Goal: Task Accomplishment & Management: Manage account settings

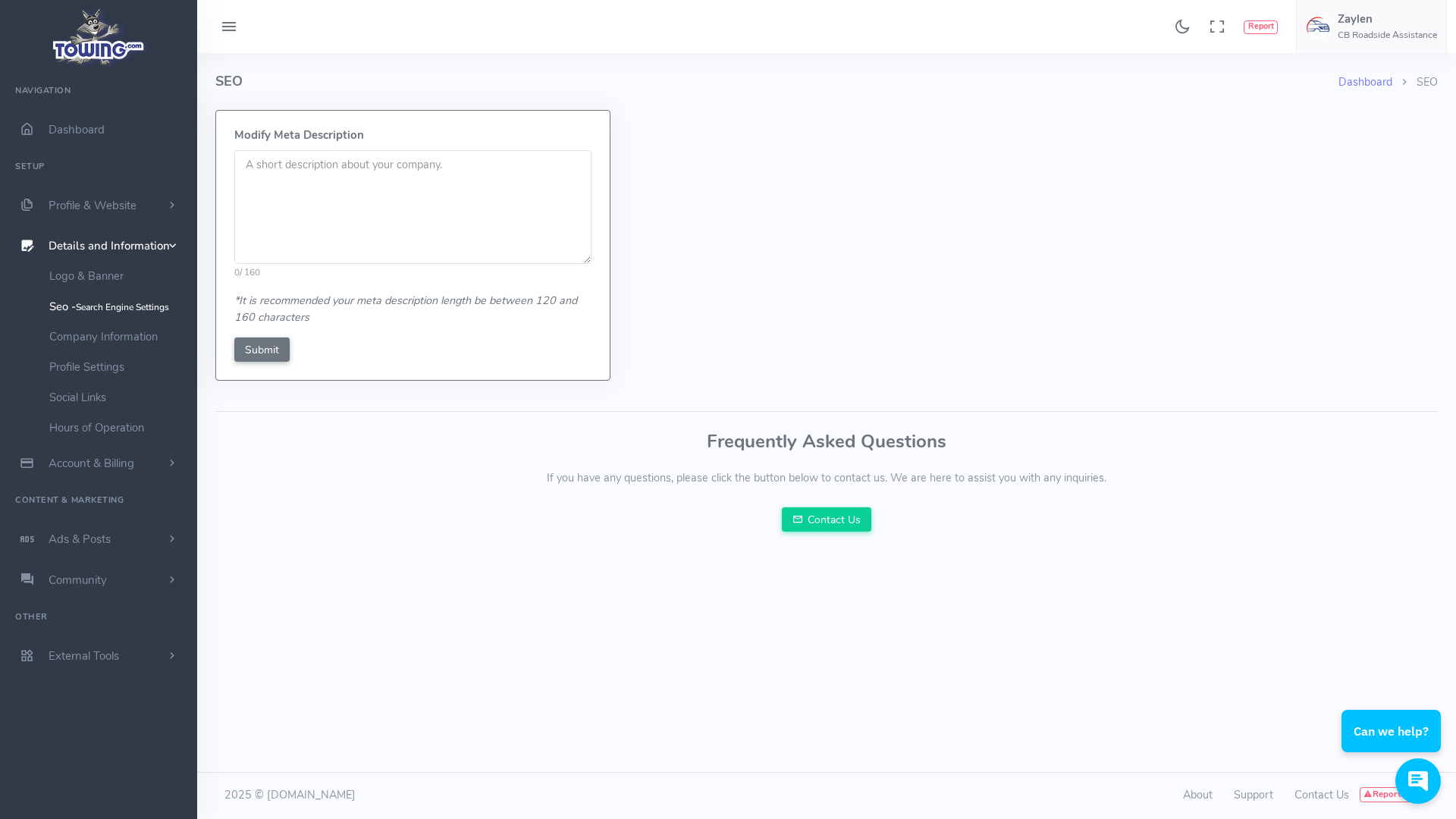
click at [338, 204] on textarea at bounding box center [413, 207] width 357 height 114
click at [321, 223] on textarea at bounding box center [413, 207] width 357 height 114
click at [114, 333] on link "Company Information" at bounding box center [117, 336] width 159 height 30
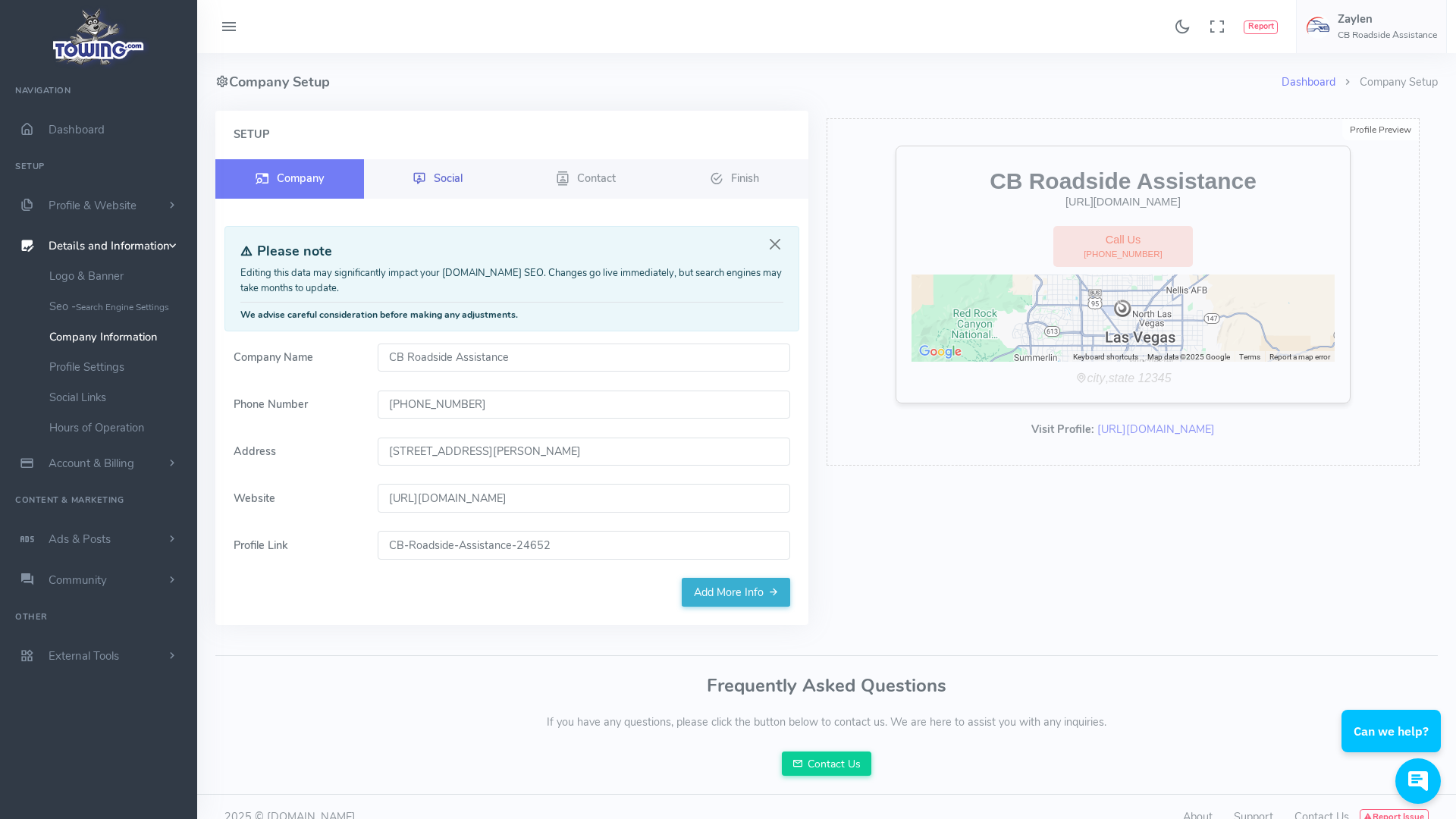
click at [449, 191] on link "Social" at bounding box center [438, 179] width 148 height 39
click at [468, 182] on link "Social" at bounding box center [438, 179] width 148 height 39
click at [571, 183] on link "Contact" at bounding box center [586, 179] width 148 height 39
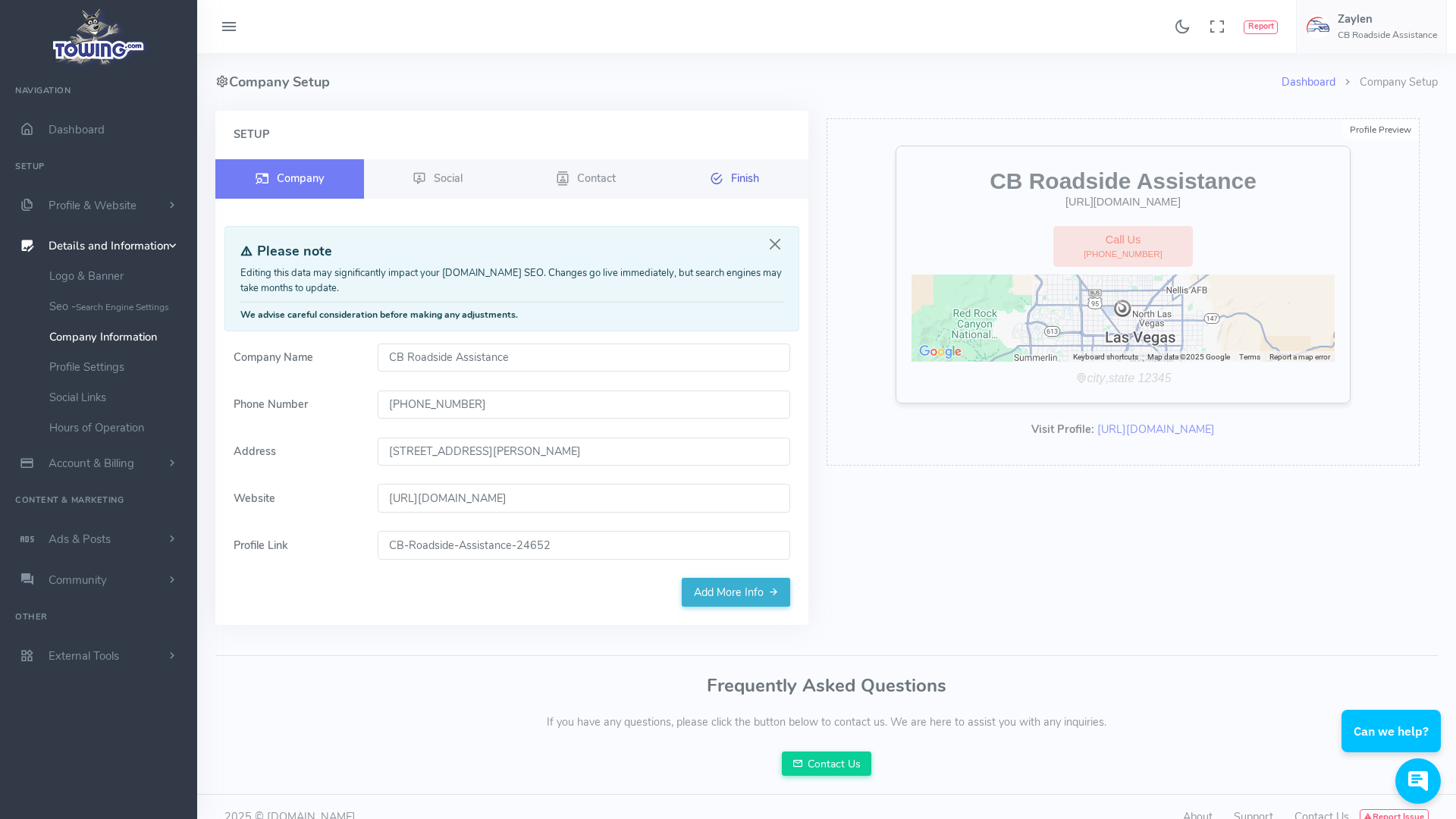
click at [752, 167] on link "Finish" at bounding box center [734, 179] width 148 height 39
click at [731, 599] on link "Add More Info" at bounding box center [735, 592] width 108 height 28
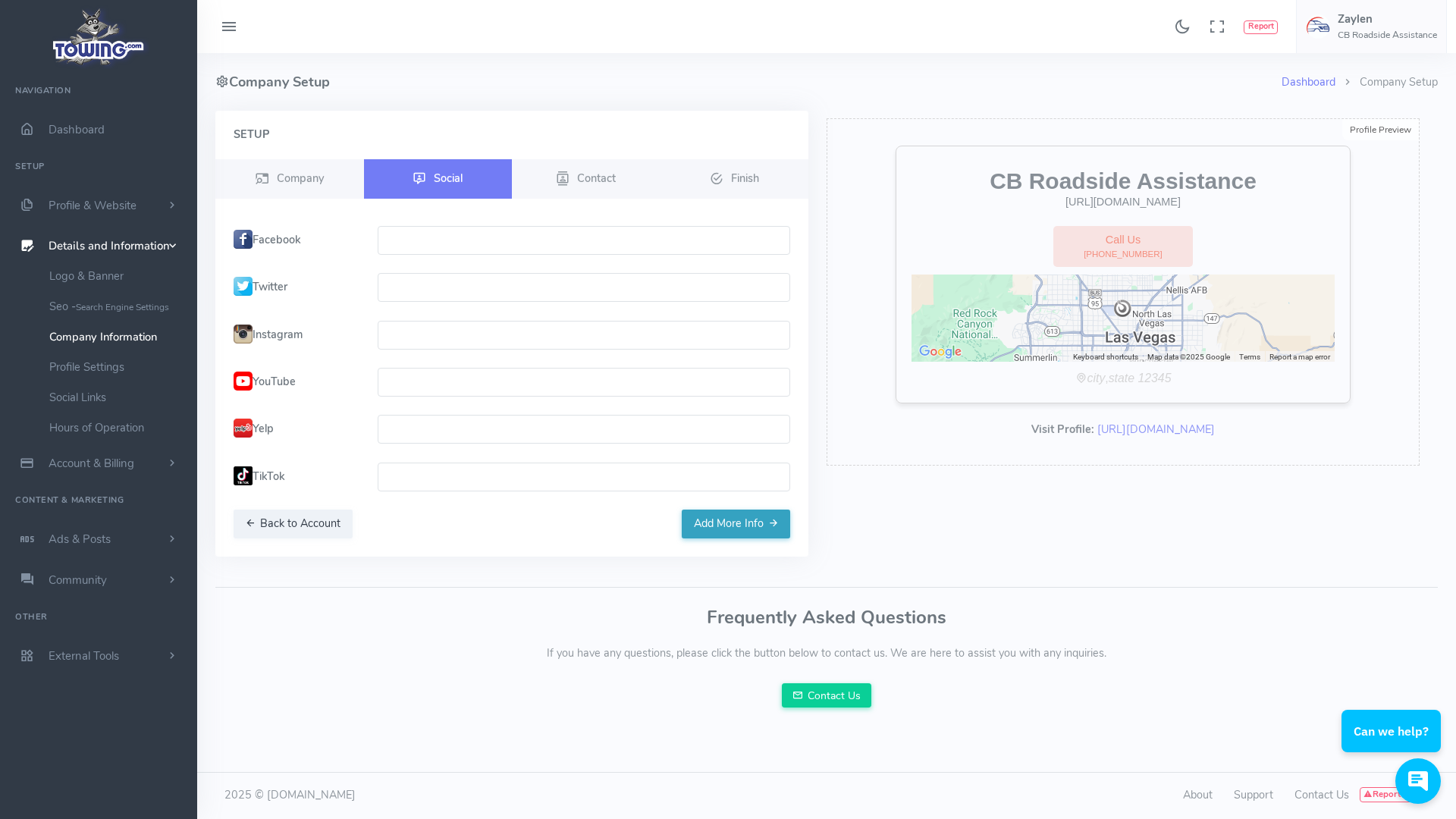
click at [758, 536] on button "Add More Info" at bounding box center [735, 523] width 108 height 28
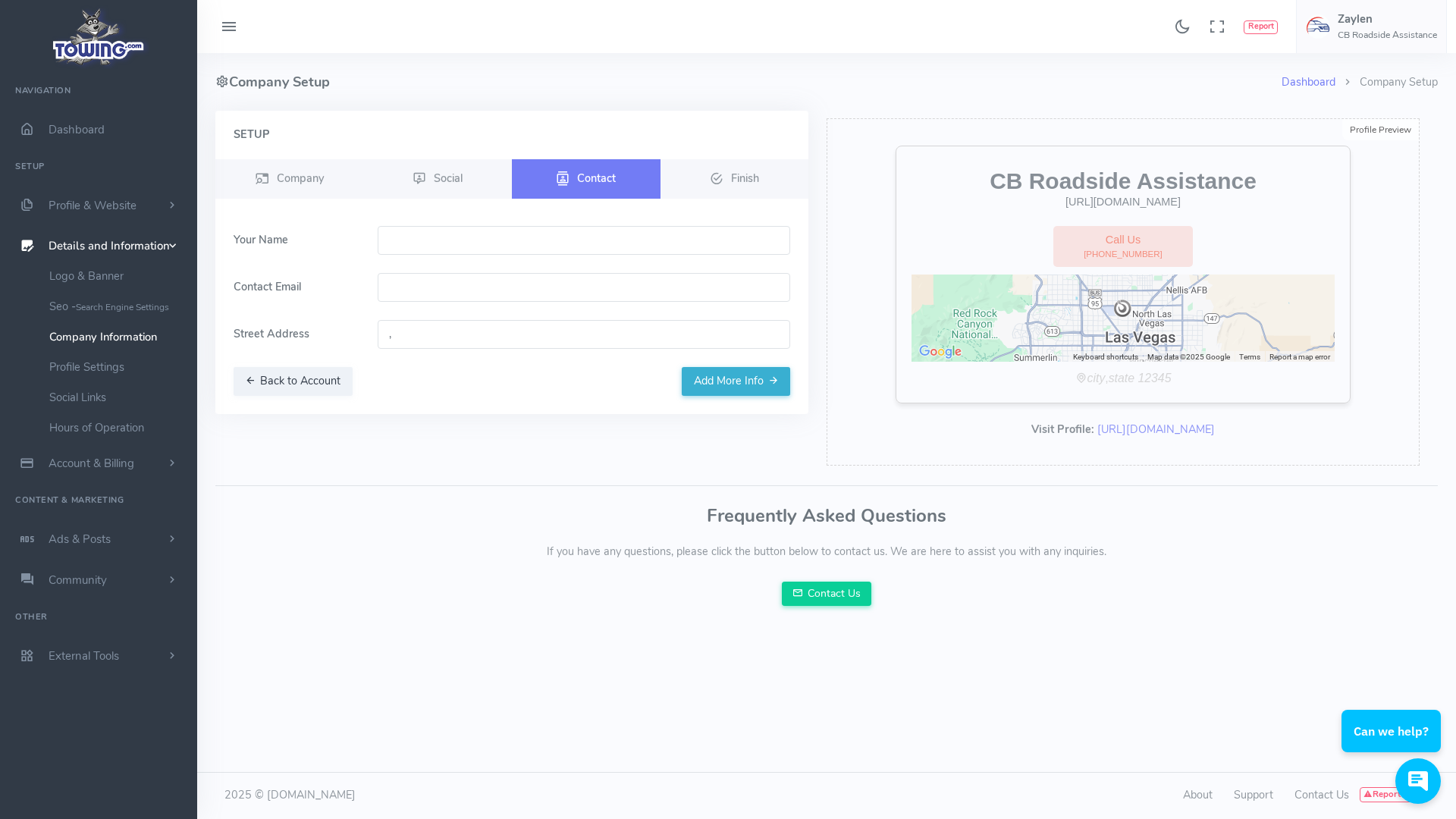
click at [446, 235] on input "text" at bounding box center [583, 240] width 413 height 28
type input "Zaylen G"
click at [435, 287] on input "email" at bounding box center [583, 287] width 413 height 28
type input "cbroadsideassistance@proton.me"
click at [692, 379] on button "Add More Info" at bounding box center [735, 381] width 108 height 28
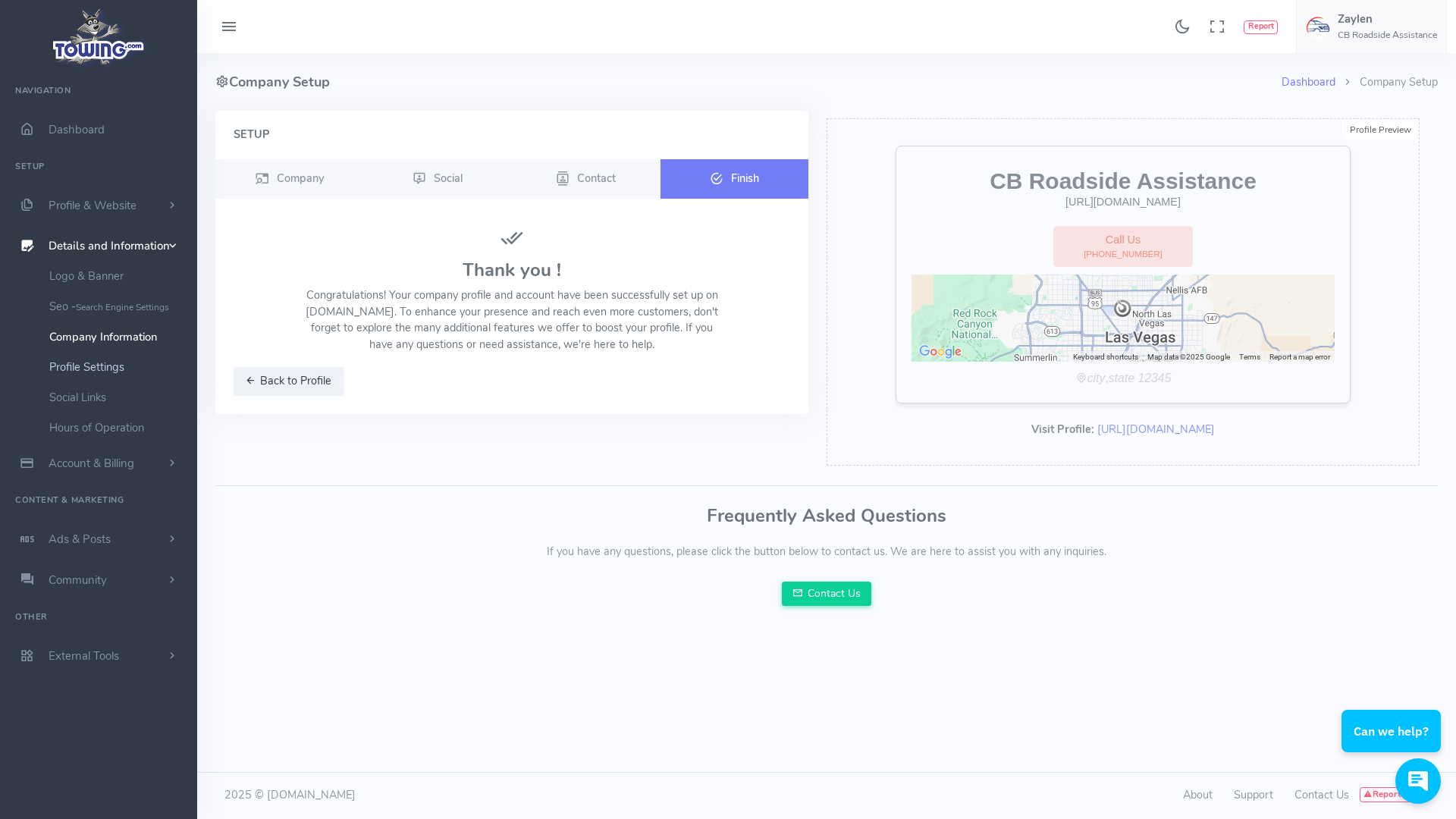
click at [110, 370] on link "Profile Settings" at bounding box center [117, 366] width 159 height 30
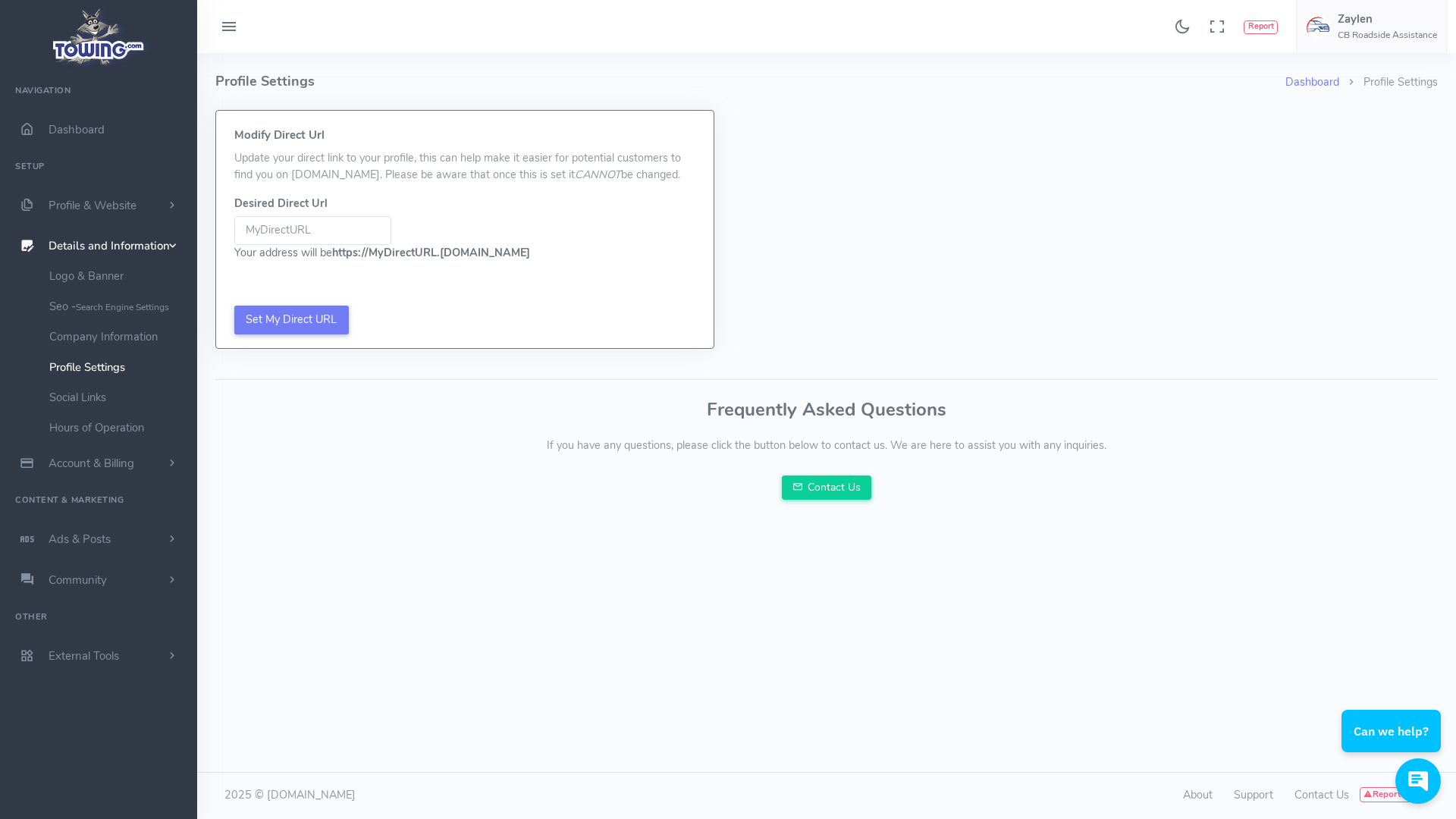
click at [332, 232] on input "Be sure not to include www, http://, or https:// in your Desired URL Be sure no…" at bounding box center [312, 230] width 157 height 28
click at [353, 228] on input "Be sure not to include www, http://, or https:// in your Desired URL Be sure no…" at bounding box center [312, 230] width 157 height 28
paste input "https://www.cbroadside.net/"
type input "[URL][DOMAIN_NAME]"
click at [282, 318] on input "Set My Direct URL" at bounding box center [291, 320] width 114 height 28
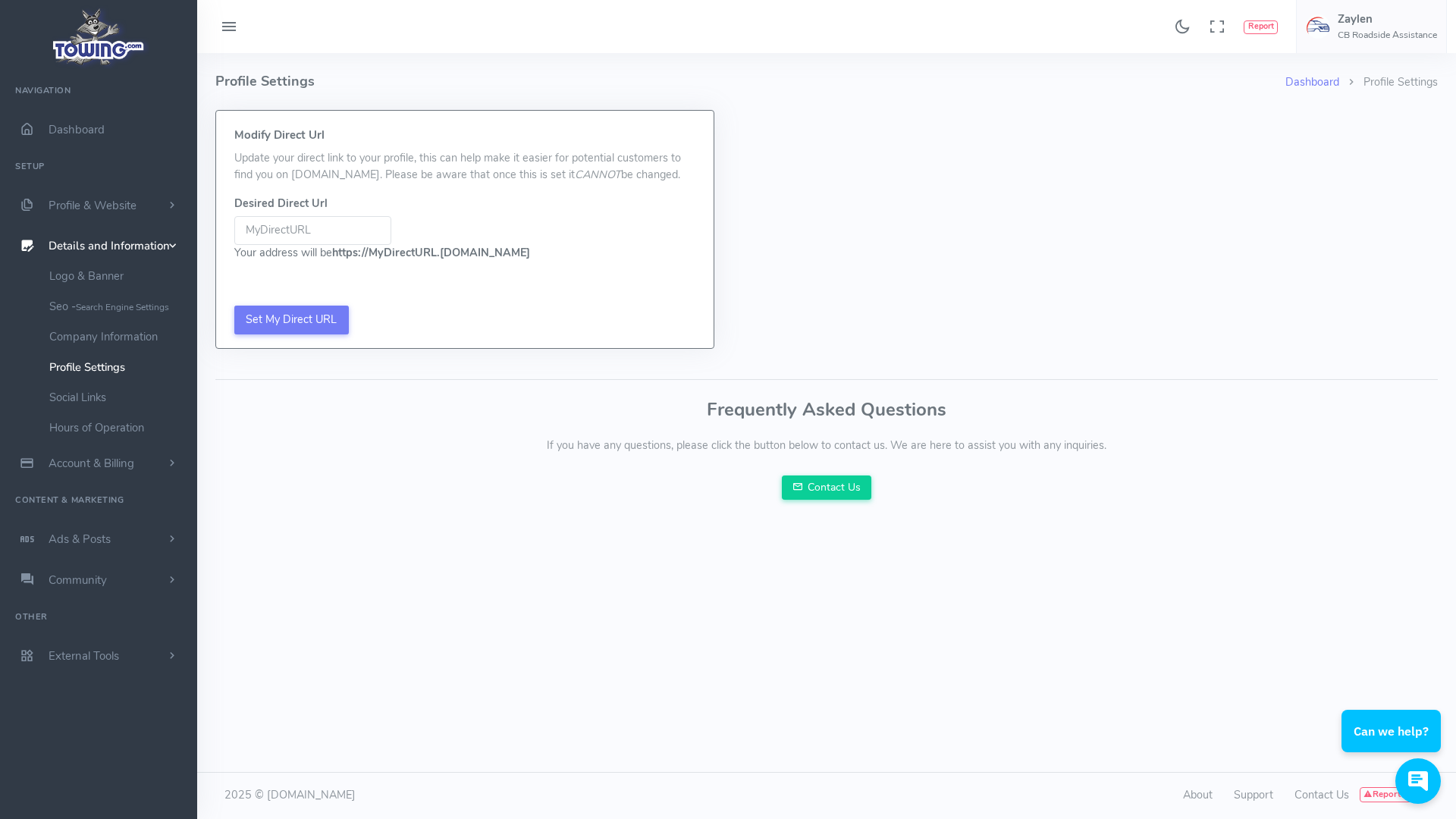
click at [317, 232] on input "Be sure not to include www, http://, or https:// in your Desired URL Be sure no…" at bounding box center [312, 230] width 157 height 28
drag, startPoint x: 334, startPoint y: 251, endPoint x: 497, endPoint y: 246, distance: 163.1
click at [497, 246] on b "https:// MyDirectURL .Towing.com" at bounding box center [431, 252] width 198 height 16
copy b "https:// MyDirectURL .Towing.com"
click at [326, 221] on input "Be sure not to include www, http://, or https:// in your Desired URL Be sure no…" at bounding box center [312, 230] width 157 height 28
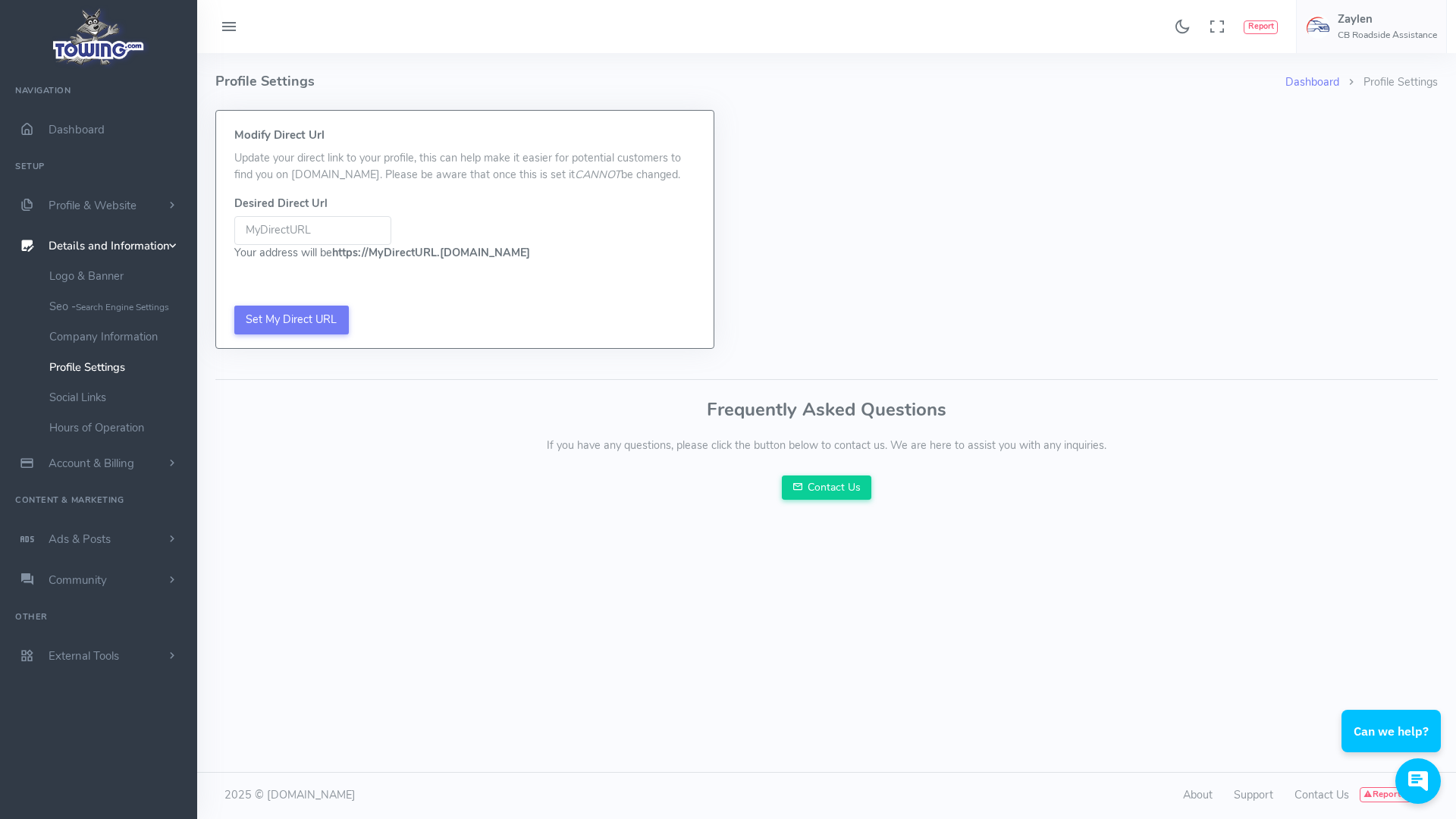
type input "V"
click at [321, 226] on input "CBroadside" at bounding box center [312, 230] width 157 height 28
type input "CBroadside"
click at [275, 311] on div "Set My Direct URL" at bounding box center [464, 320] width 497 height 56
click at [291, 321] on input "Set My Direct URL" at bounding box center [291, 320] width 114 height 28
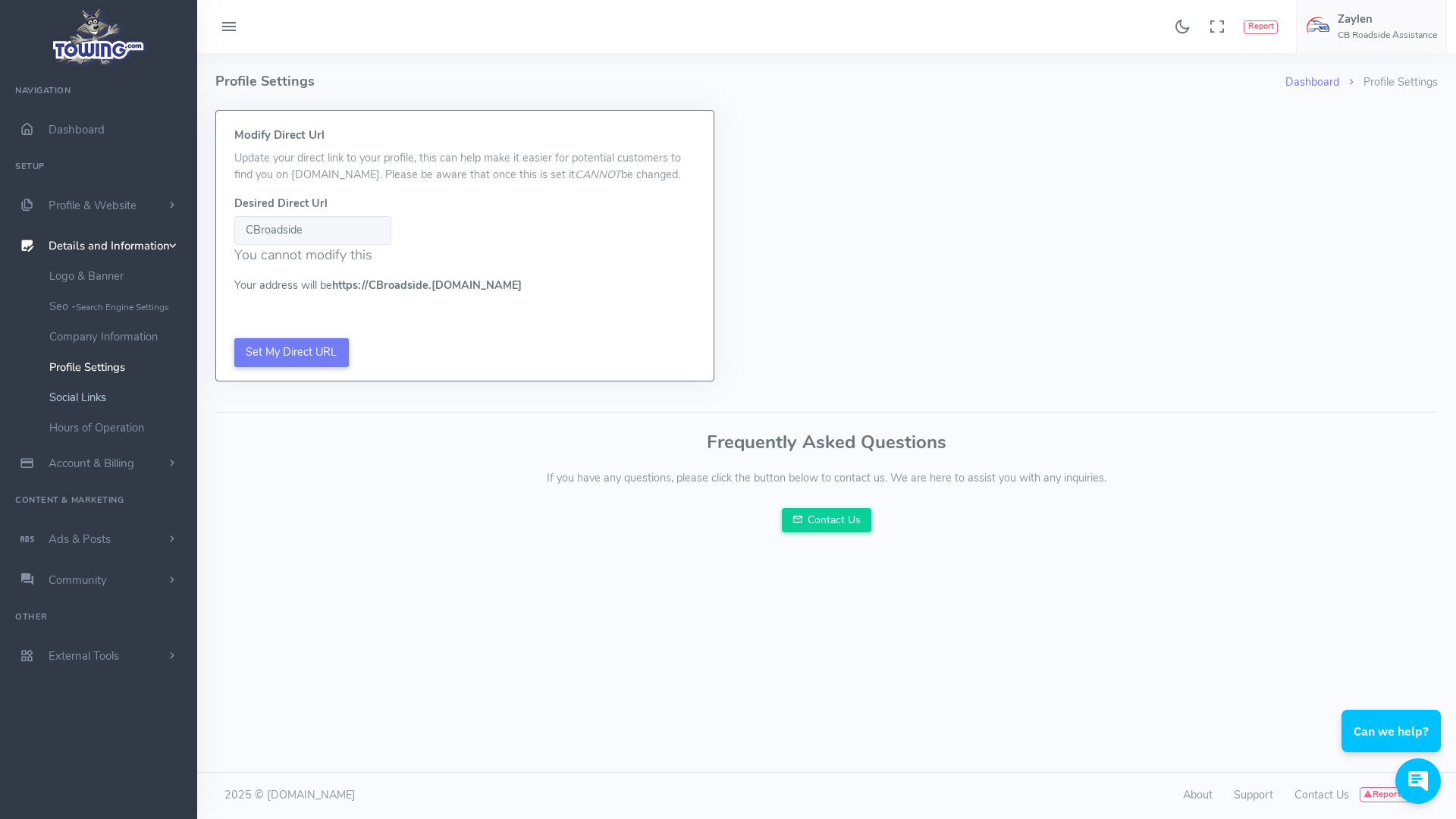
click at [99, 404] on link "Social Links" at bounding box center [117, 397] width 159 height 30
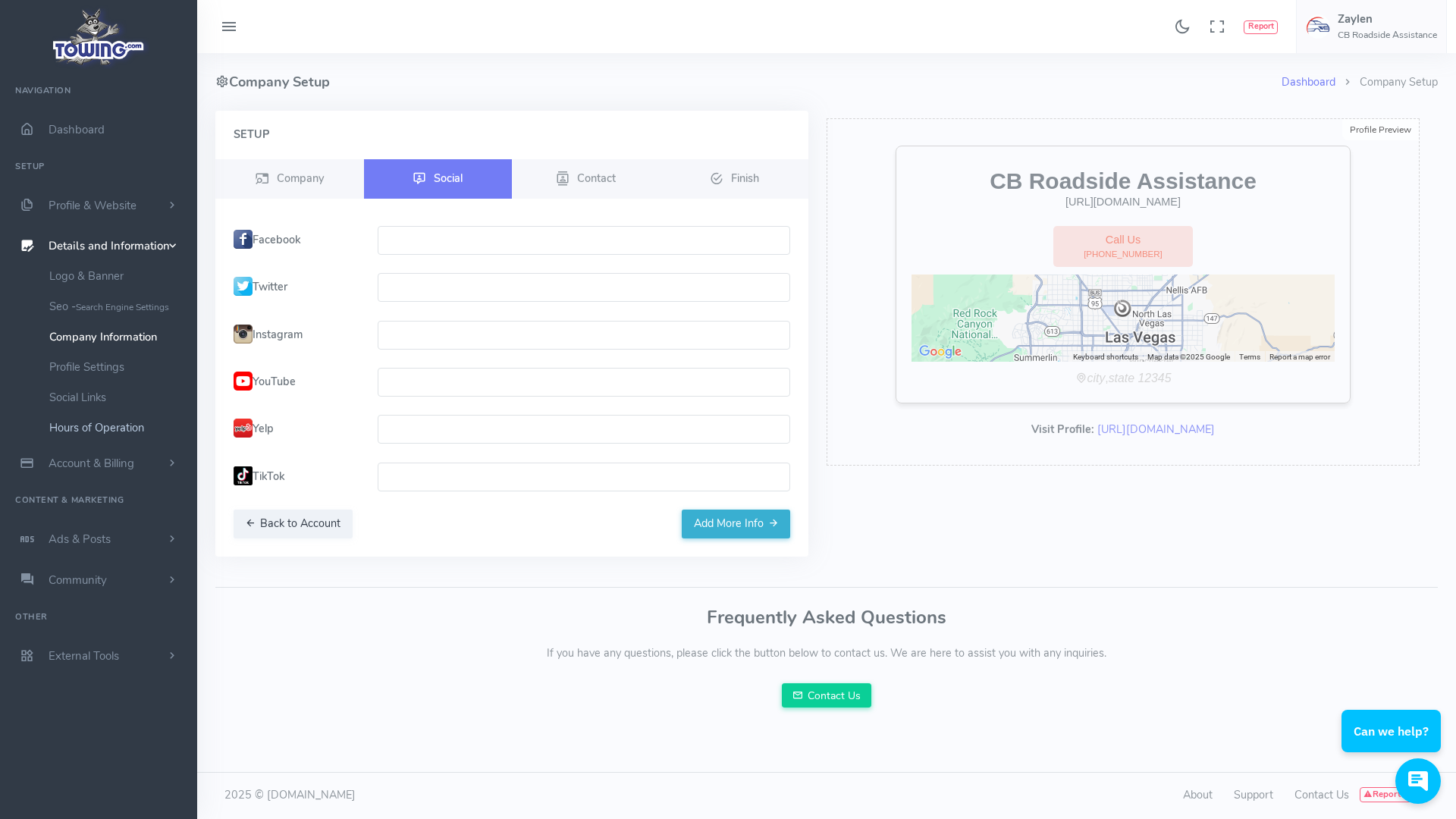
click at [115, 426] on link "Hours of Operation" at bounding box center [117, 427] width 159 height 30
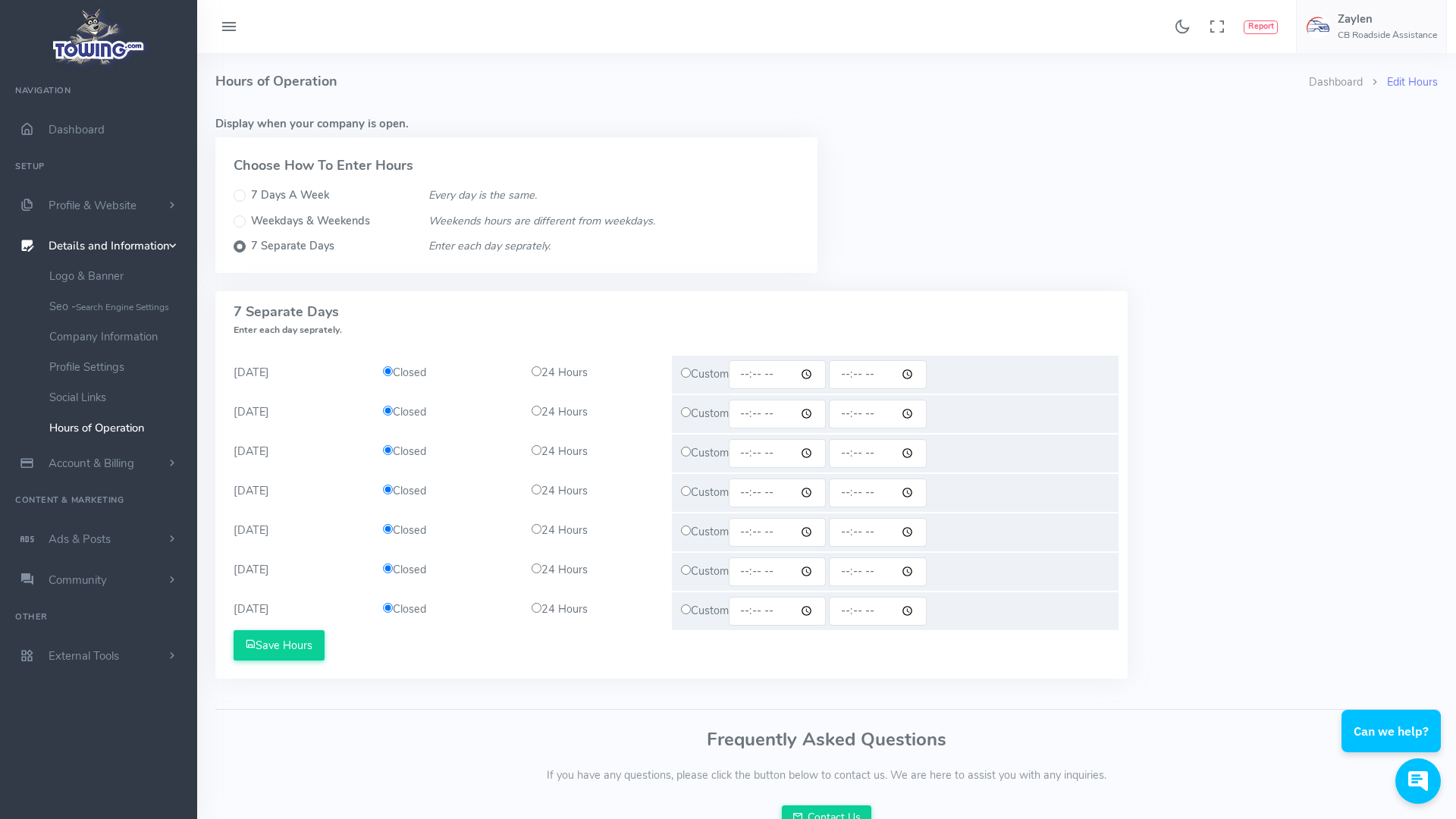
click at [534, 369] on input "radio" at bounding box center [537, 371] width 10 height 10
radio input "true"
click at [538, 415] on input "radio" at bounding box center [537, 410] width 10 height 10
radio input "true"
click at [536, 450] on input "radio" at bounding box center [537, 450] width 10 height 10
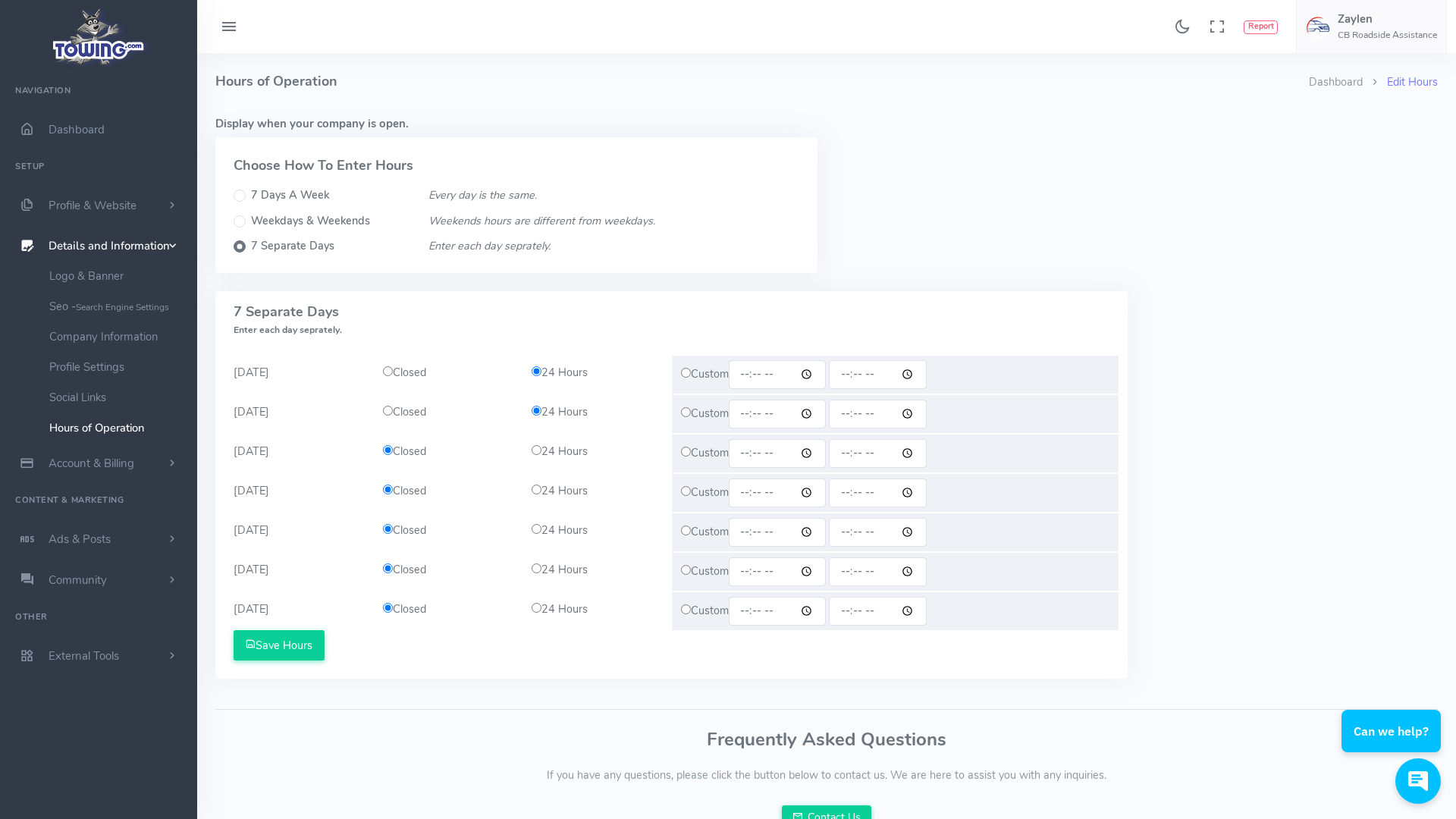
radio input "true"
click at [542, 497] on div "24 Hours" at bounding box center [597, 492] width 149 height 16
click at [537, 492] on input "radio" at bounding box center [537, 489] width 10 height 10
radio input "true"
click at [538, 528] on input "radio" at bounding box center [537, 529] width 10 height 10
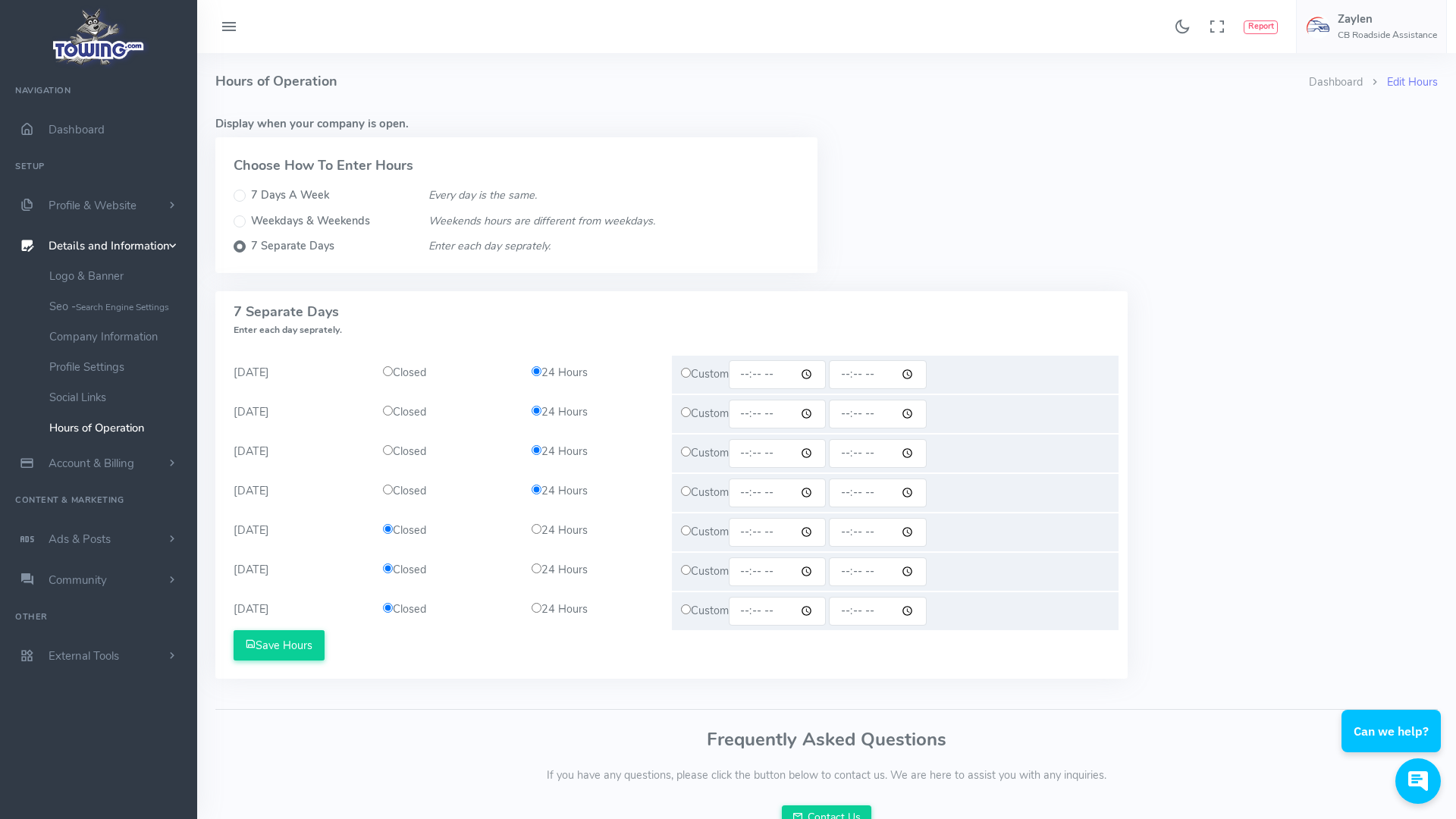
radio input "true"
click at [537, 573] on input "radio" at bounding box center [537, 568] width 10 height 10
radio input "true"
click at [538, 616] on div "24 Hours" at bounding box center [597, 610] width 149 height 16
click at [537, 606] on input "radio" at bounding box center [537, 607] width 10 height 10
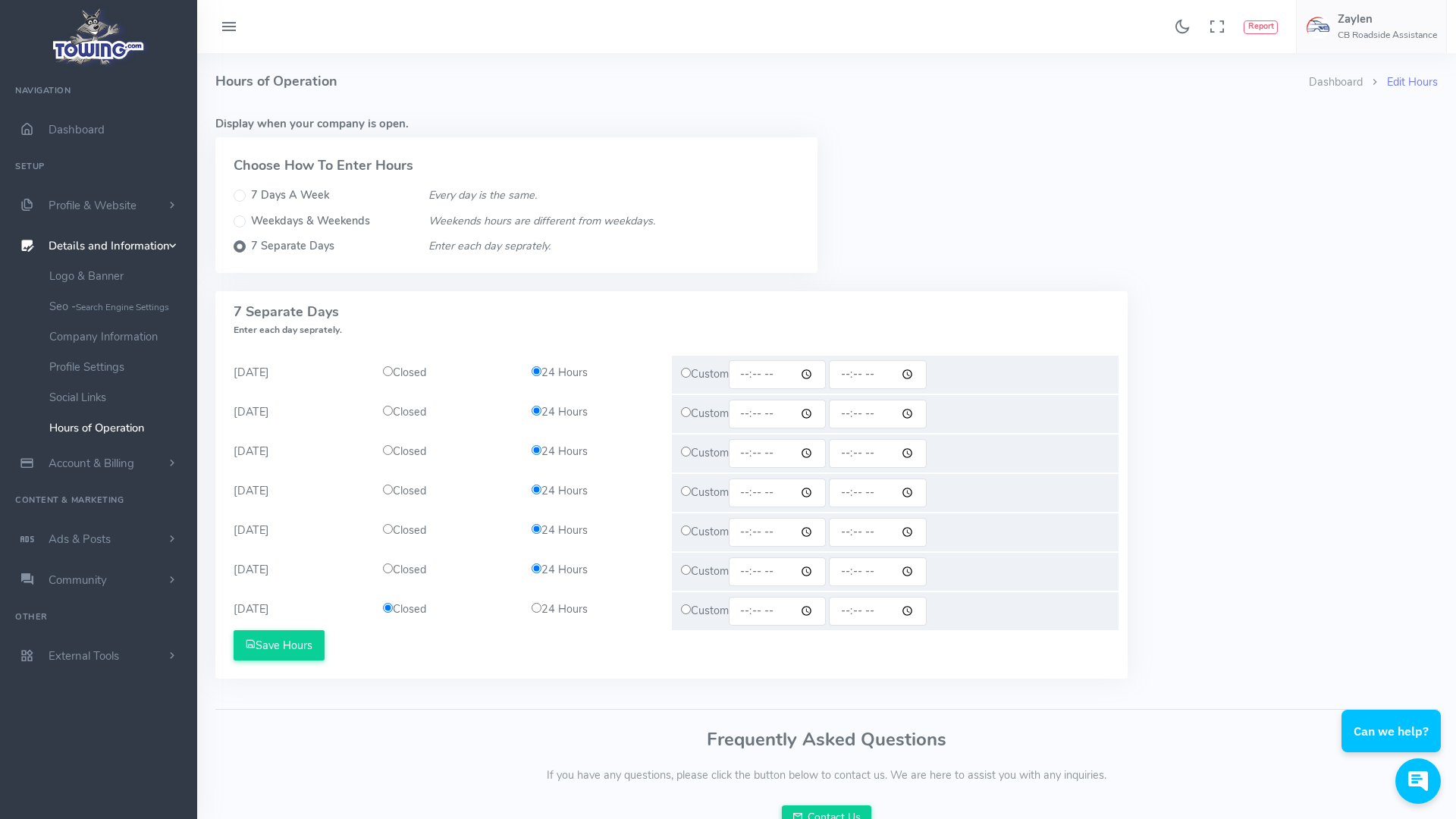
radio input "true"
click at [287, 645] on button "Save Hours" at bounding box center [278, 645] width 91 height 30
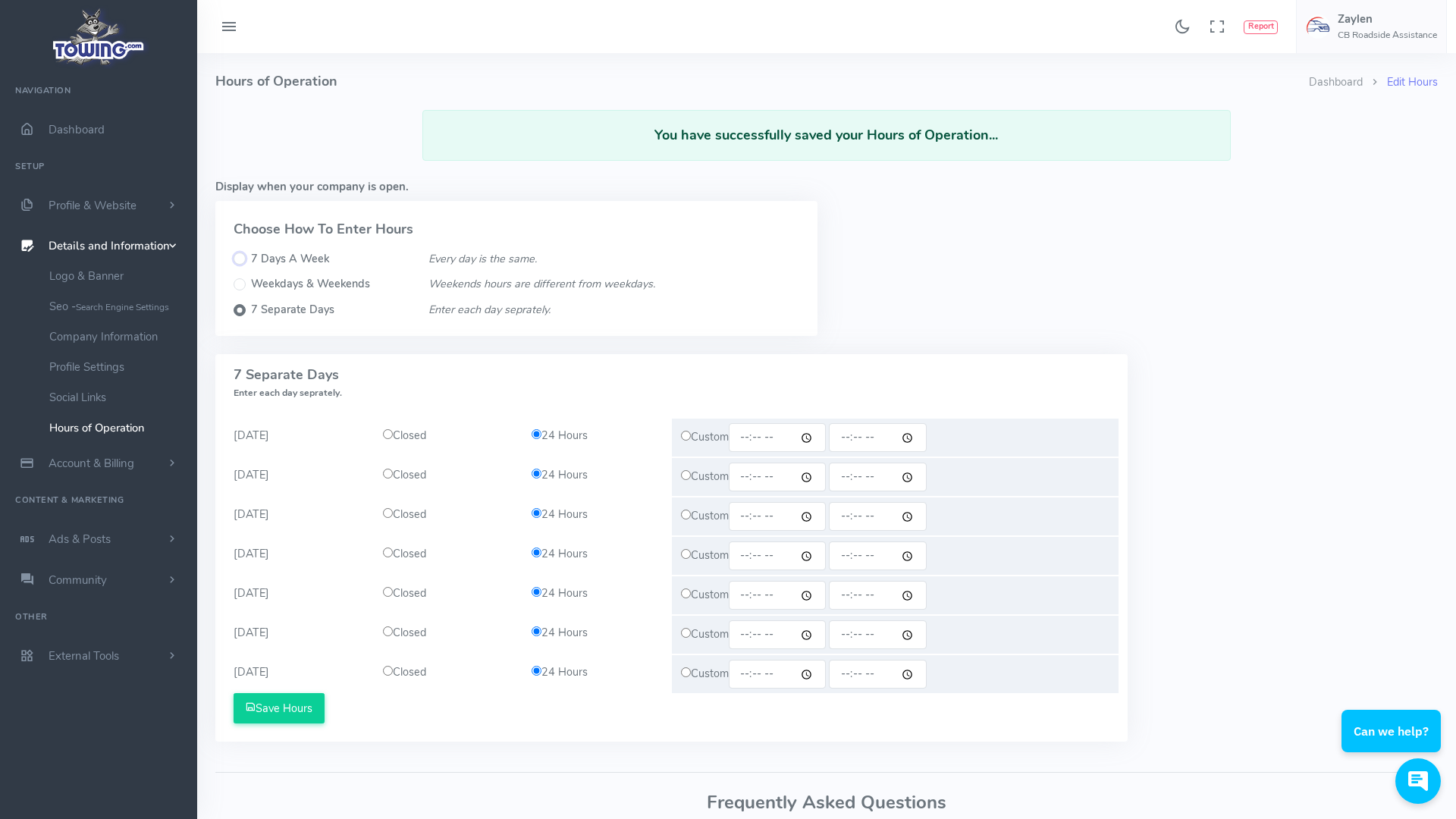
click at [240, 259] on input "7 Days A Week" at bounding box center [239, 258] width 12 height 12
radio input "true"
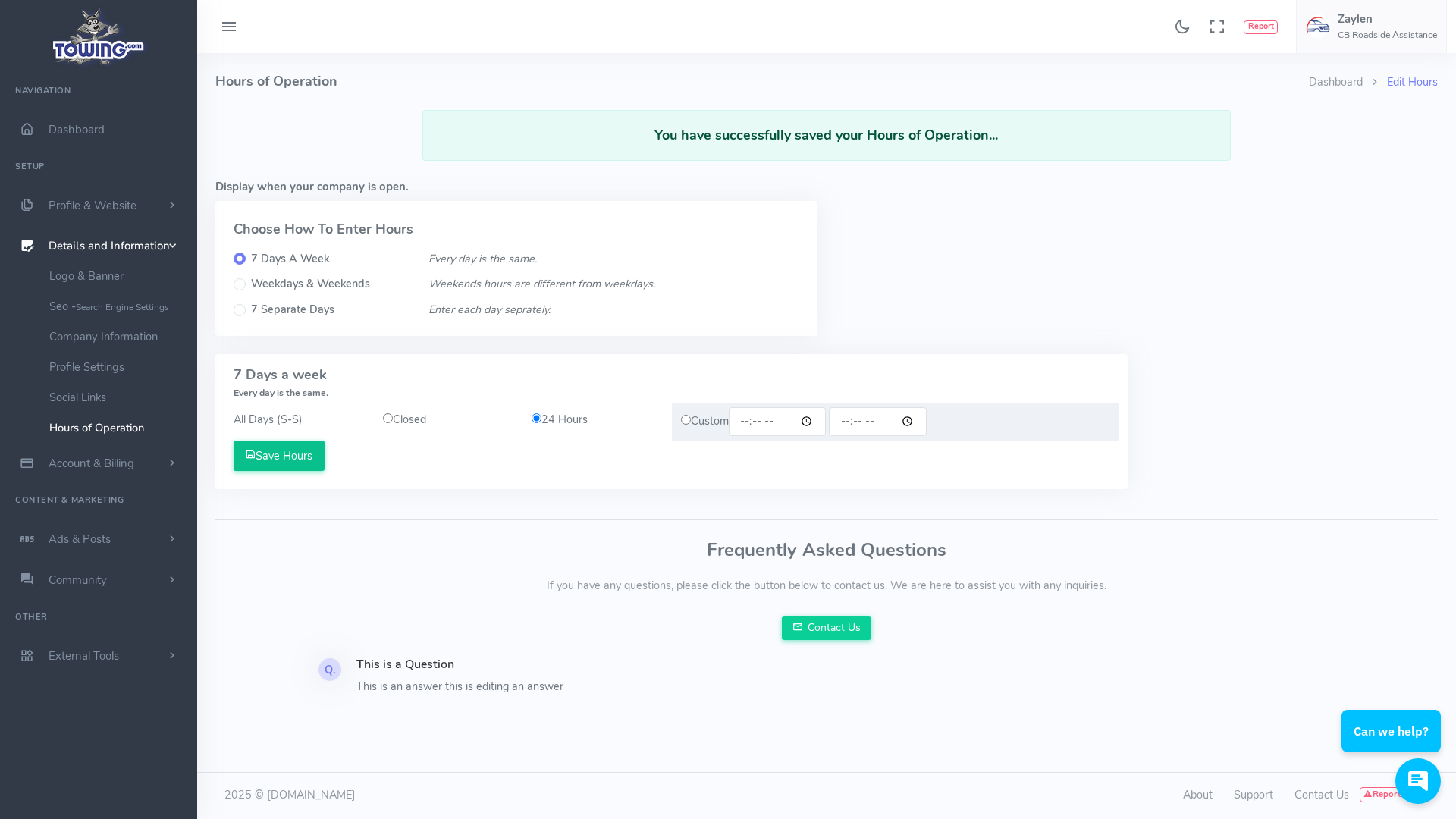
click at [297, 453] on button "Save Hours" at bounding box center [278, 455] width 91 height 30
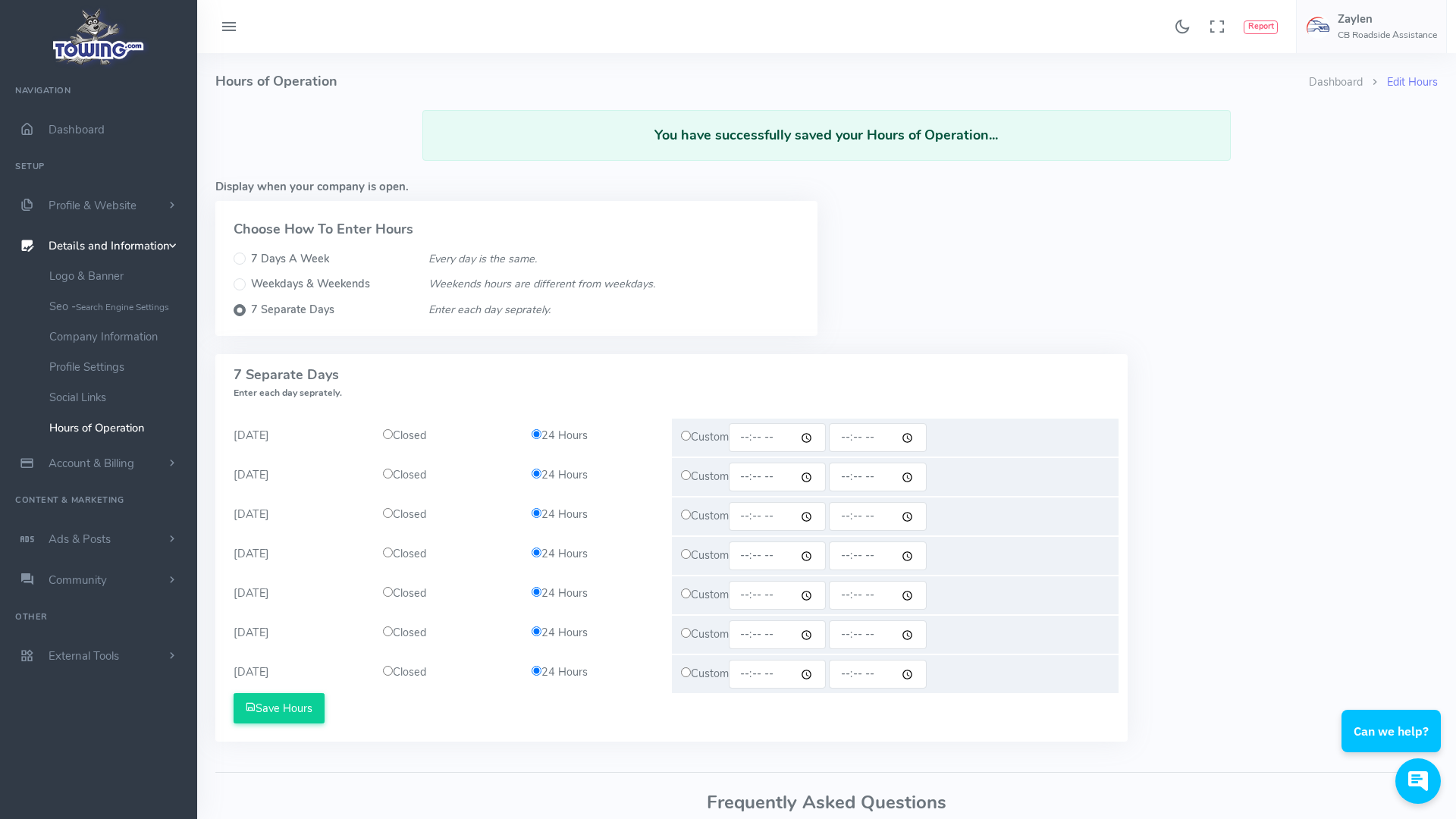
click at [537, 147] on div "You have successfully saved your Hours of Operation..." at bounding box center [827, 135] width 809 height 50
click at [105, 395] on link "Social Links" at bounding box center [117, 397] width 159 height 30
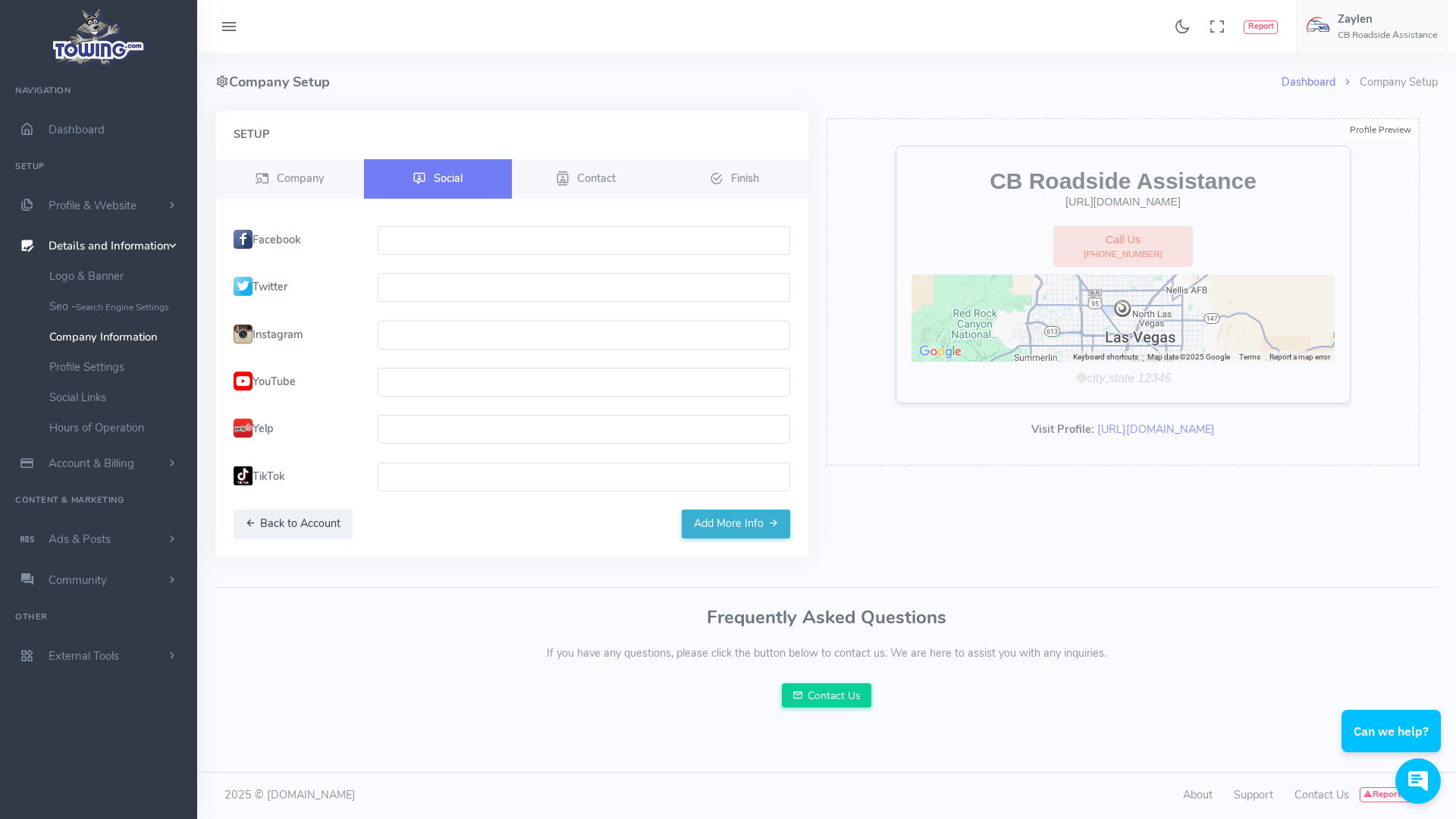
click at [117, 333] on link "Company Information" at bounding box center [117, 336] width 159 height 30
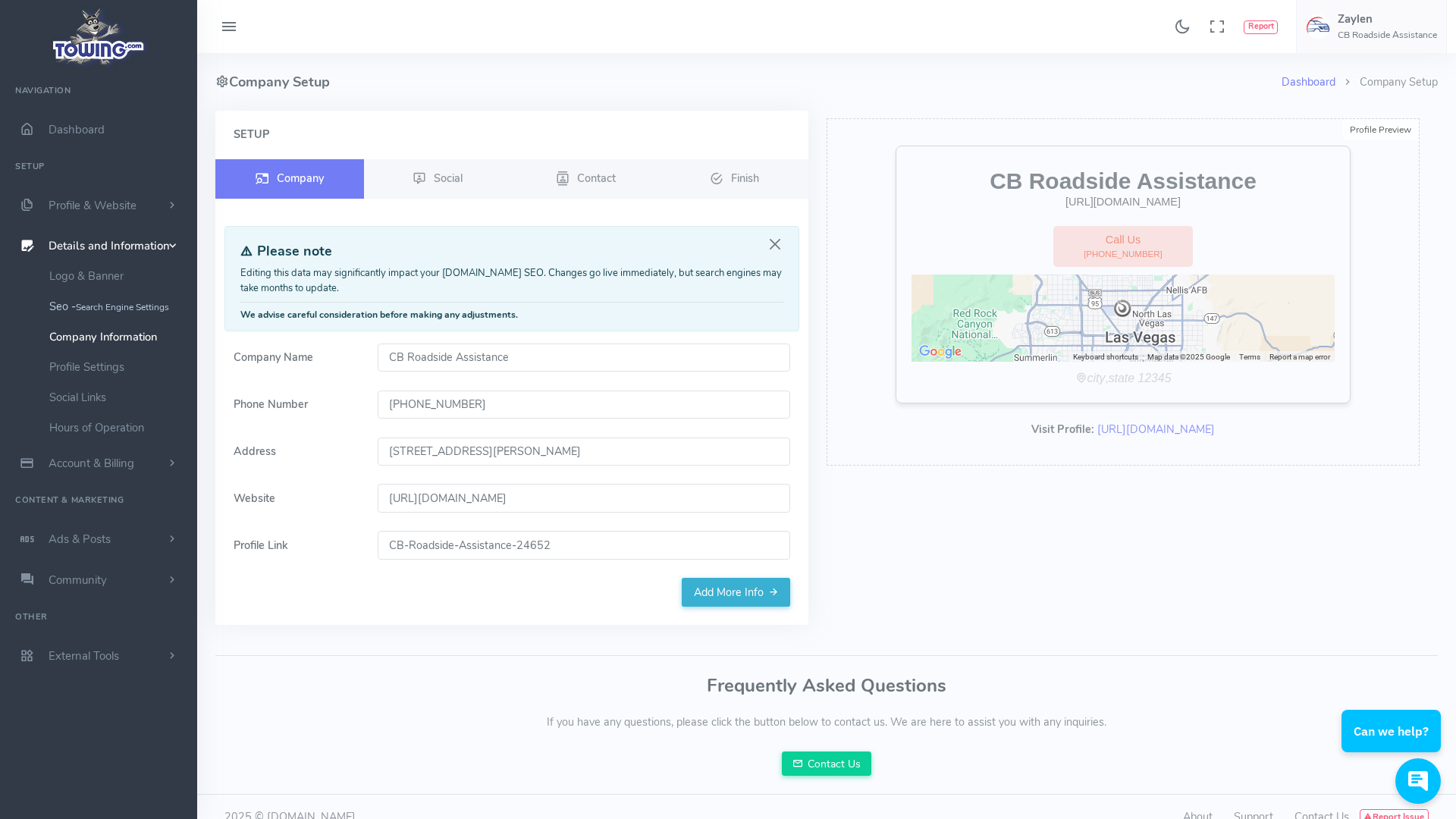
click at [152, 311] on small "Search Engine Settings" at bounding box center [123, 307] width 93 height 12
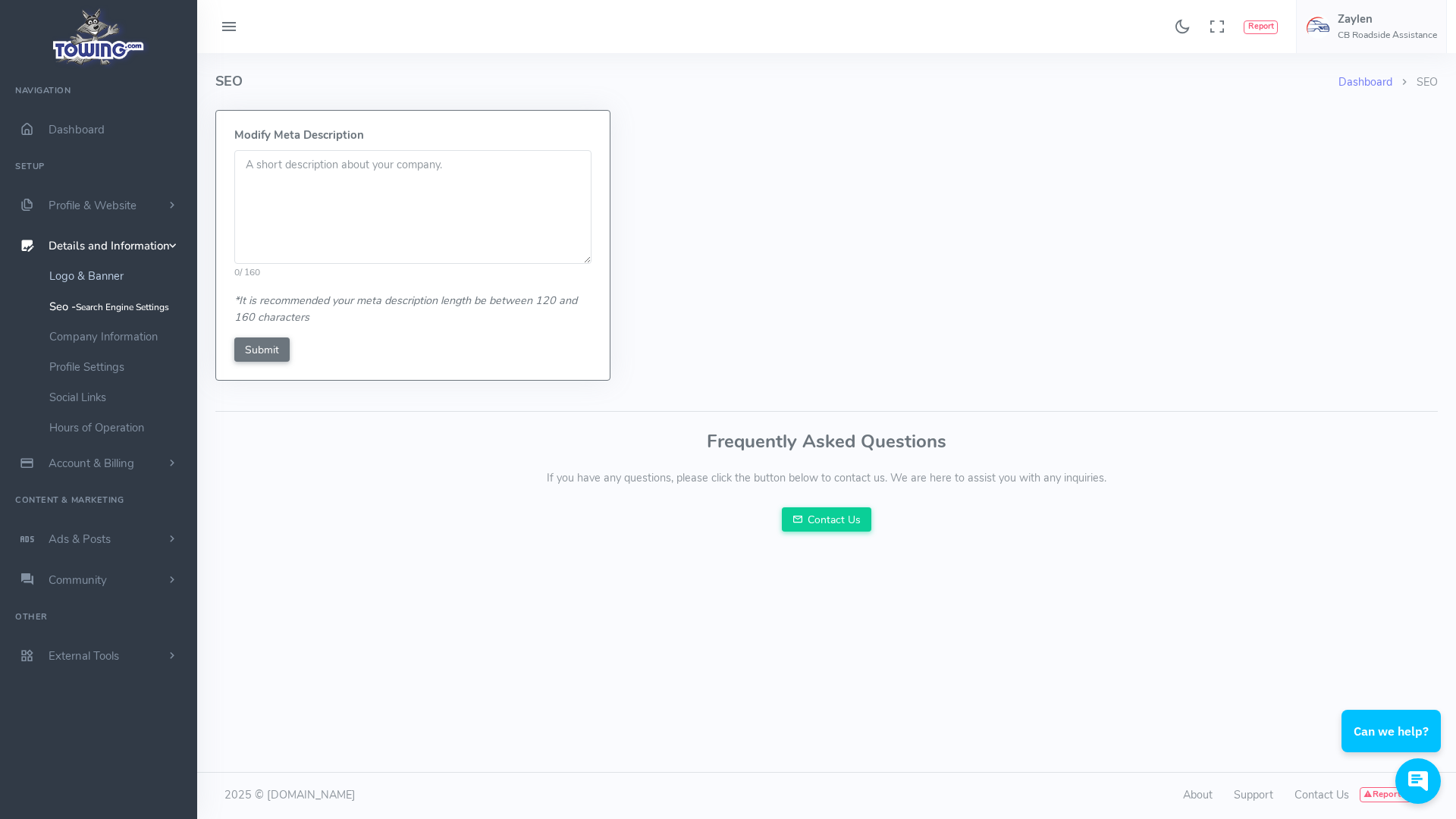
click at [113, 284] on link "Logo & Banner" at bounding box center [117, 276] width 159 height 30
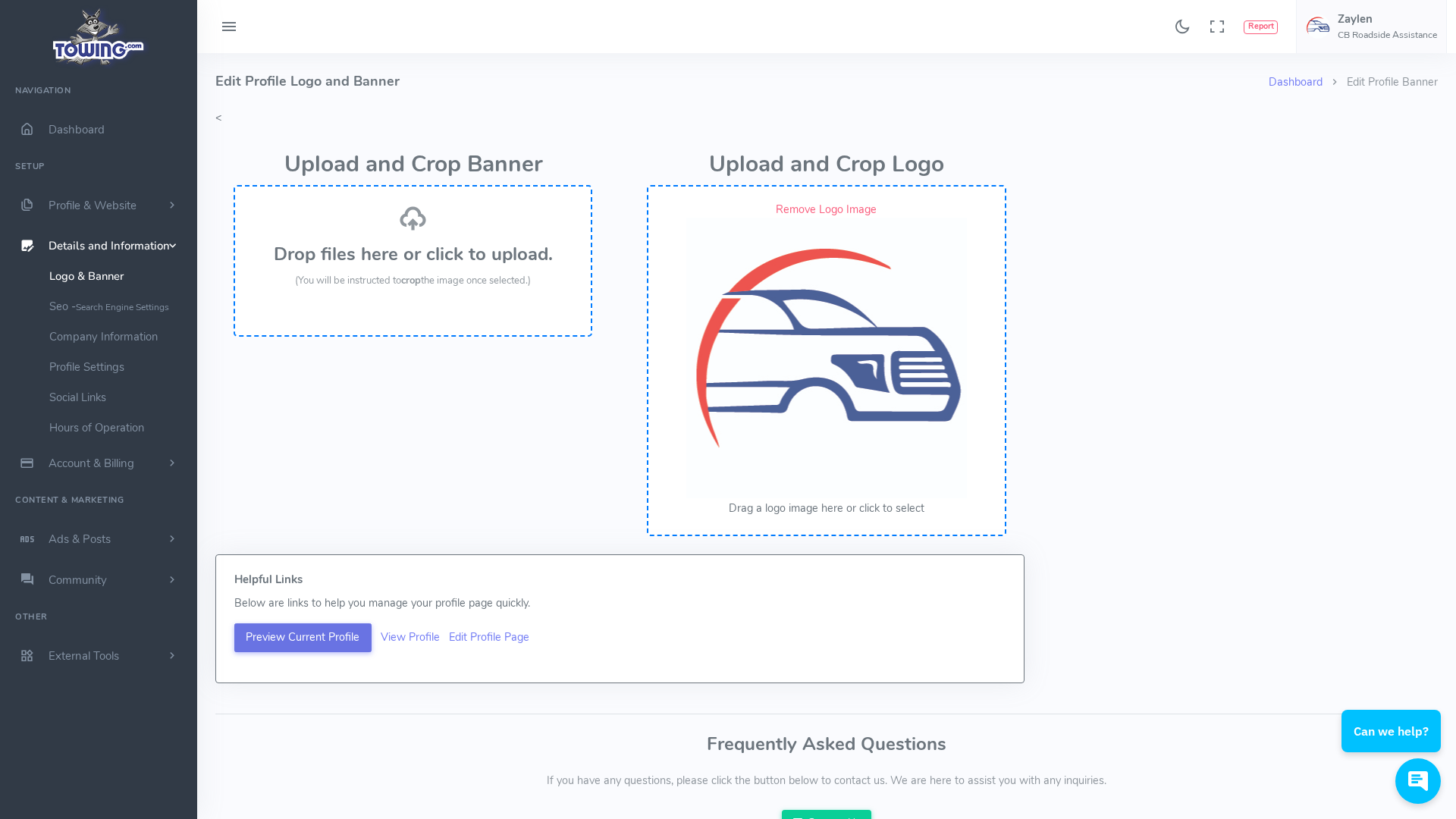
click at [329, 636] on button "Preview Current Profile" at bounding box center [303, 638] width 137 height 28
click at [355, 635] on div at bounding box center [728, 410] width 1456 height 819
click at [411, 634] on link "View Profile" at bounding box center [410, 637] width 60 height 16
click at [122, 214] on link "Profile & Website" at bounding box center [98, 205] width 197 height 41
click at [113, 487] on span "Details and Information" at bounding box center [109, 490] width 121 height 16
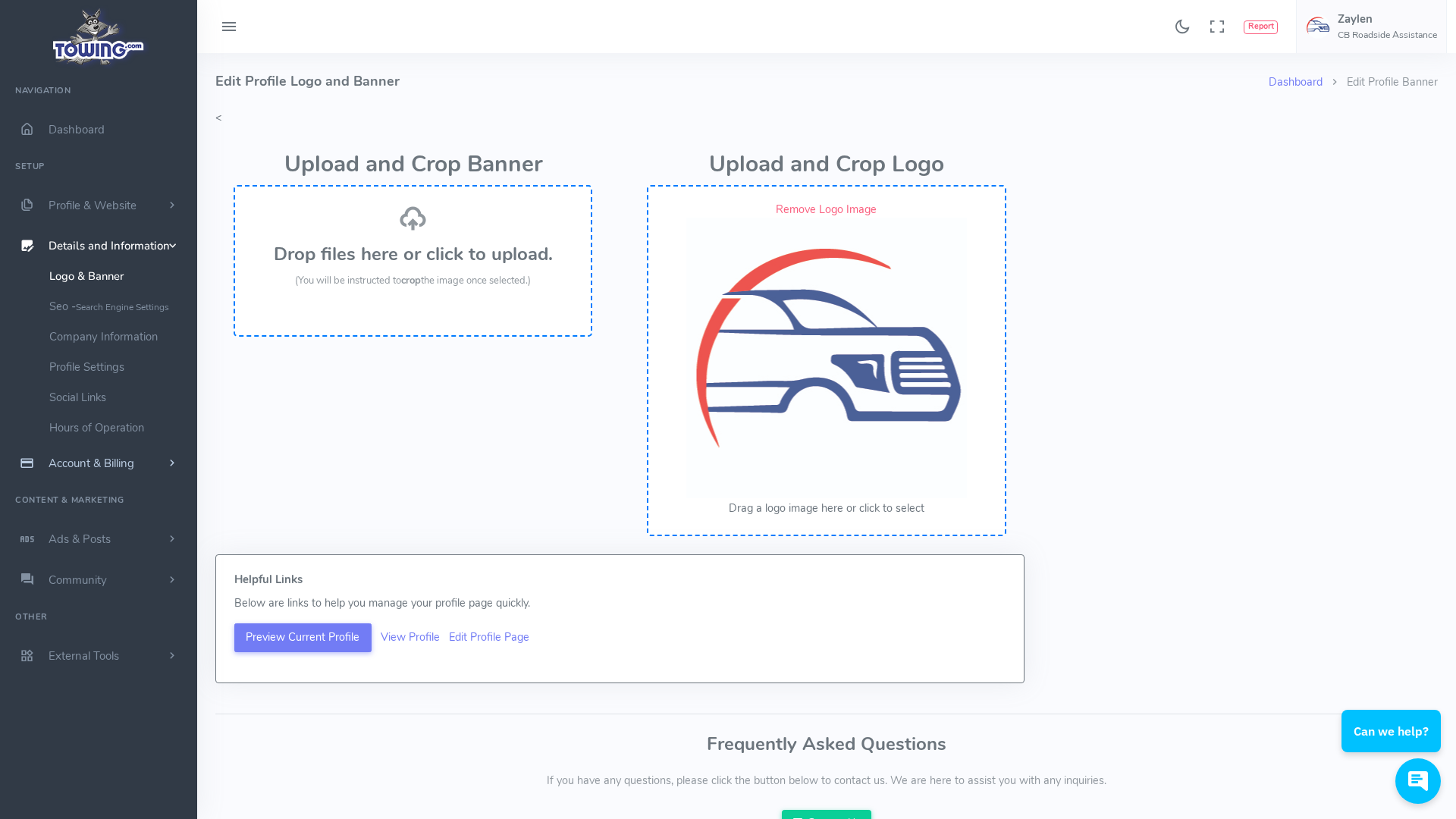
click at [135, 463] on span "Account & Billing" at bounding box center [92, 464] width 86 height 16
click at [118, 315] on link "Update Payment" at bounding box center [117, 316] width 159 height 30
click at [113, 291] on span "Account & Billing" at bounding box center [92, 287] width 86 height 16
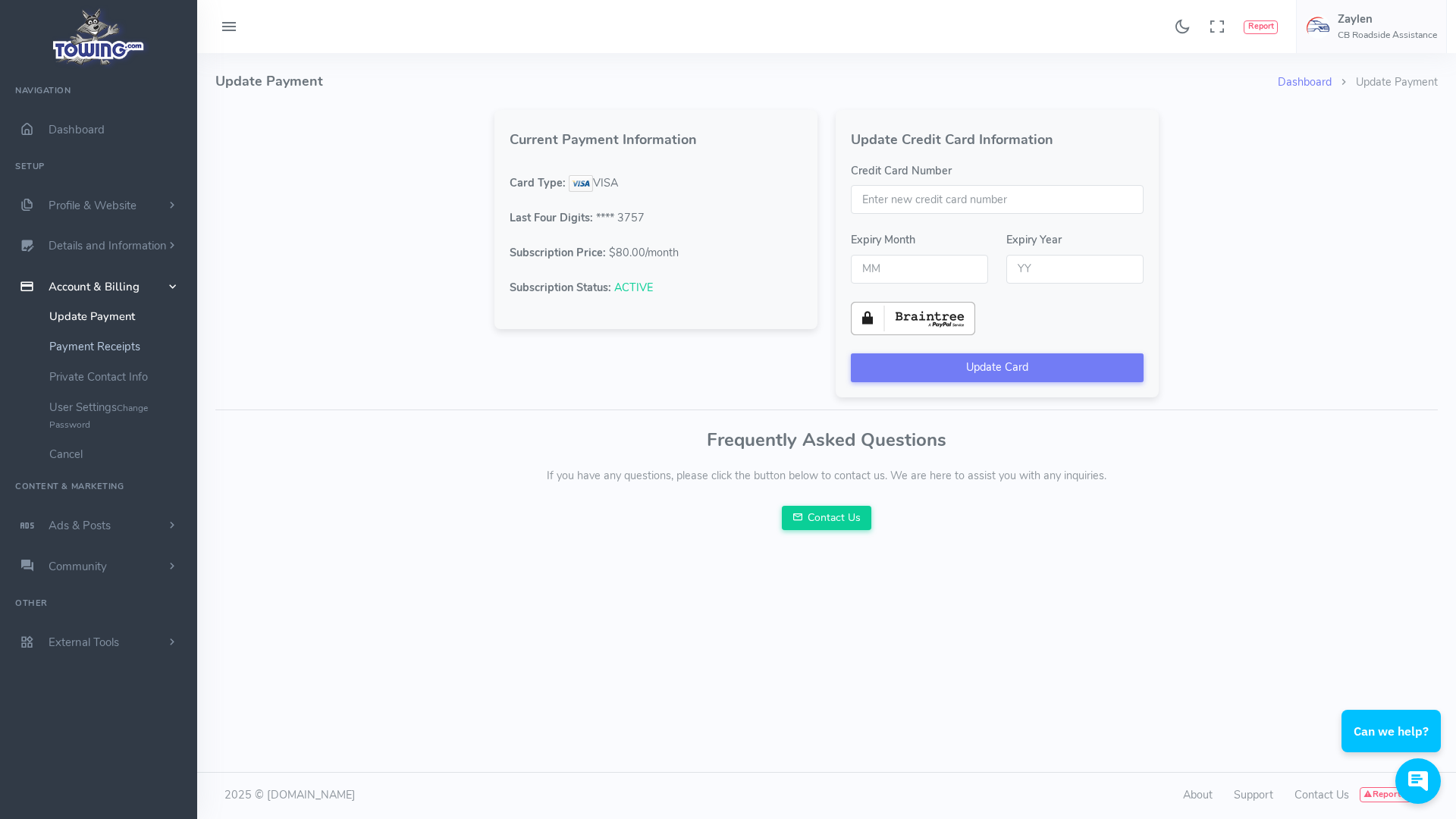
click at [135, 350] on link "Payment Receipts" at bounding box center [117, 346] width 159 height 30
click at [135, 351] on link "Payment Receipts" at bounding box center [117, 346] width 159 height 30
click at [125, 377] on link "Private Contact Info" at bounding box center [117, 377] width 159 height 30
click at [117, 411] on link "User Settings Change Password" at bounding box center [117, 415] width 159 height 47
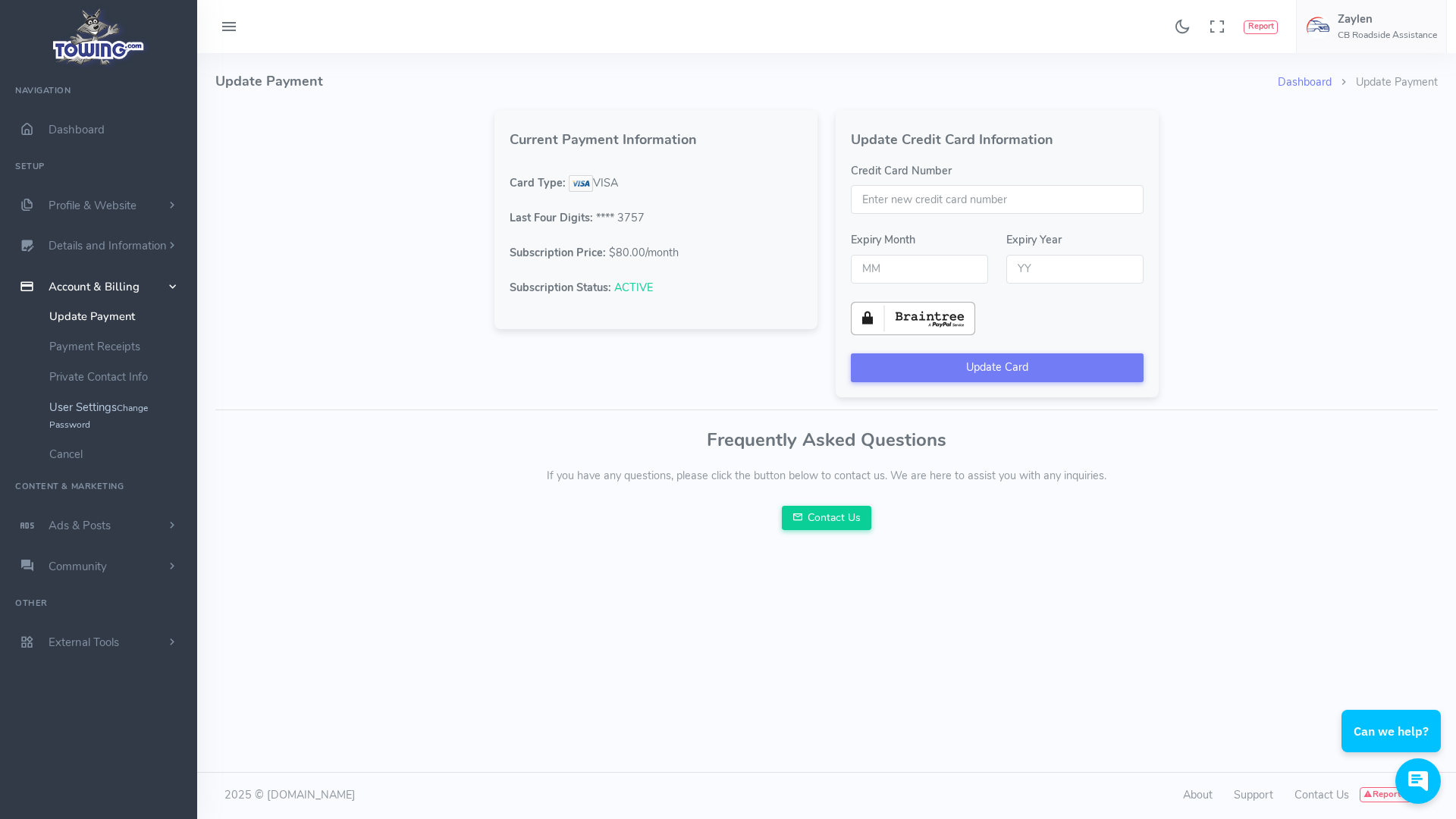
click at [117, 410] on link "User Settings Change Password" at bounding box center [117, 415] width 159 height 47
click at [76, 457] on link "Cancel" at bounding box center [117, 453] width 159 height 30
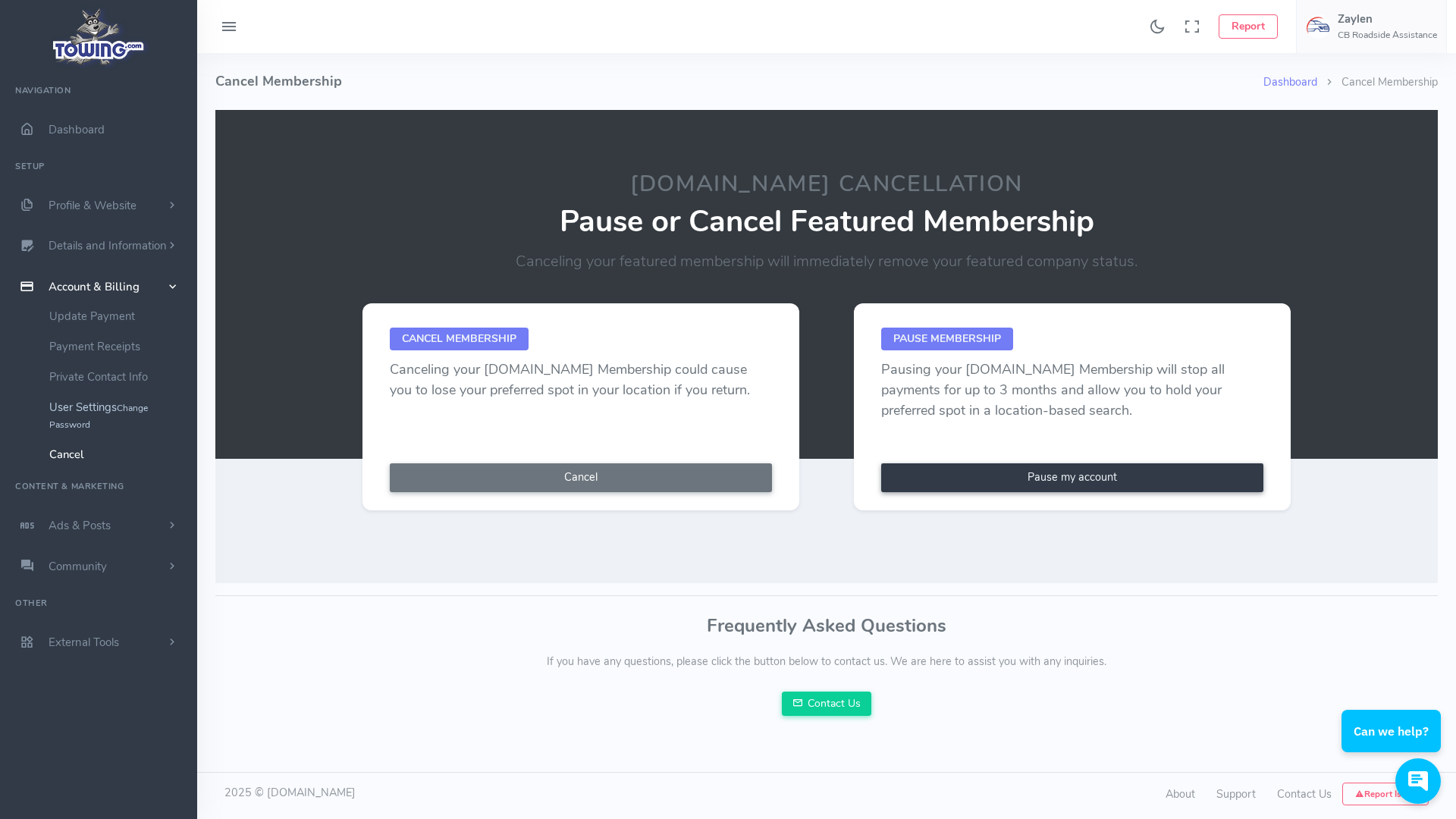
click at [111, 407] on link "User Settings Change Password" at bounding box center [117, 415] width 159 height 47
click at [115, 378] on link "Private Contact Info" at bounding box center [117, 377] width 159 height 30
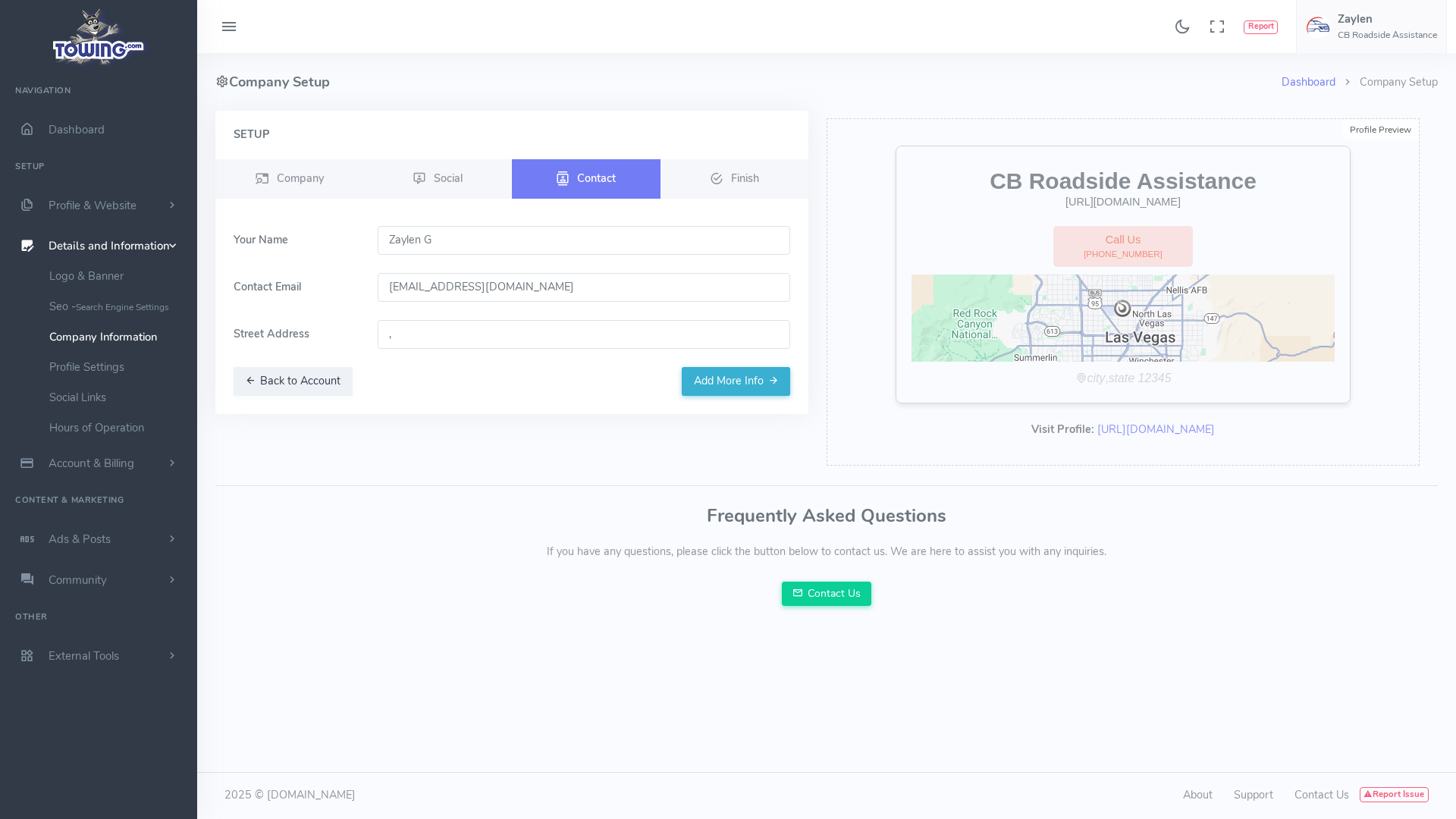
click at [115, 378] on link "Profile Settings" at bounding box center [117, 366] width 159 height 30
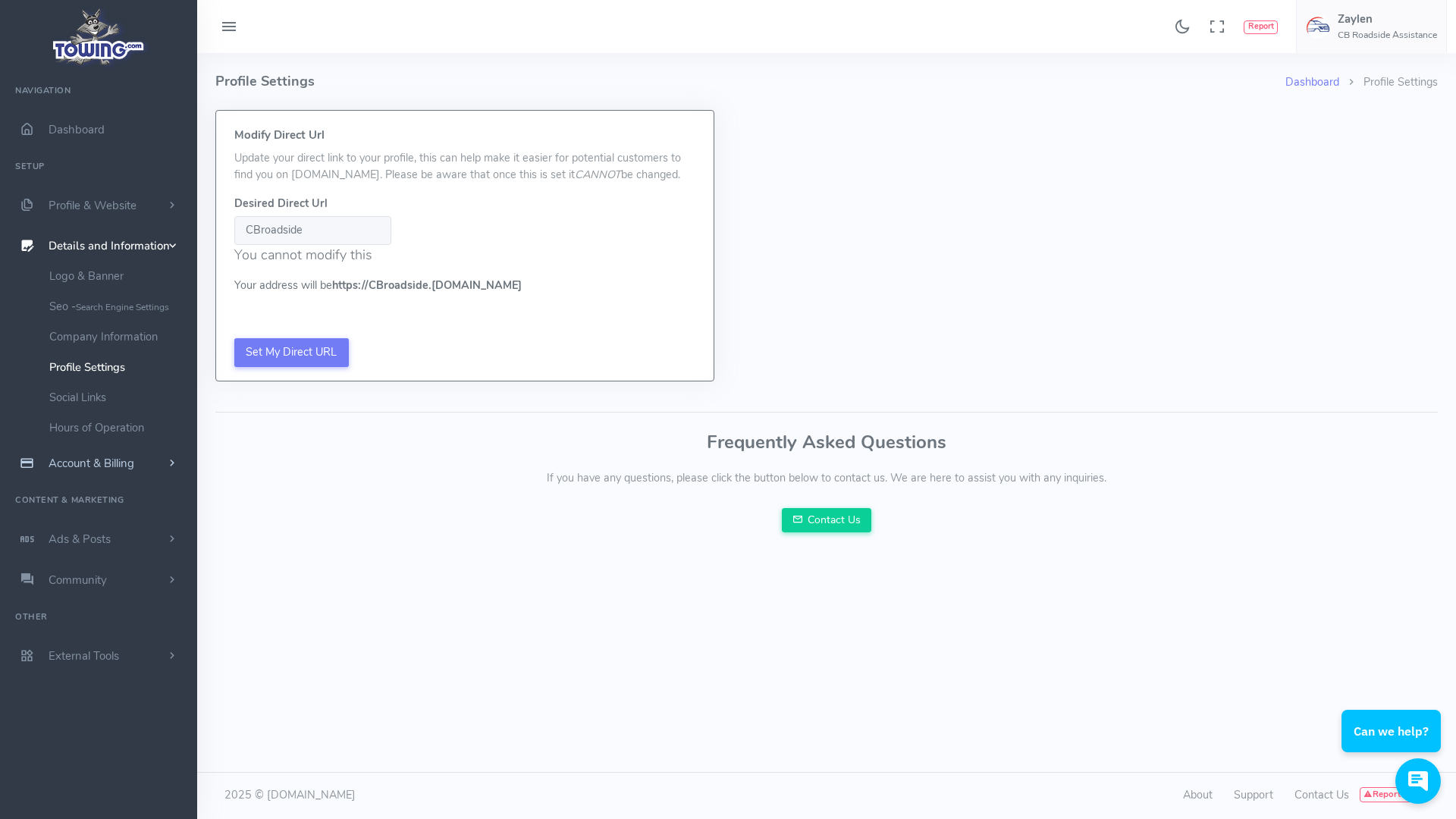
click at [110, 459] on span "Account & Billing" at bounding box center [92, 464] width 86 height 16
click at [124, 377] on link "Private Contact Info" at bounding box center [117, 377] width 159 height 30
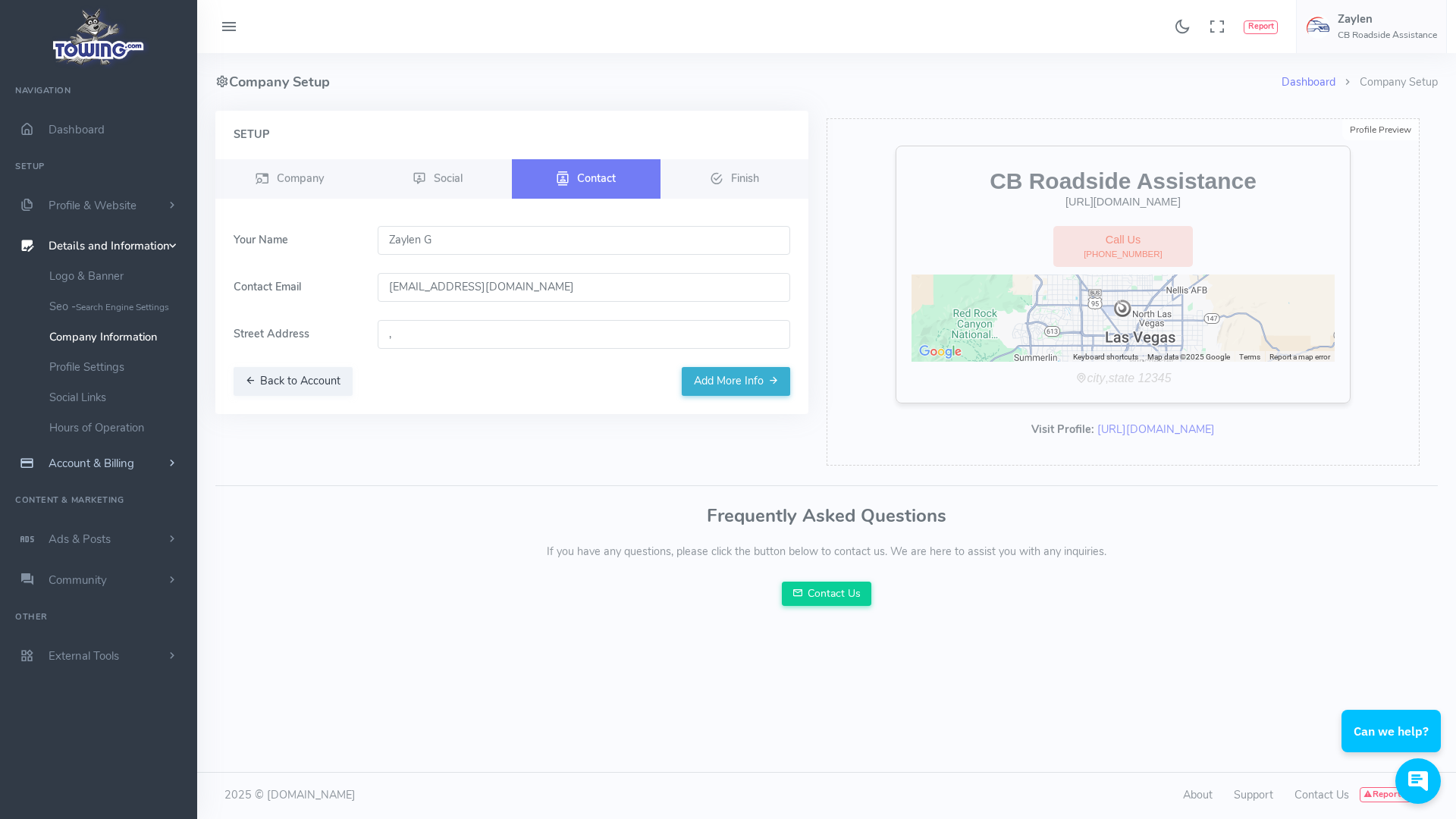
click at [112, 458] on span "Account & Billing" at bounding box center [92, 464] width 86 height 16
click at [128, 207] on span "Profile & Website" at bounding box center [92, 205] width 88 height 16
click at [130, 260] on small "What service you provide" at bounding box center [116, 274] width 135 height 28
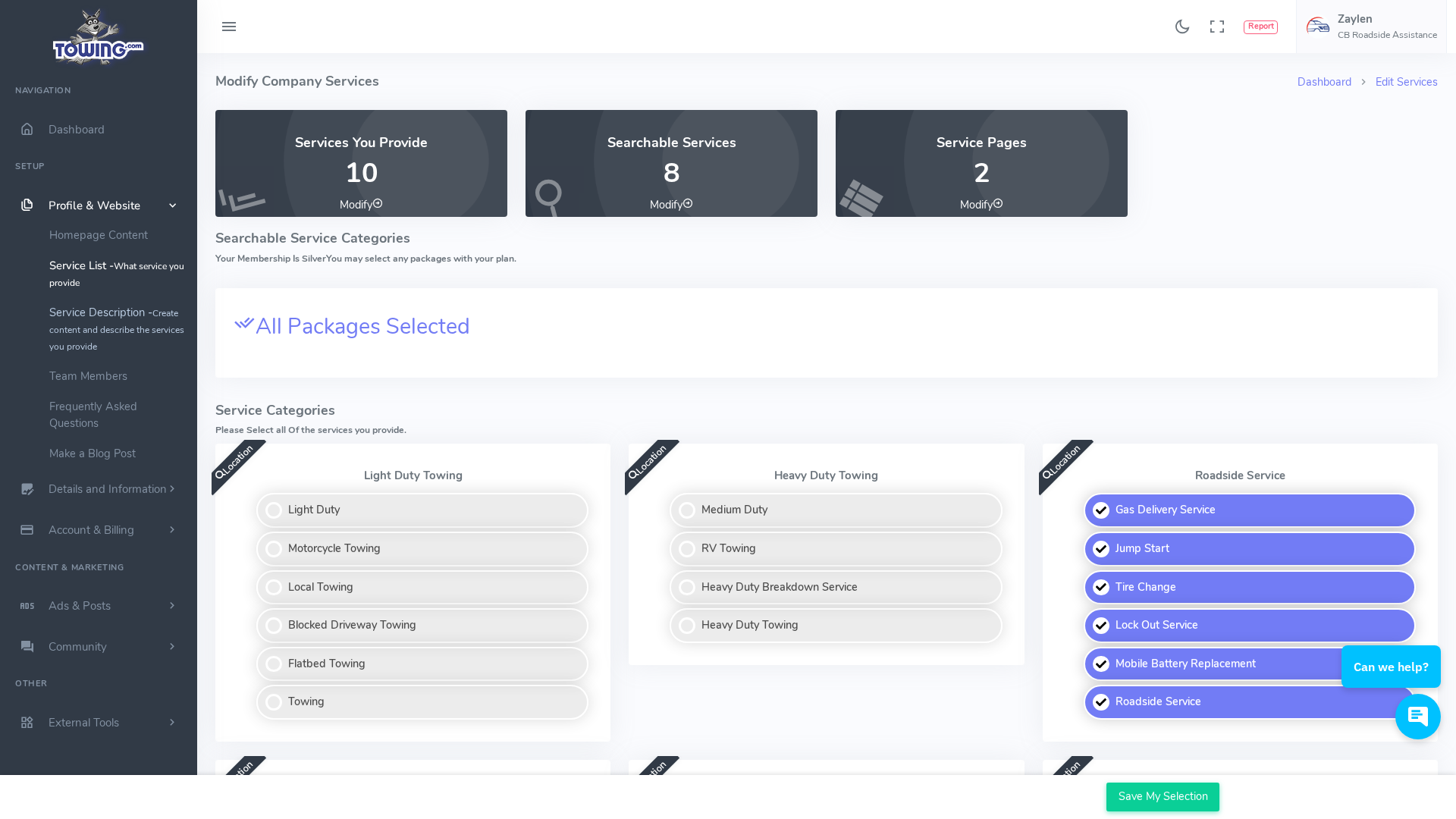
click at [135, 323] on small "Create content and describe the services you provide" at bounding box center [116, 330] width 135 height 46
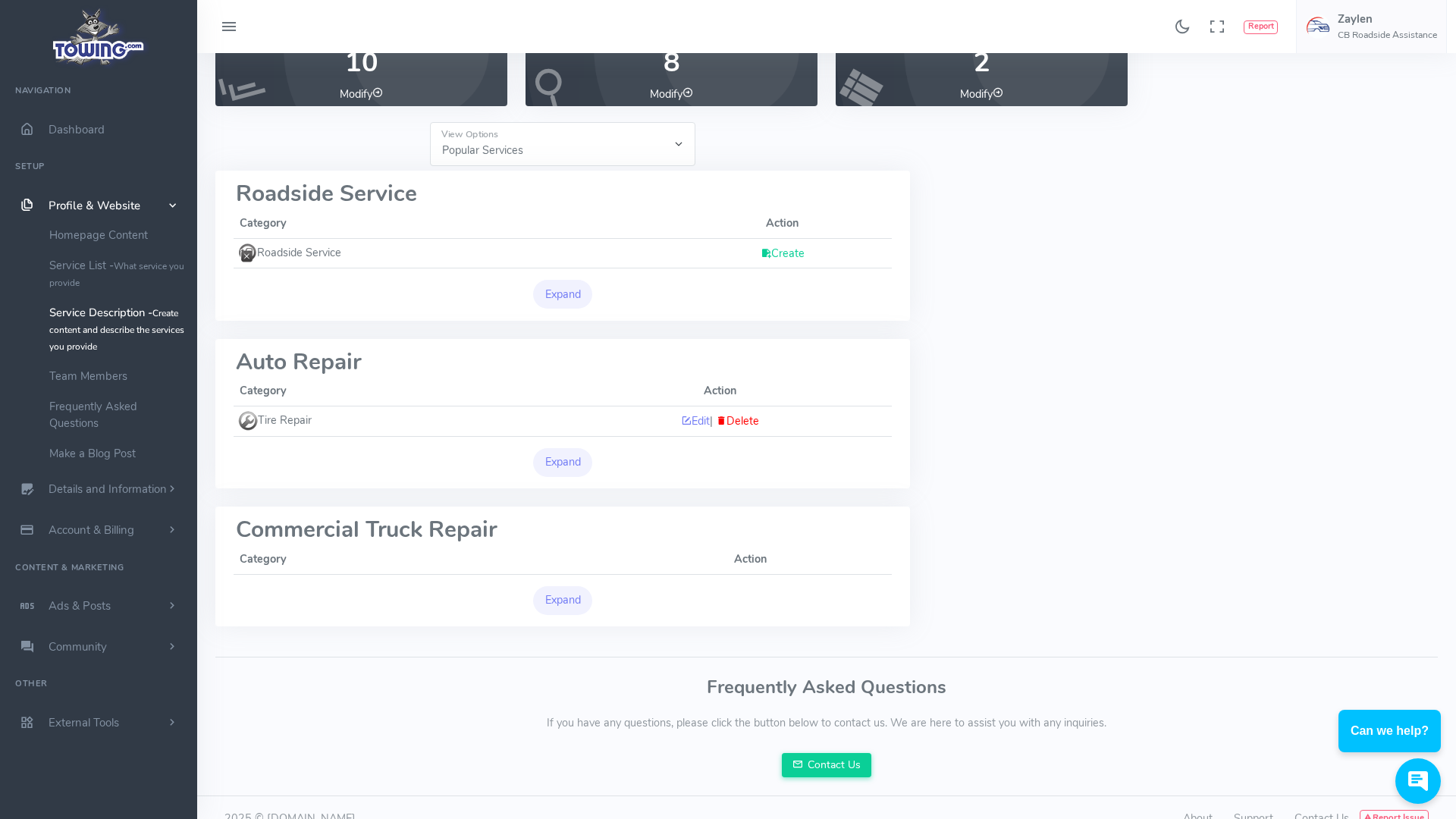
scroll to position [136, 0]
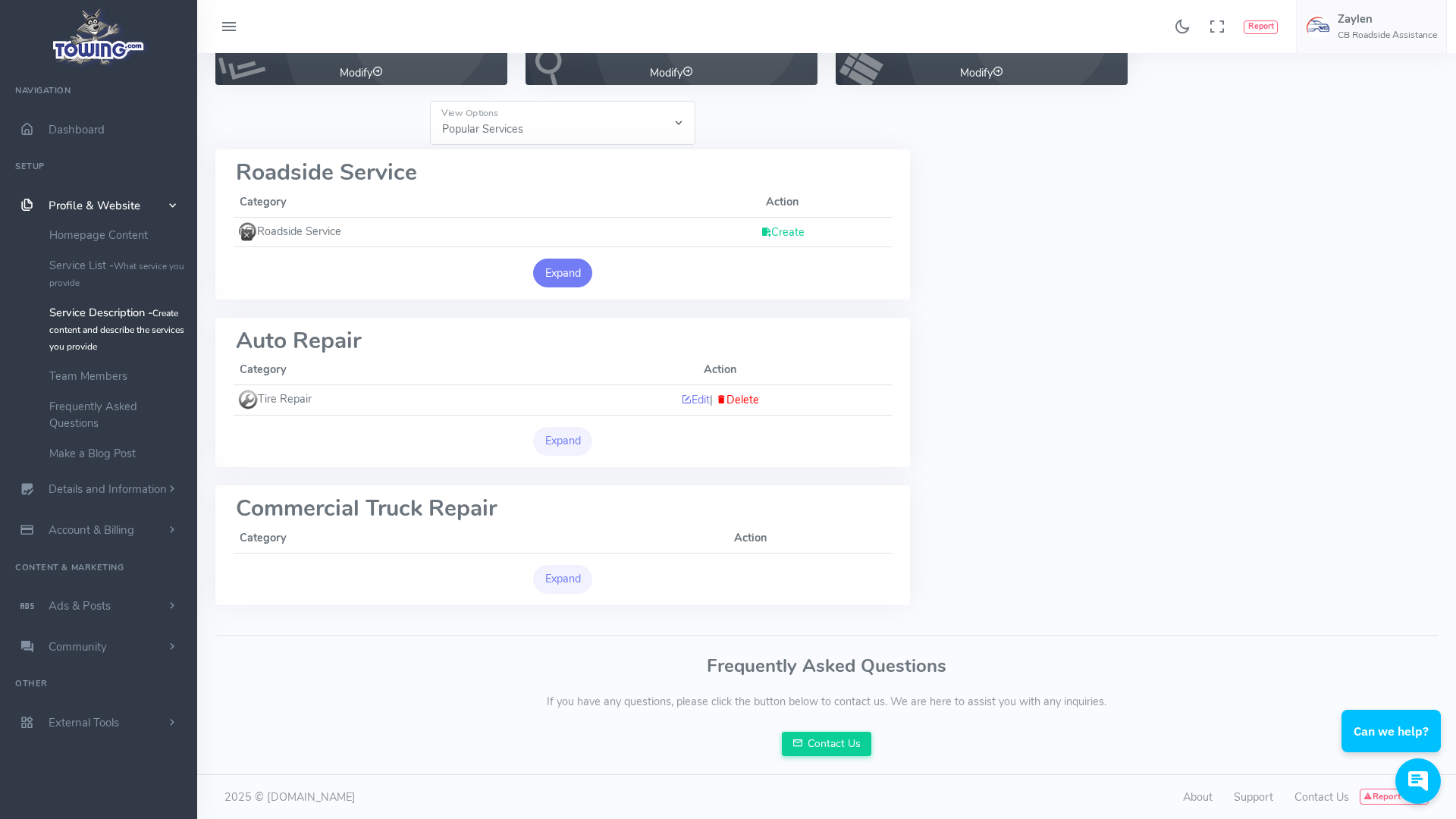
click at [564, 272] on button "Expand" at bounding box center [562, 272] width 60 height 28
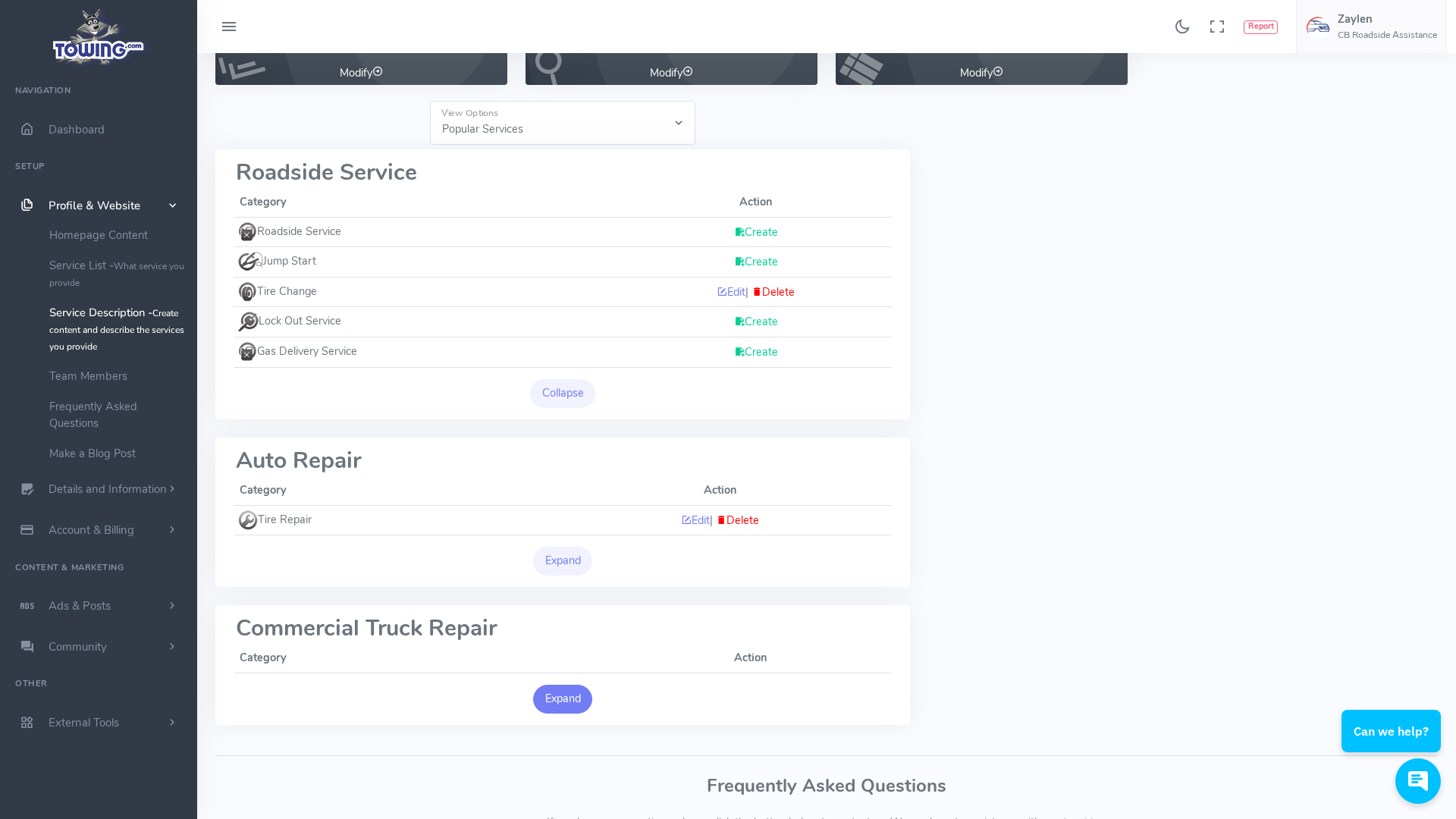
click at [563, 695] on button "Expand" at bounding box center [562, 699] width 60 height 28
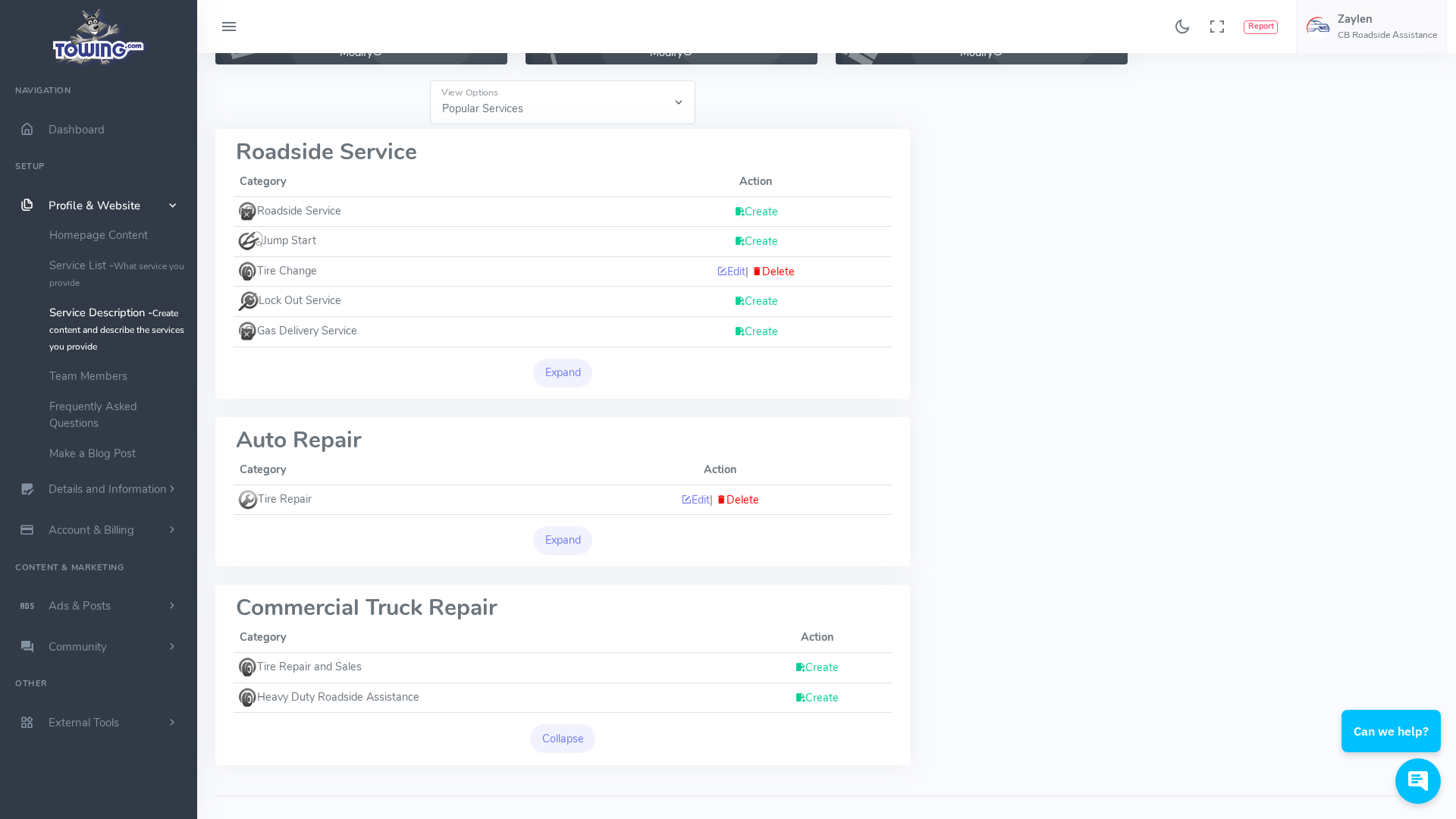
scroll to position [144, 0]
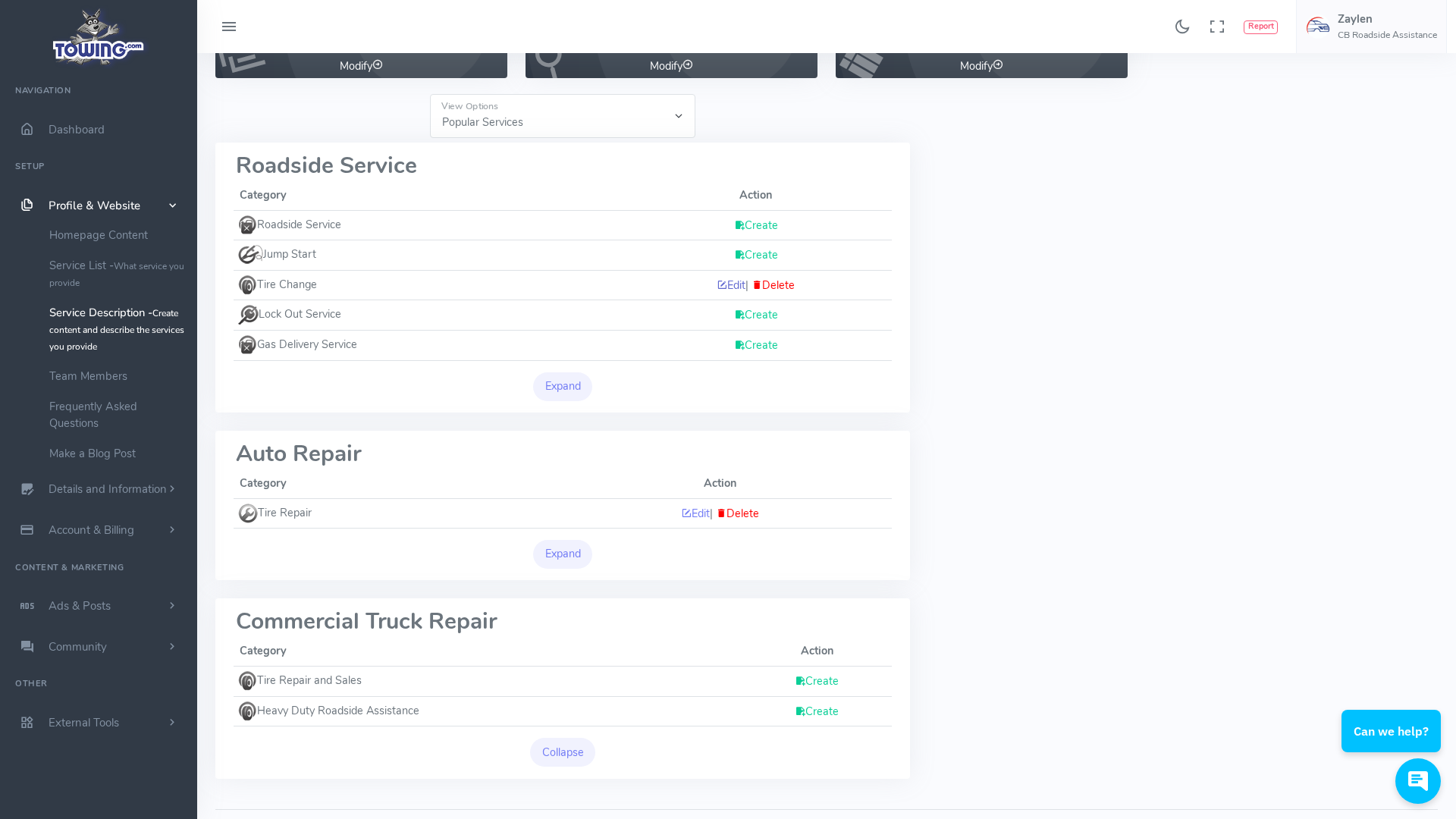
click at [728, 283] on link "Edit" at bounding box center [731, 285] width 28 height 16
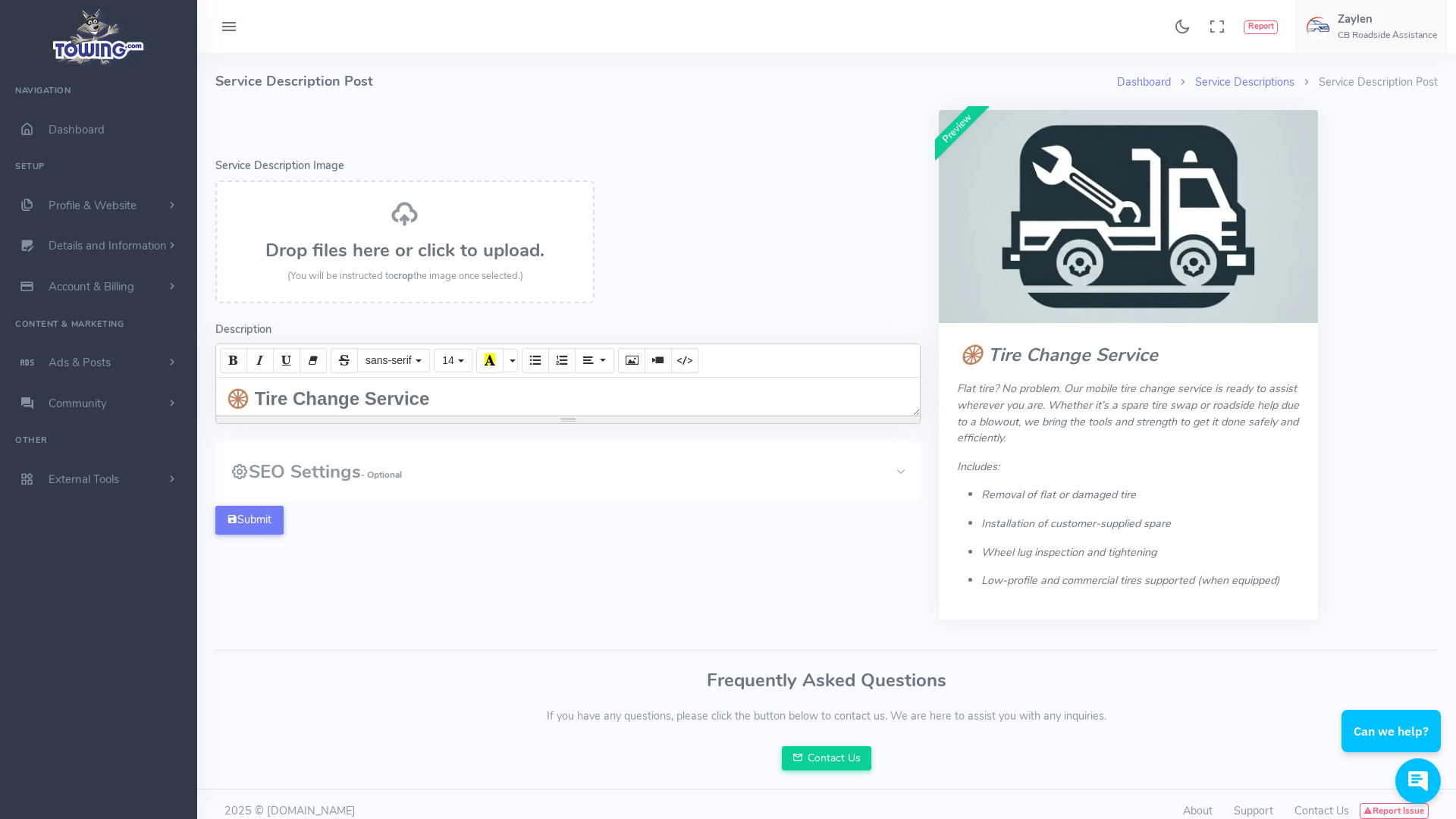
click at [434, 388] on div "🛞 Tire Change Service Flat tire? No problem. Our mobile tire change service is …" at bounding box center [568, 396] width 703 height 38
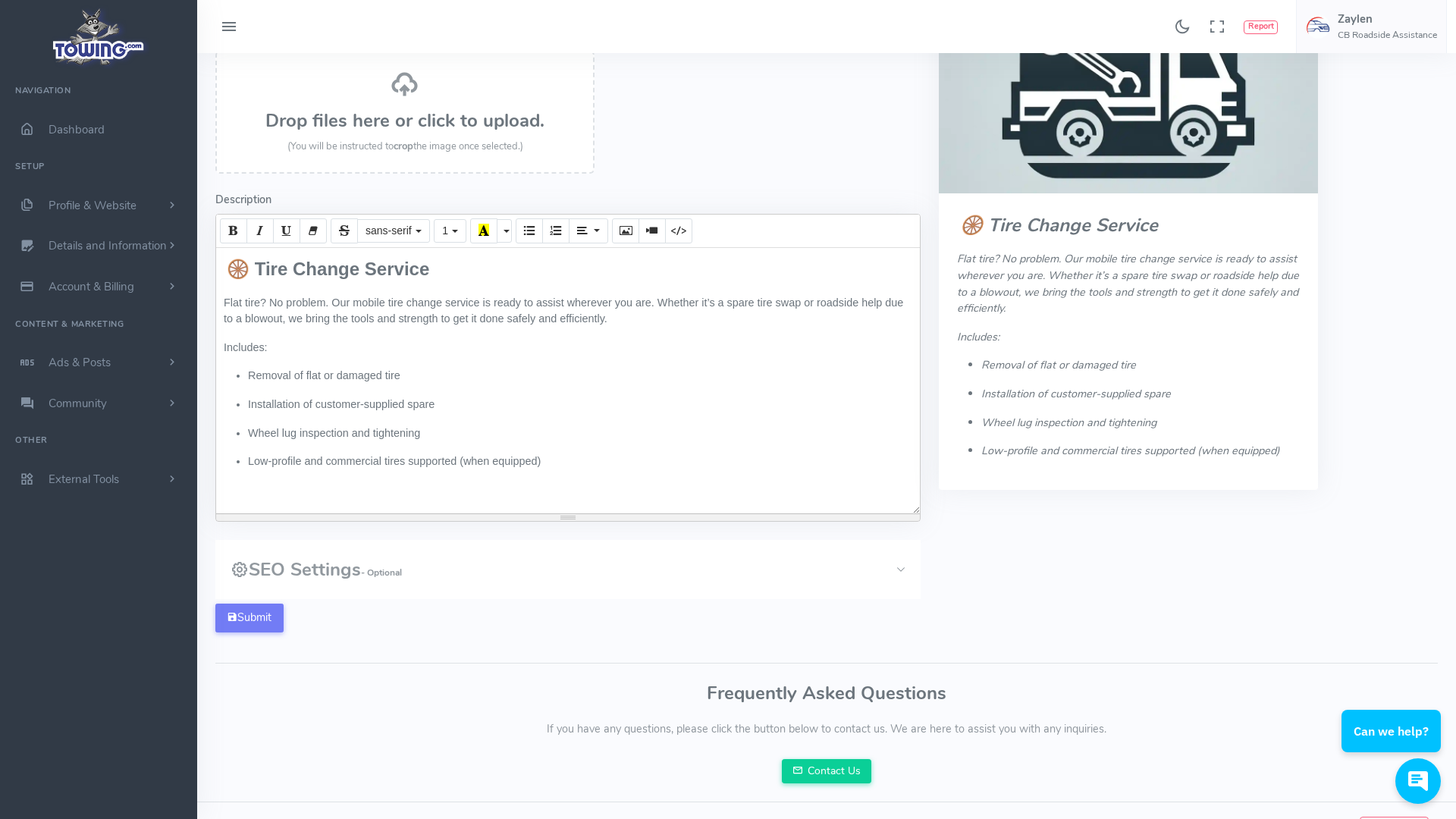
scroll to position [135, 0]
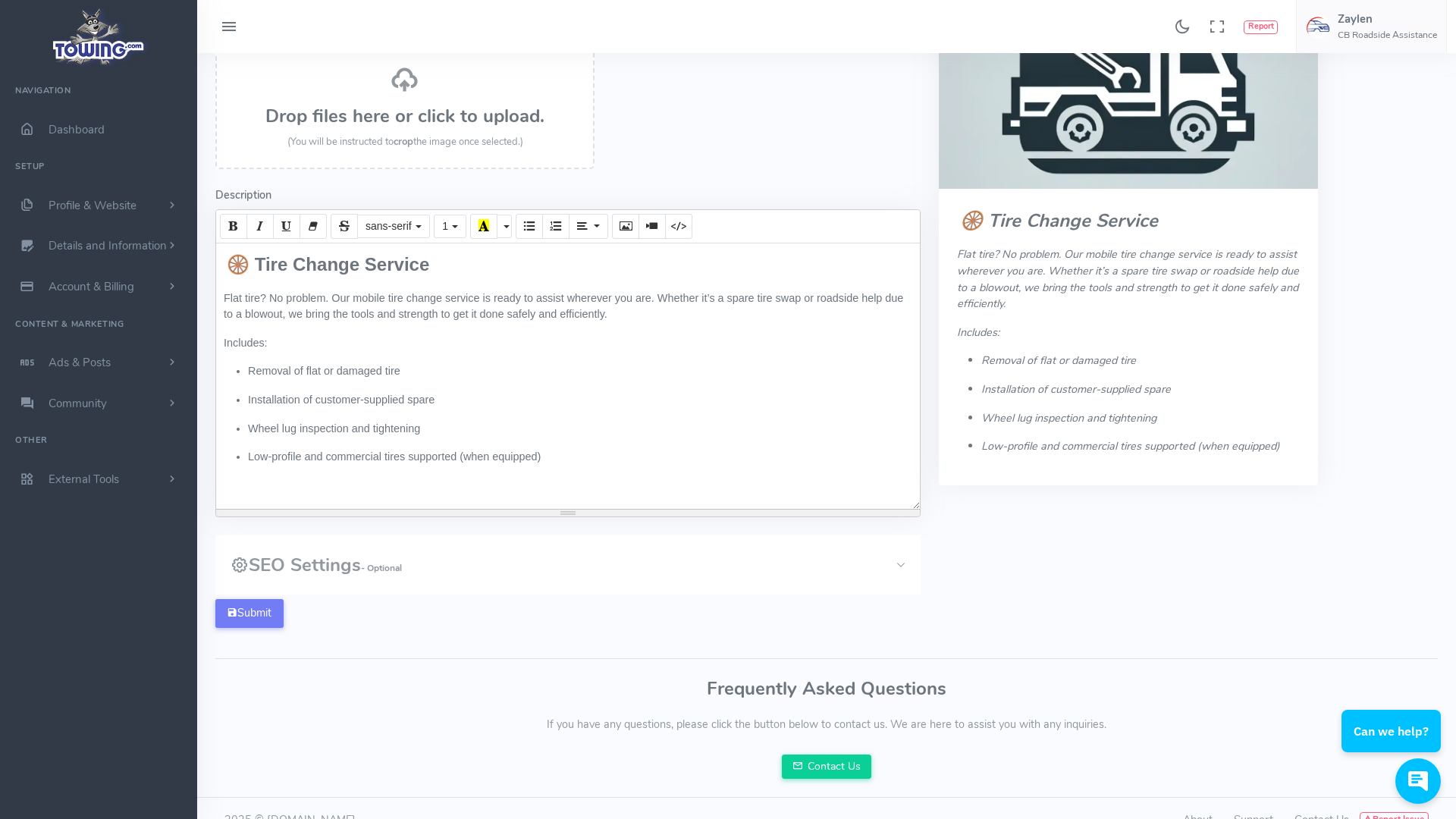
click at [222, 344] on div "🛞 Tire Change Service Flat tire? No problem. Our mobile tire change service is …" at bounding box center [568, 377] width 703 height 266
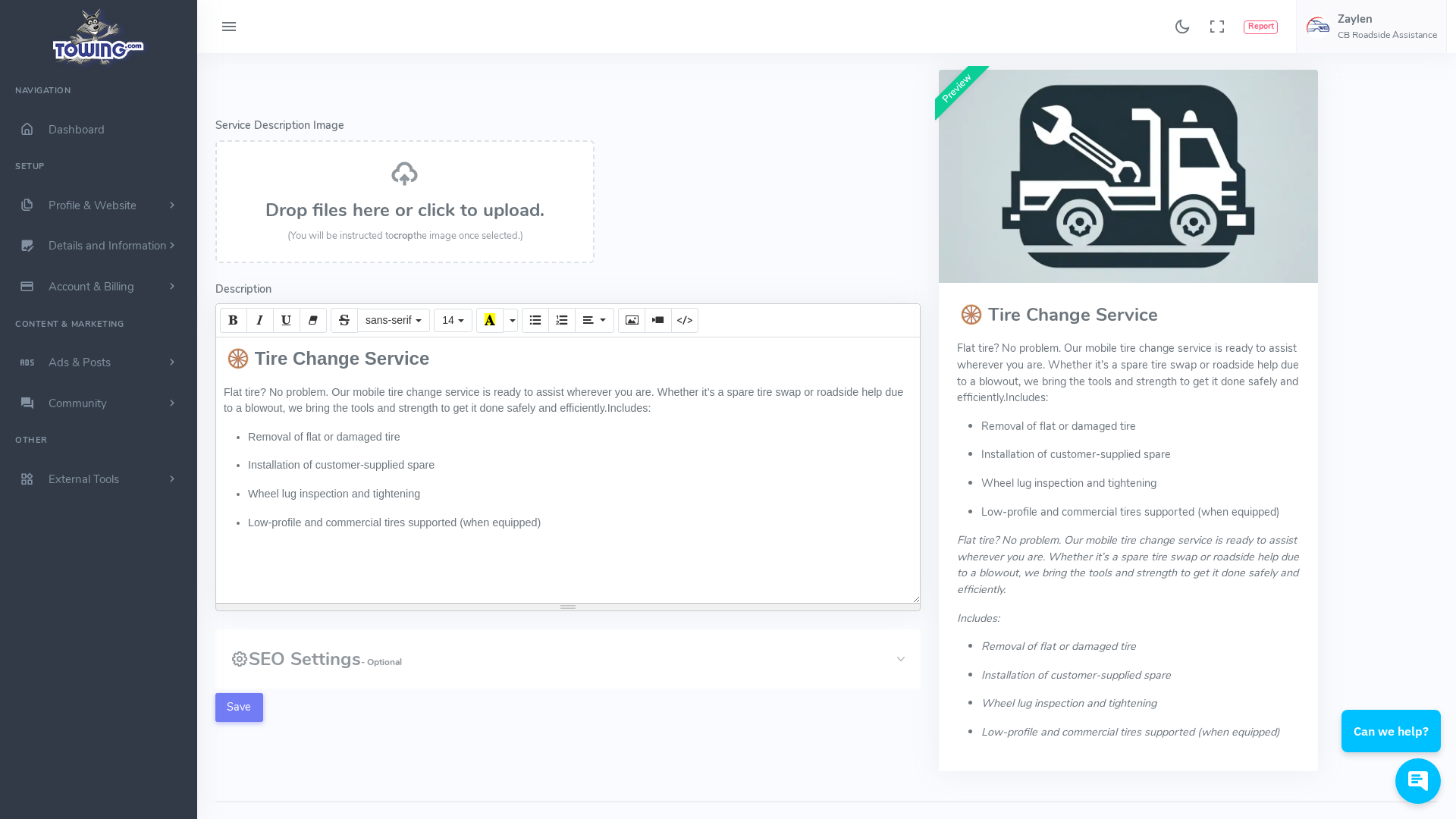
scroll to position [139, 0]
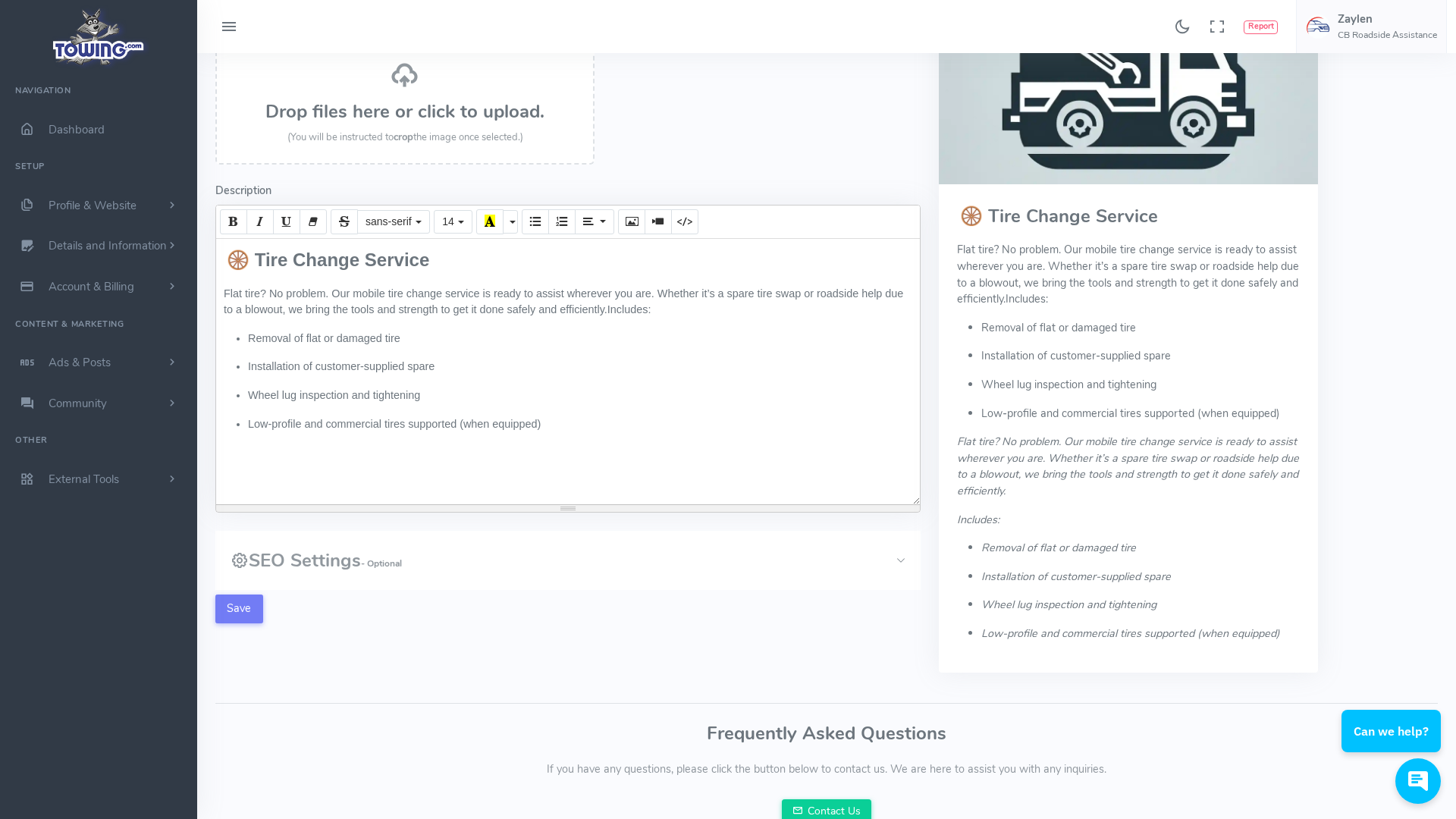
click at [468, 460] on div "🛞 Tire Change Service Flat tire? No problem. Our mobile tire change service is …" at bounding box center [568, 372] width 703 height 266
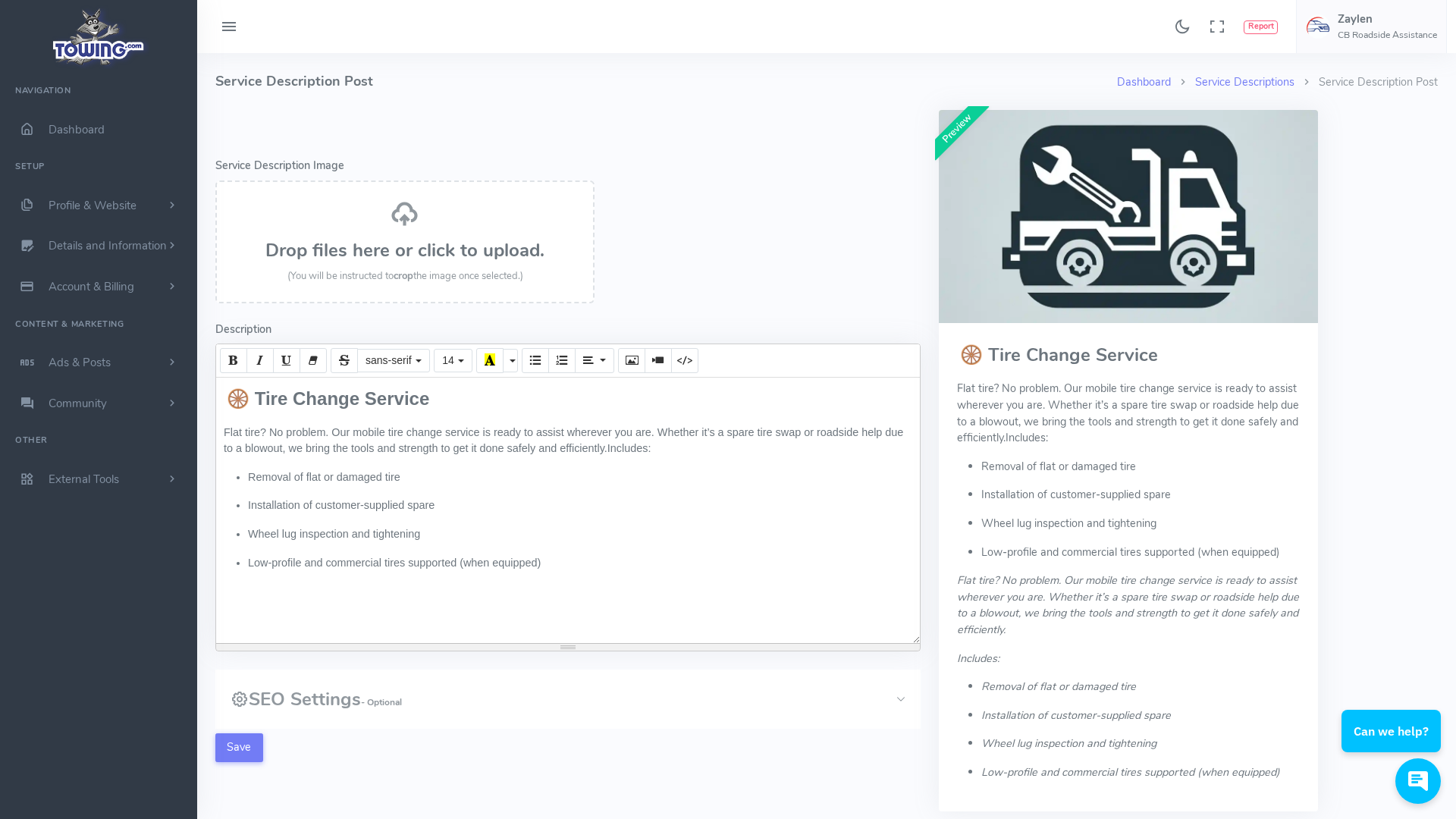
scroll to position [0, 0]
click at [244, 753] on button "Save" at bounding box center [239, 748] width 48 height 28
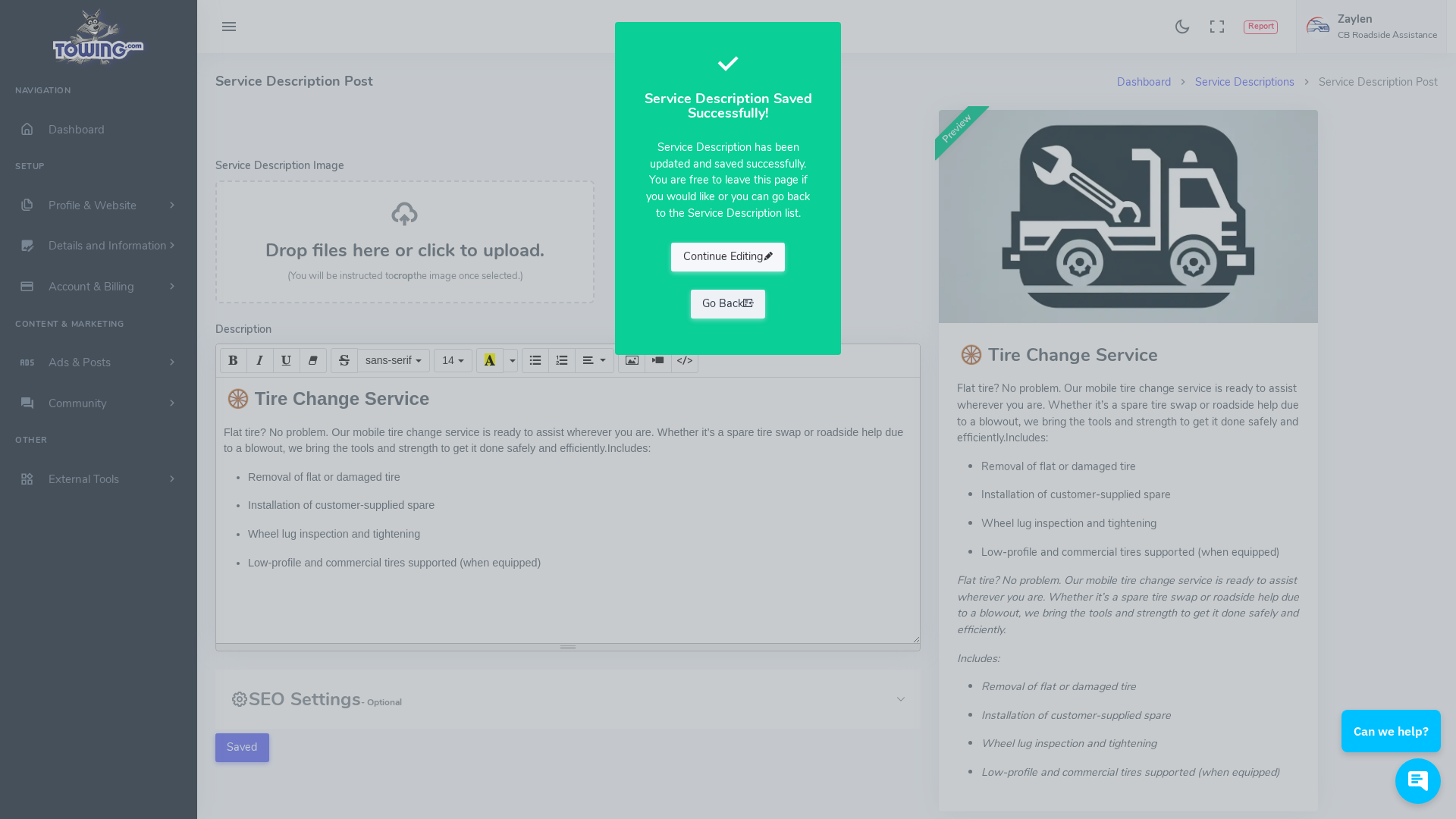
click at [755, 255] on button "Continue Editing" at bounding box center [728, 257] width 114 height 28
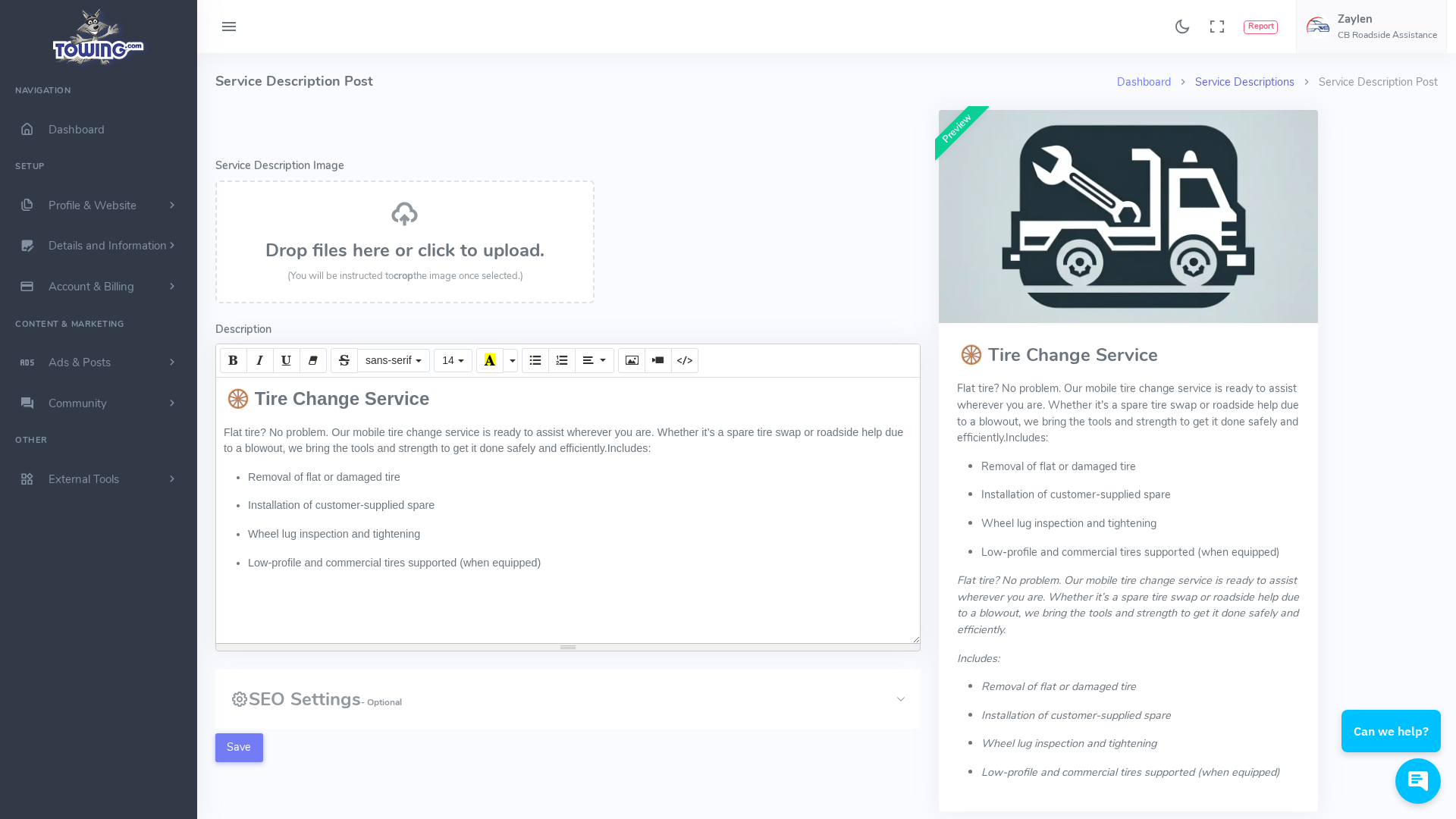
click at [1254, 81] on link "Service Descriptions" at bounding box center [1244, 82] width 99 height 16
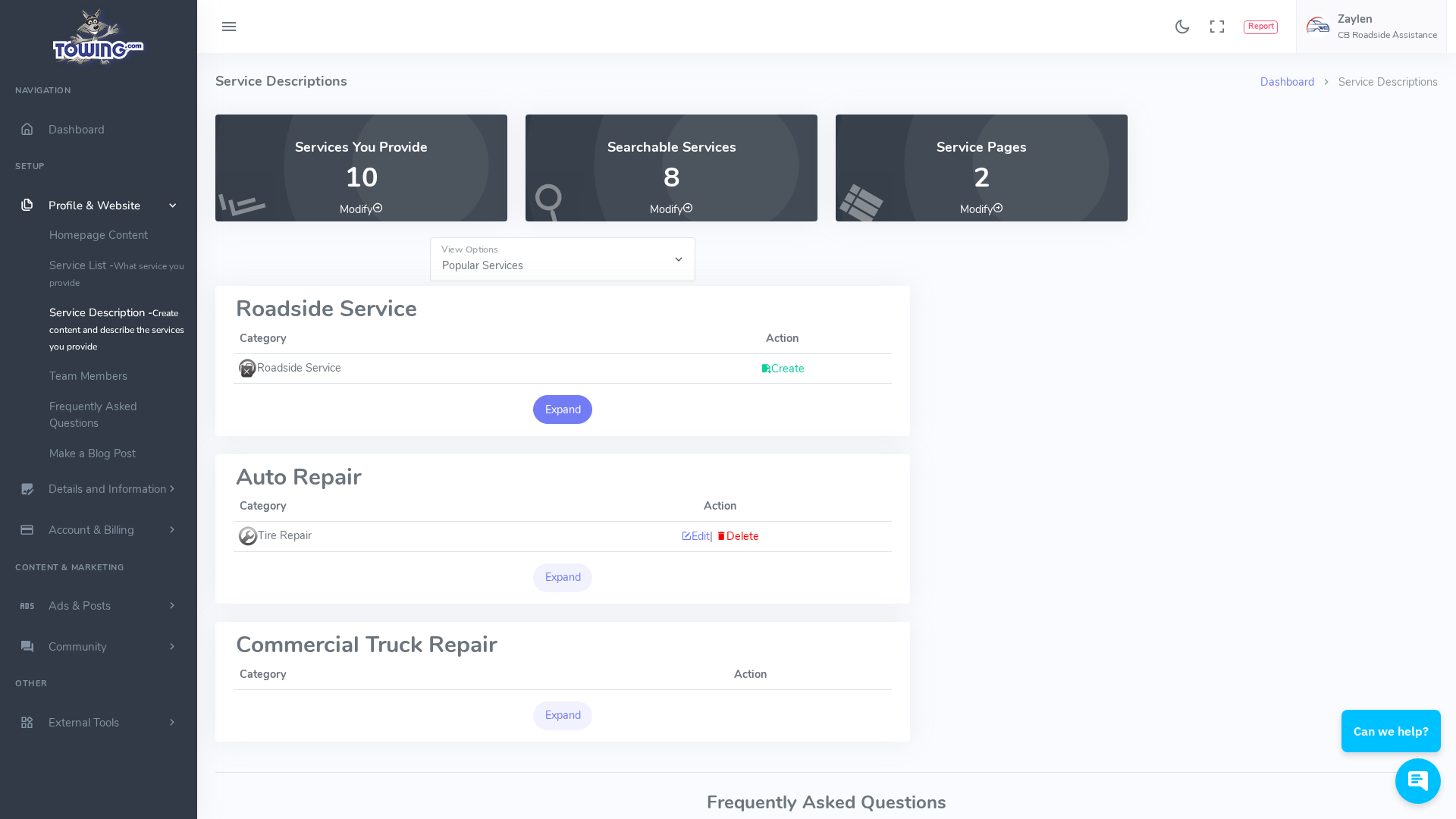
click at [591, 402] on button "Expand" at bounding box center [562, 409] width 60 height 28
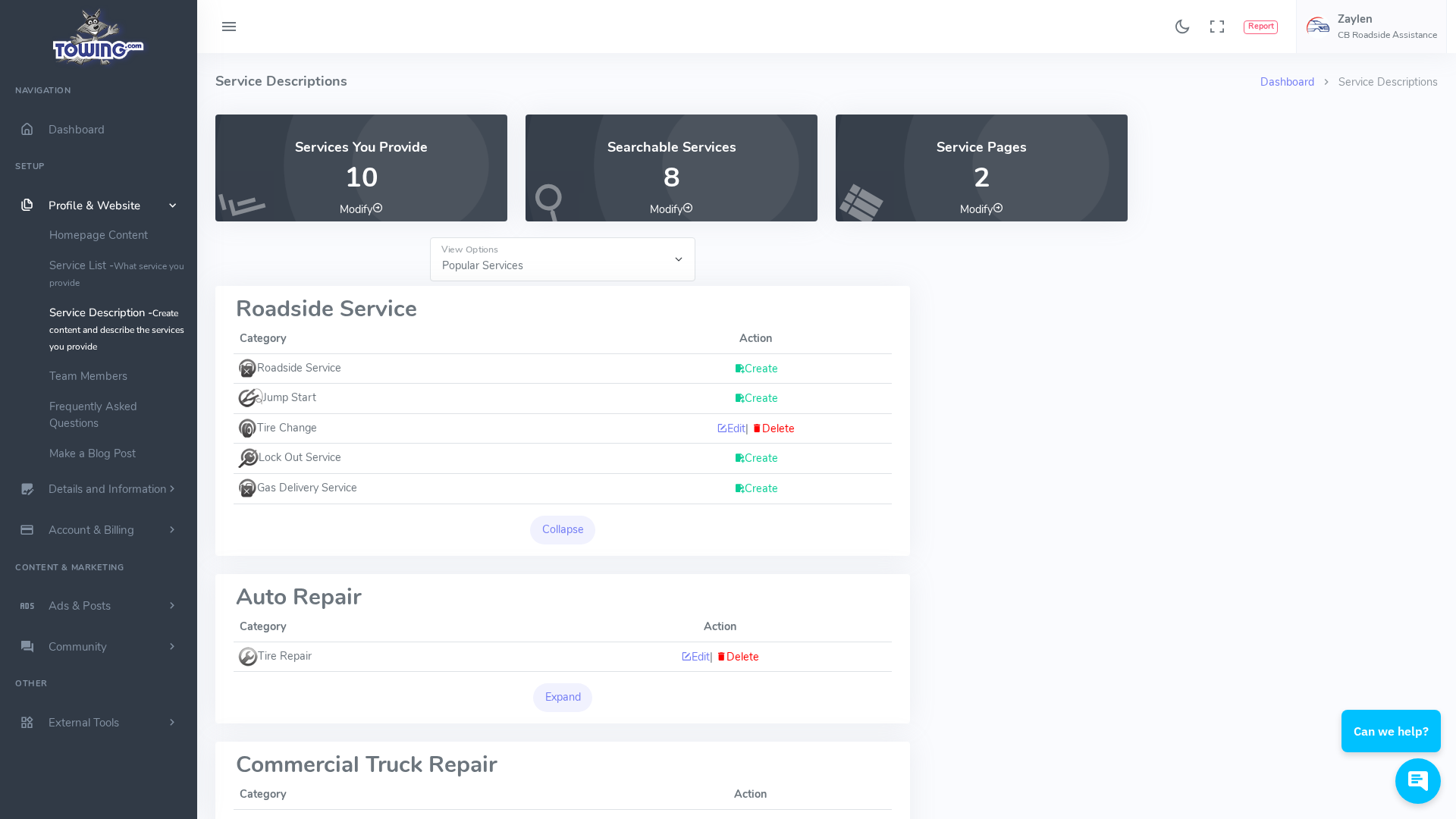
click at [752, 399] on link "Create" at bounding box center [756, 398] width 44 height 16
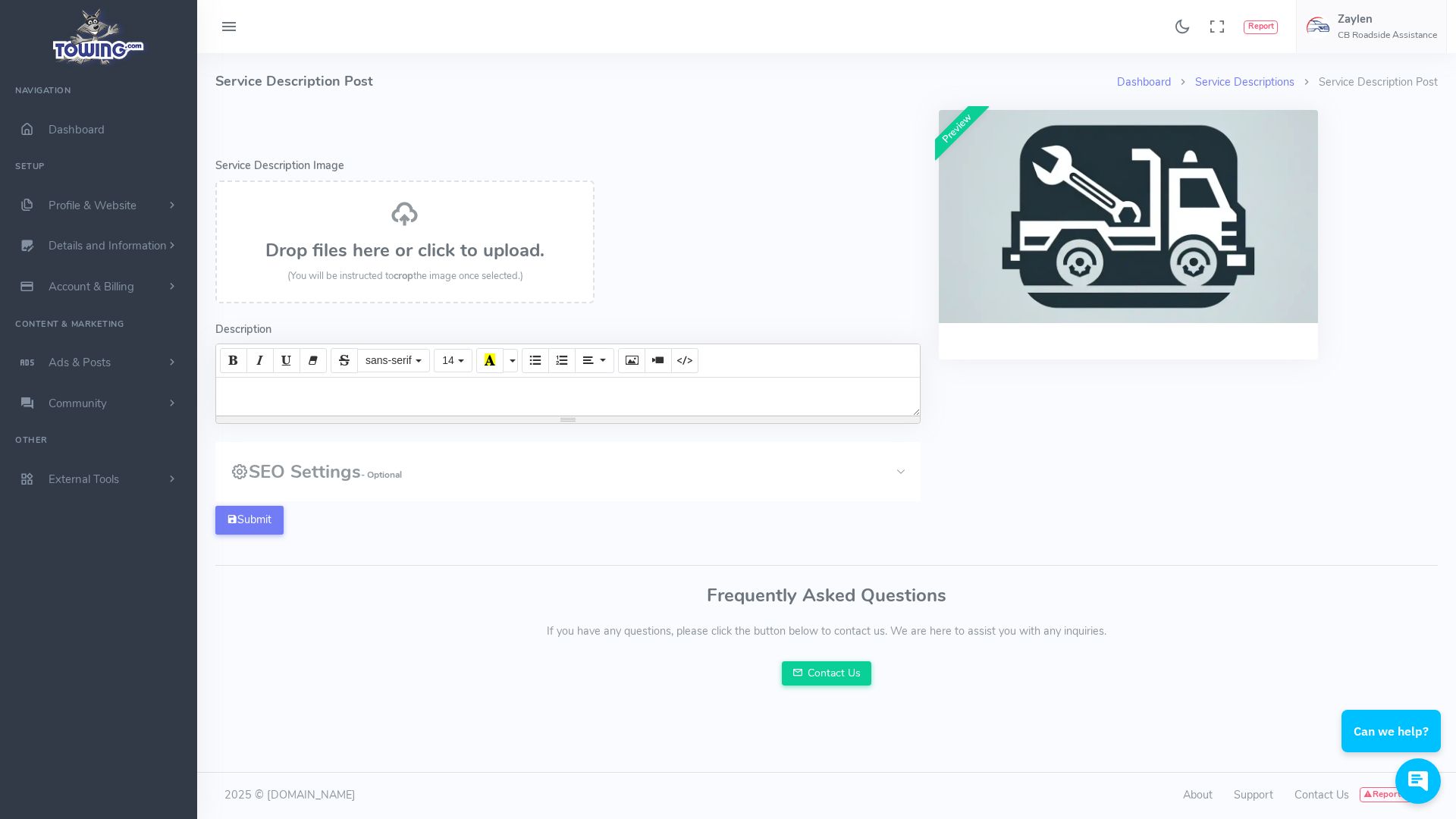
click at [414, 393] on div at bounding box center [568, 396] width 703 height 38
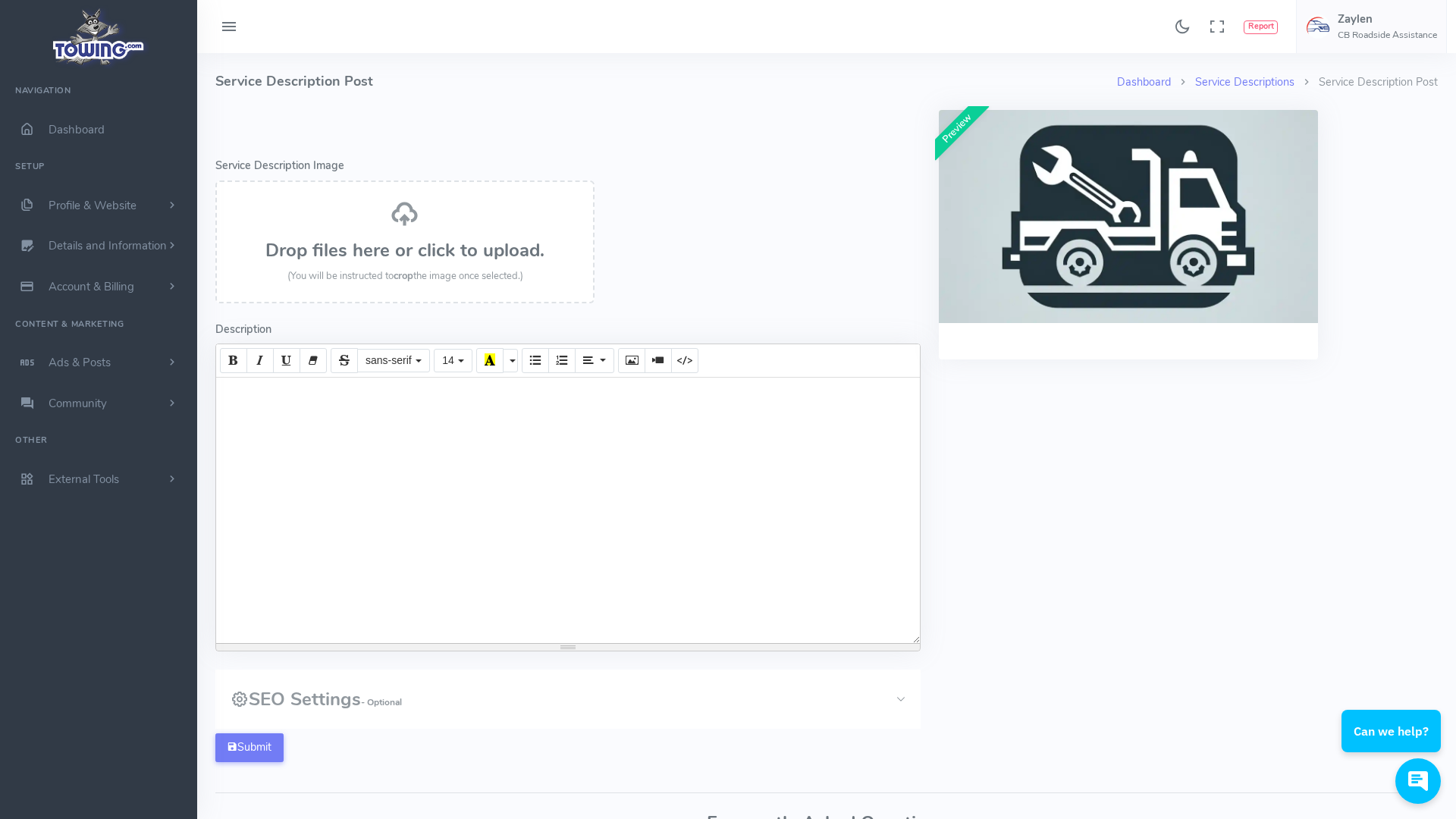
click at [259, 399] on div at bounding box center [568, 510] width 703 height 266
paste div
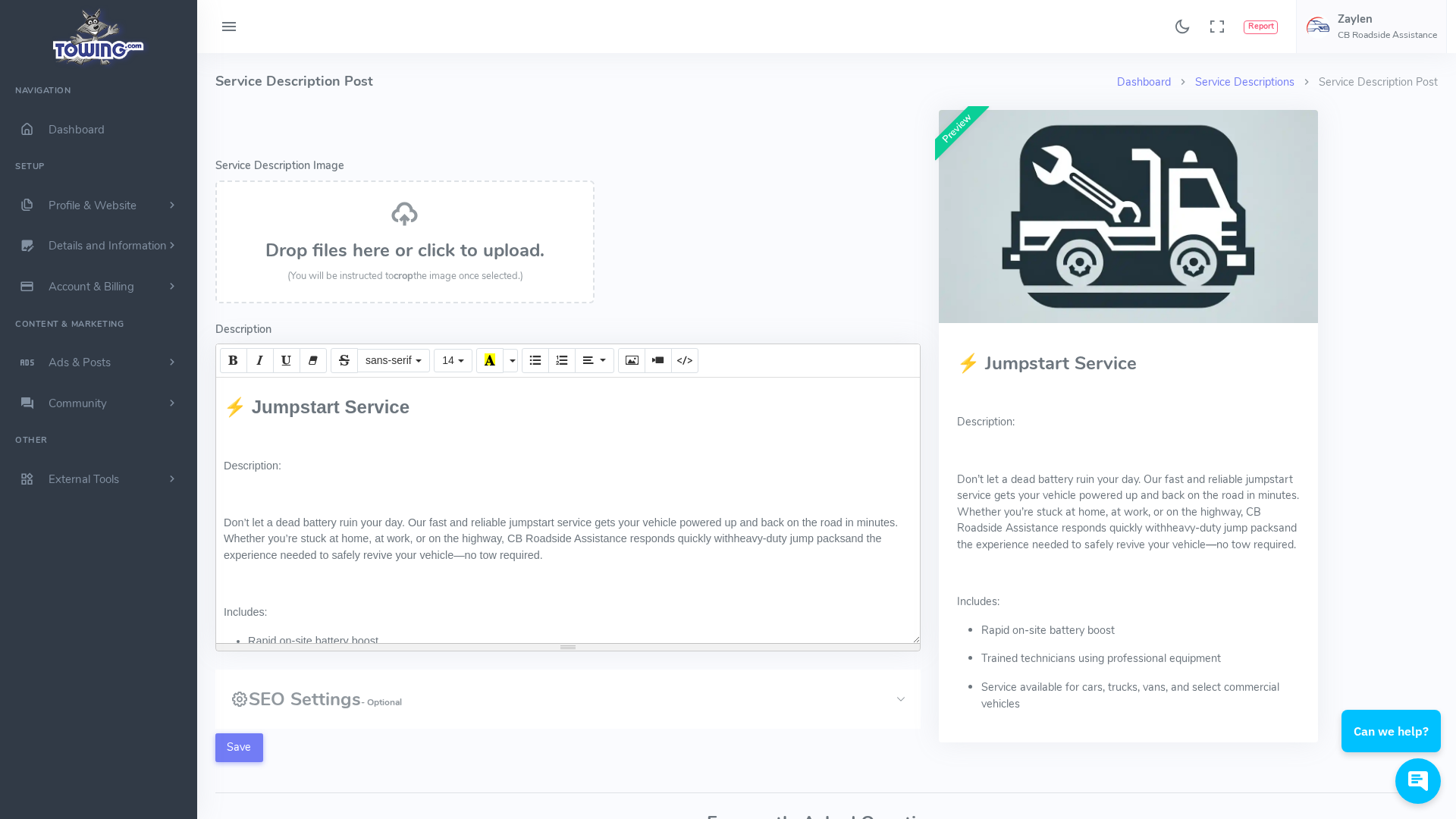
scroll to position [83, 0]
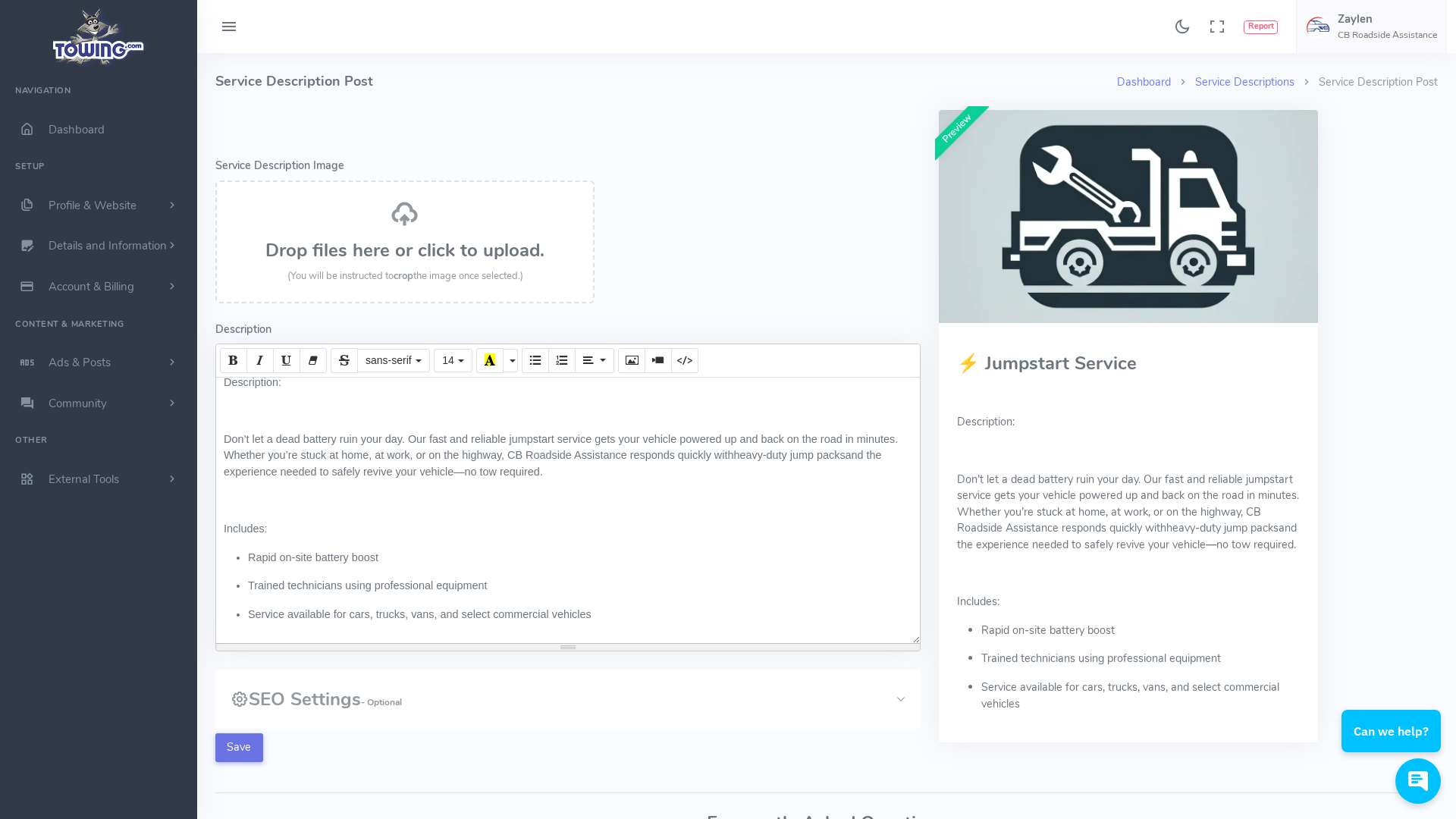
click at [241, 748] on button "Save" at bounding box center [239, 748] width 48 height 28
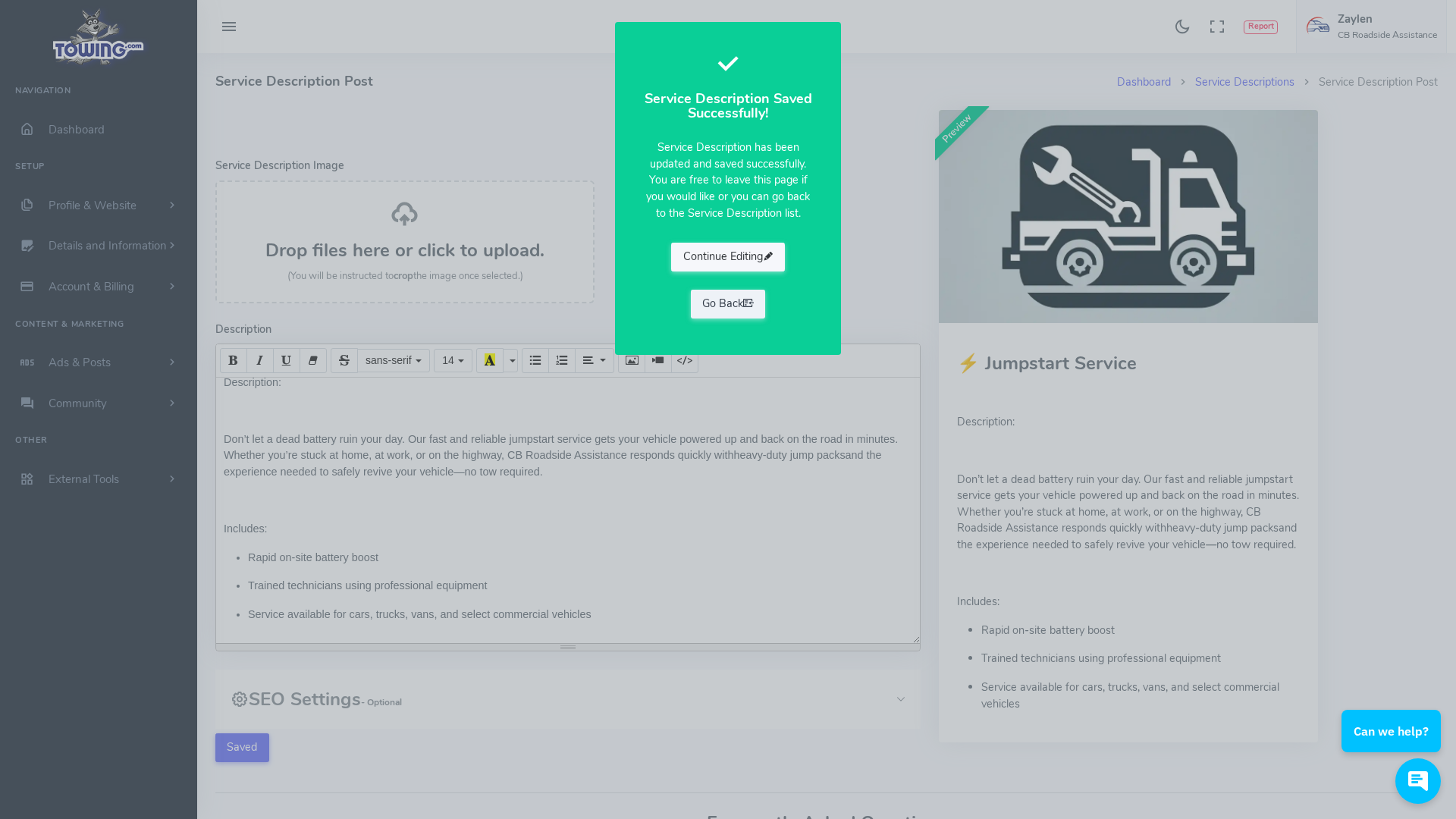
click at [720, 256] on button "Continue Editing" at bounding box center [728, 257] width 114 height 28
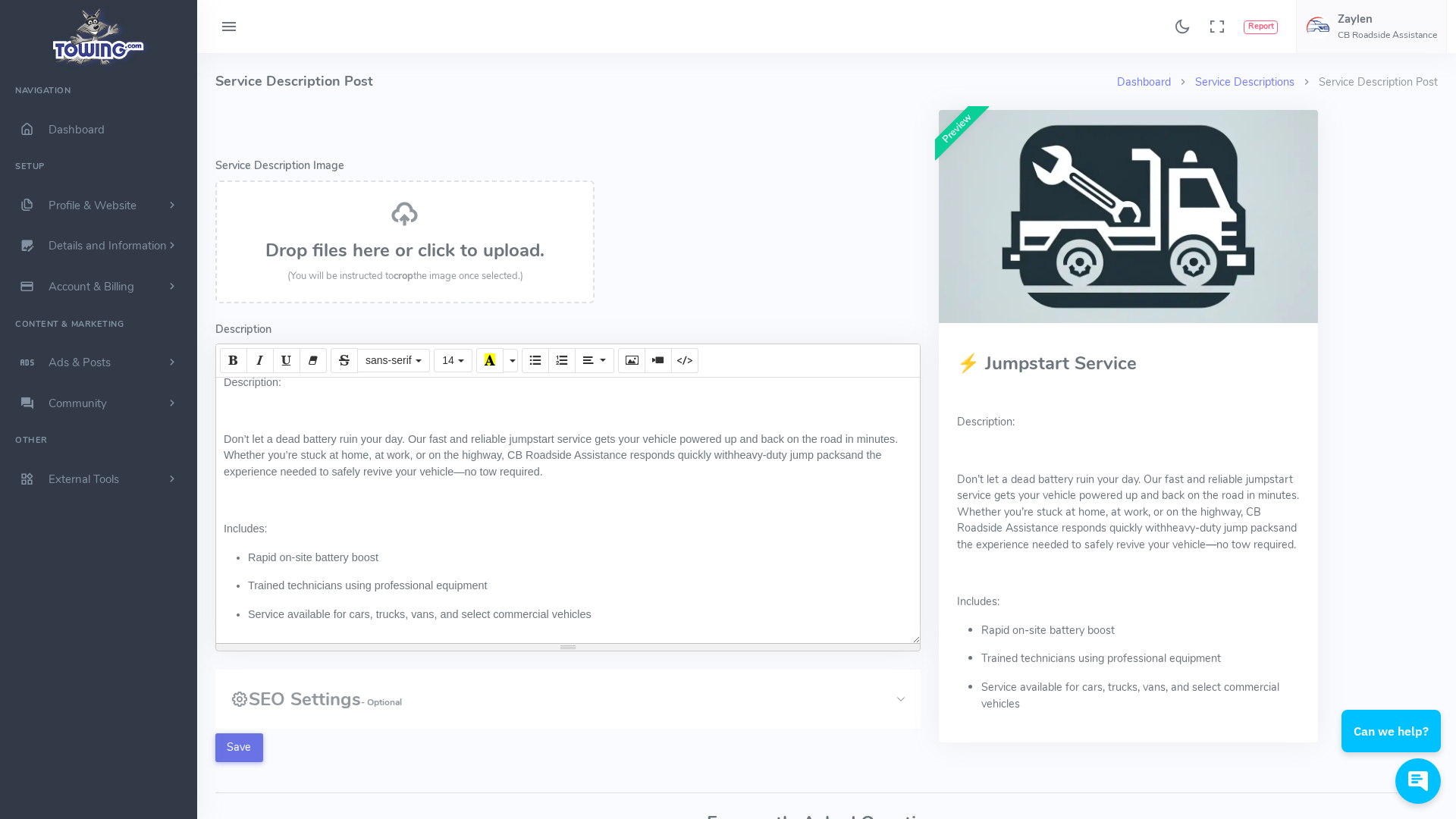
click at [241, 746] on button "Save" at bounding box center [239, 748] width 48 height 28
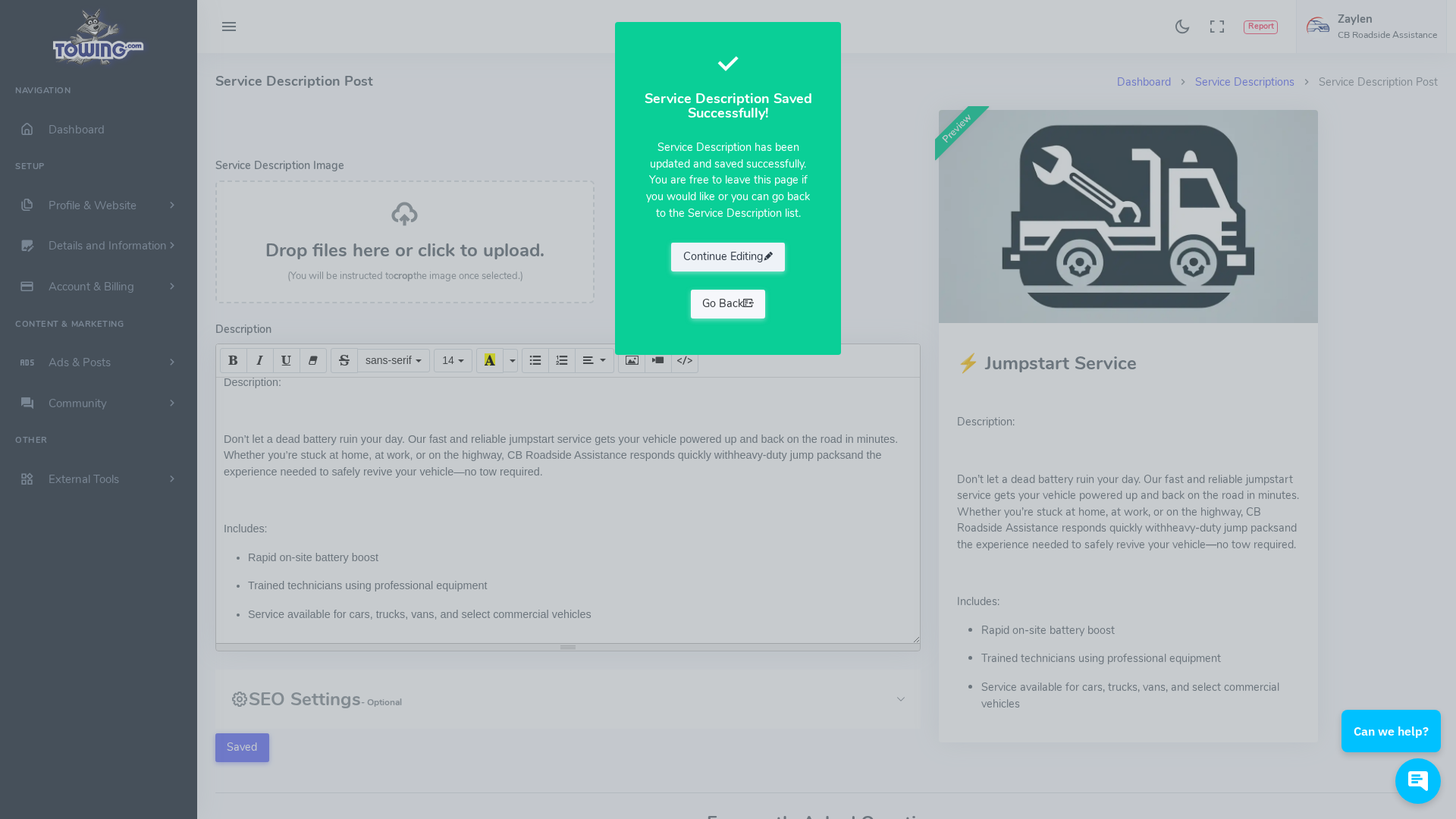
click at [748, 300] on icon at bounding box center [749, 303] width 11 height 16
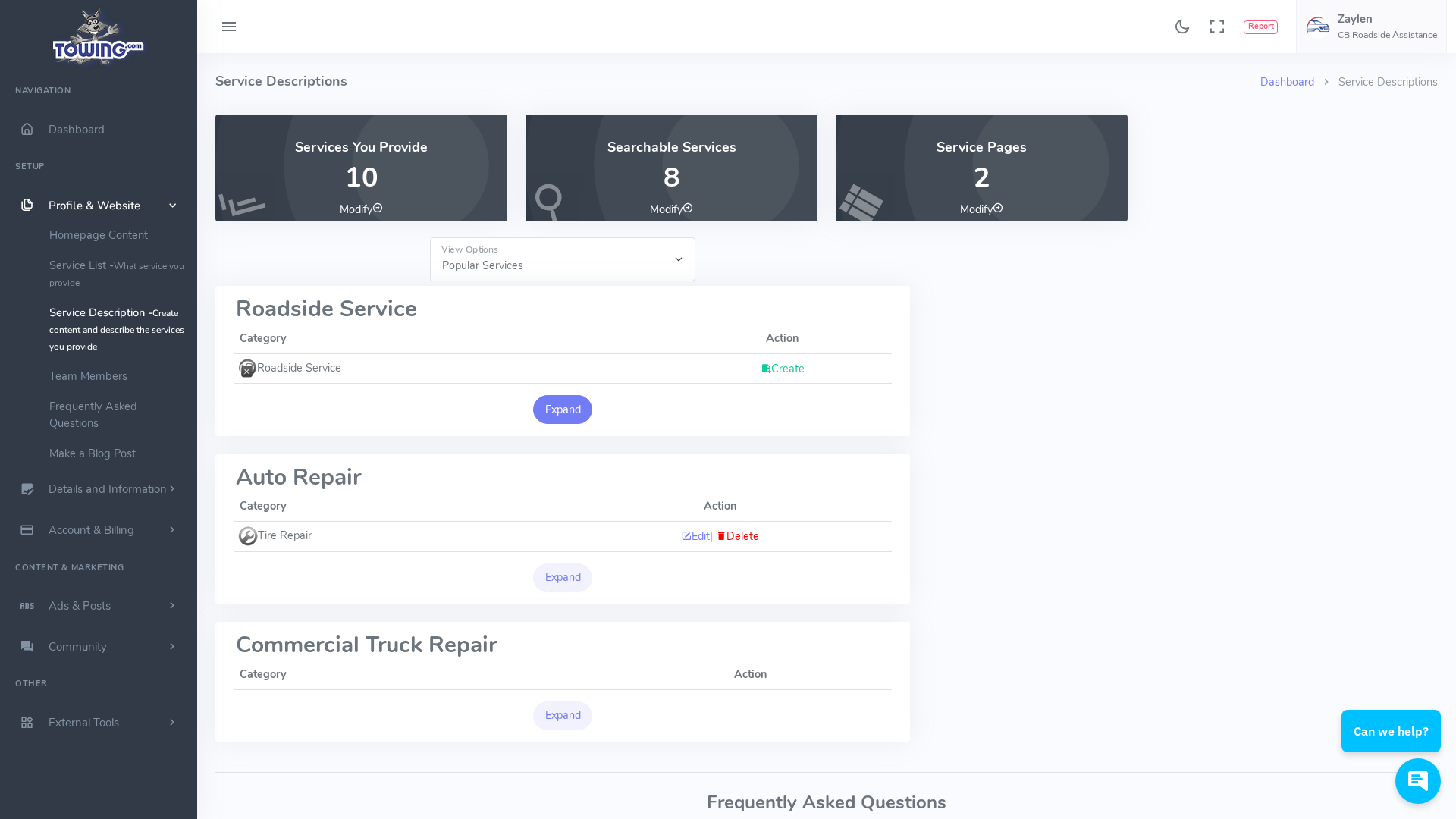
click at [554, 407] on button "Expand" at bounding box center [562, 409] width 60 height 28
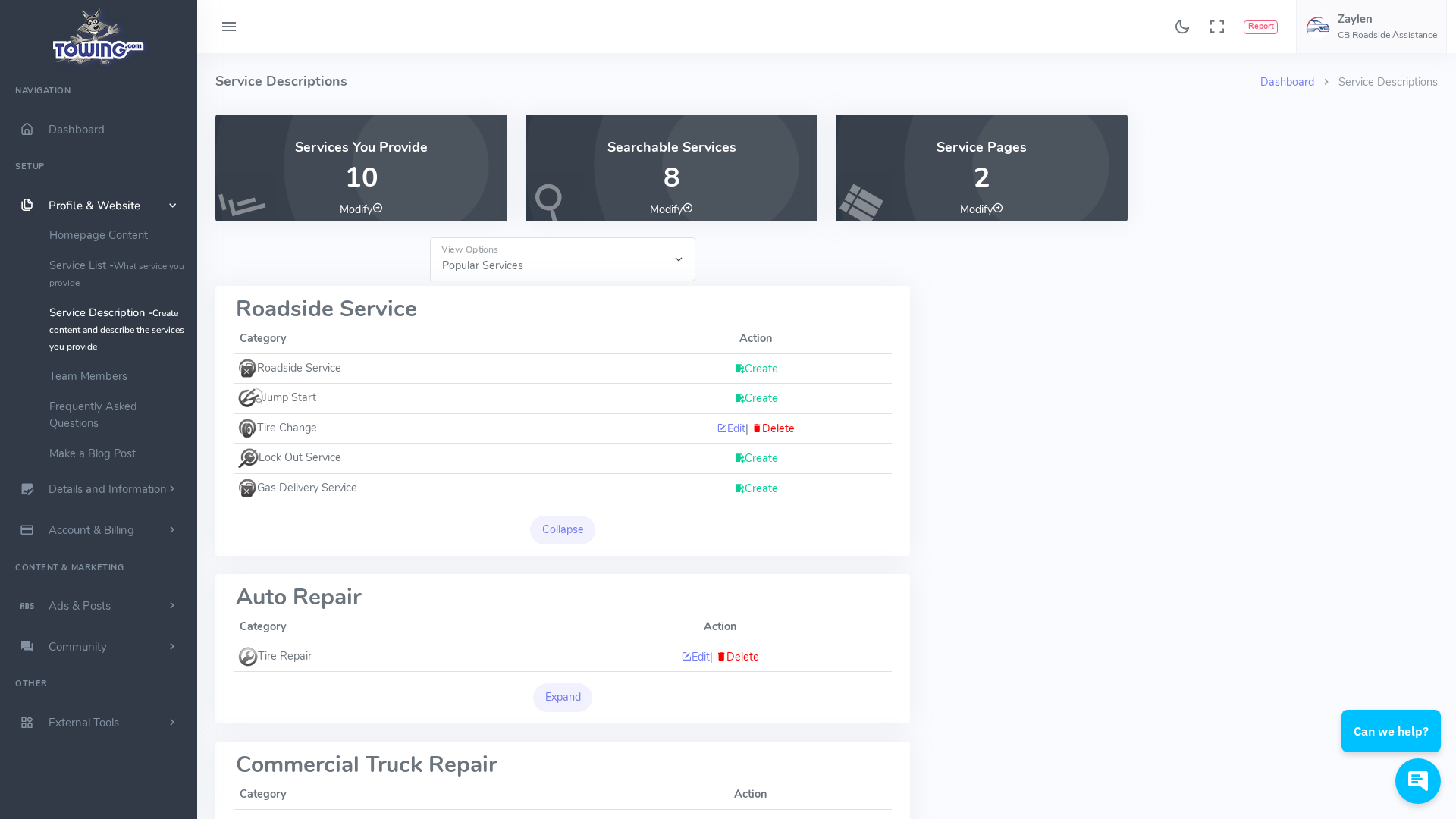
click at [751, 457] on link "Create" at bounding box center [756, 458] width 44 height 16
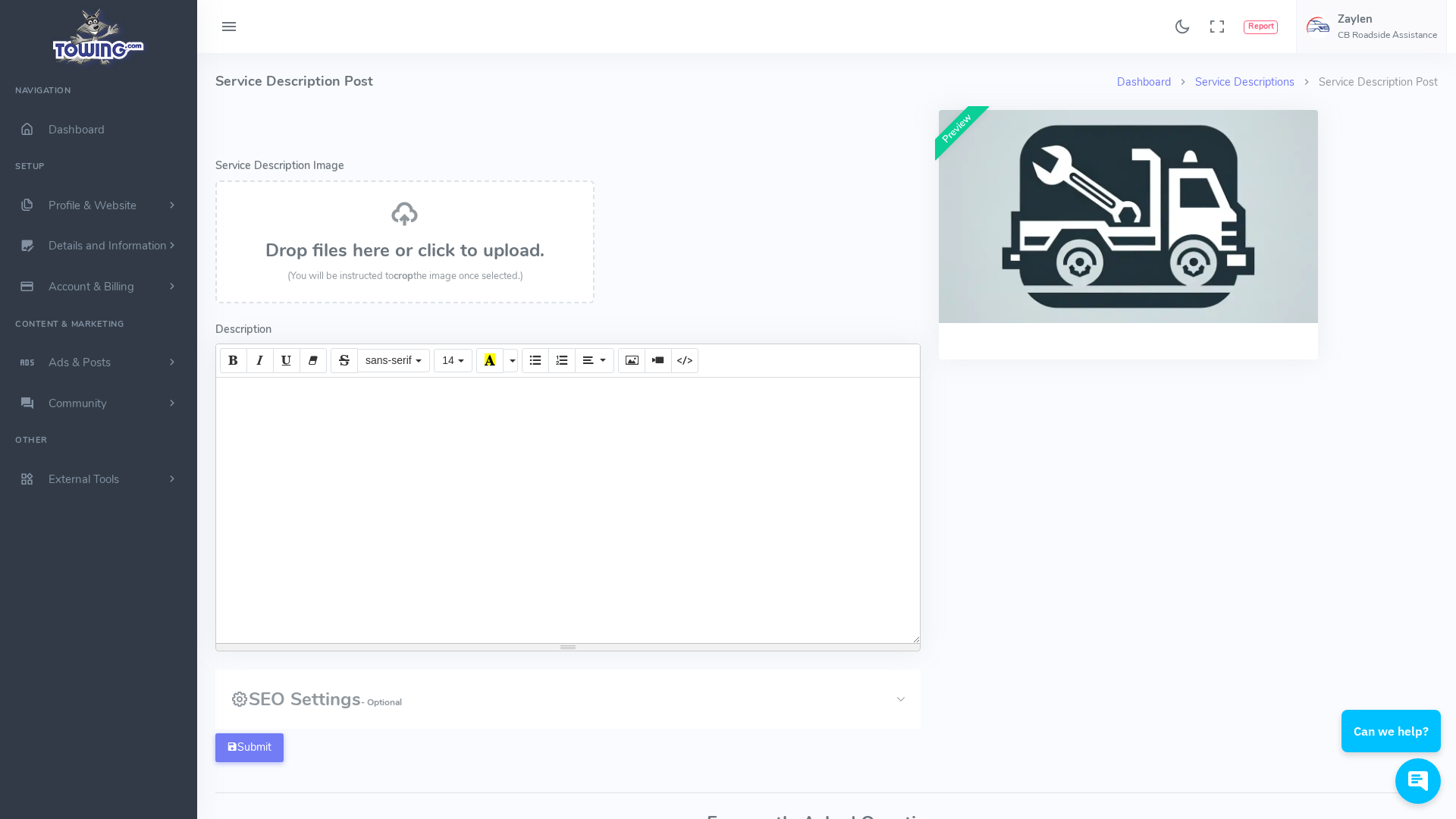
click at [519, 395] on div at bounding box center [568, 510] width 703 height 266
paste div
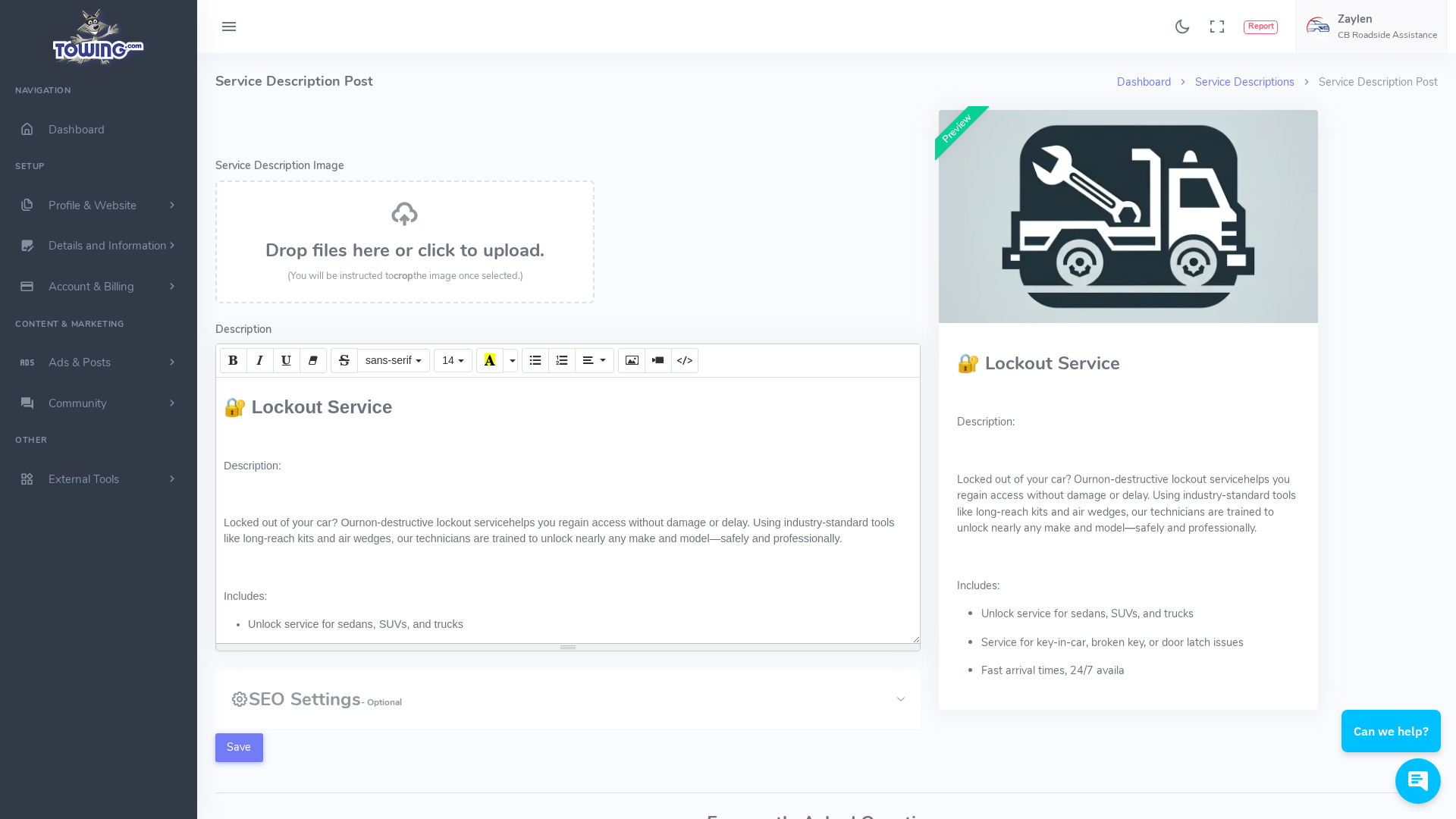
click at [225, 409] on span "🔐 Lockout Service" at bounding box center [308, 407] width 168 height 20
click at [244, 747] on button "Save" at bounding box center [239, 748] width 48 height 28
click at [589, 468] on p "Description:" at bounding box center [568, 466] width 689 height 16
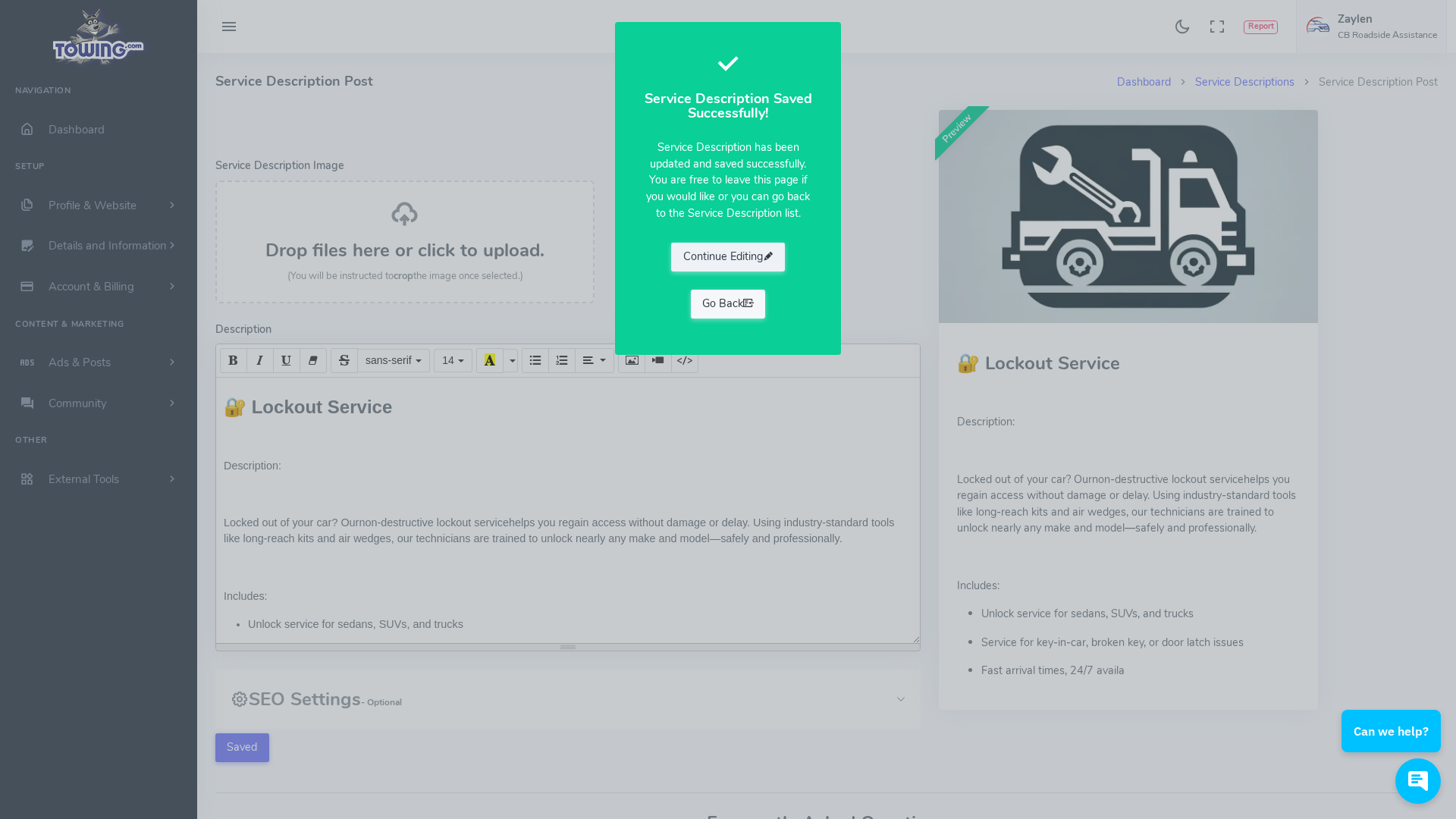
click at [750, 305] on icon at bounding box center [749, 303] width 11 height 16
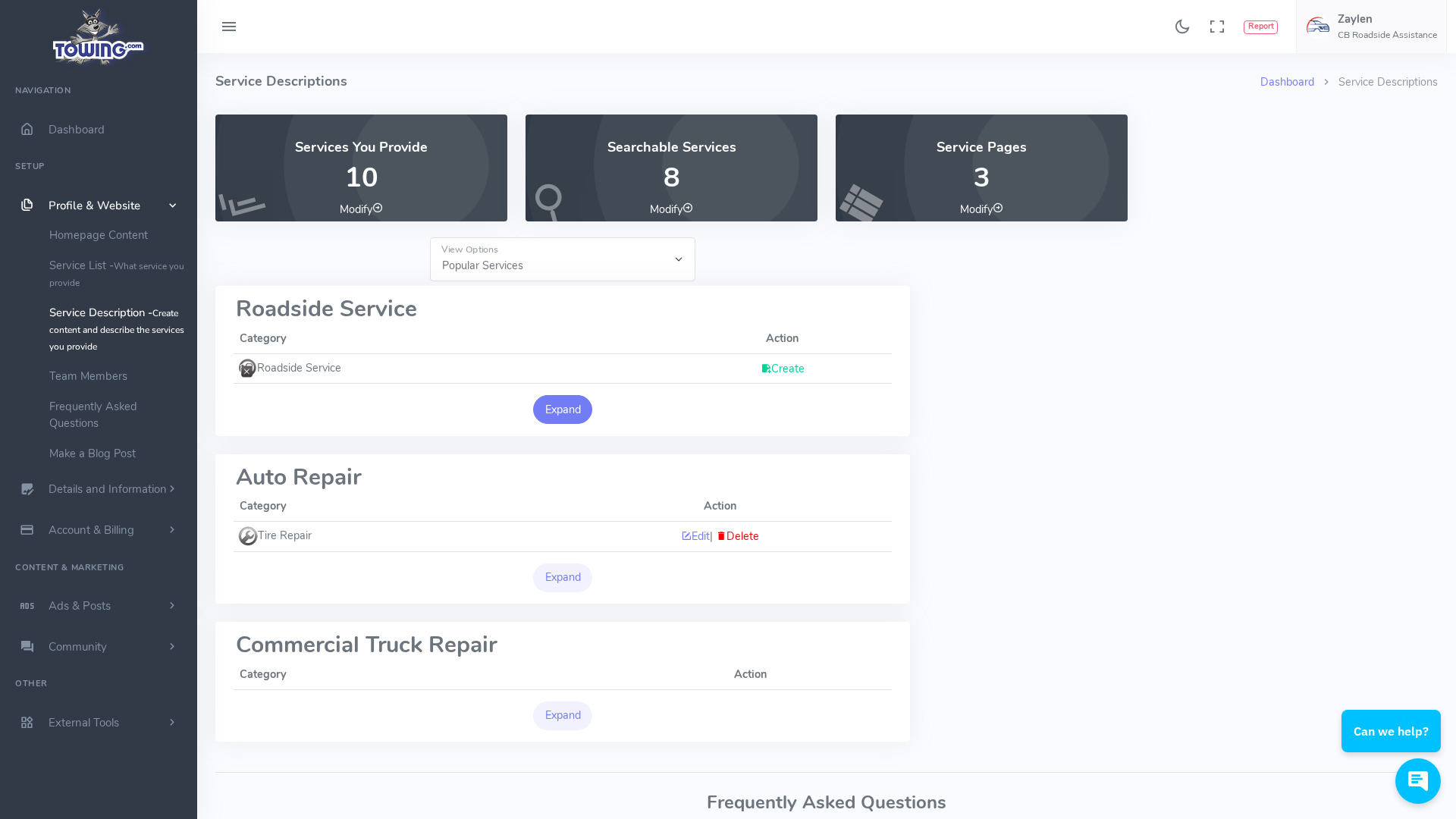
click at [552, 406] on button "Expand" at bounding box center [562, 409] width 60 height 28
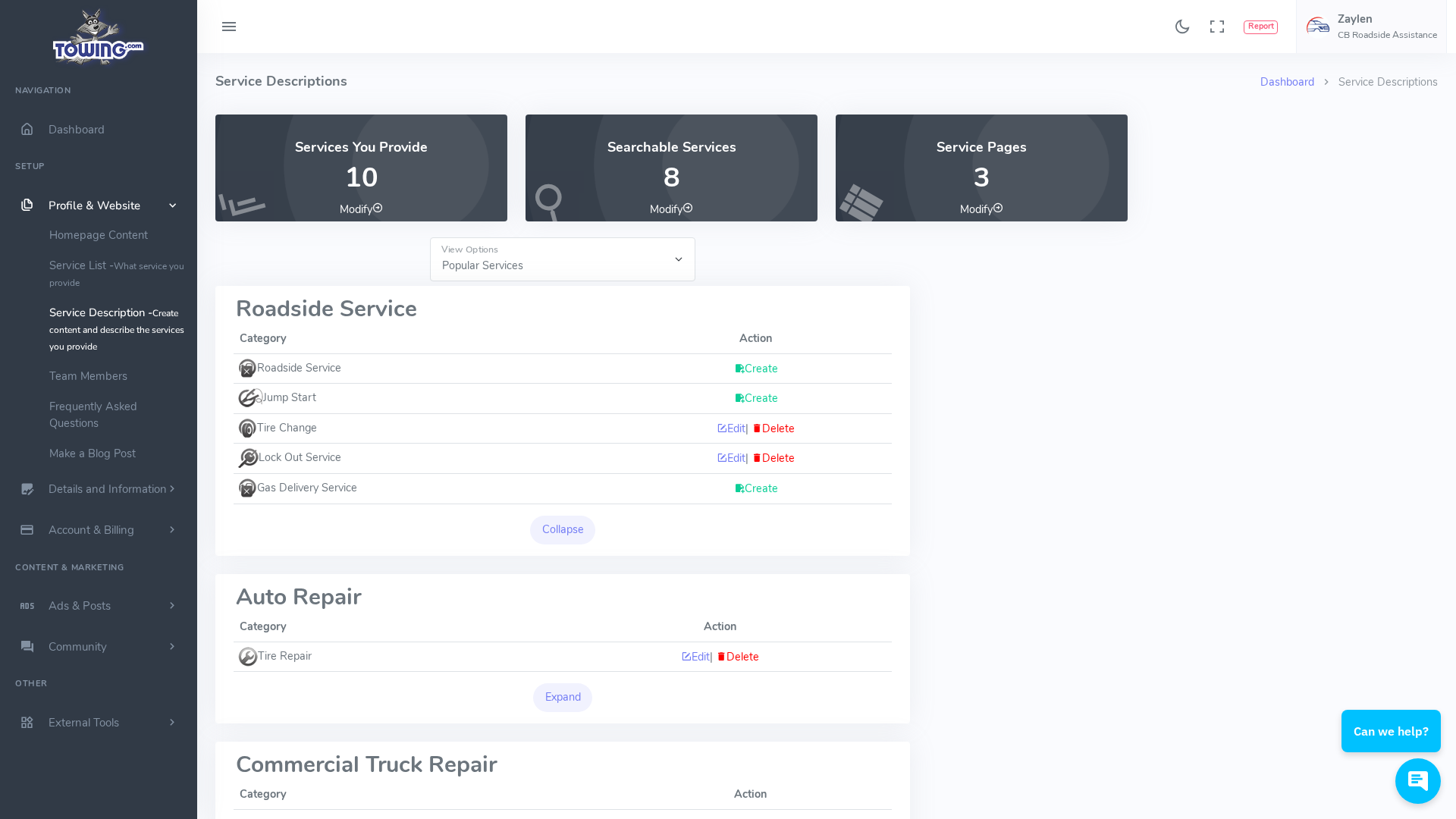
click at [756, 485] on link "Create" at bounding box center [756, 488] width 44 height 16
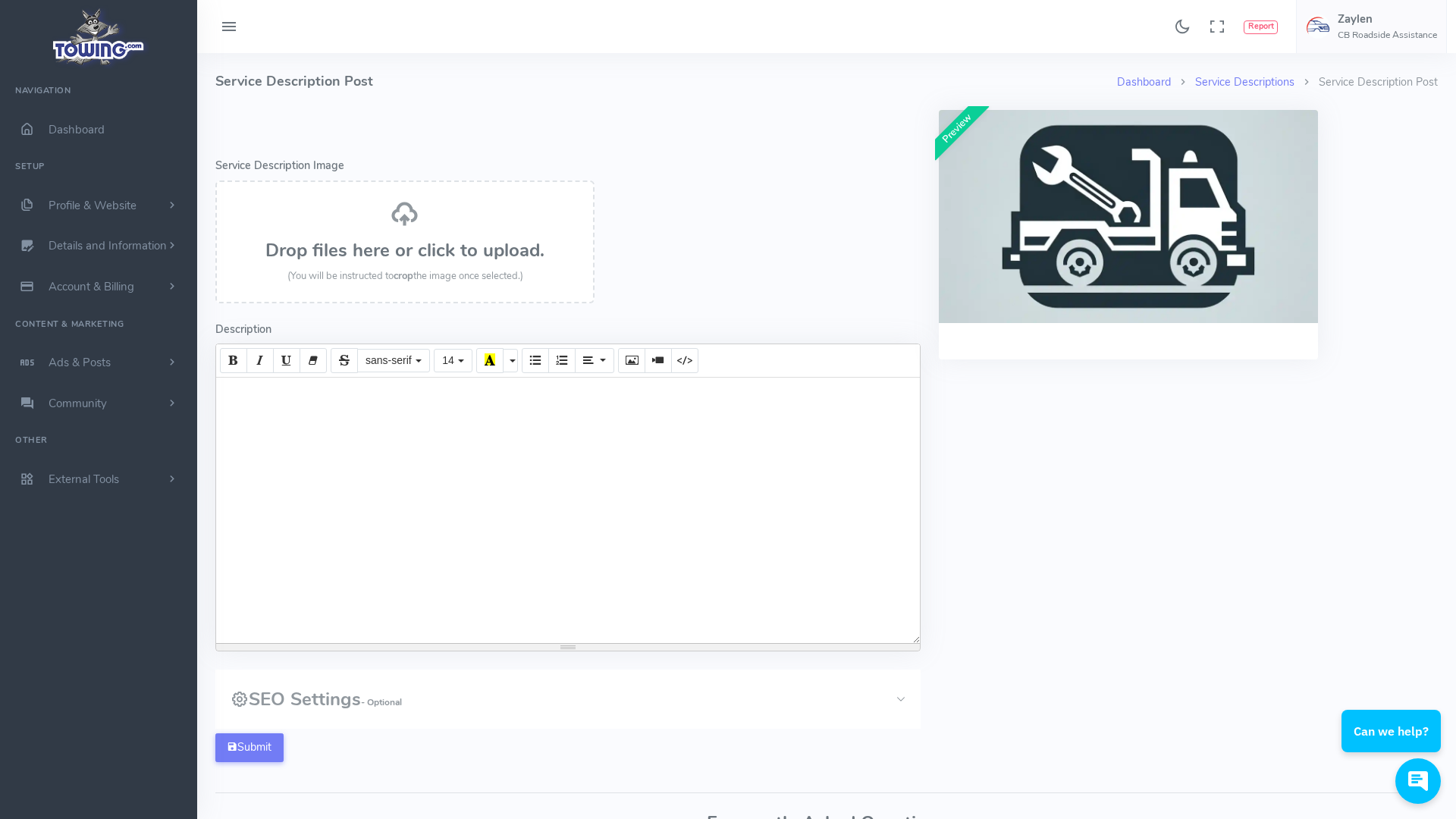
click at [345, 388] on div at bounding box center [568, 510] width 703 height 266
paste div
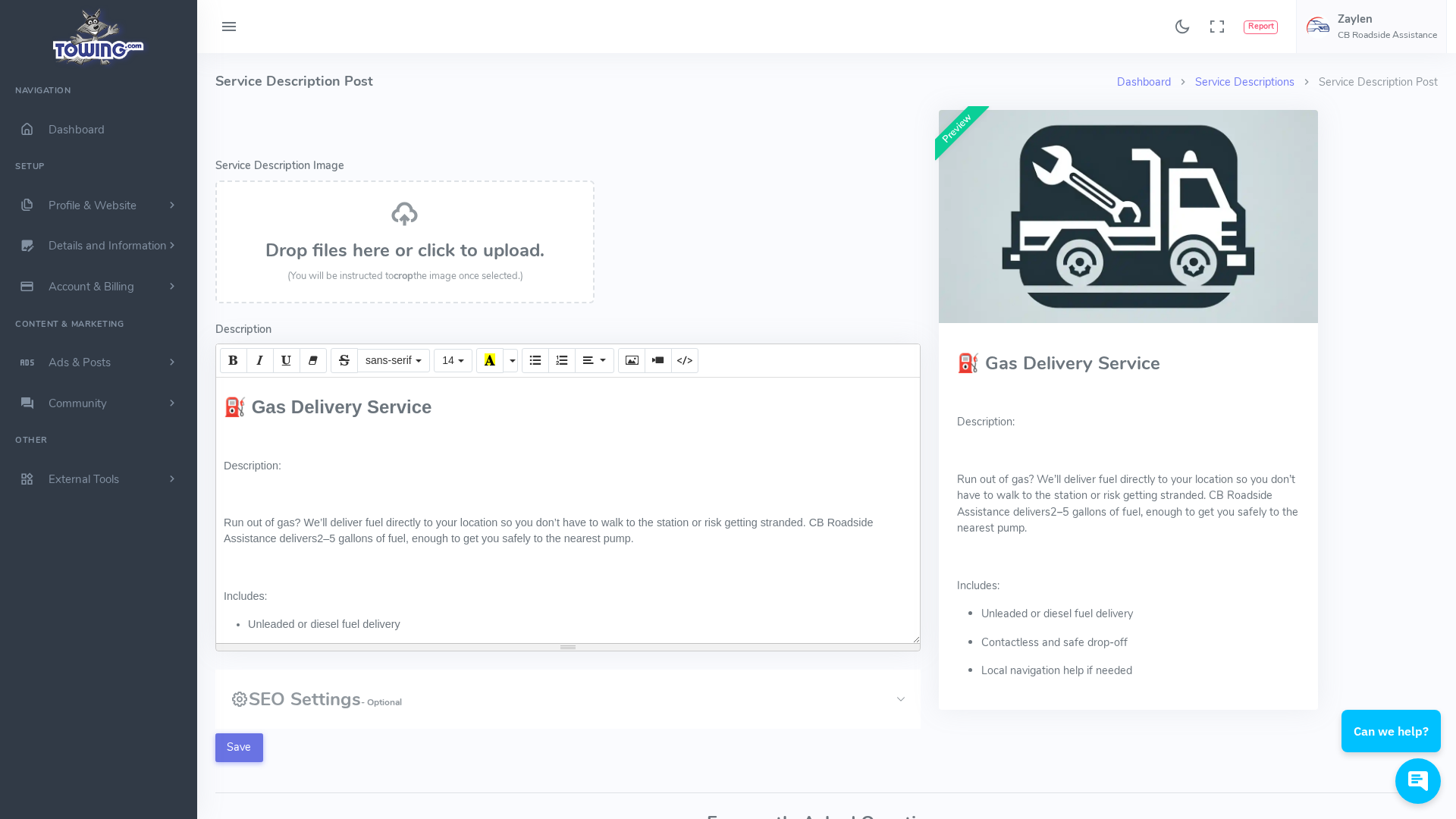
click at [234, 752] on button "Save" at bounding box center [239, 748] width 48 height 28
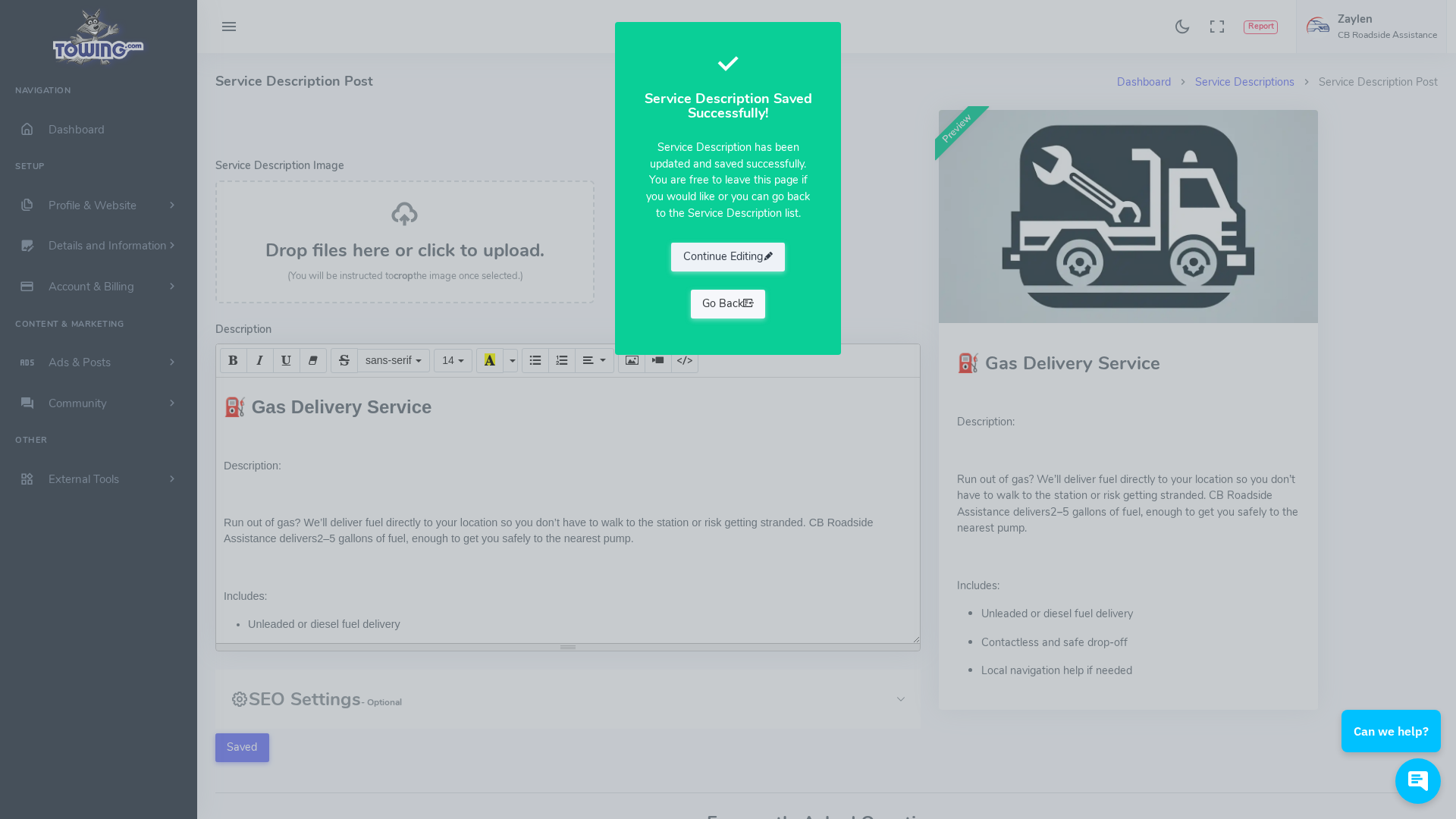
click at [748, 303] on icon at bounding box center [749, 303] width 11 height 16
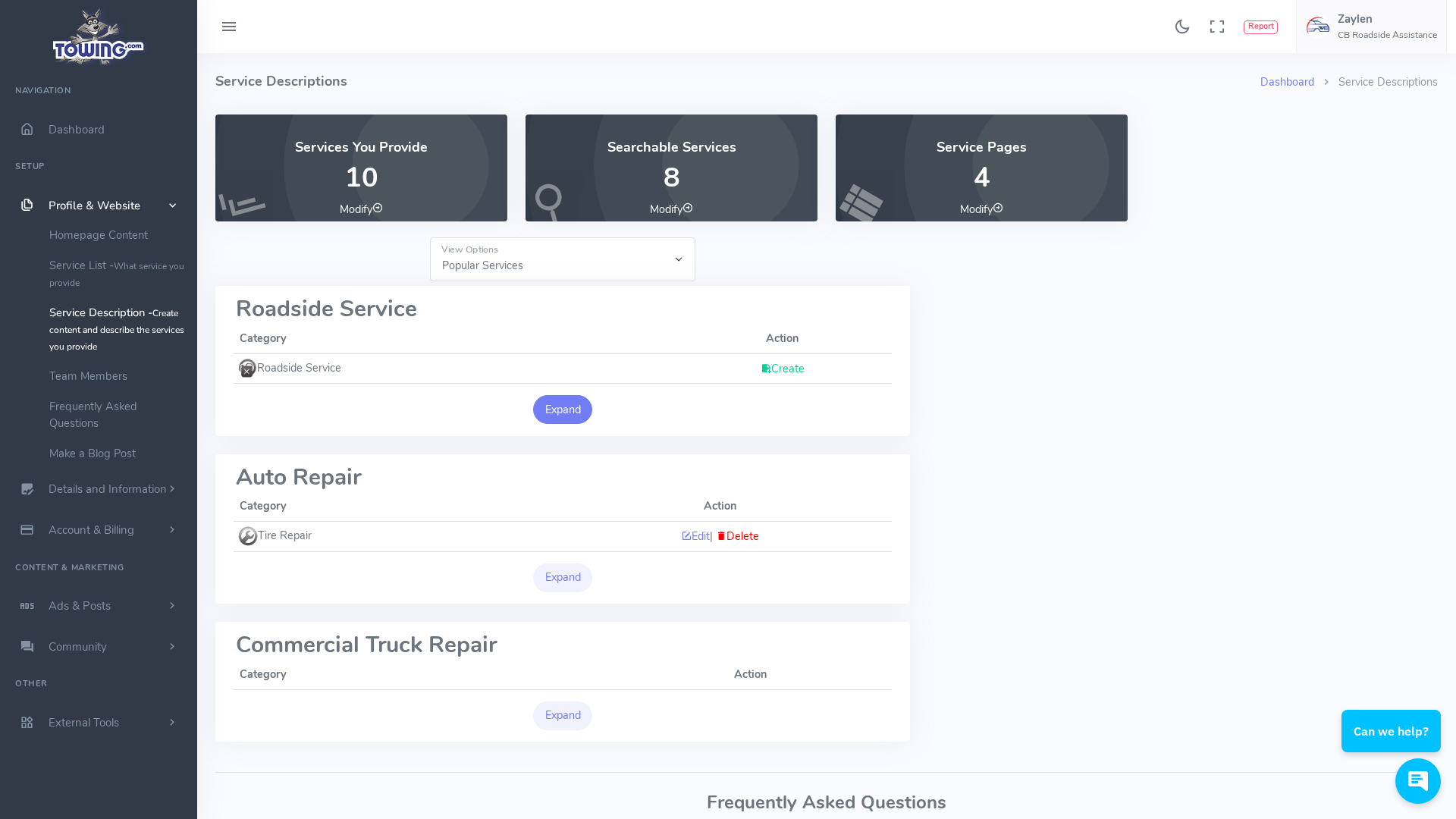
click at [572, 404] on button "Expand" at bounding box center [562, 409] width 60 height 28
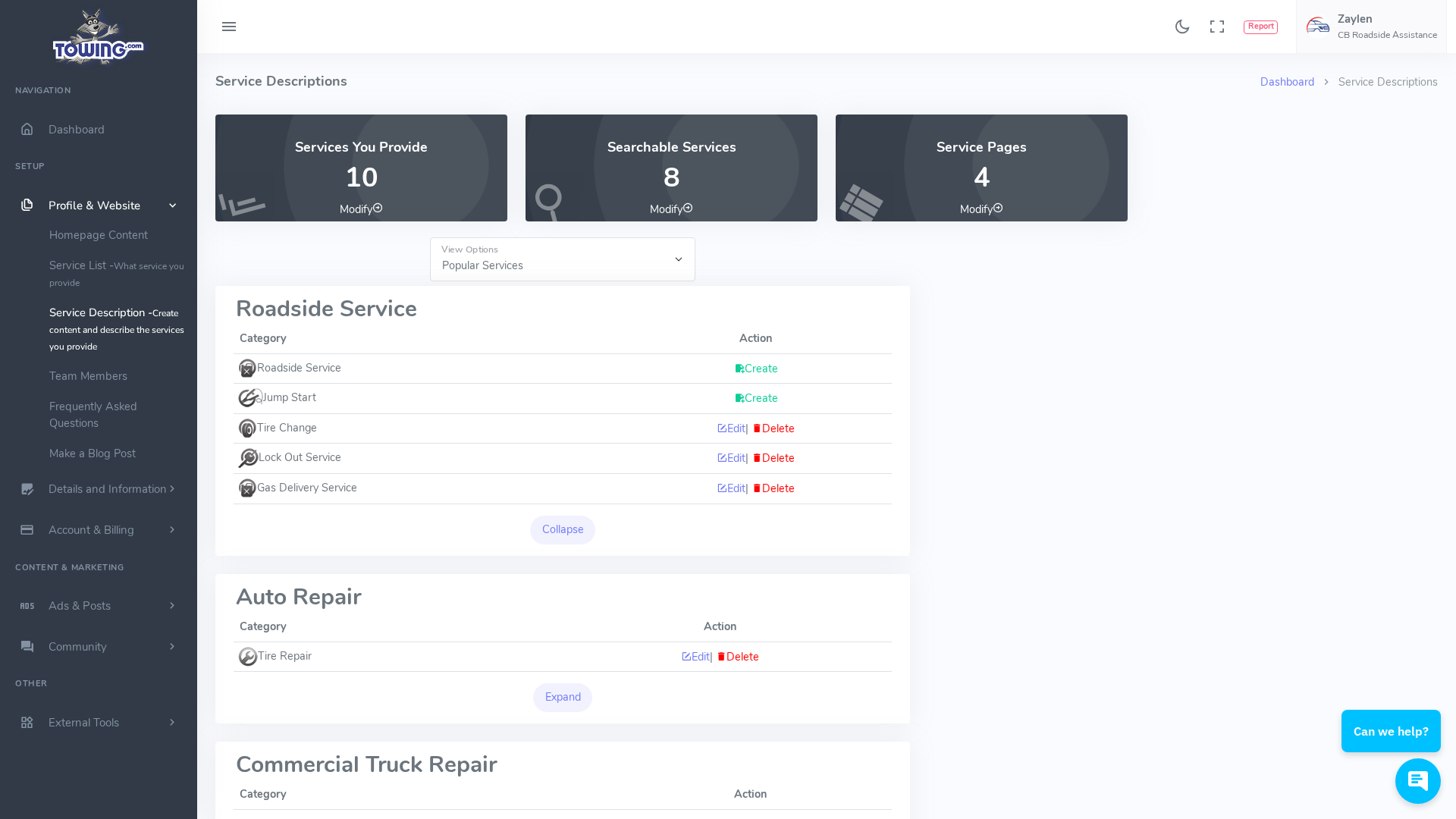
click at [753, 368] on link "Create" at bounding box center [756, 368] width 44 height 16
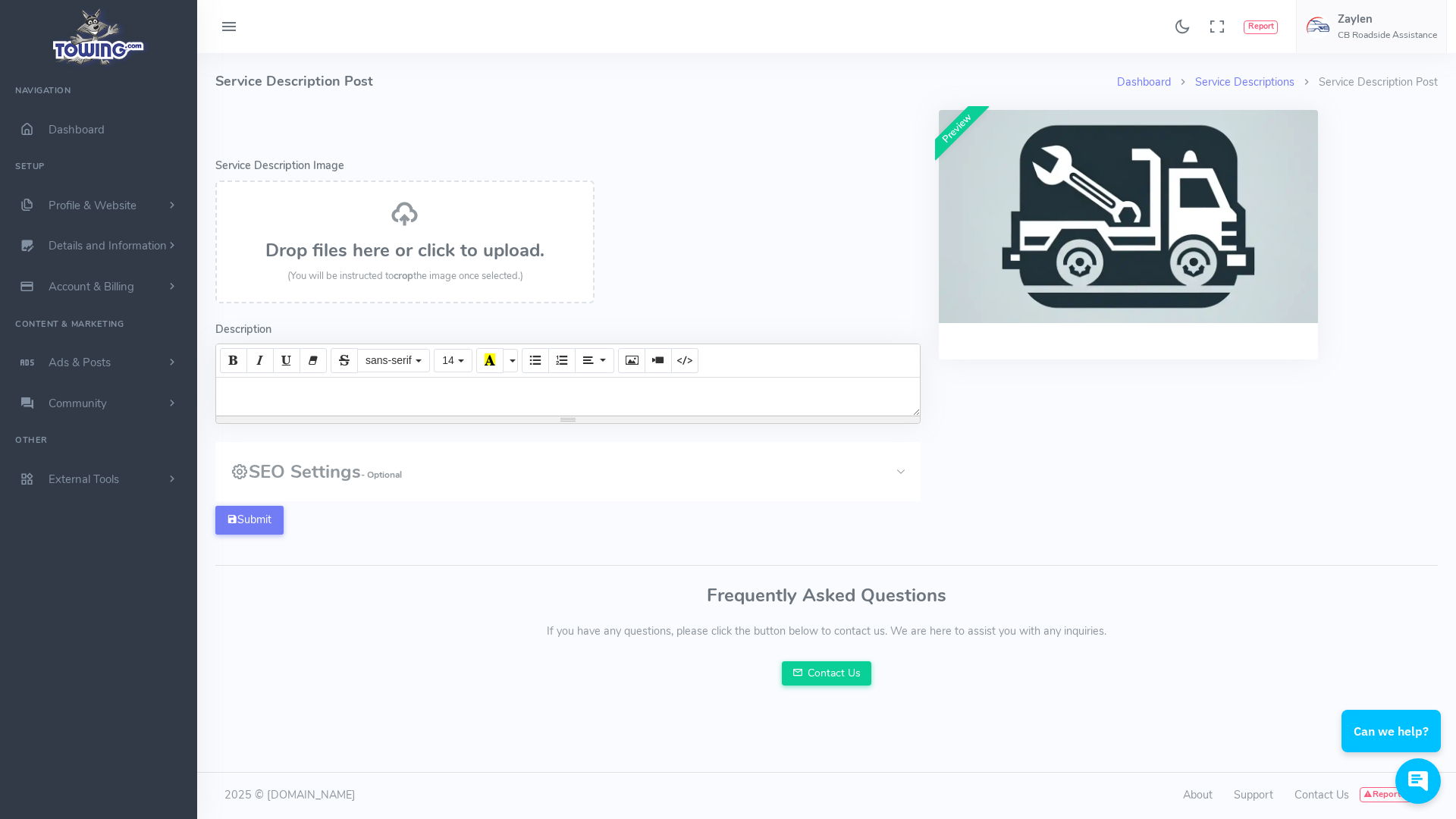
click at [578, 404] on div at bounding box center [568, 396] width 703 height 38
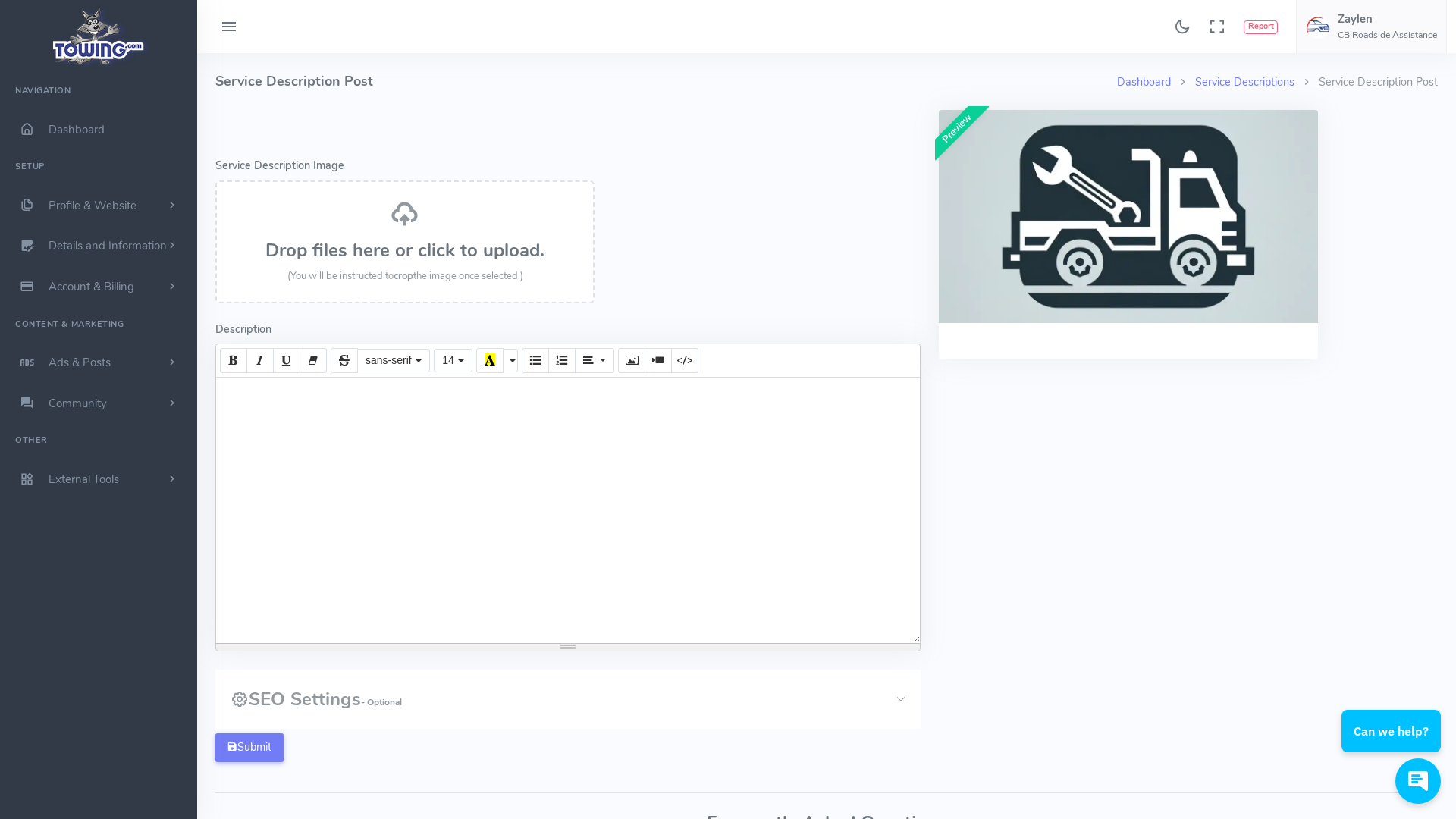
paste div
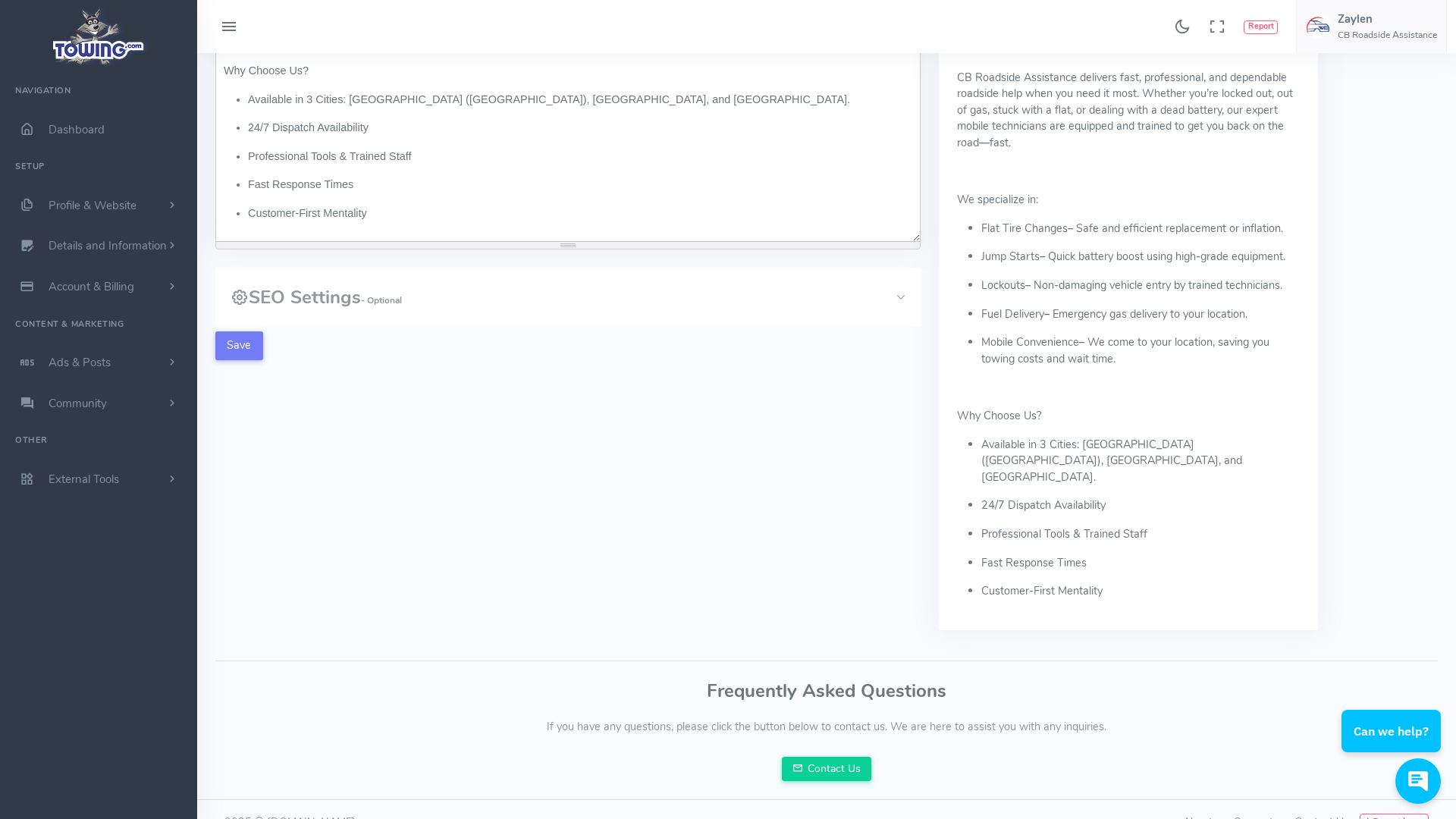
scroll to position [411, 0]
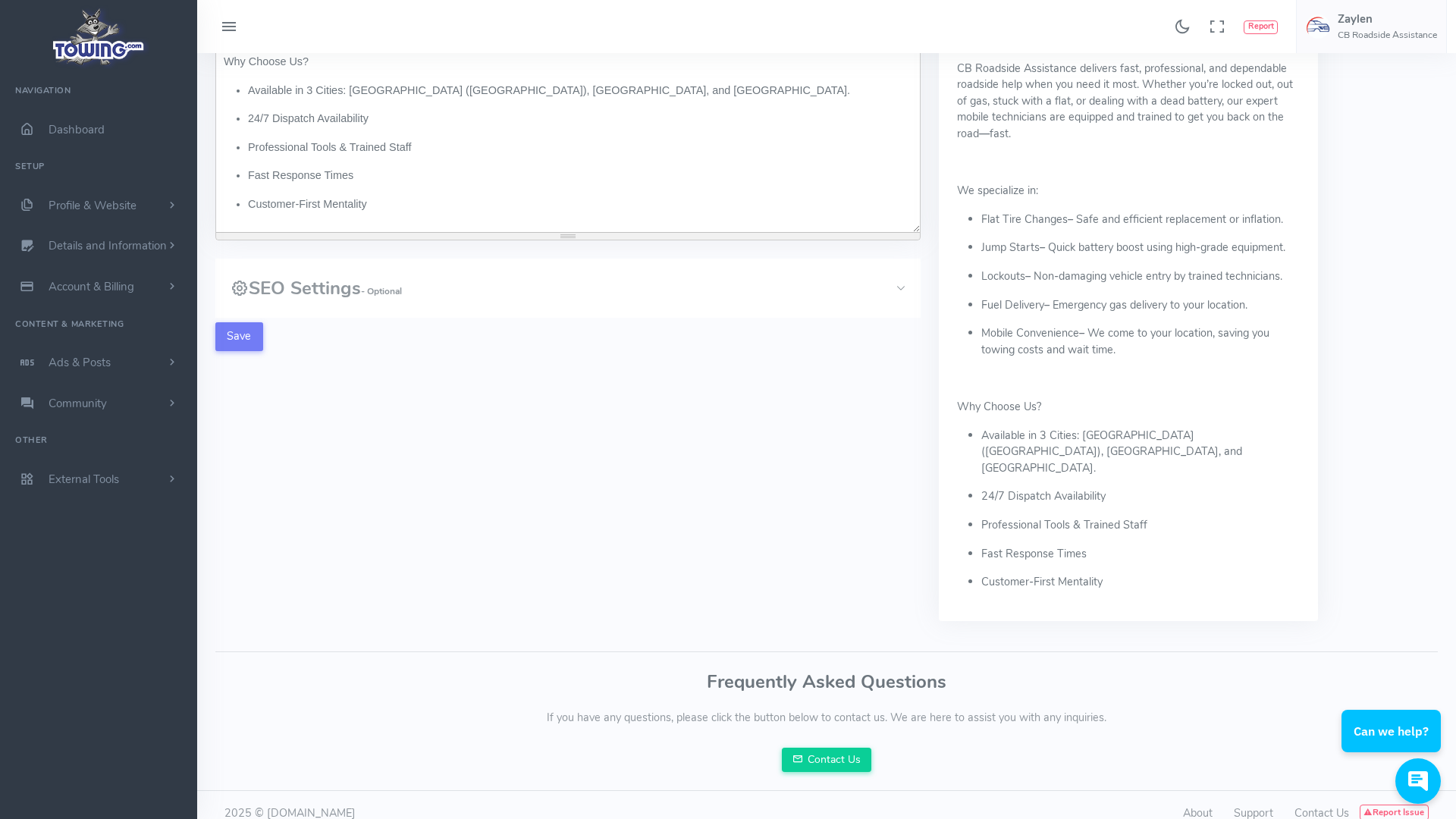
click at [1116, 435] on span ": Pleasanton (Bay Area), Las Vegas, and Memphis." at bounding box center [1112, 452] width 261 height 48
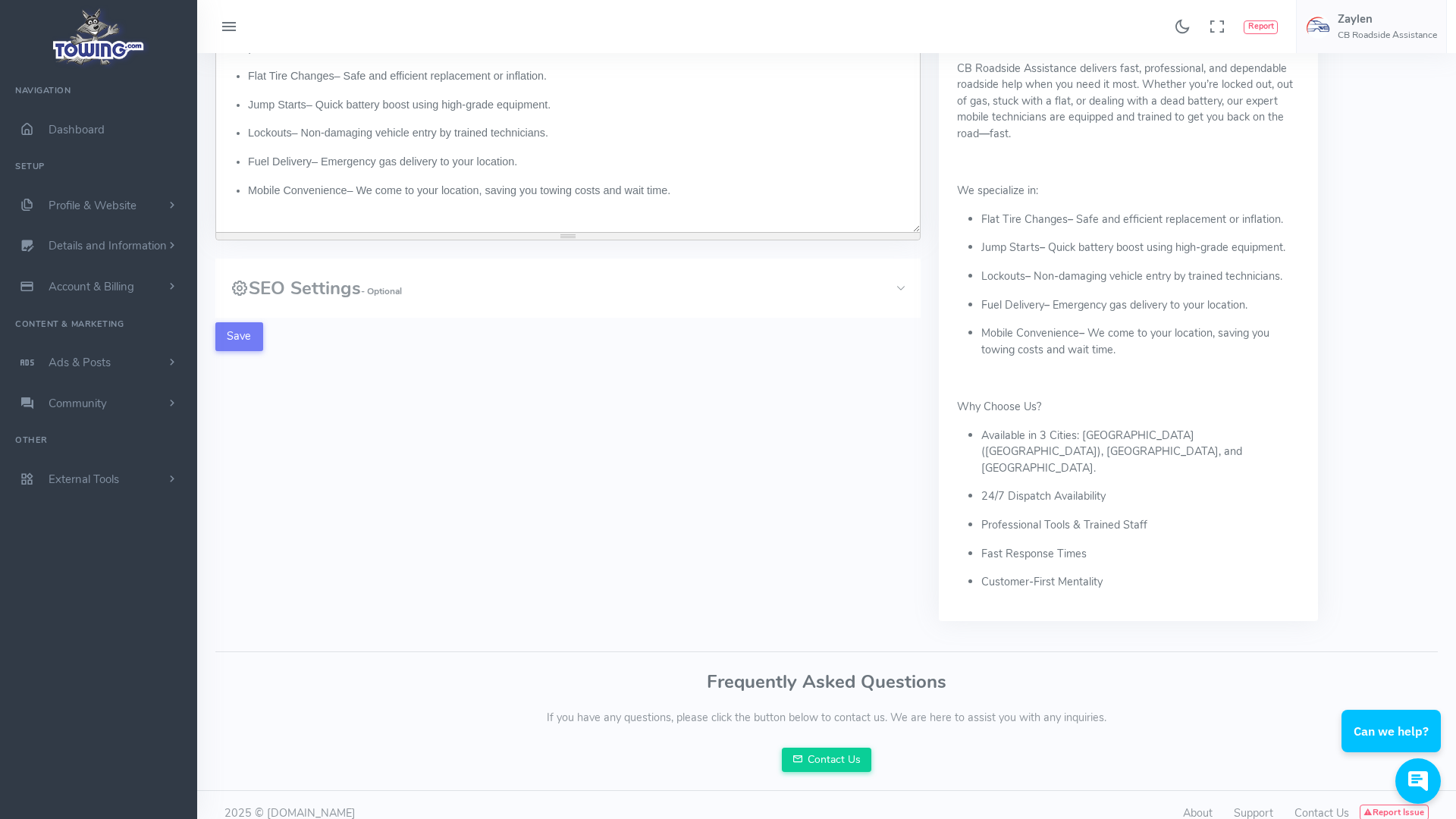
click at [475, 179] on ul "Flat Tire Changes – Safe and efficient replacement or inflation. Jump Starts – …" at bounding box center [568, 134] width 689 height 130
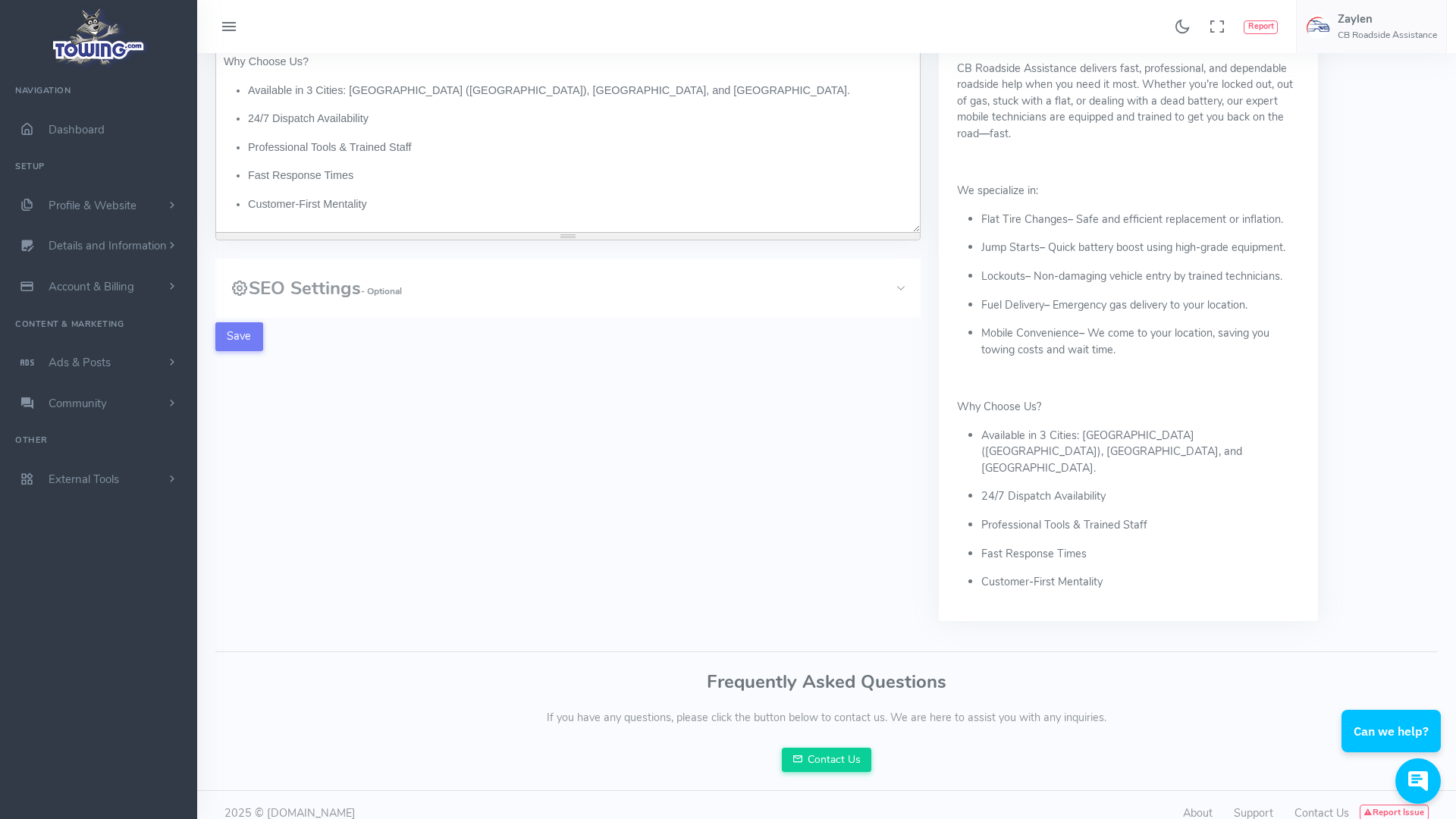
click at [454, 91] on span ": Pleasanton (Bay Area), Las Vegas, and Memphis." at bounding box center [596, 90] width 507 height 12
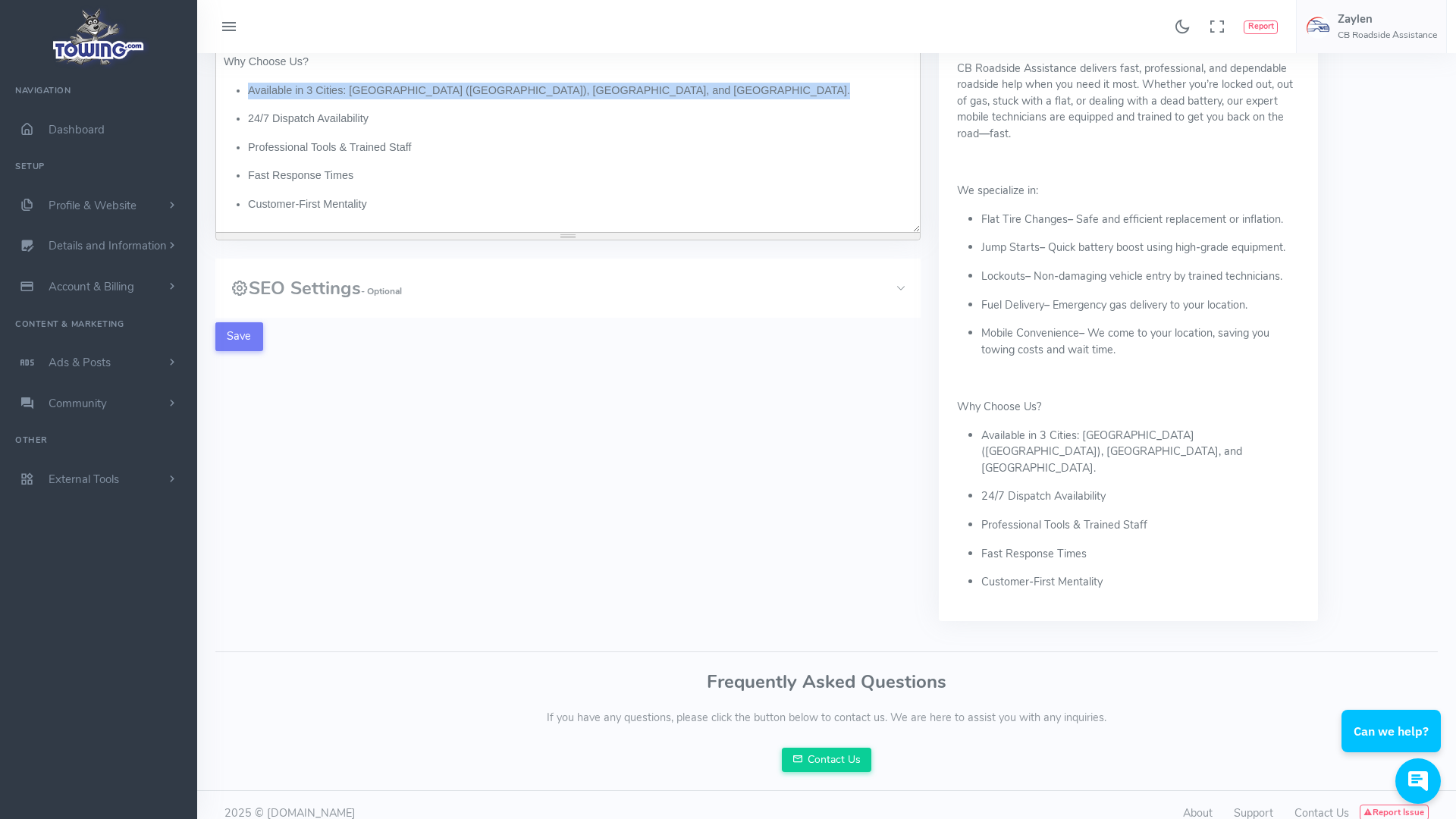
click at [454, 91] on span ": Pleasanton (Bay Area), Las Vegas, and Memphis." at bounding box center [596, 90] width 507 height 12
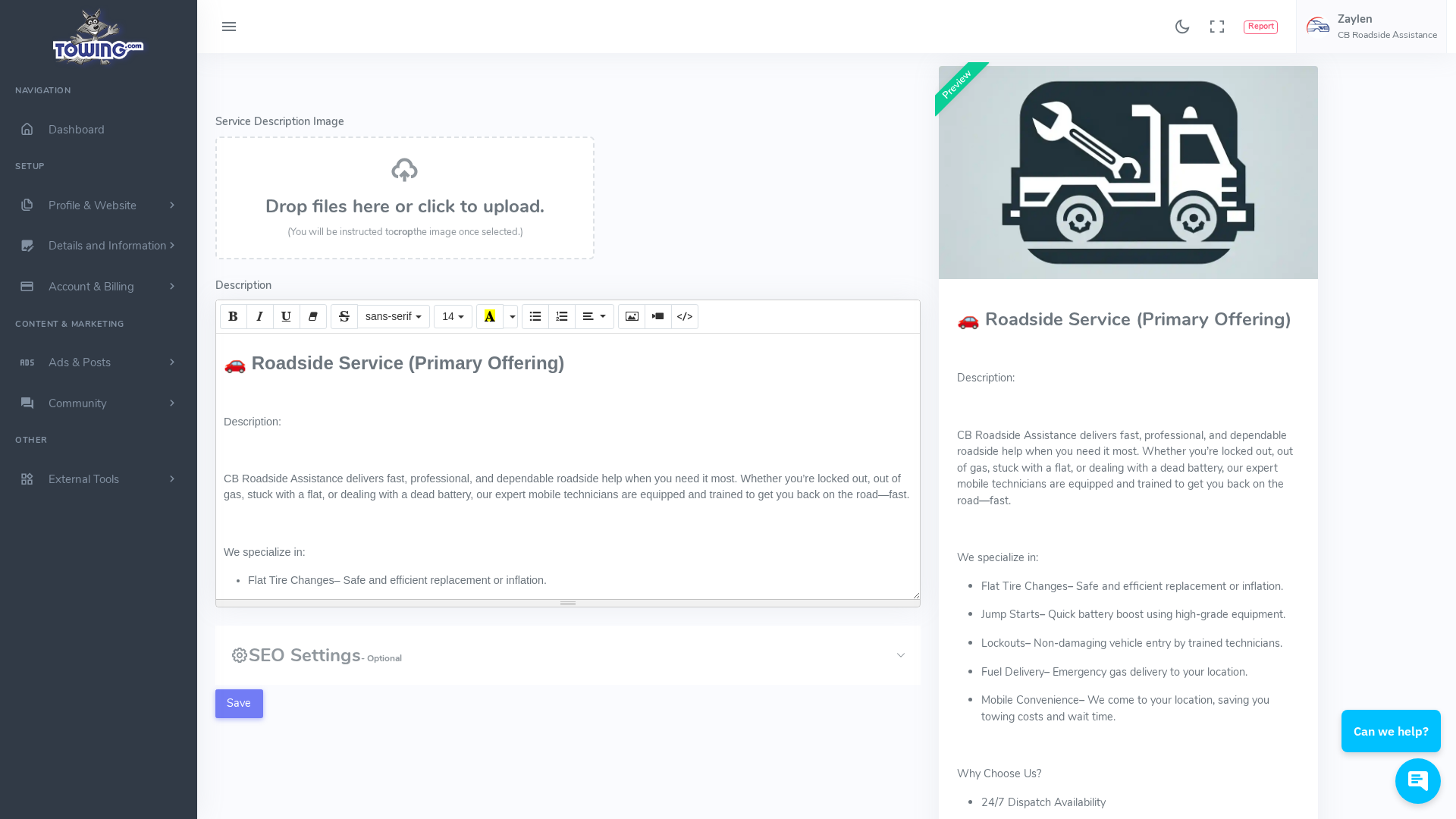
scroll to position [0, 0]
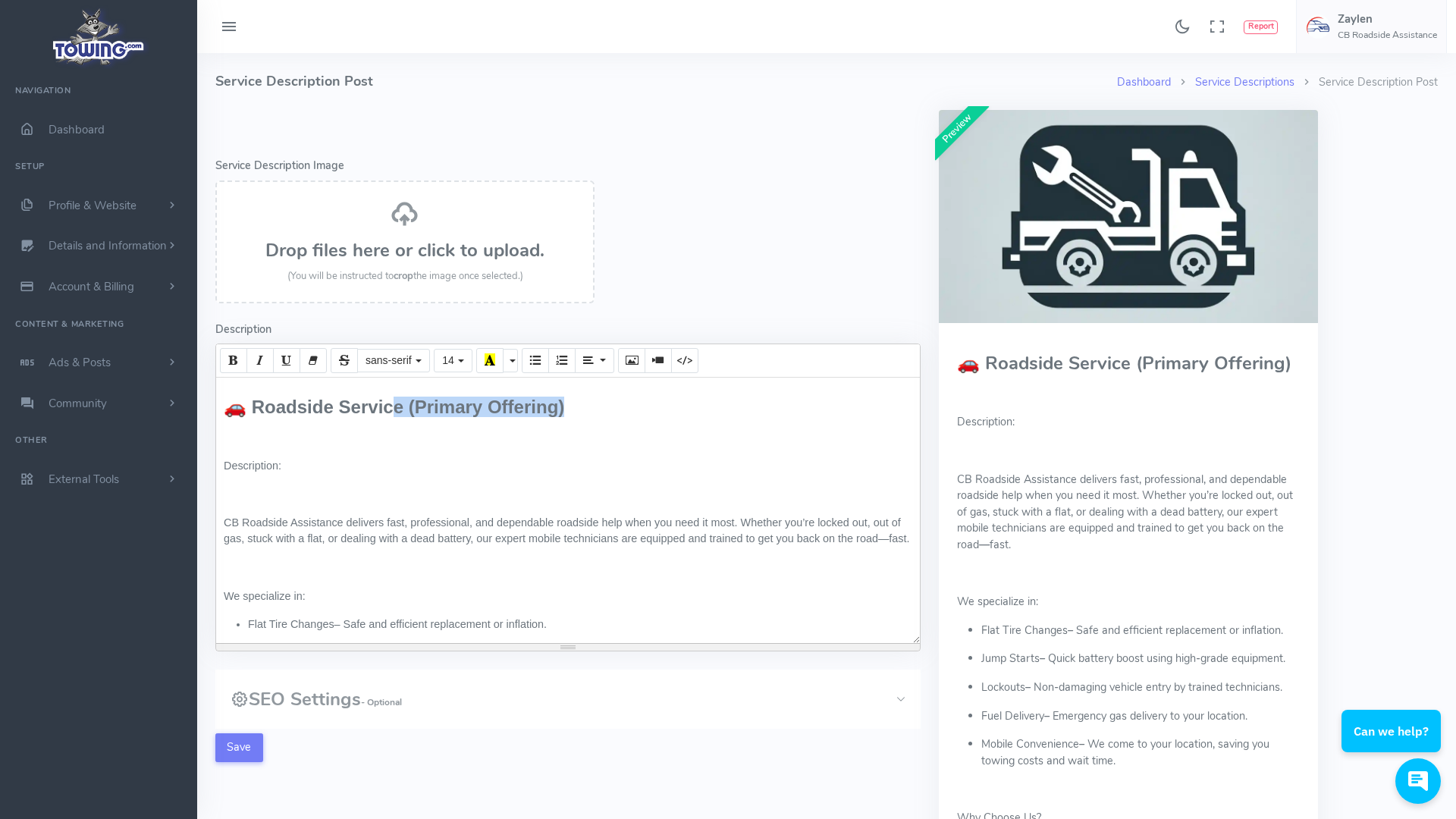
drag, startPoint x: 393, startPoint y: 410, endPoint x: 682, endPoint y: 410, distance: 289.0
click at [682, 410] on h3 "🚗 Roadside Service (Primary Offering)" at bounding box center [568, 408] width 689 height 20
click at [232, 748] on button "Save" at bounding box center [239, 748] width 48 height 28
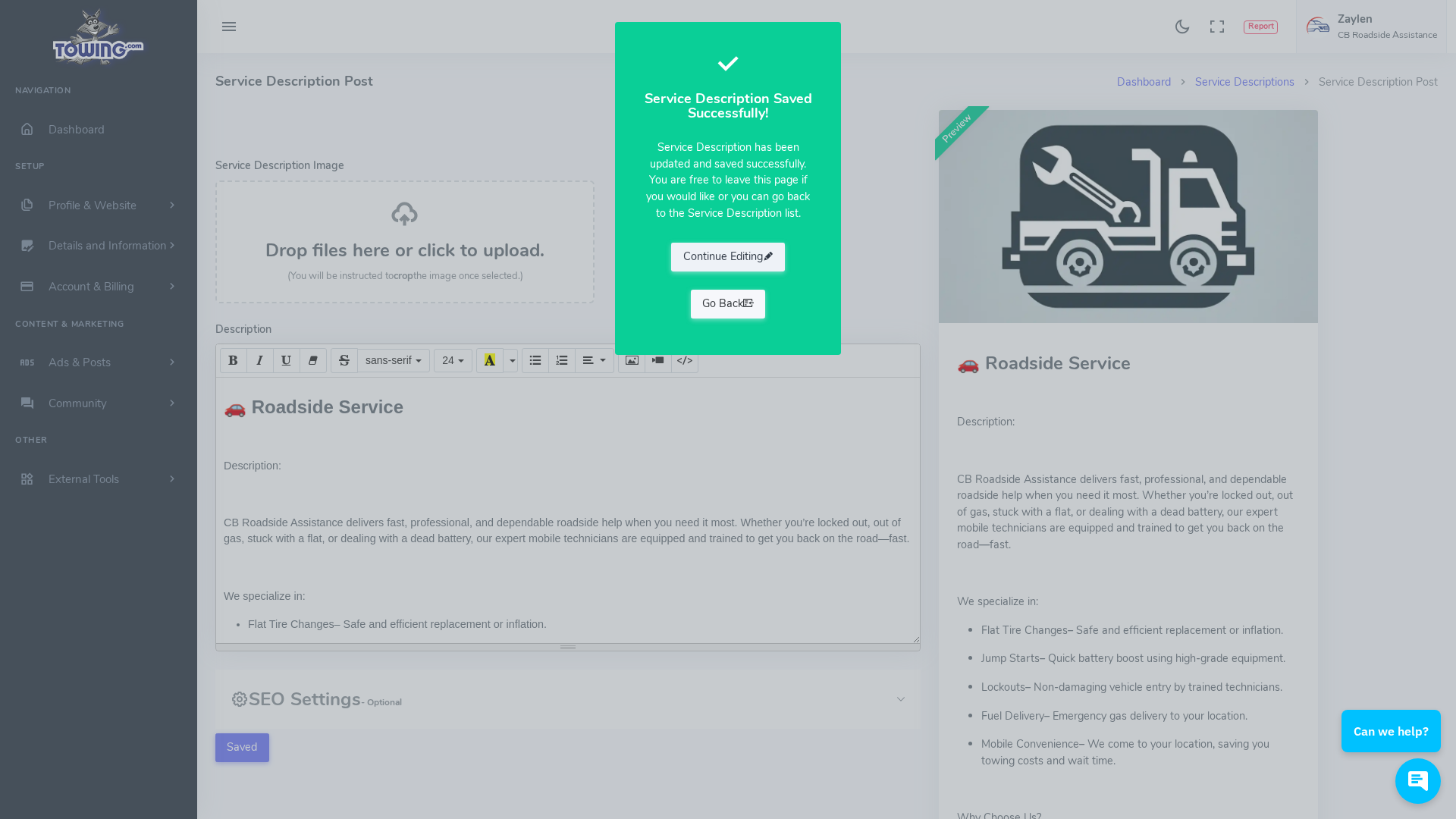
click at [748, 302] on icon at bounding box center [749, 303] width 11 height 16
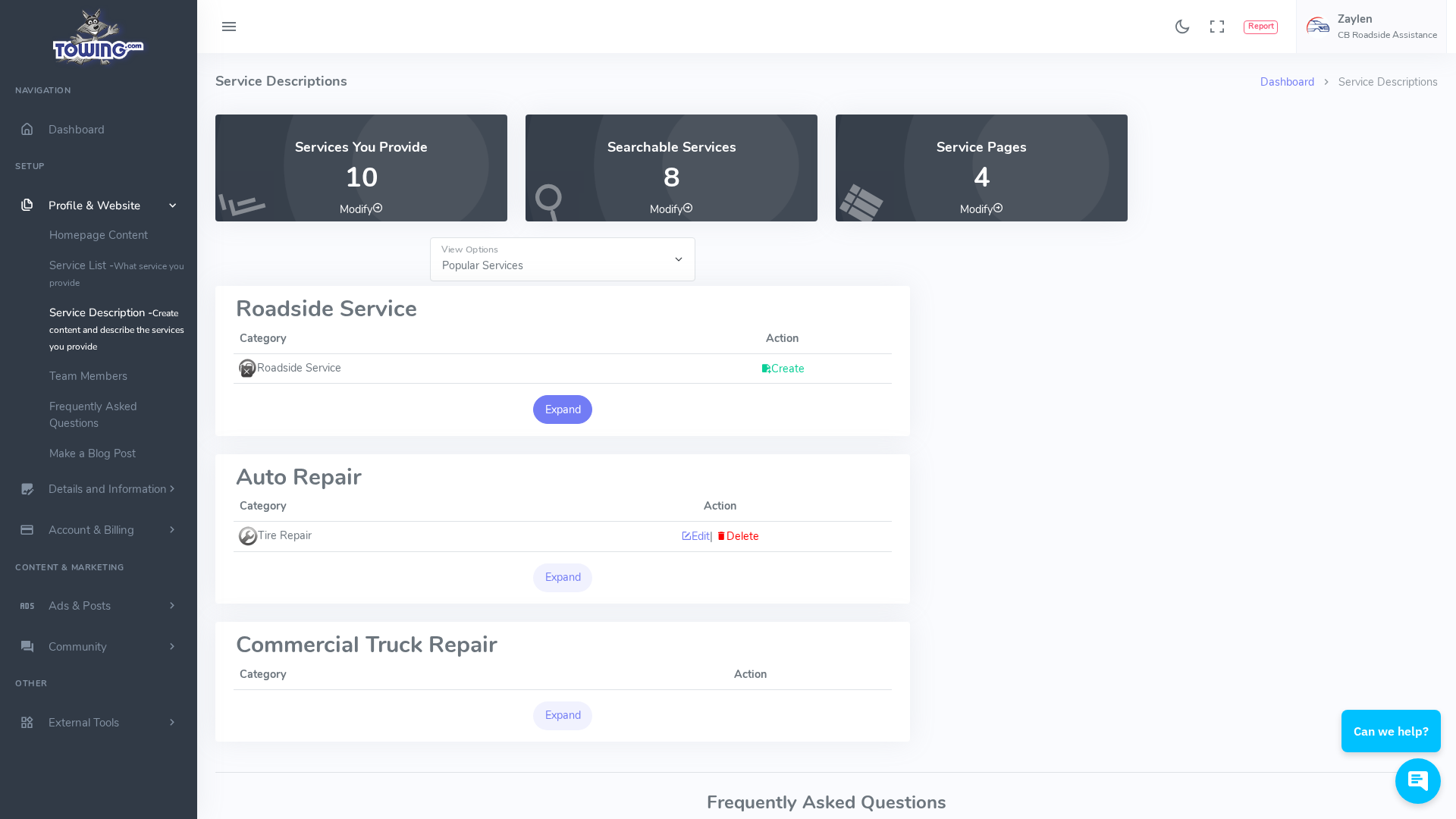
click at [550, 411] on button "Expand" at bounding box center [562, 409] width 60 height 28
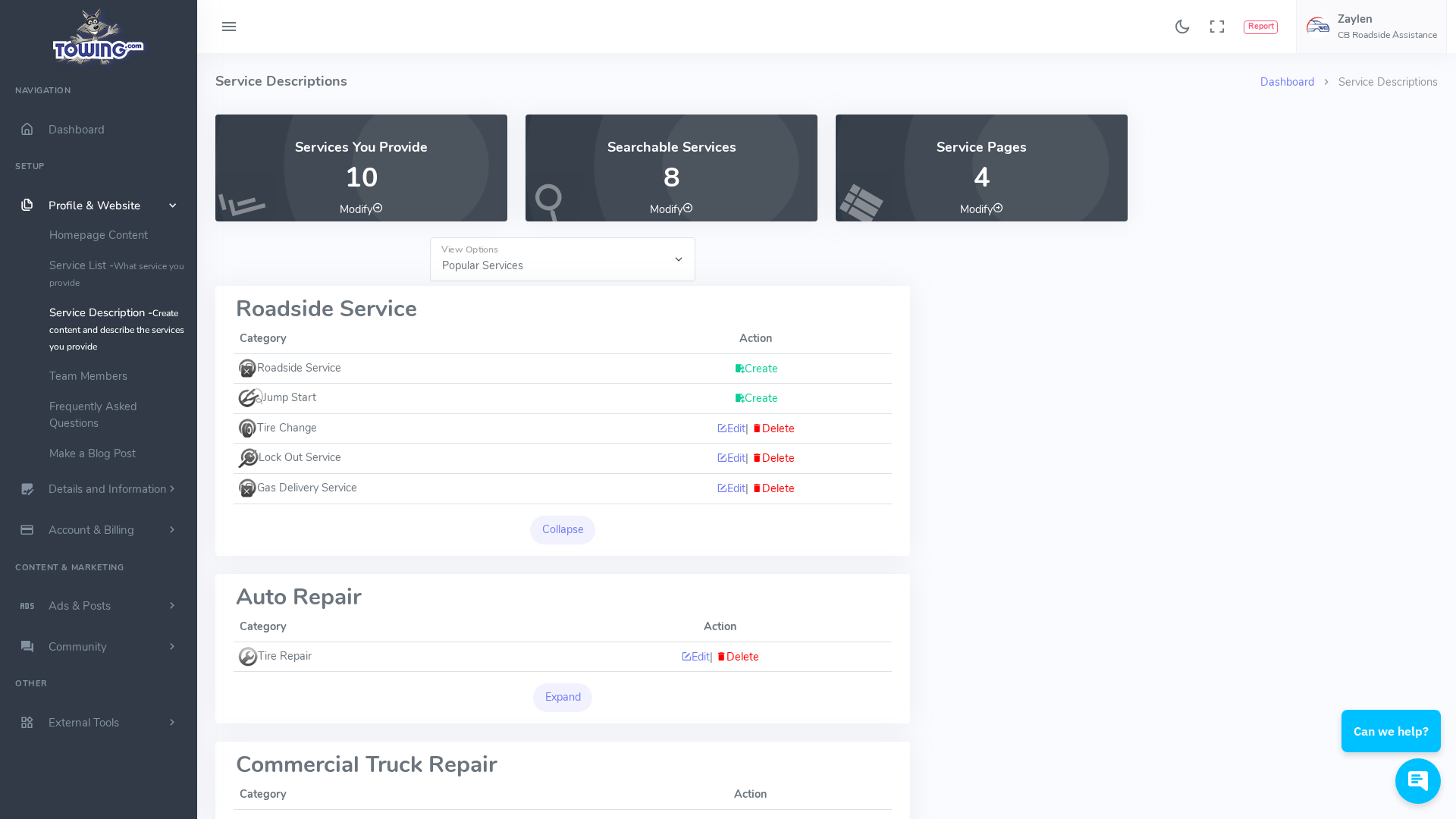
click at [756, 395] on link "Create" at bounding box center [756, 398] width 44 height 16
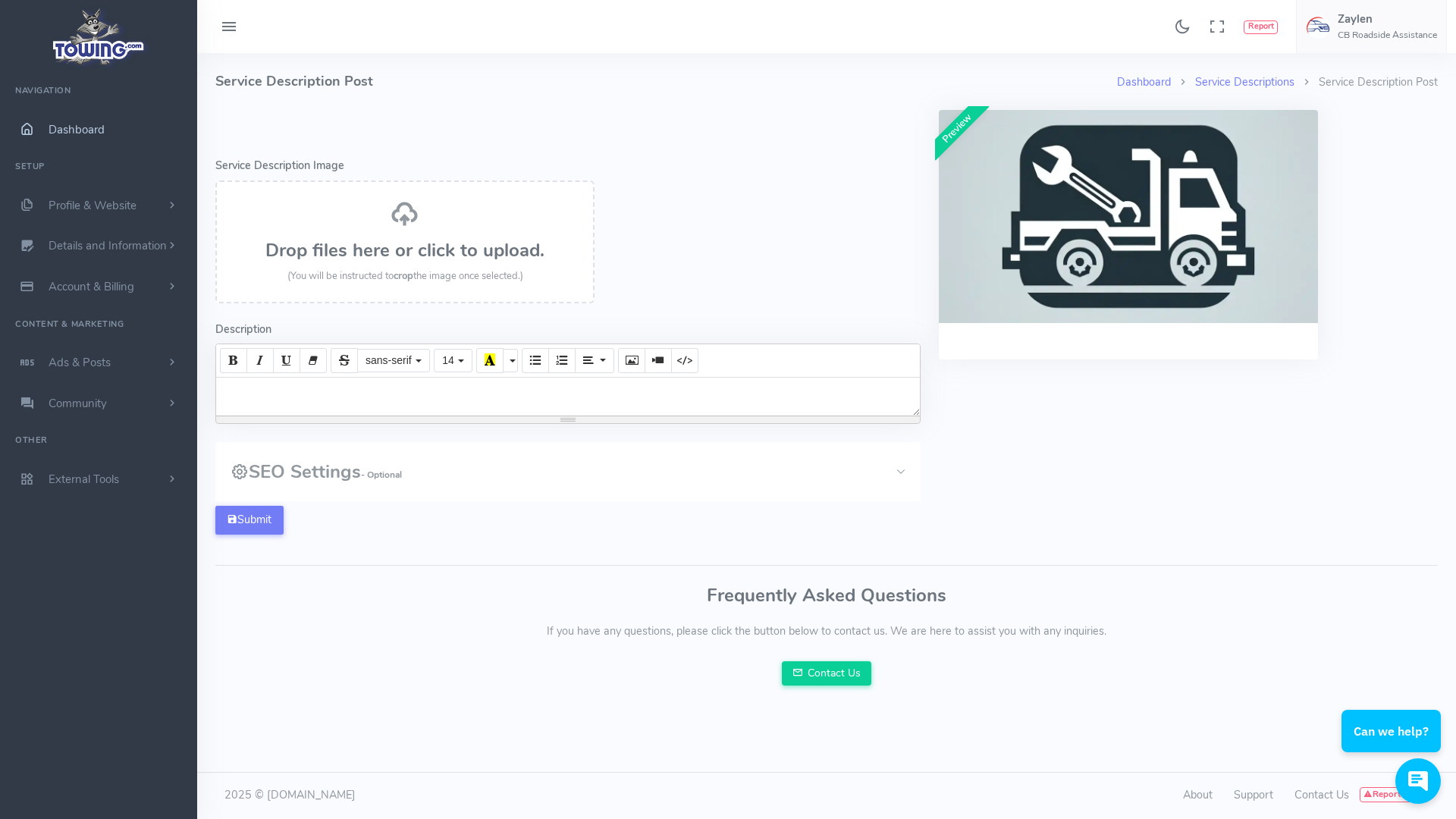
click at [81, 131] on span "Dashboard" at bounding box center [76, 129] width 56 height 16
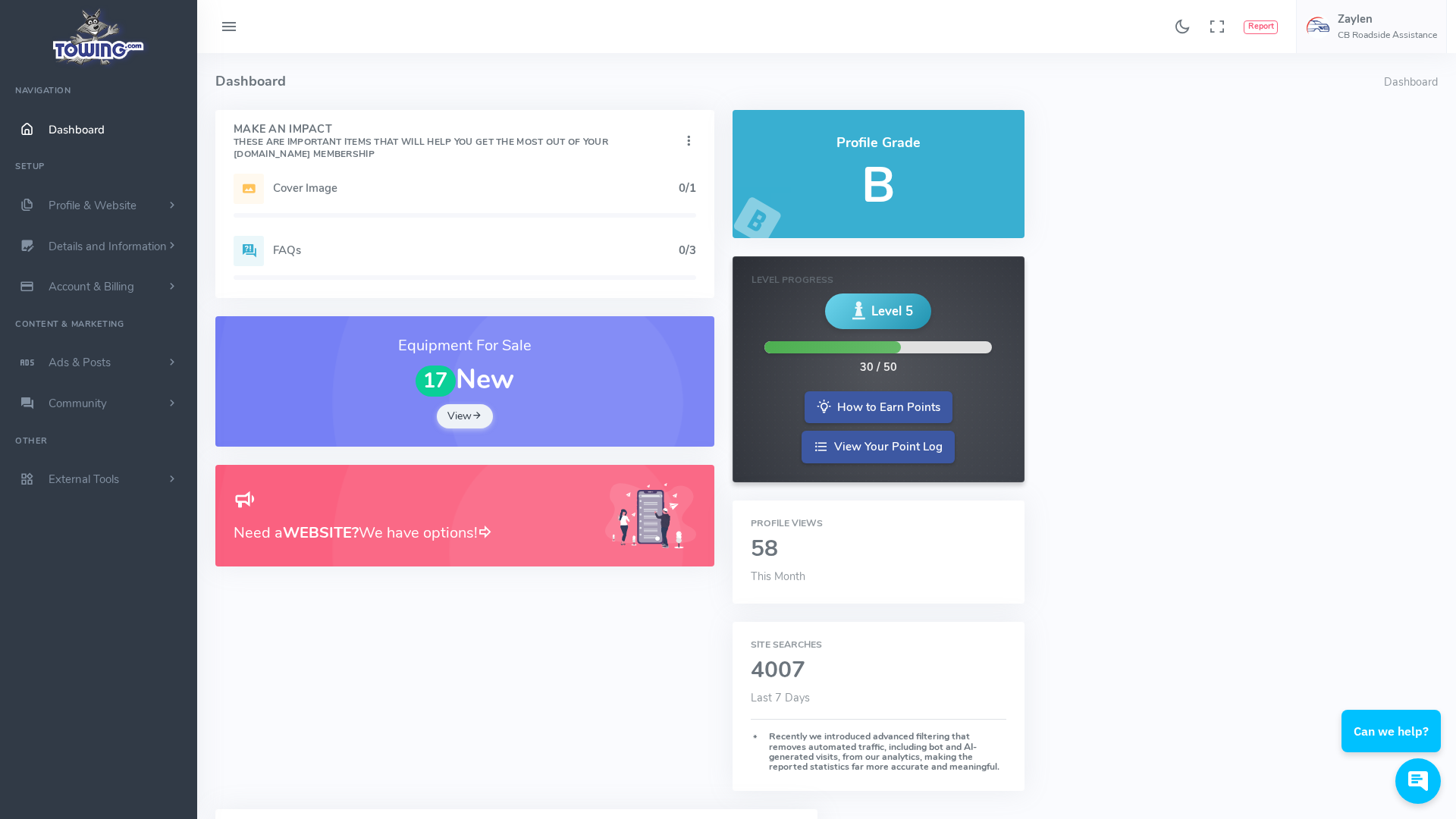
click at [275, 194] on h5 "Cover Image" at bounding box center [475, 188] width 406 height 12
click at [275, 192] on h5 "Cover Image" at bounding box center [475, 188] width 406 height 12
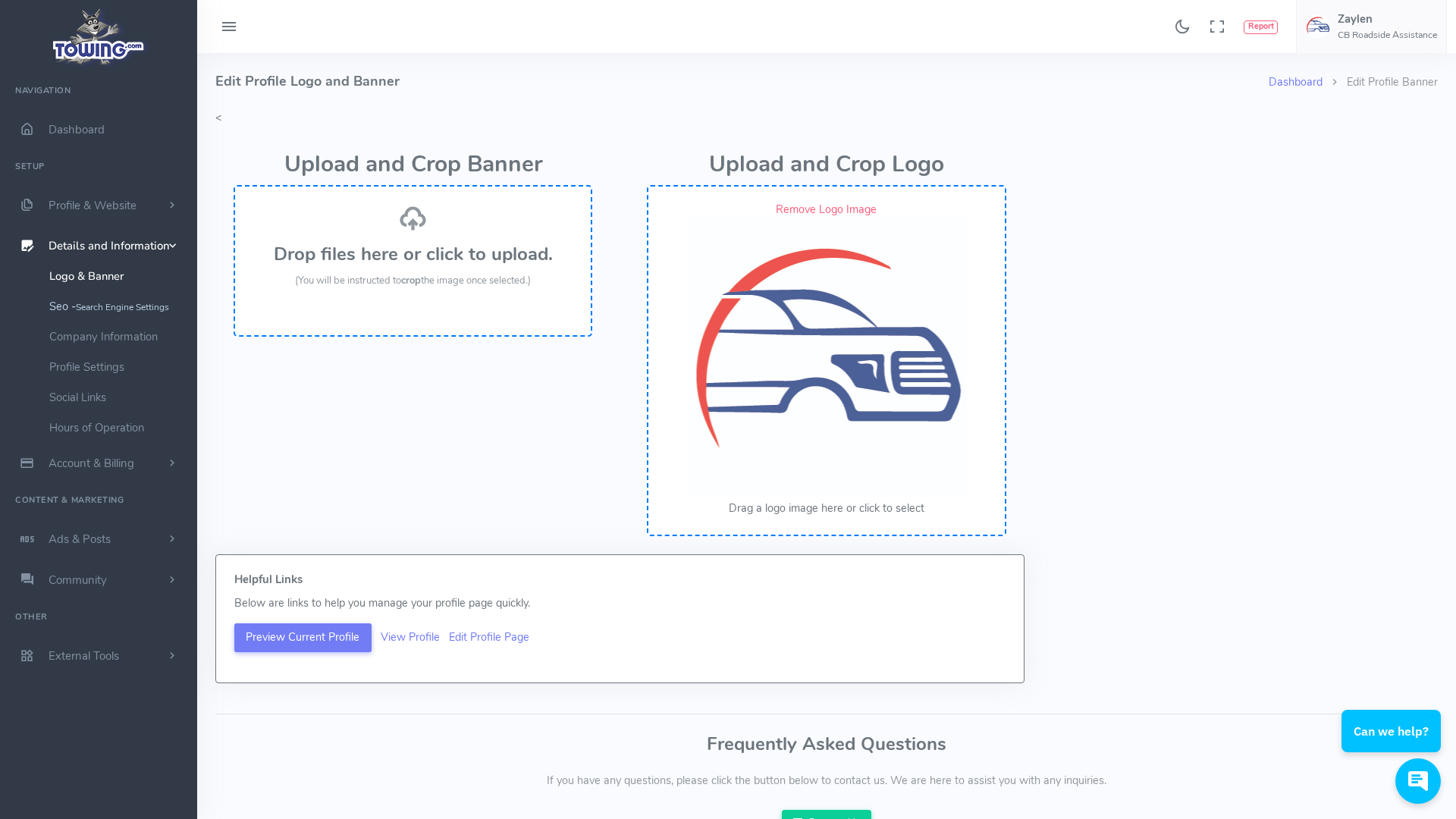
click at [92, 311] on small "Search Engine Settings" at bounding box center [123, 307] width 93 height 12
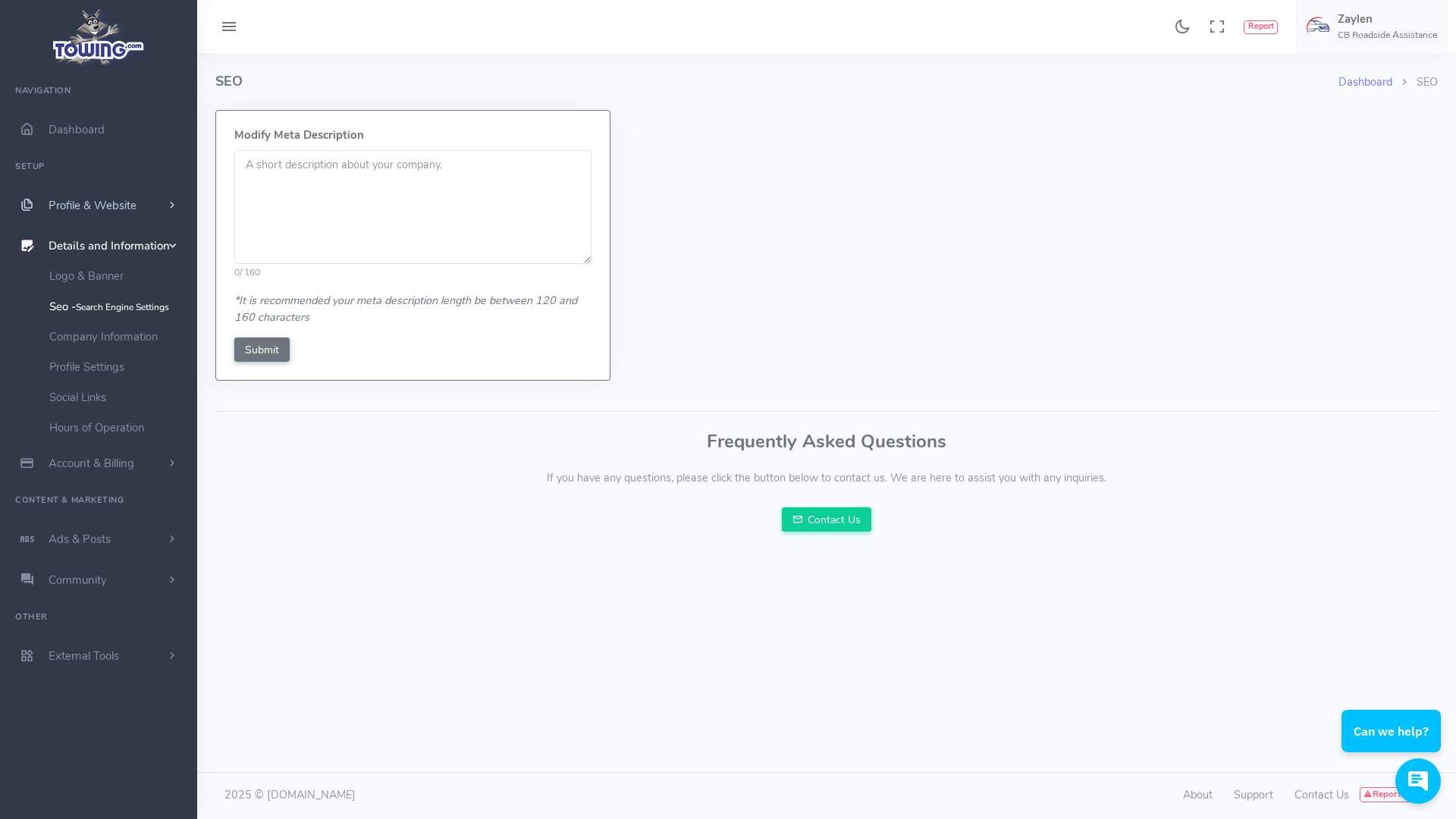
click at [112, 198] on span "Profile & Website" at bounding box center [92, 205] width 88 height 16
click at [134, 324] on small "Create content and describe the services you provide" at bounding box center [116, 330] width 135 height 46
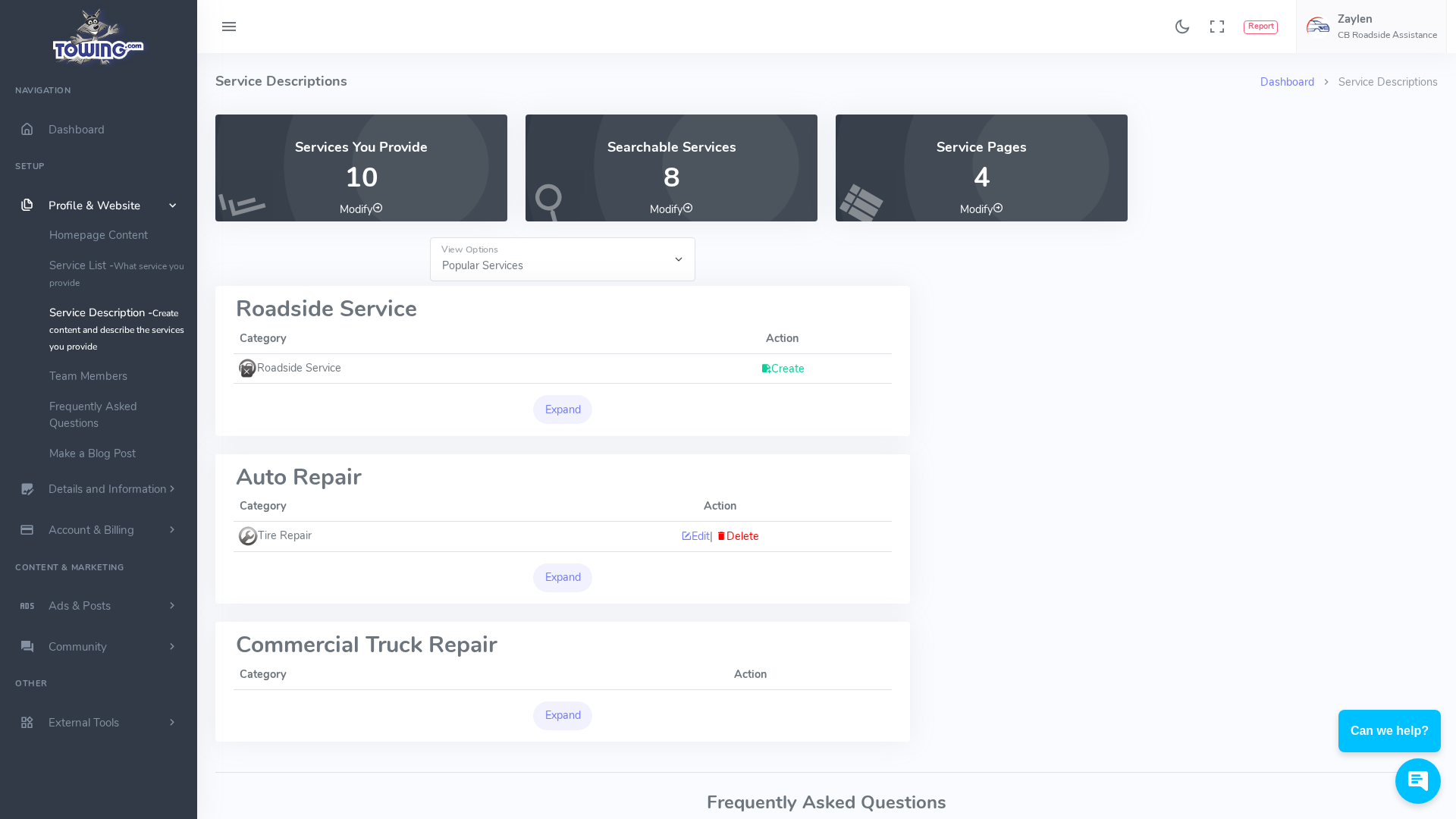
scroll to position [136, 0]
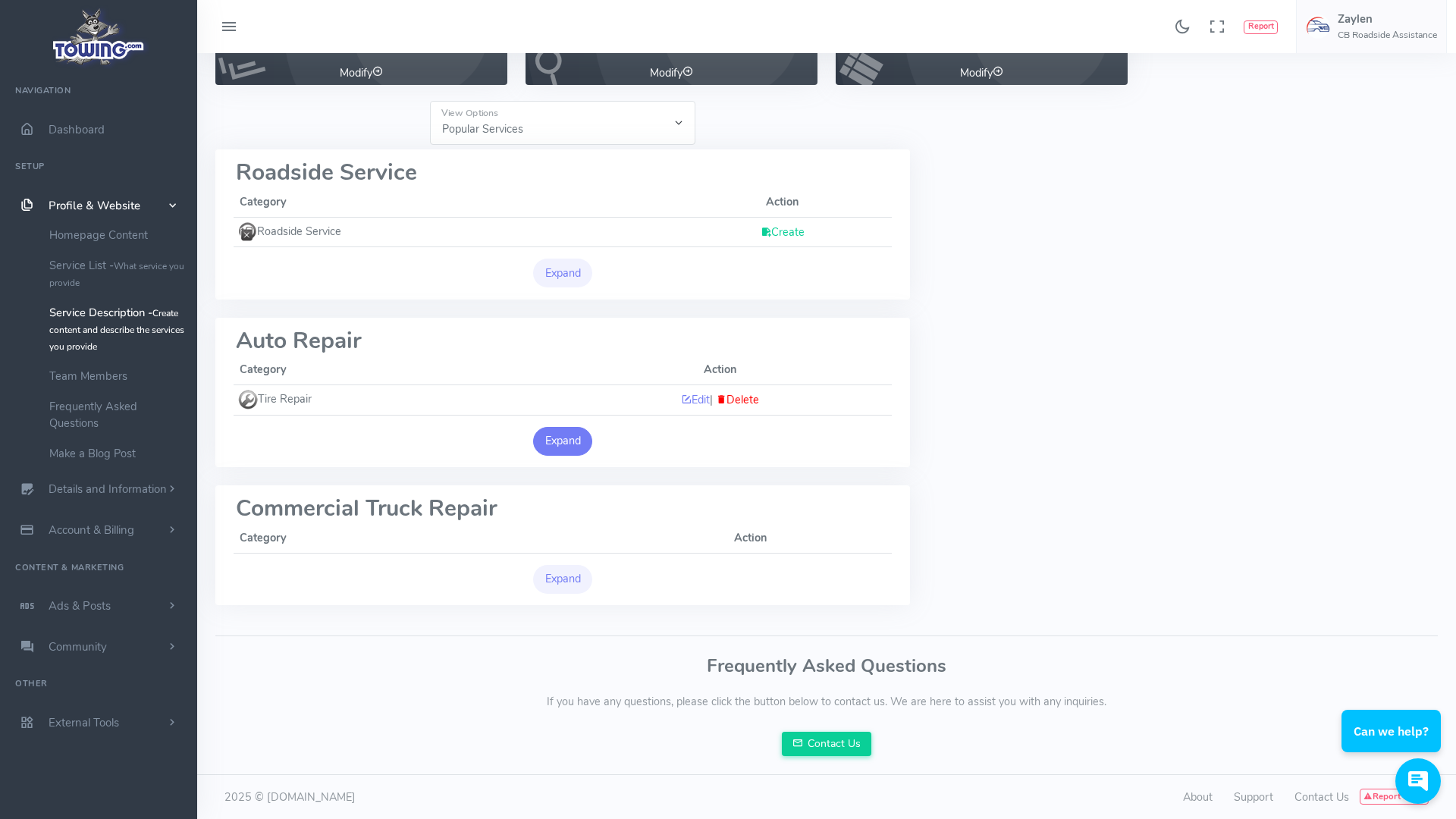
click at [570, 439] on button "Expand" at bounding box center [562, 441] width 60 height 28
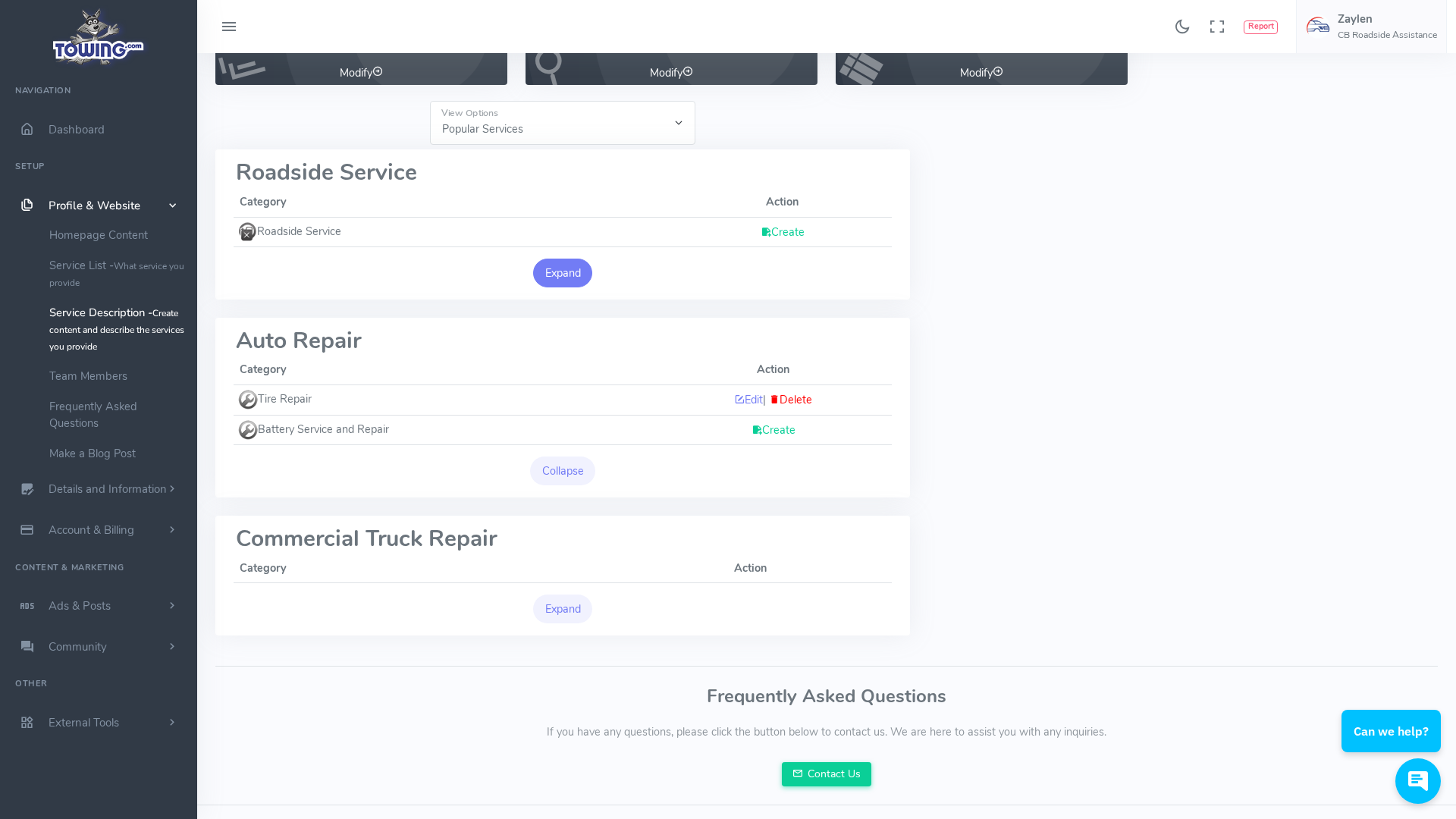
click at [561, 278] on button "Expand" at bounding box center [562, 272] width 60 height 28
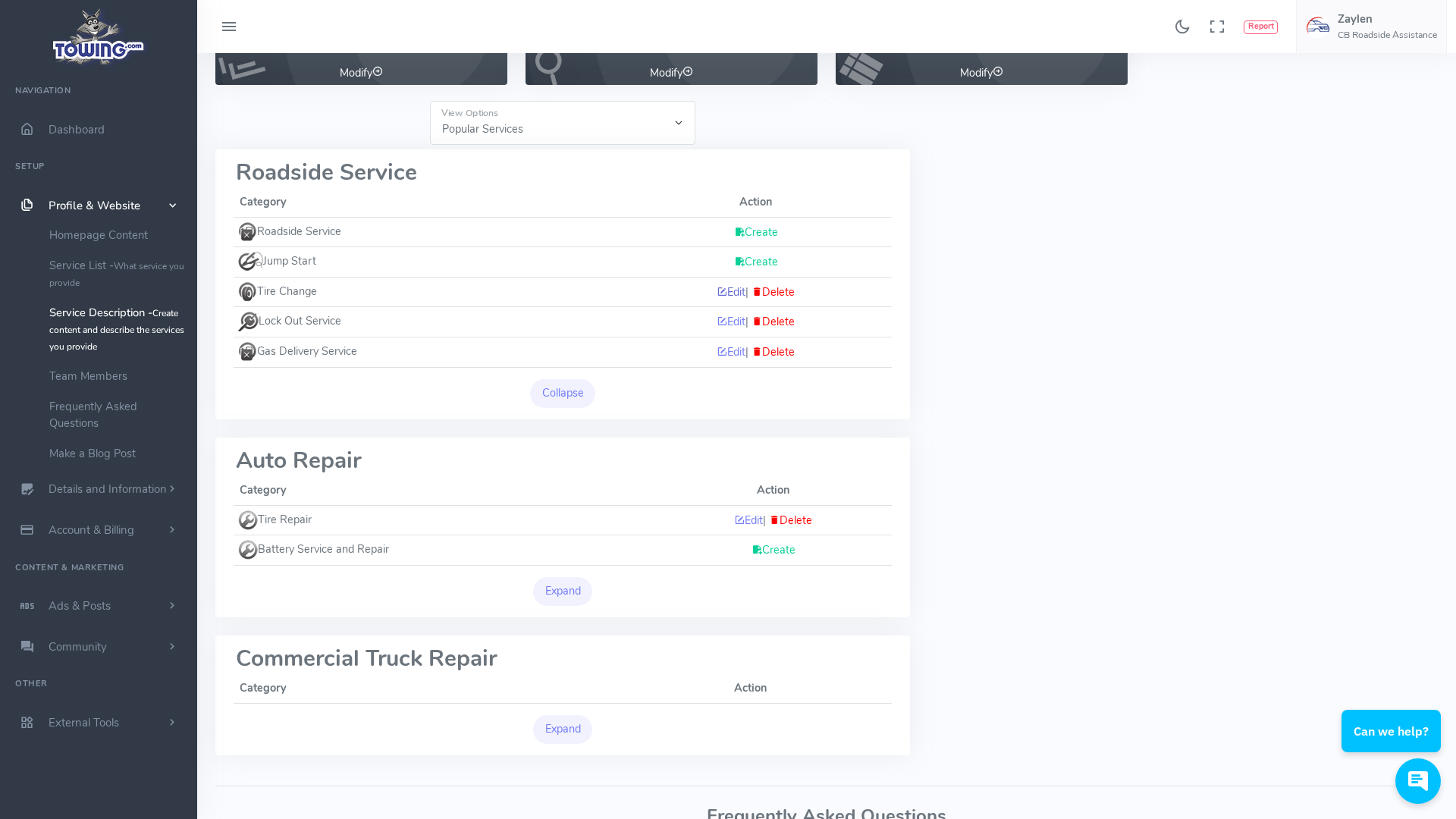
click at [726, 289] on link "Edit" at bounding box center [731, 292] width 28 height 16
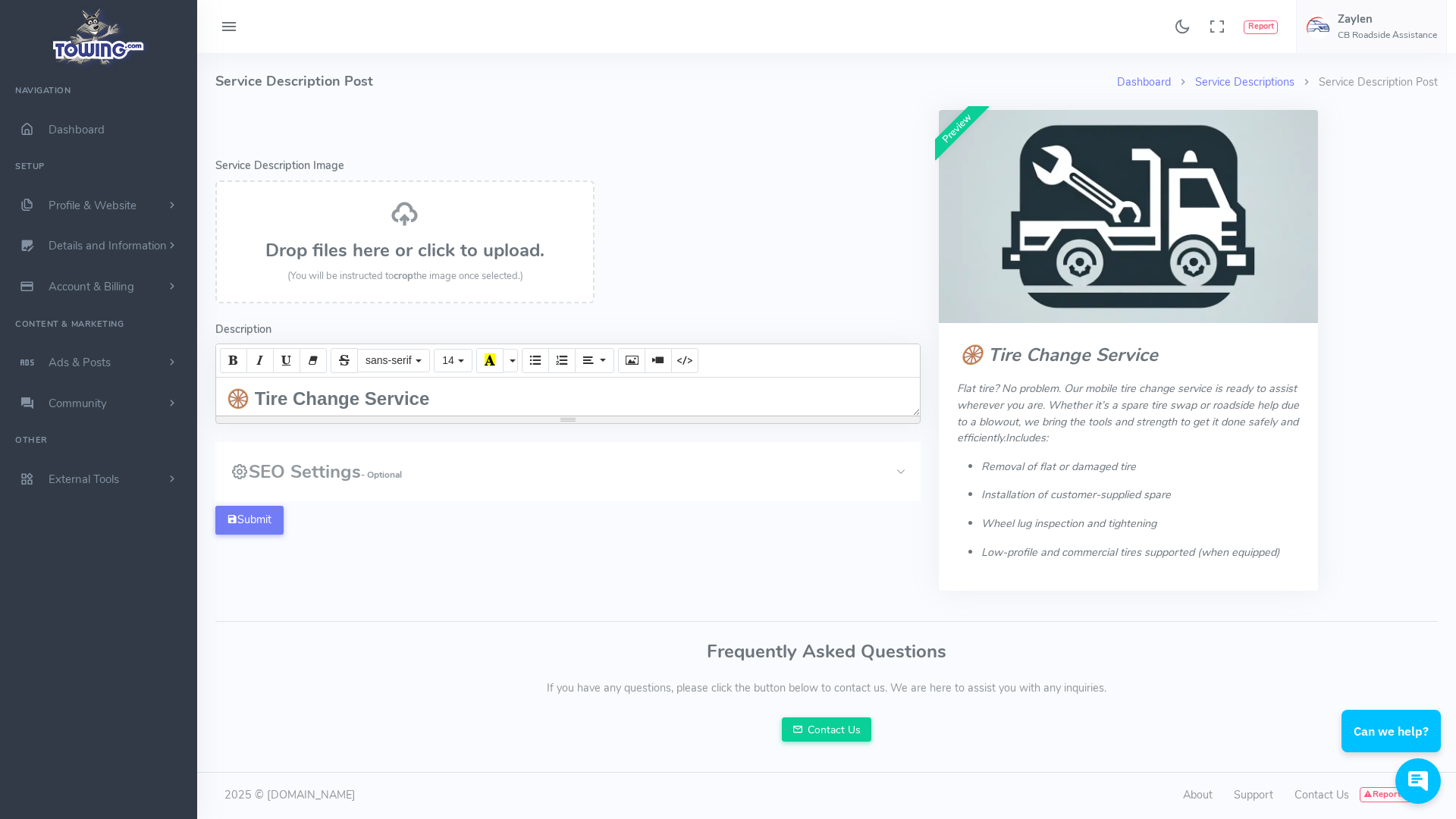
click at [468, 399] on div "🛞 Tire Change Service Flat tire? No problem. Our mobile tire change service is …" at bounding box center [568, 396] width 703 height 38
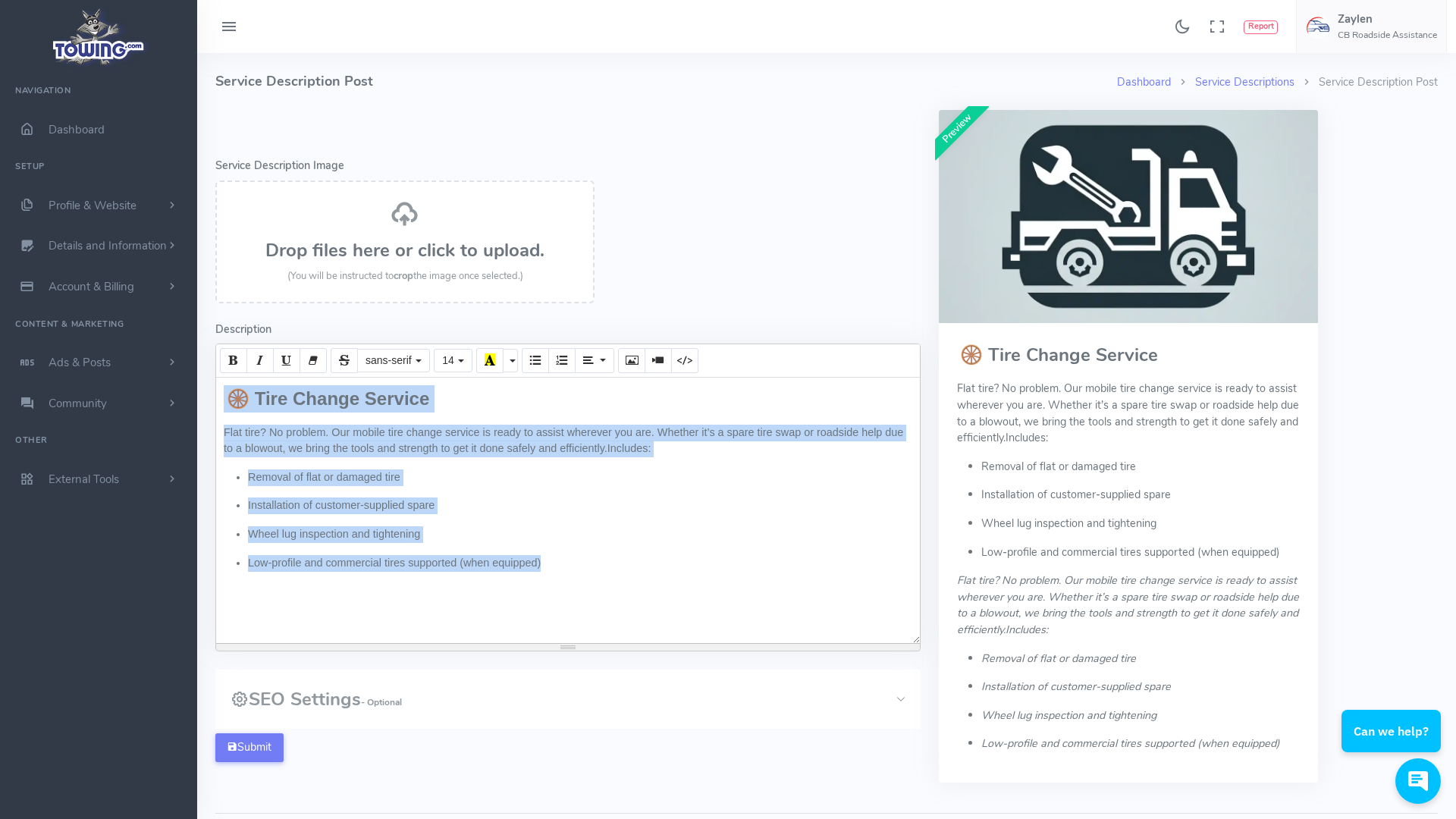
paste div
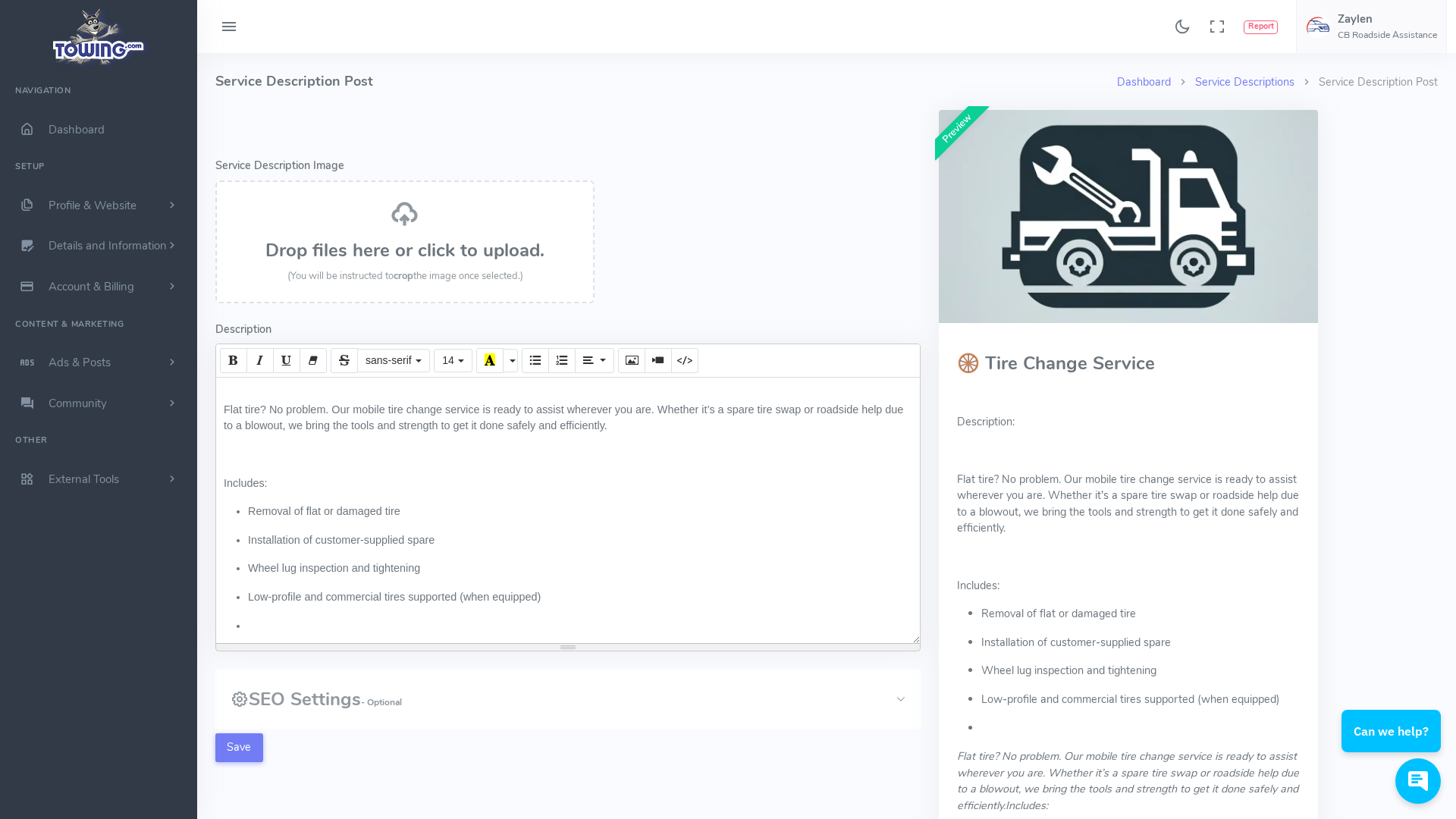
scroll to position [124, 0]
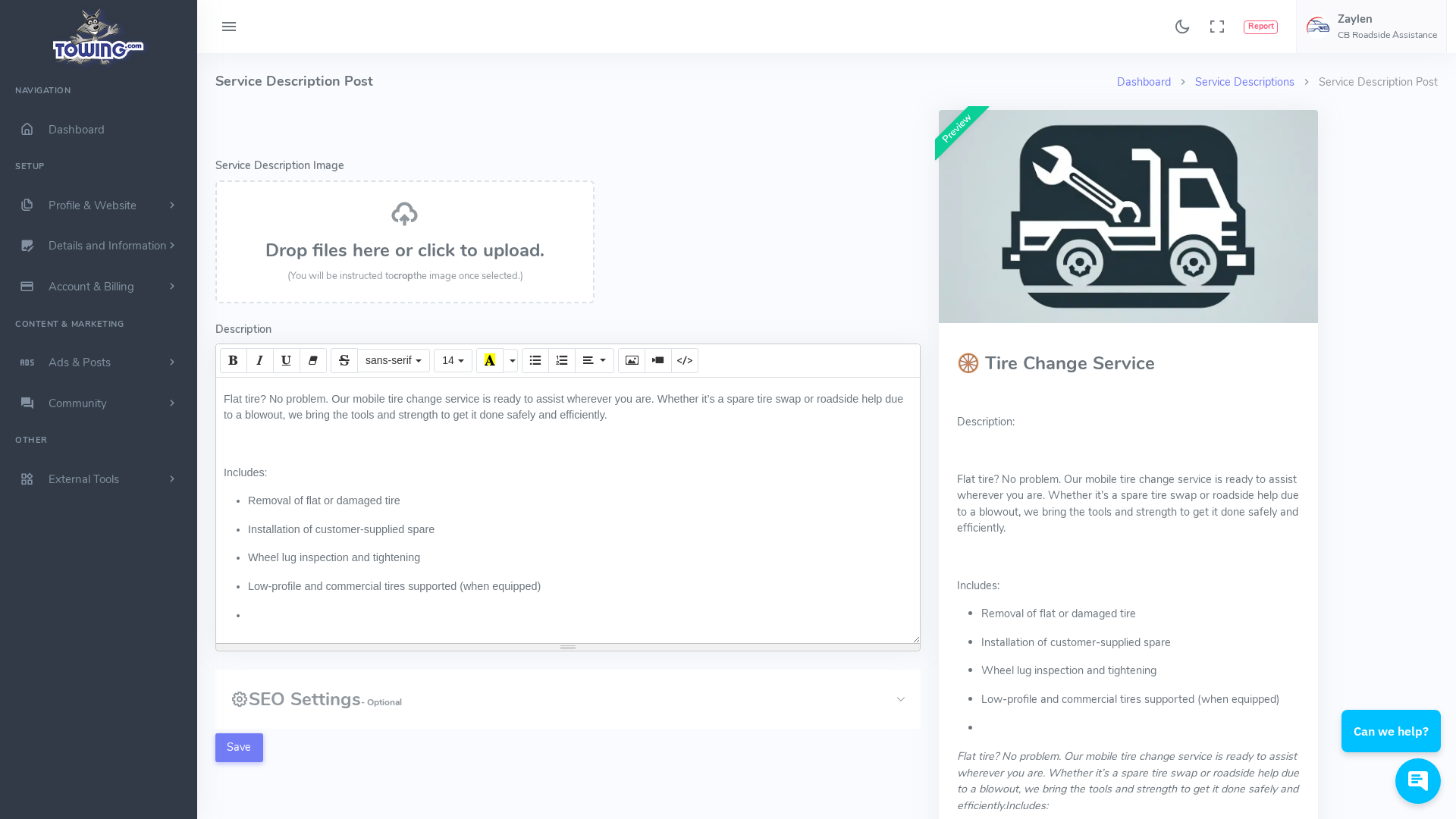
click at [249, 620] on li at bounding box center [580, 616] width 664 height 16
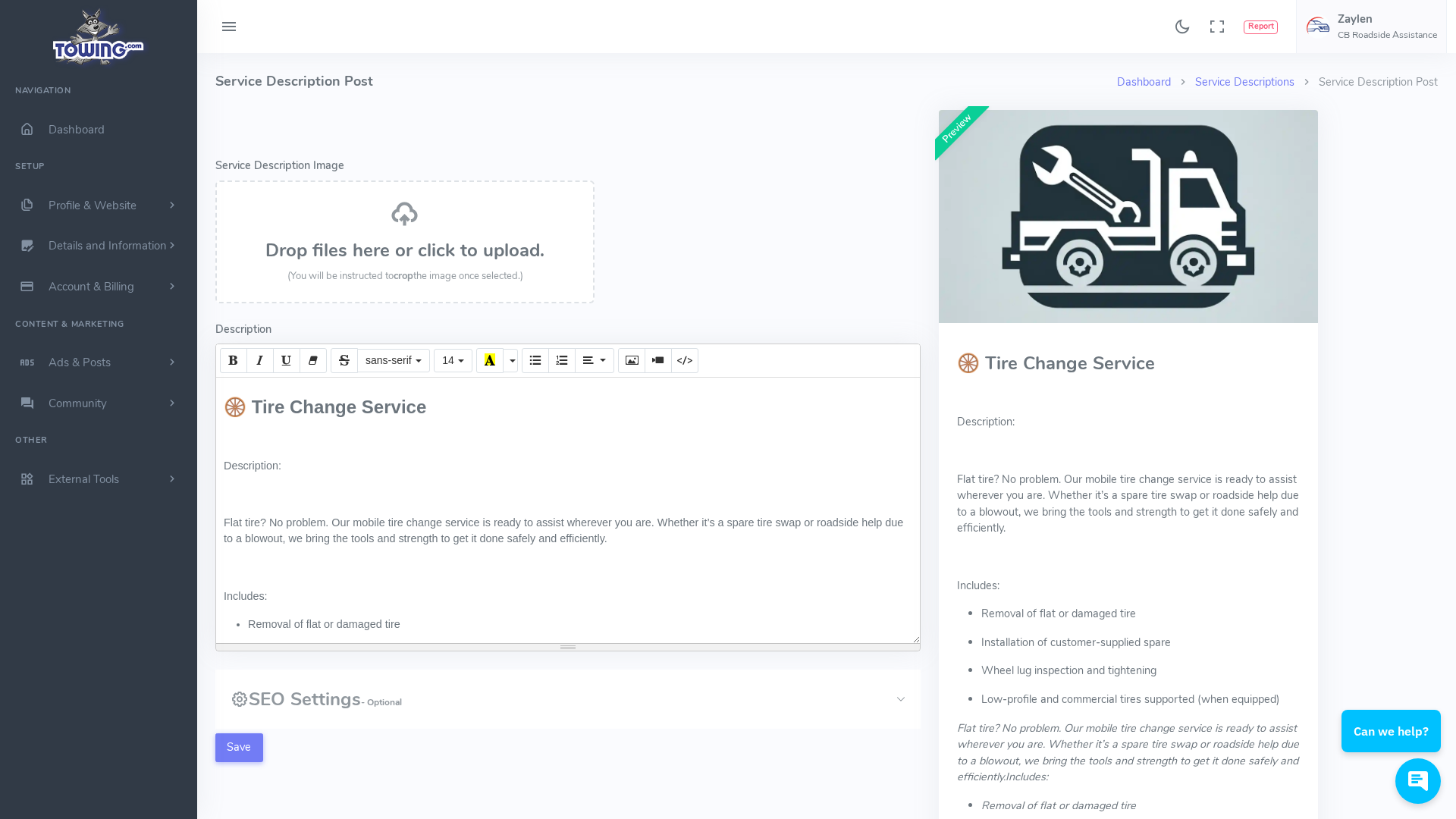
scroll to position [95, 0]
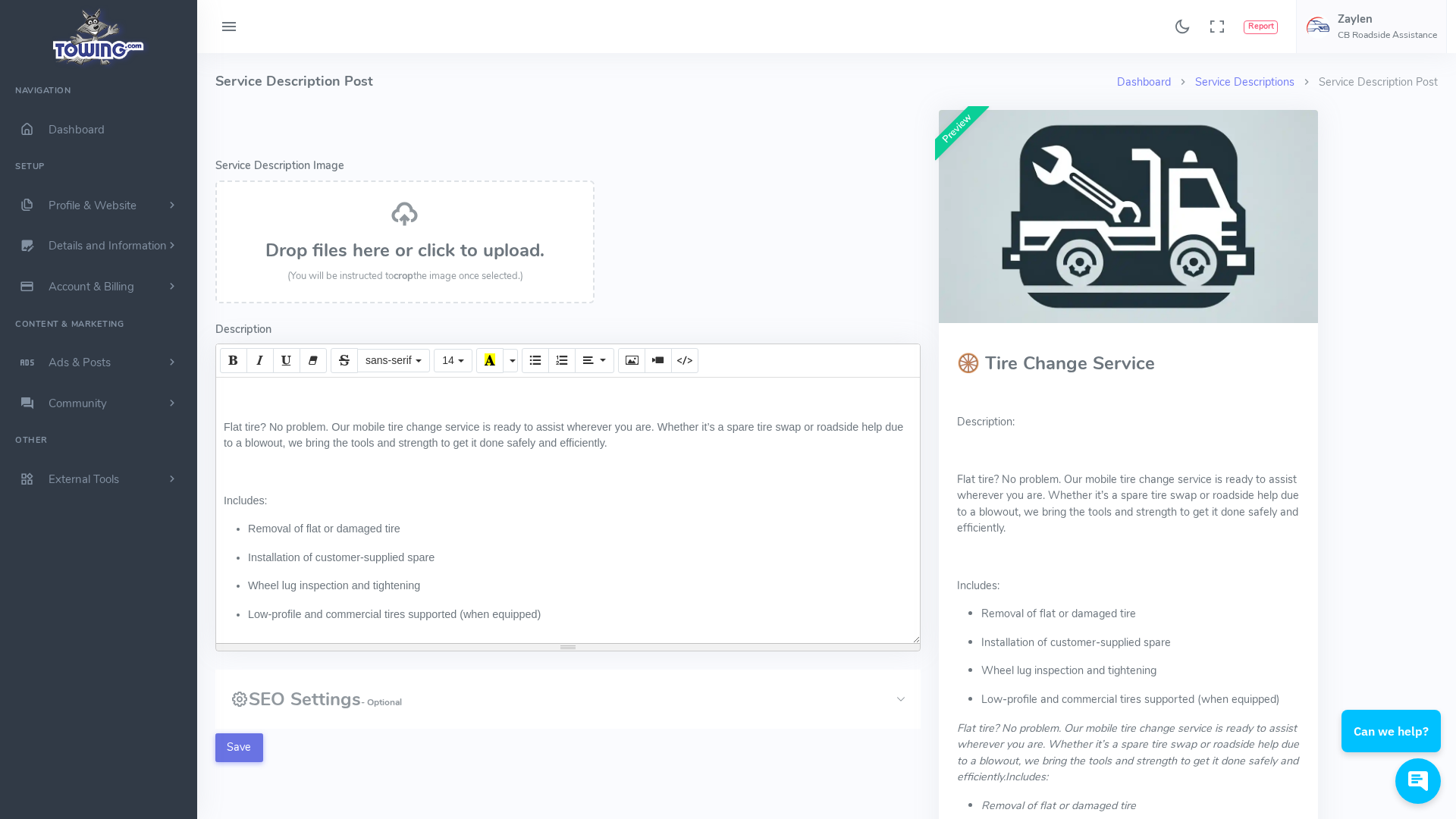
click at [236, 747] on button "Save" at bounding box center [239, 748] width 48 height 28
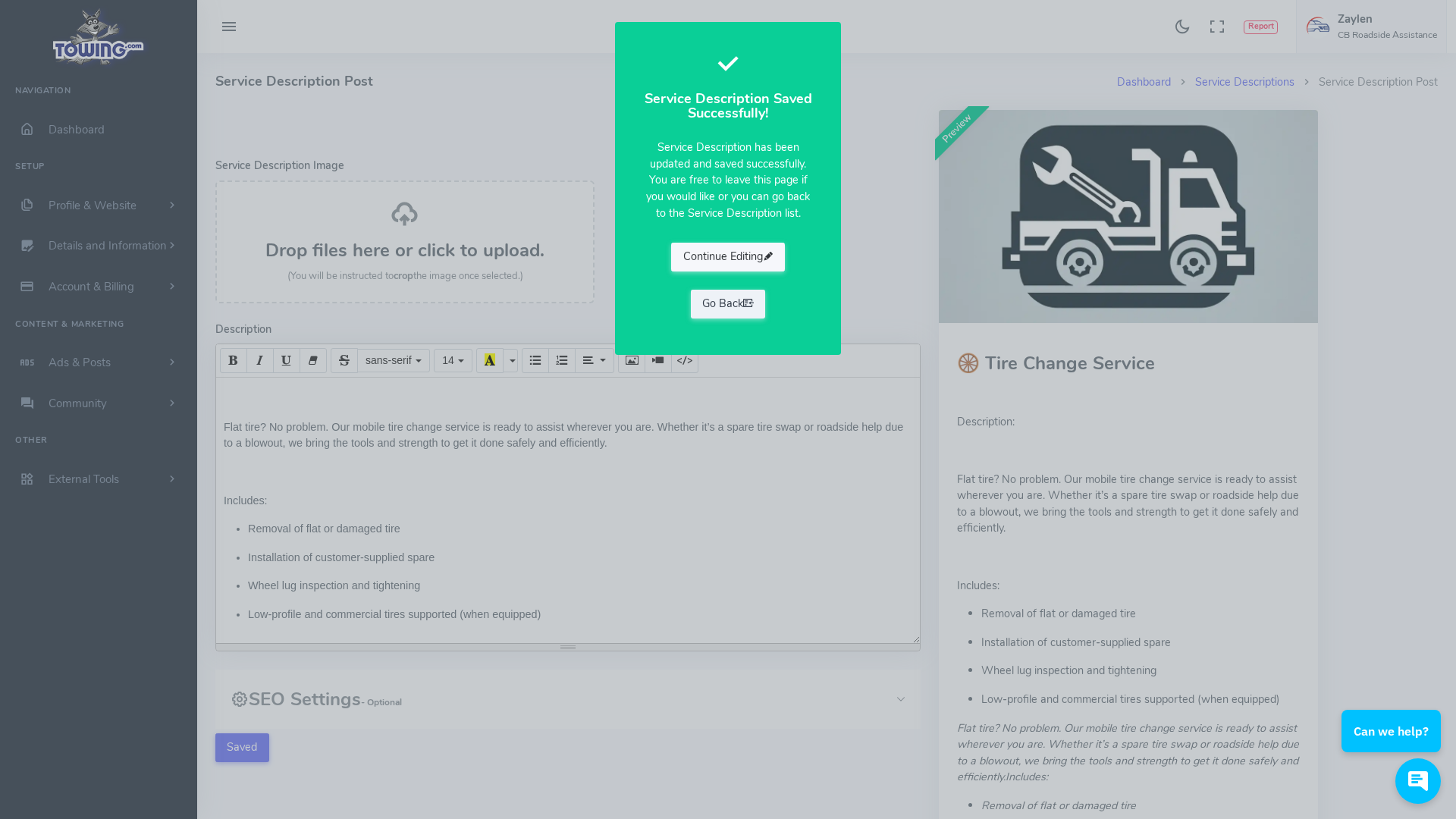
click at [755, 267] on button "Continue Editing" at bounding box center [728, 257] width 114 height 28
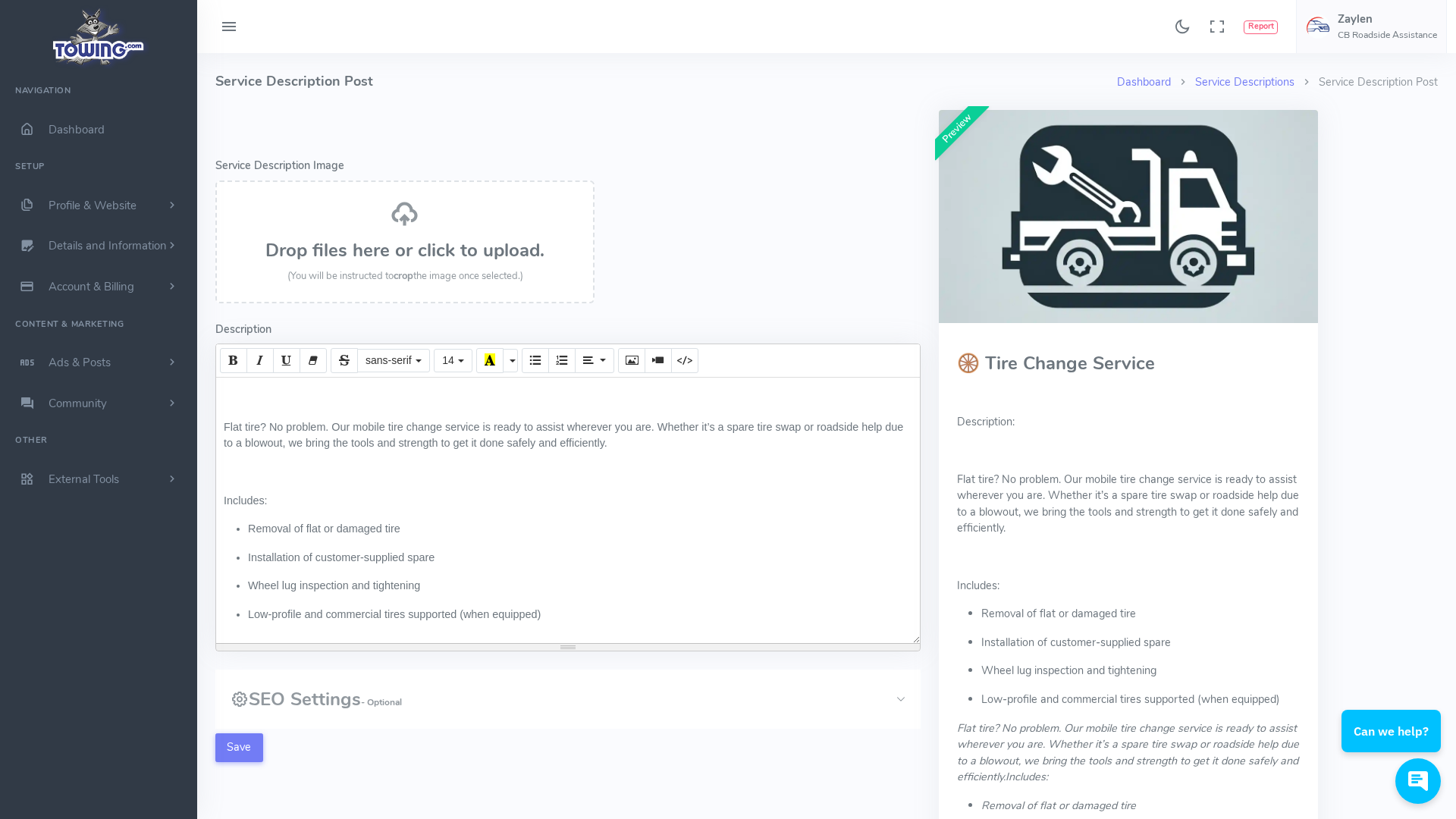
scroll to position [0, 0]
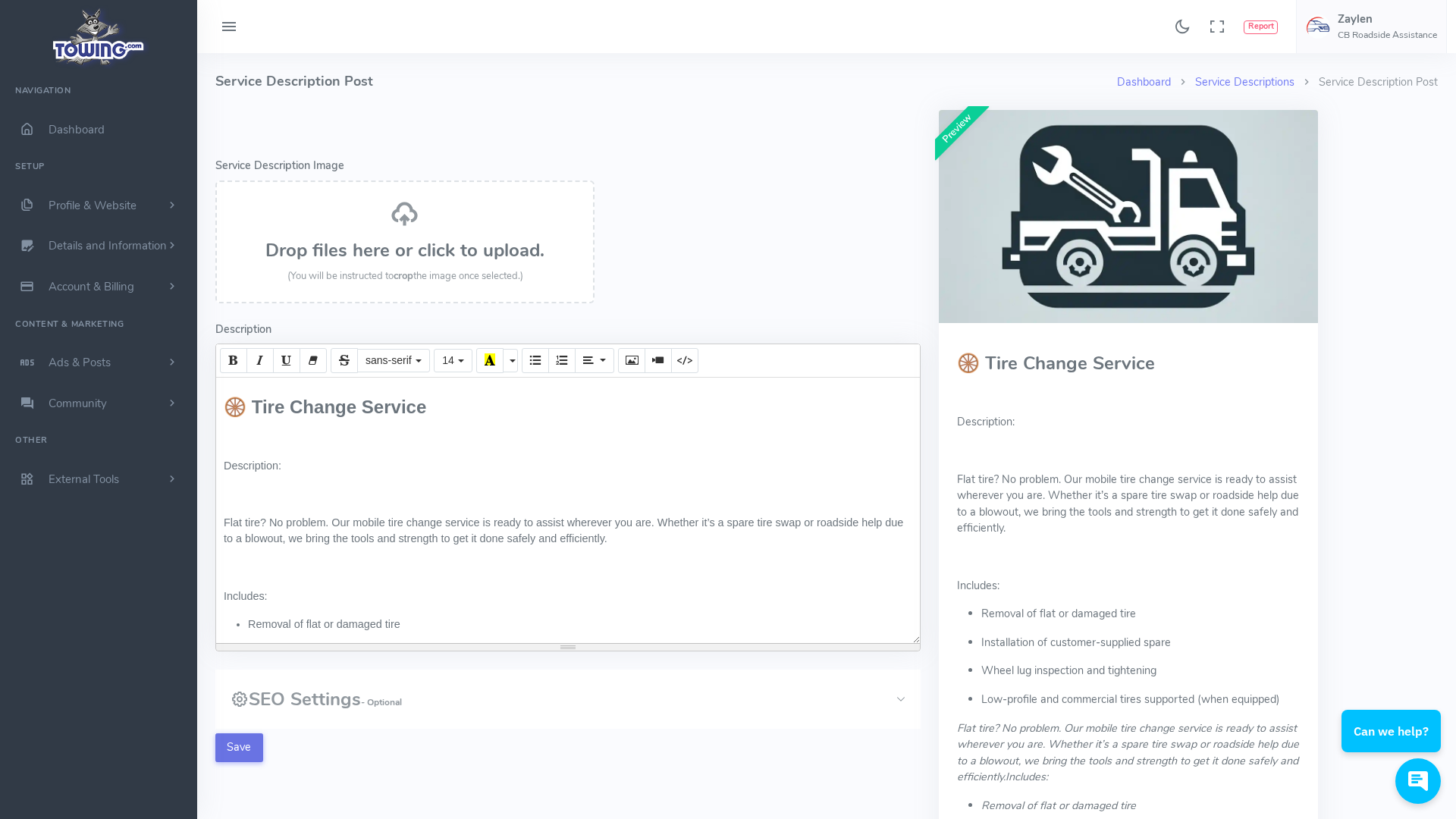
click at [245, 749] on button "Save" at bounding box center [239, 748] width 48 height 28
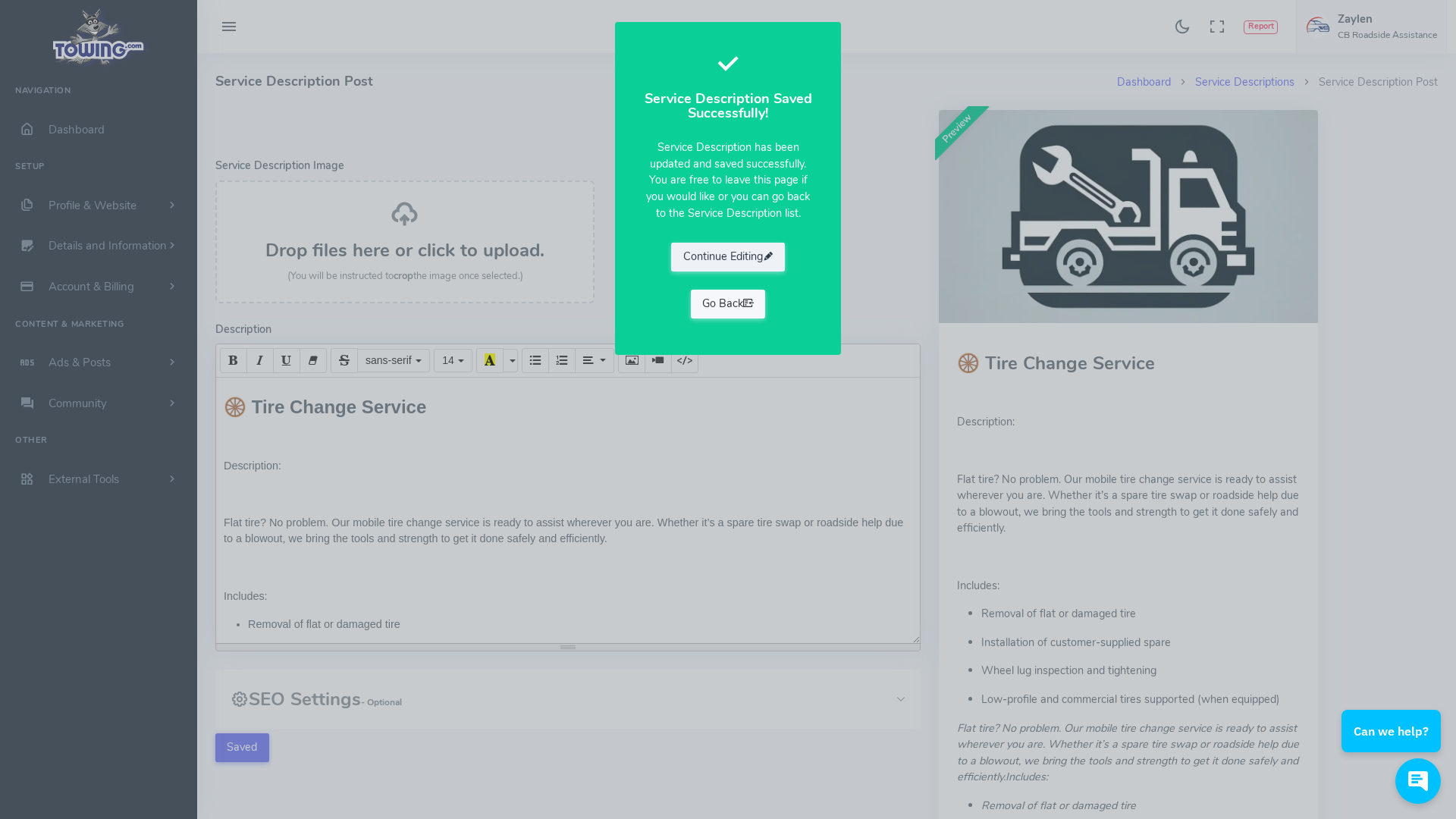
click at [742, 300] on link "Go Back" at bounding box center [728, 303] width 75 height 28
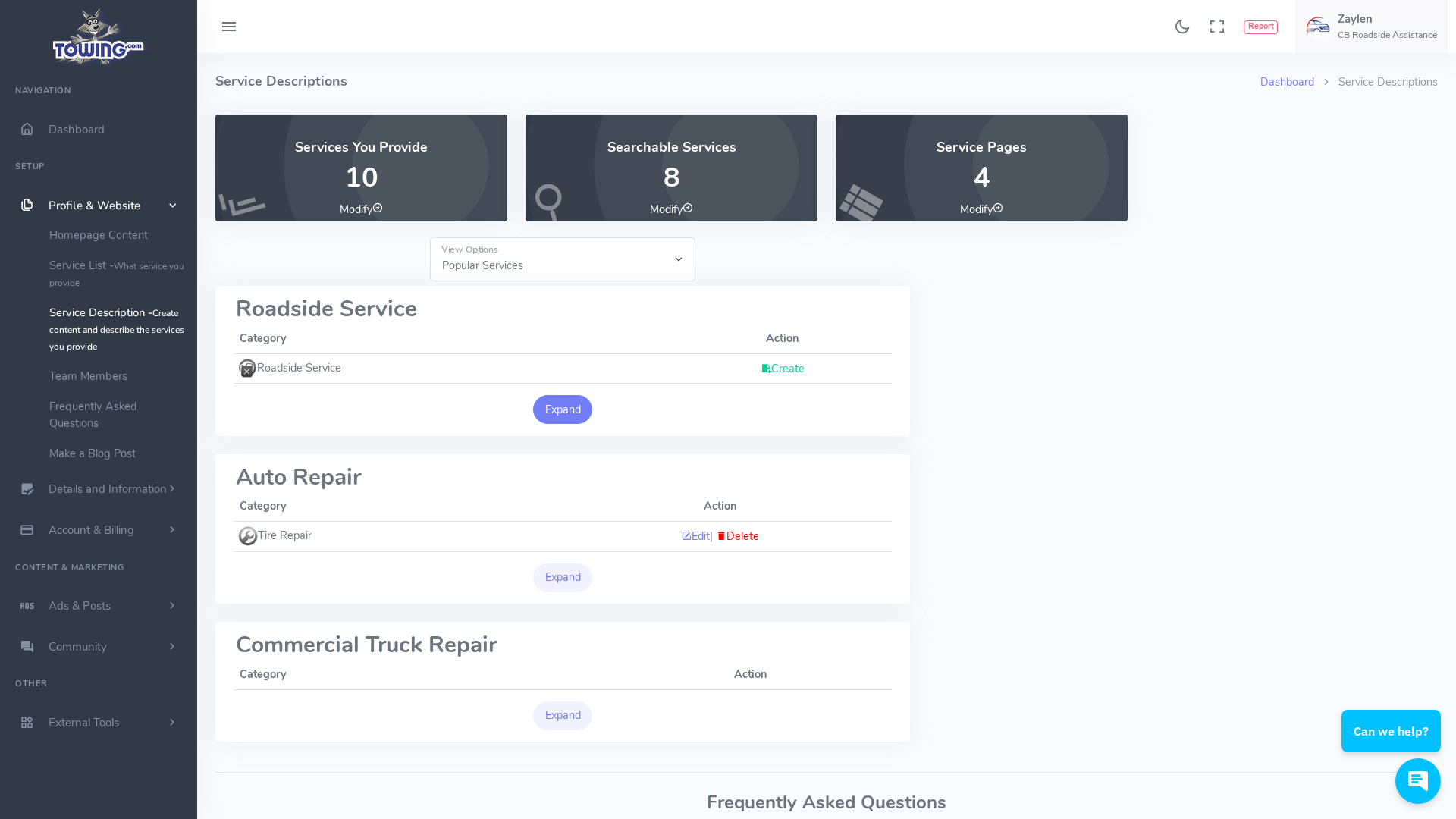
click at [559, 414] on button "Expand" at bounding box center [562, 409] width 60 height 28
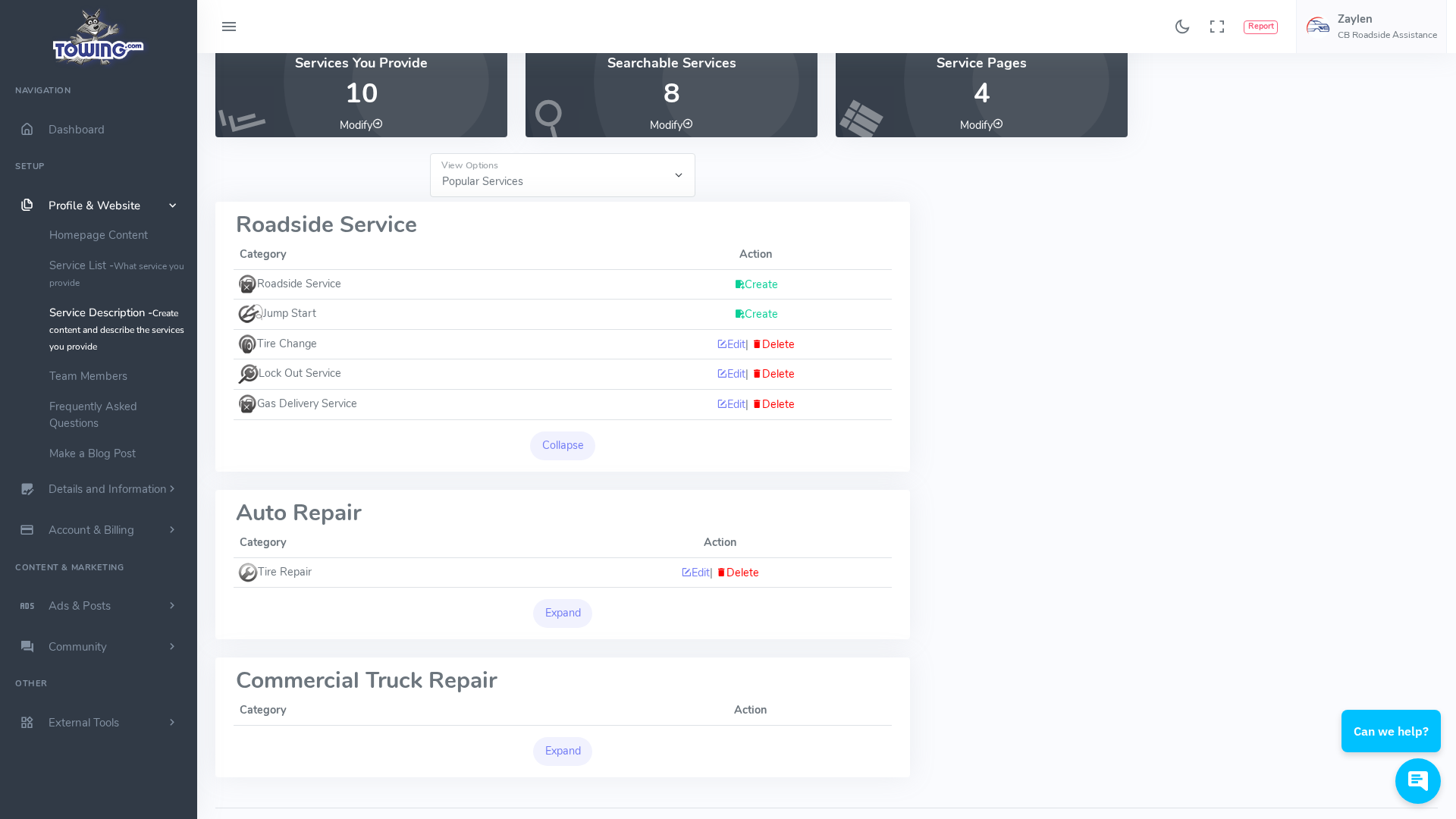
scroll to position [183, 0]
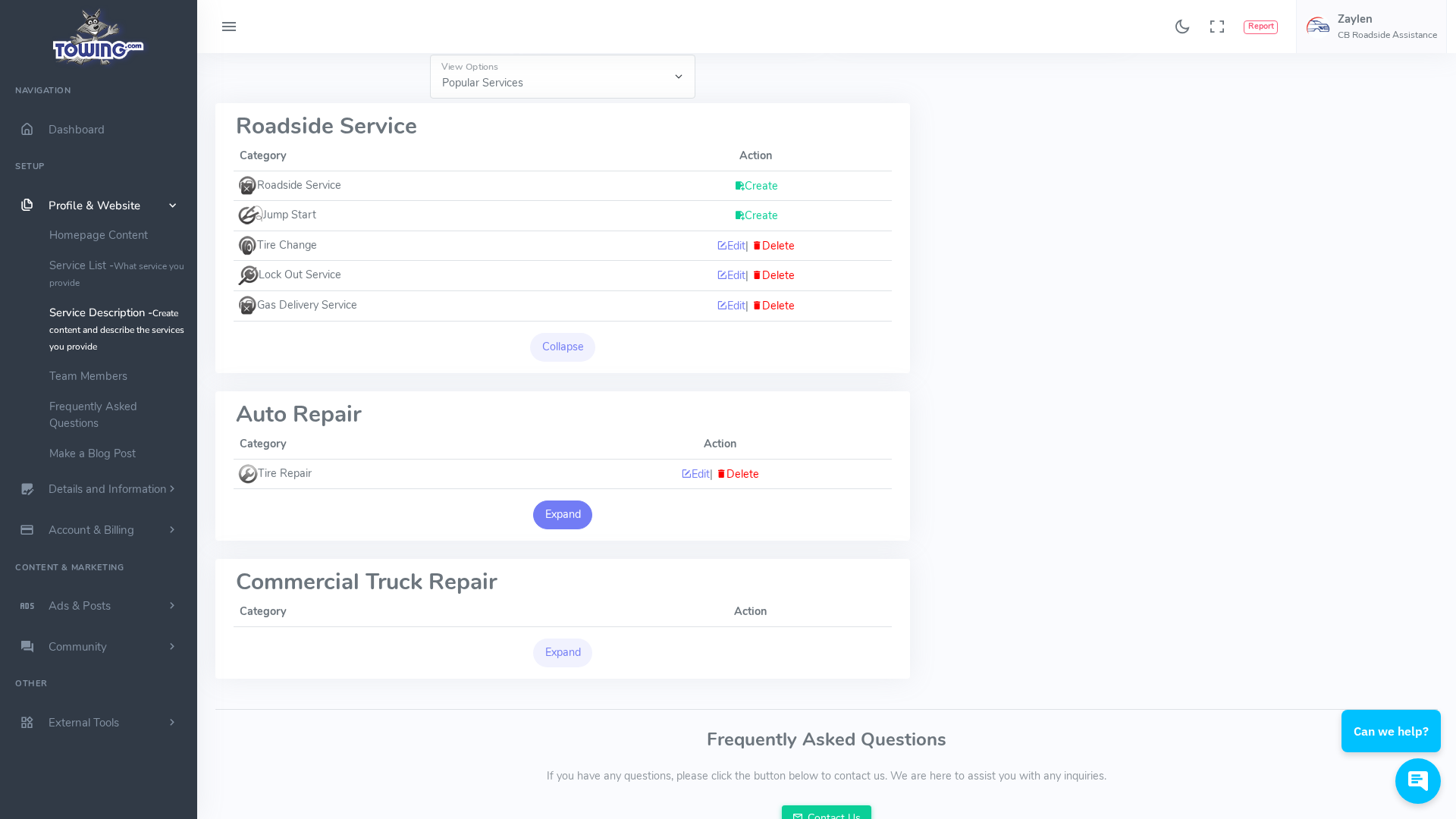
click at [562, 513] on button "Expand" at bounding box center [562, 515] width 60 height 28
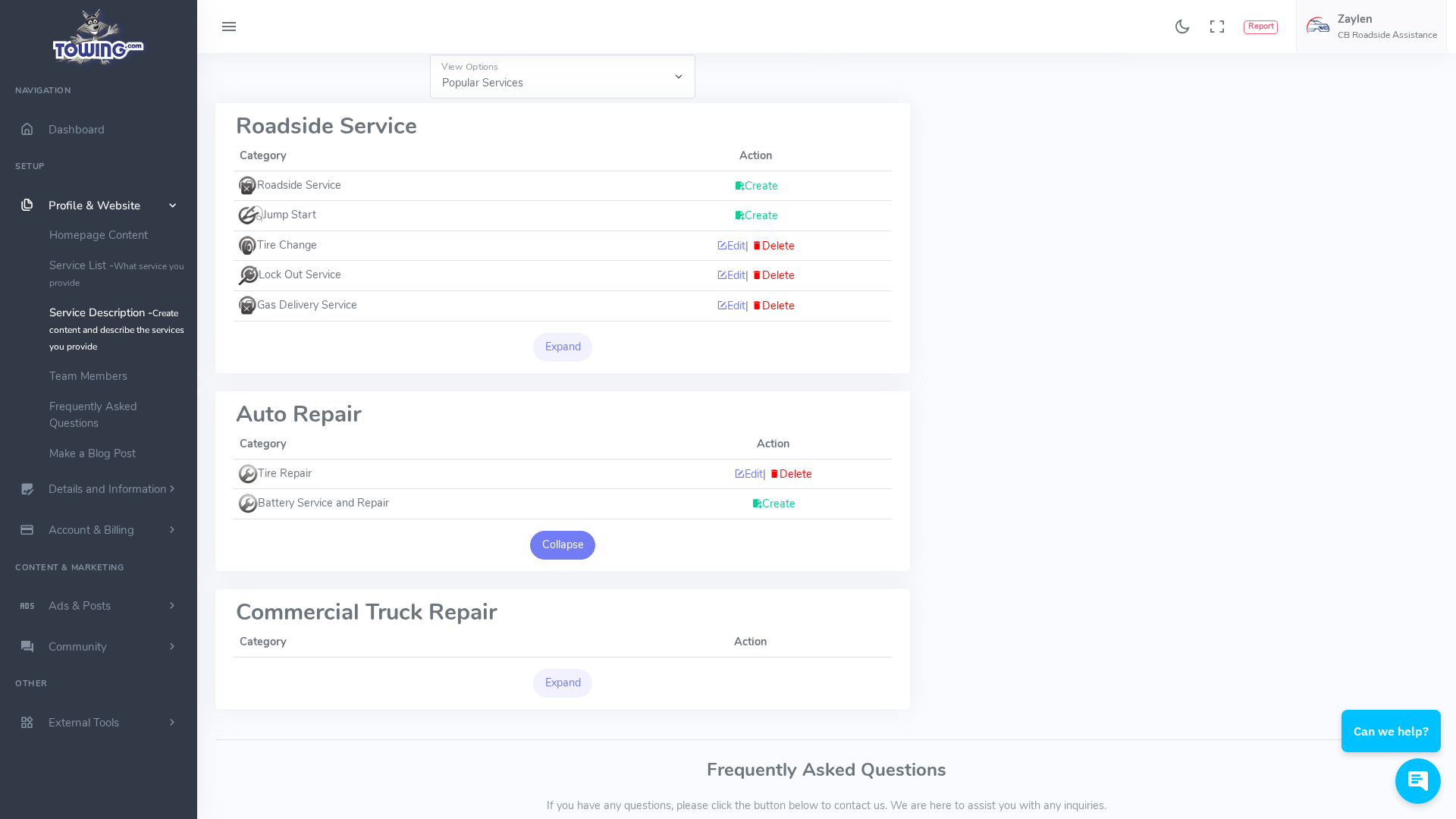
scroll to position [196, 0]
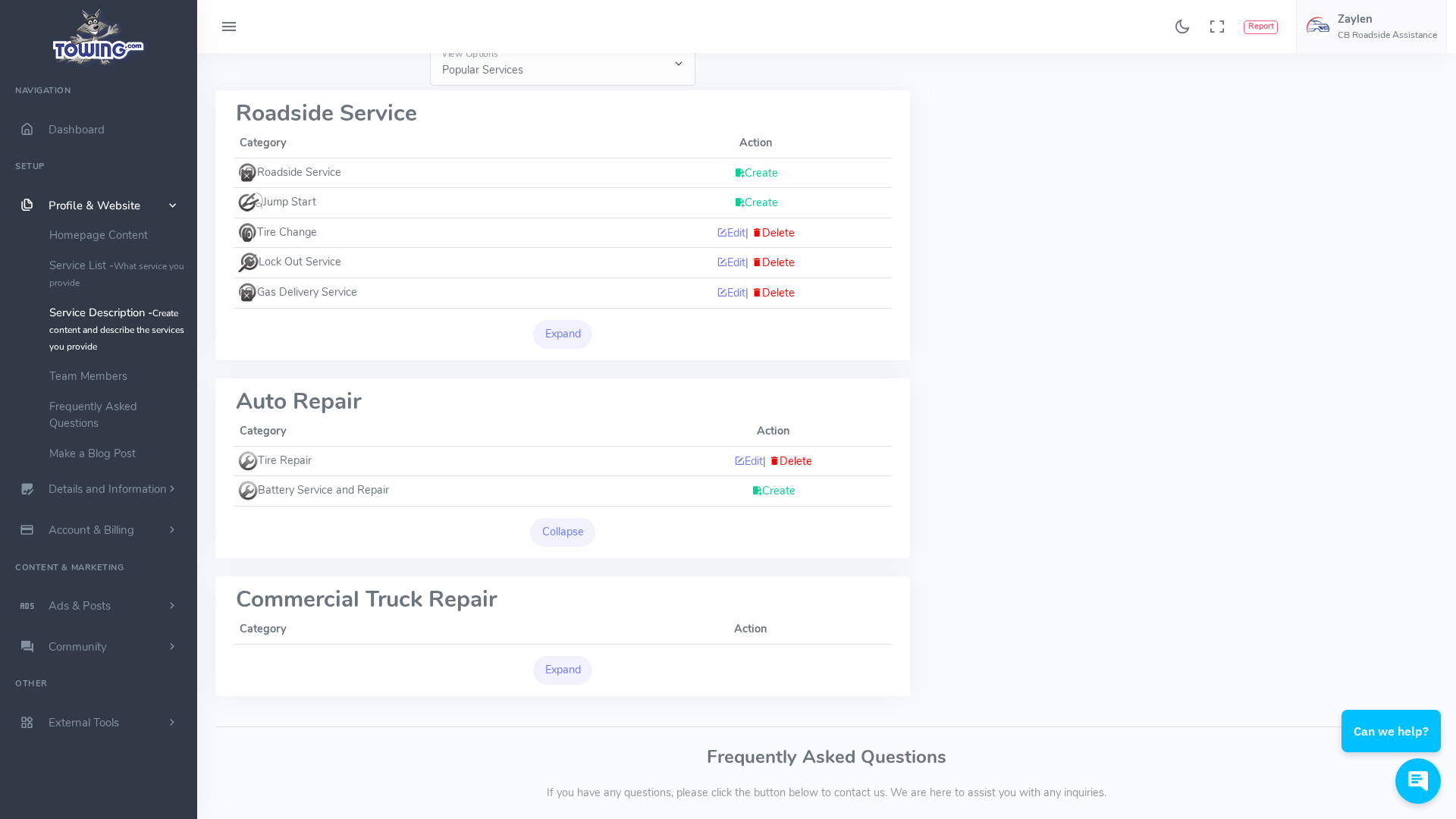
click at [766, 487] on link "Create" at bounding box center [774, 491] width 44 height 16
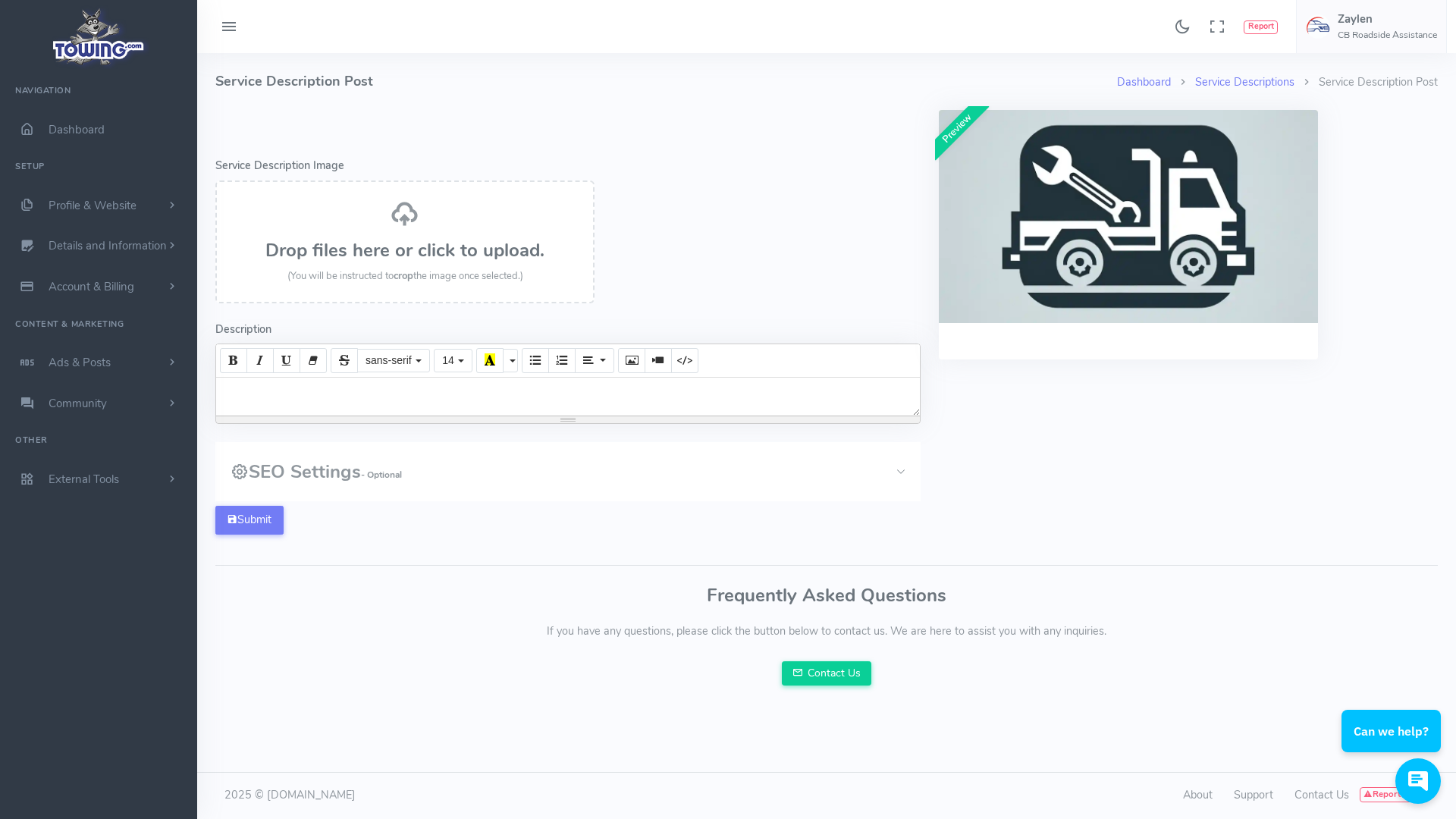
click at [517, 388] on div at bounding box center [568, 396] width 703 height 38
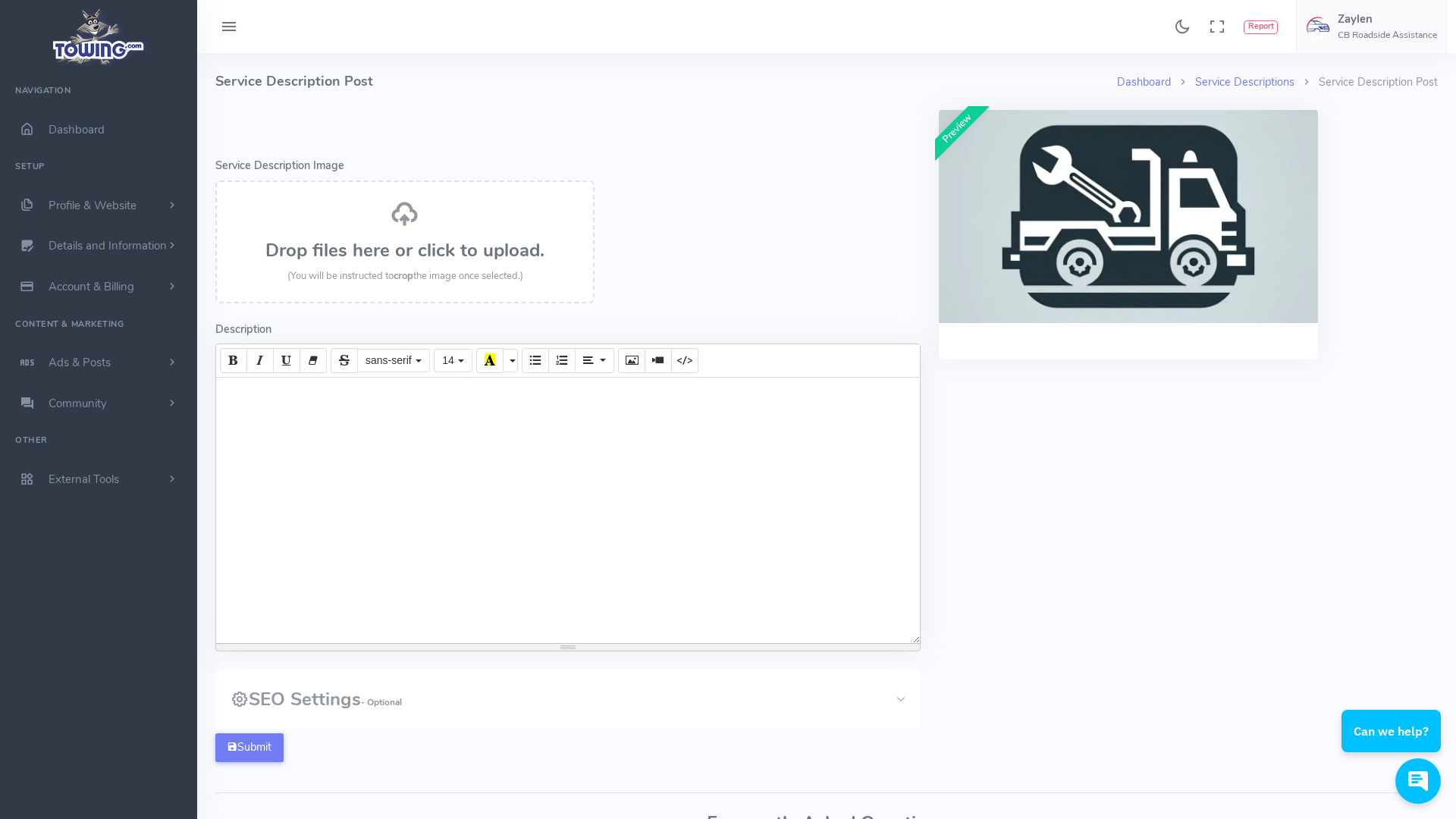
paste div
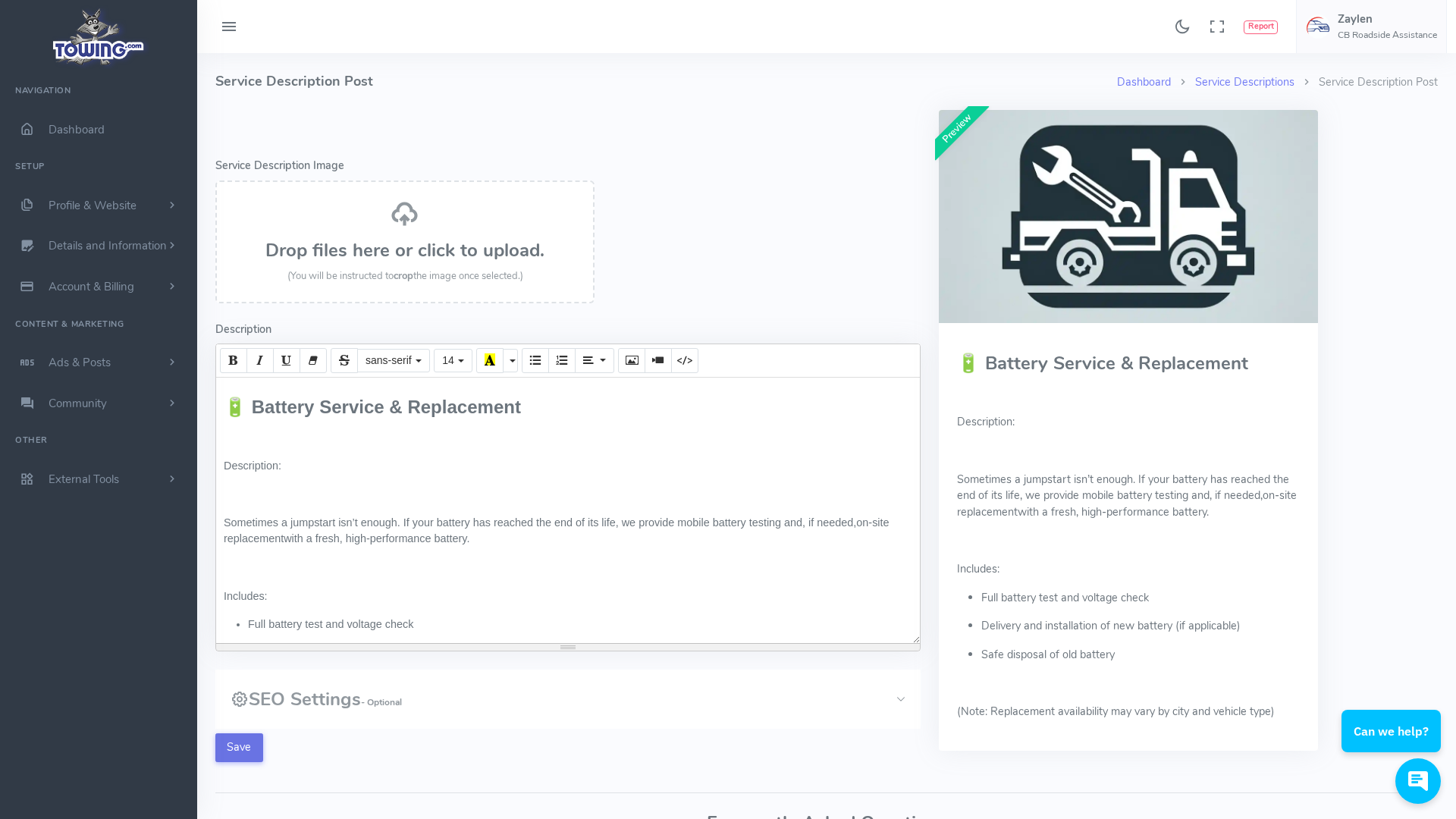
click at [245, 751] on button "Save" at bounding box center [239, 748] width 48 height 28
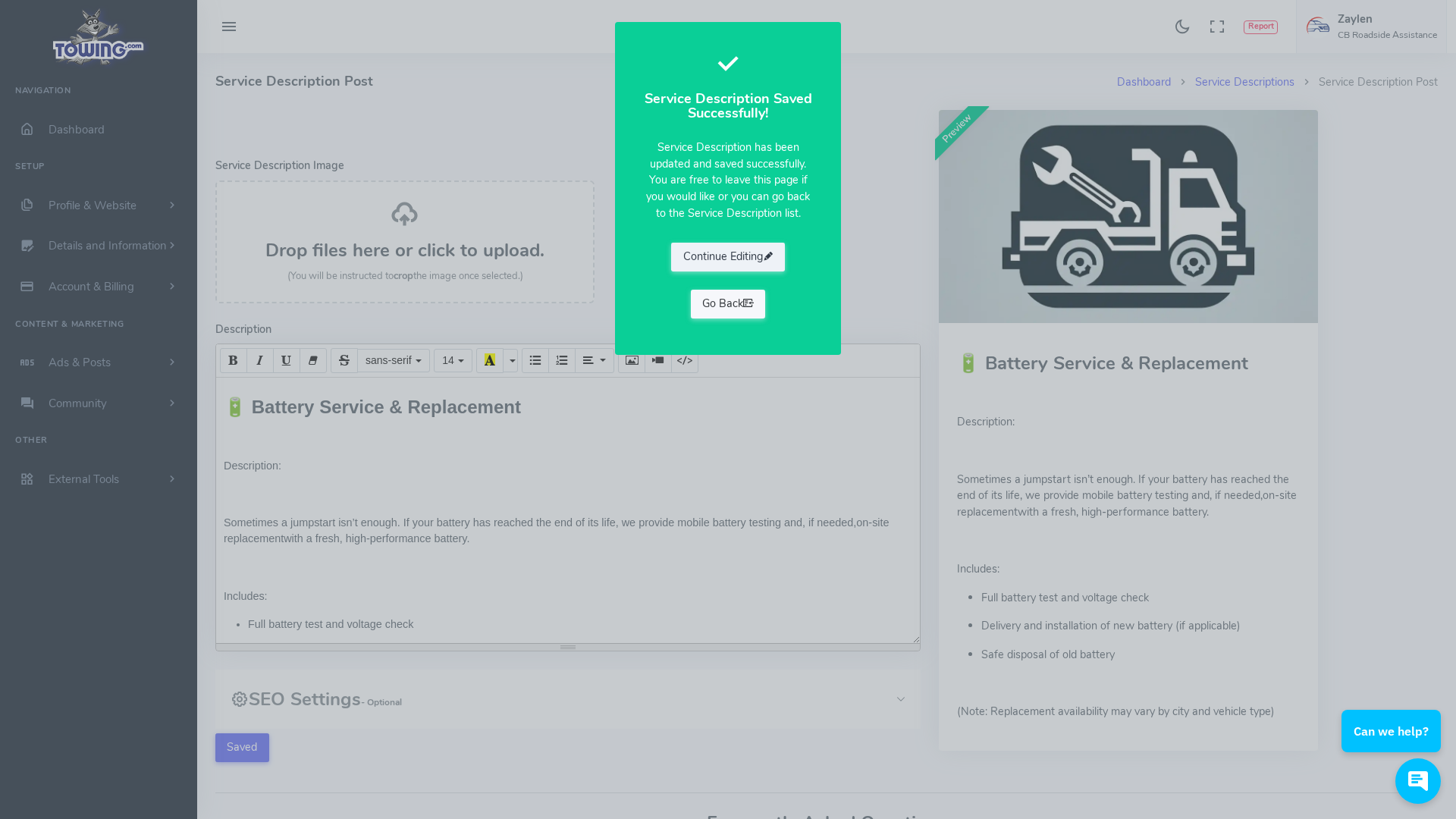
click at [747, 297] on icon at bounding box center [749, 303] width 11 height 16
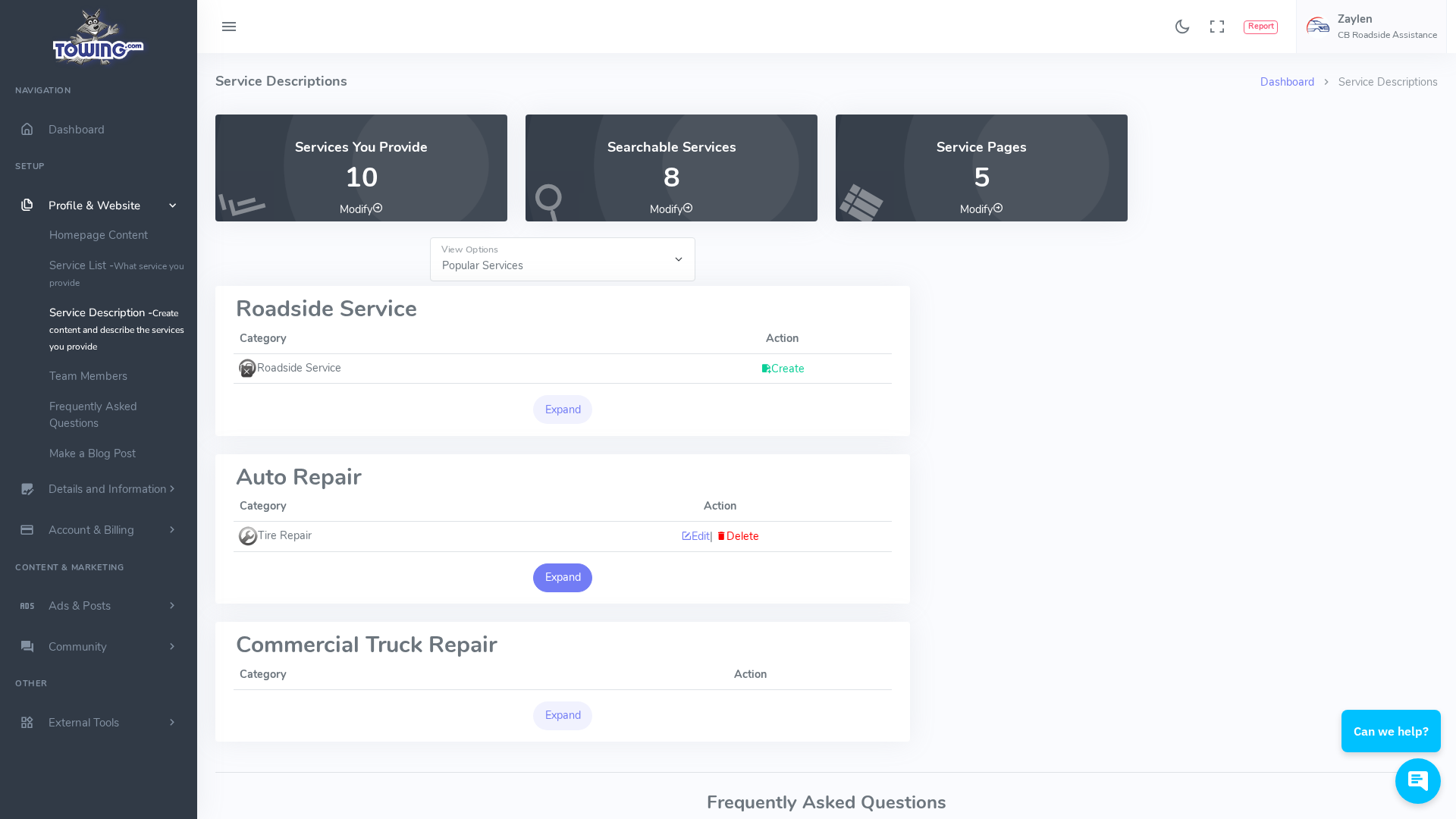
click at [578, 566] on button "Expand" at bounding box center [562, 577] width 60 height 28
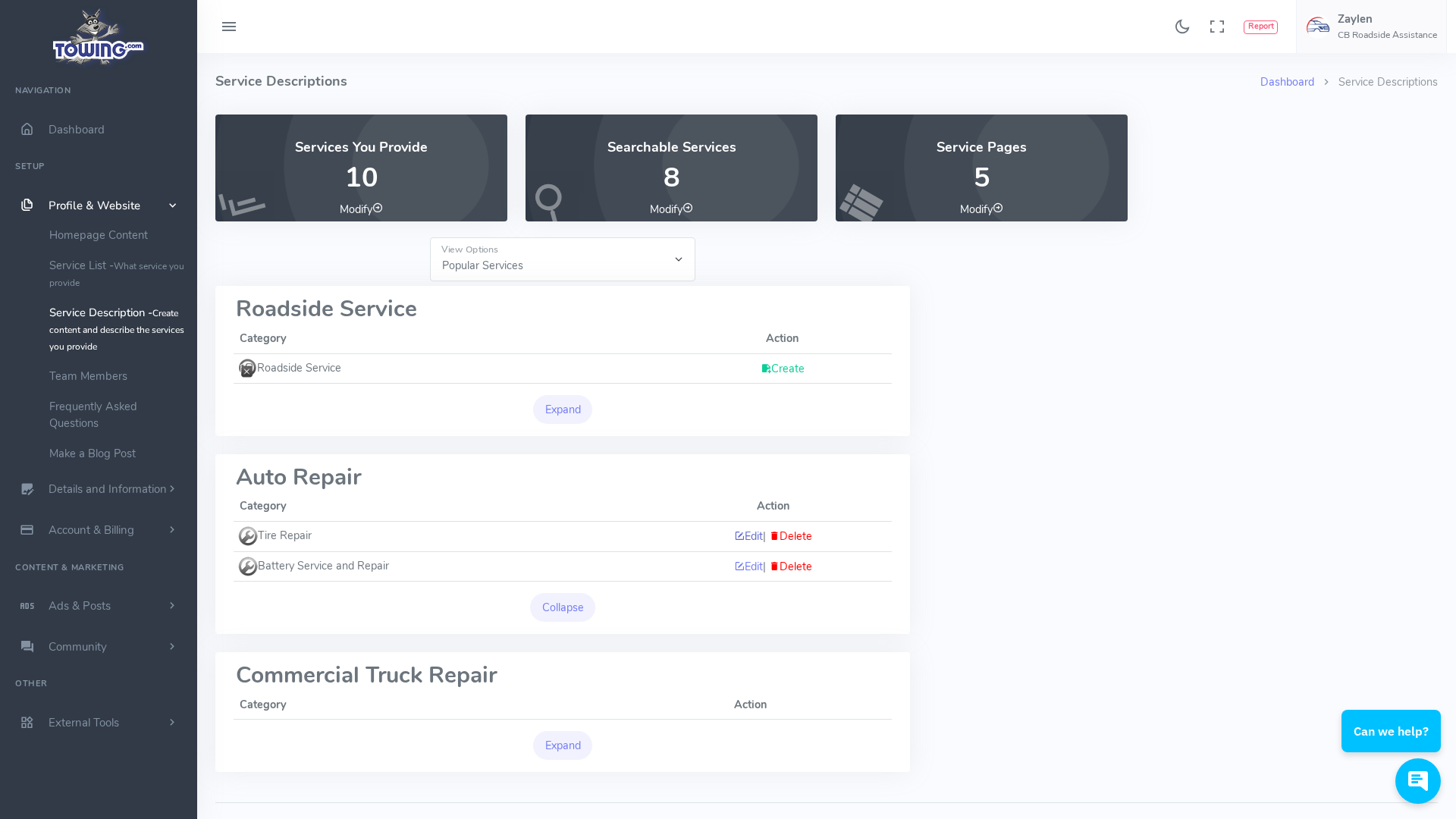
click at [734, 533] on icon at bounding box center [740, 536] width 11 height 16
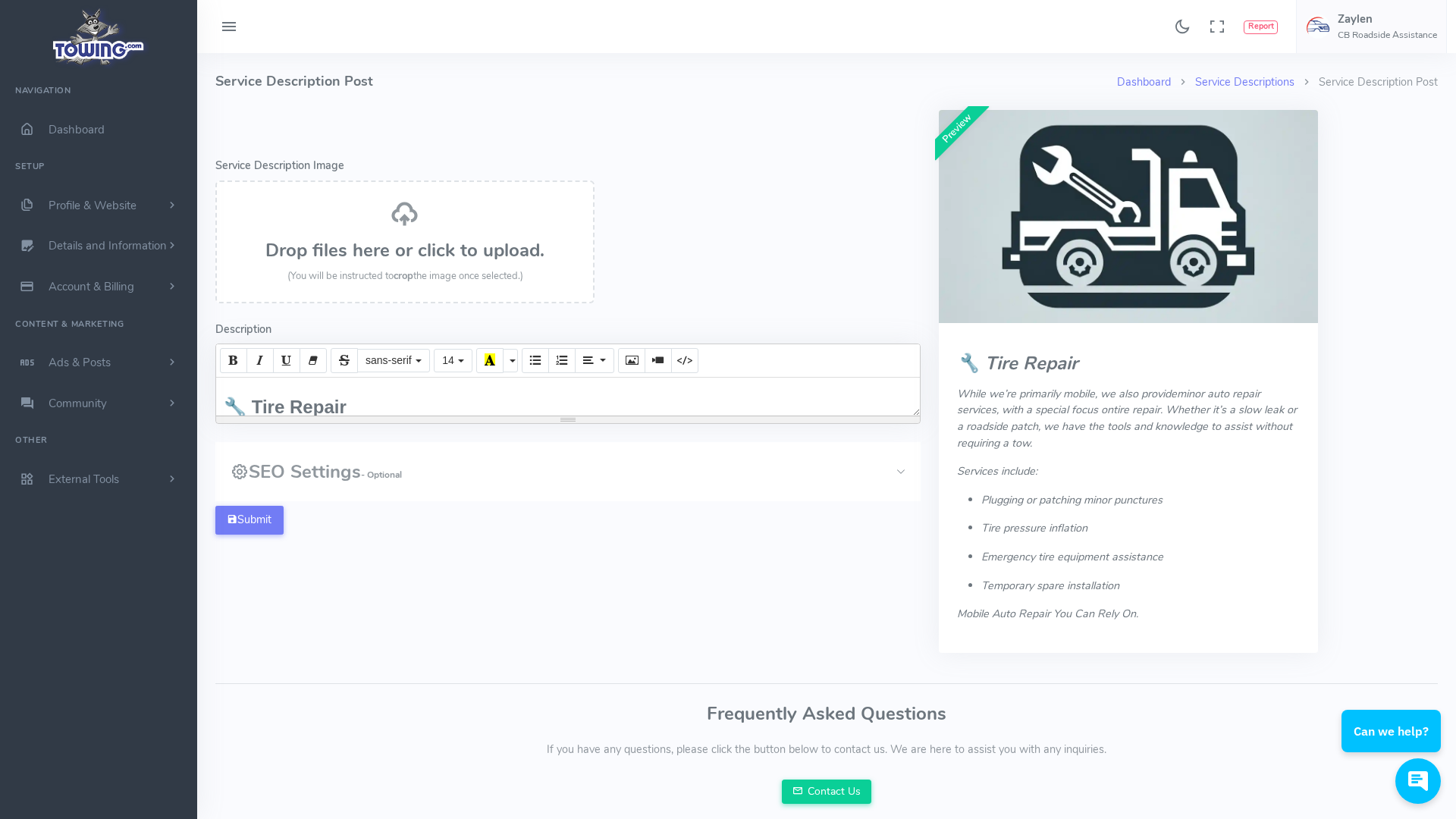
click at [739, 533] on div "Submit Preview" at bounding box center [568, 519] width 705 height 28
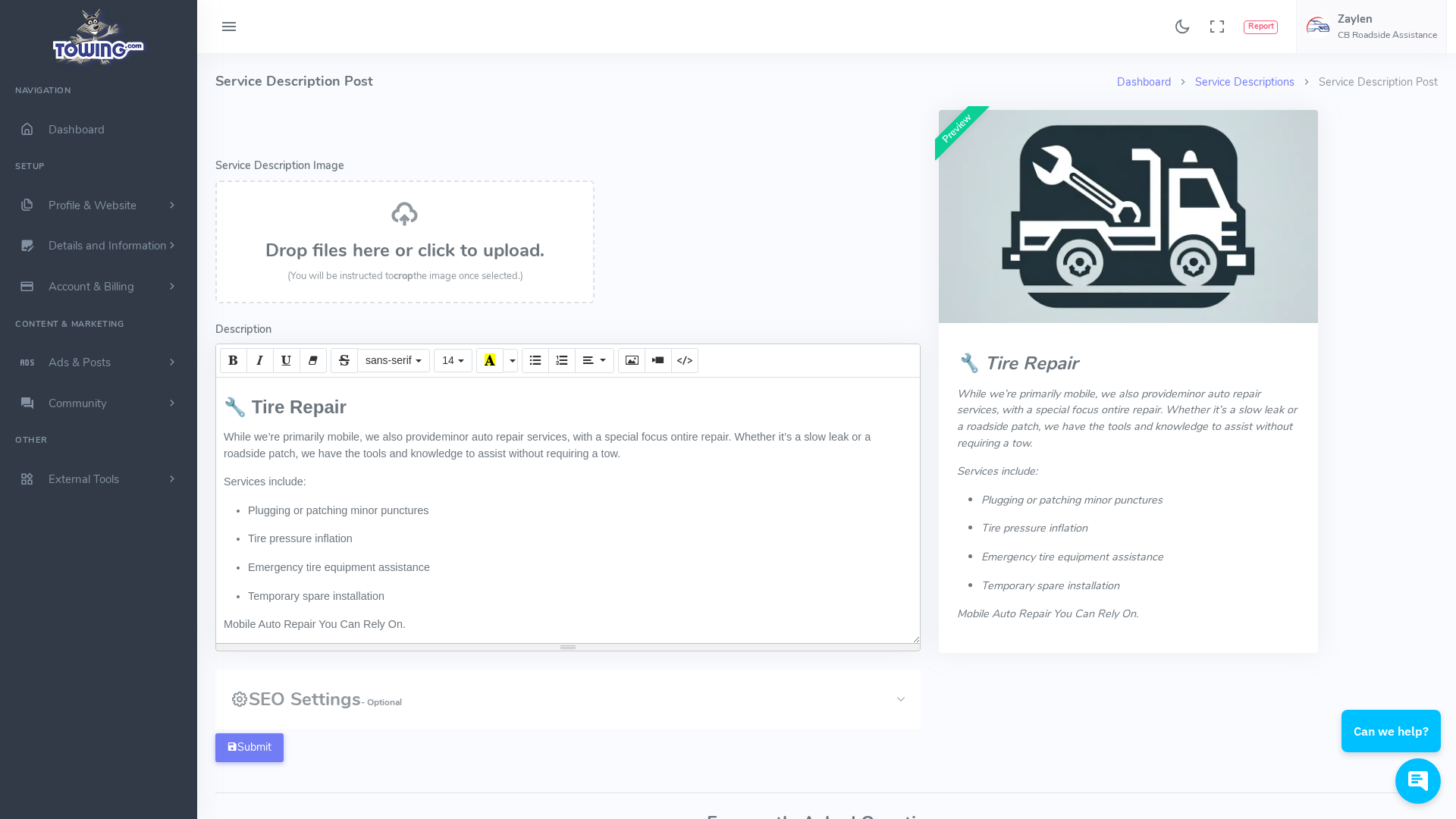
click at [393, 405] on h3 "🔧 Tire Repair" at bounding box center [568, 408] width 689 height 20
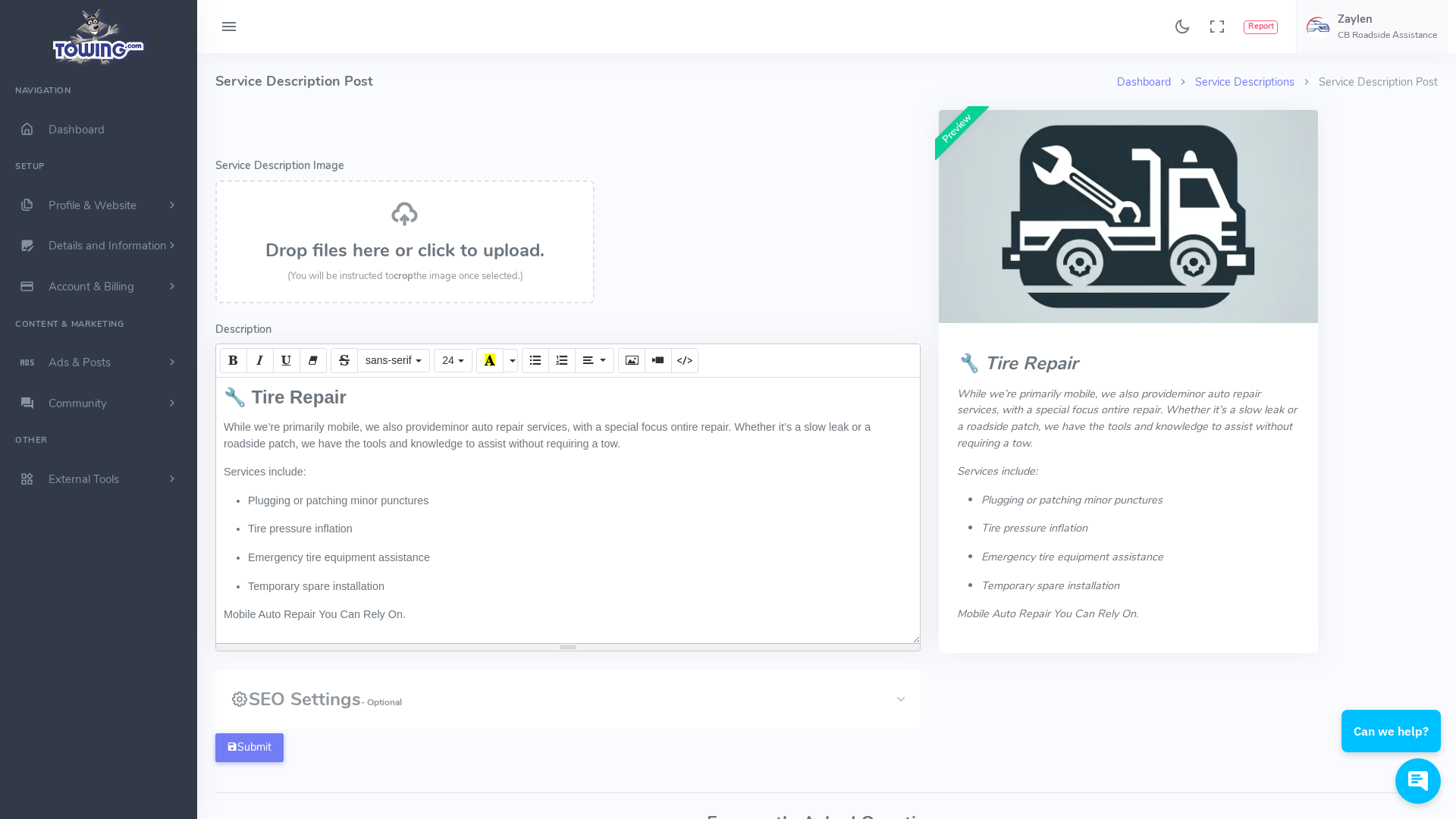
scroll to position [10, 0]
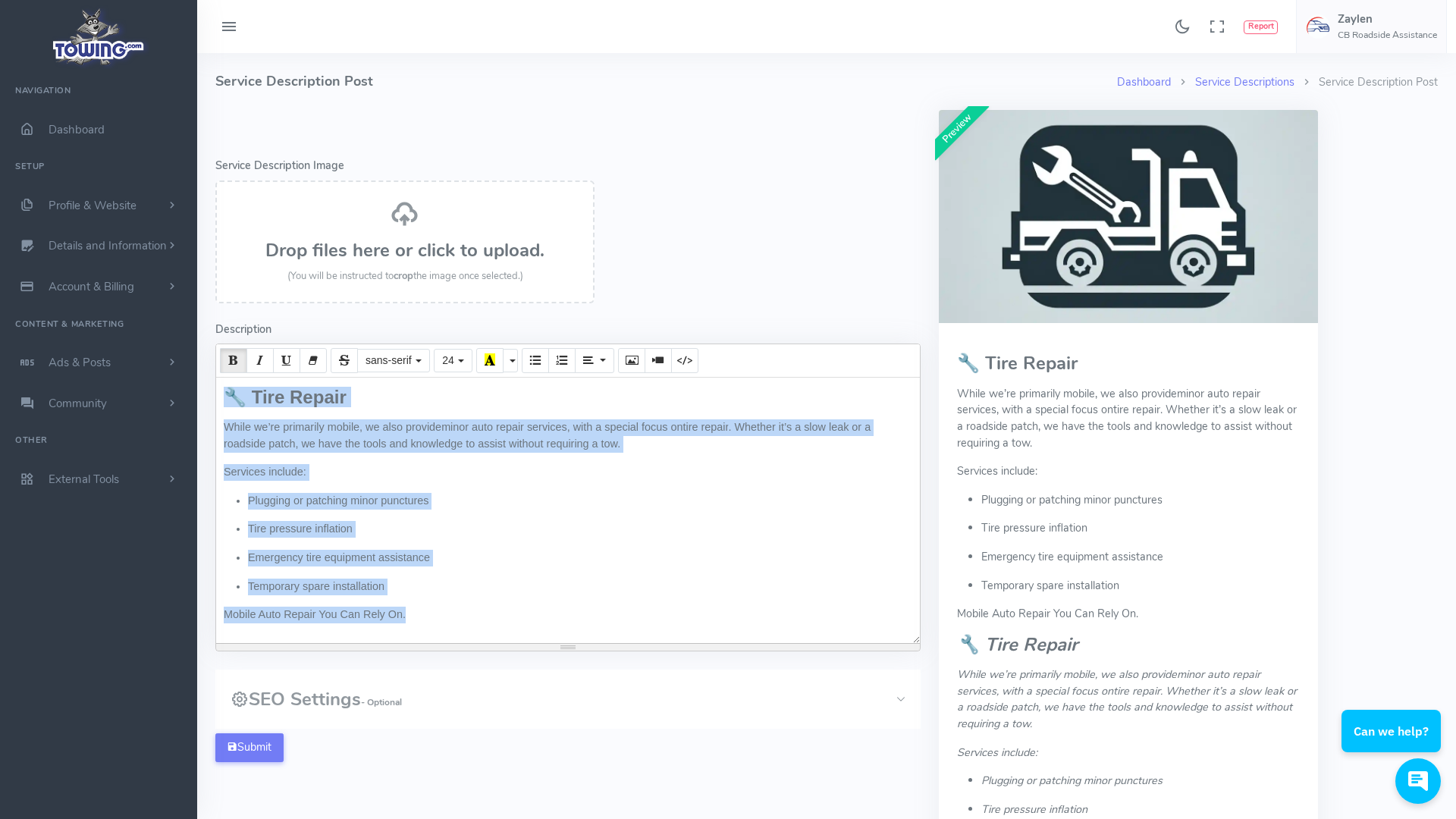
paste div
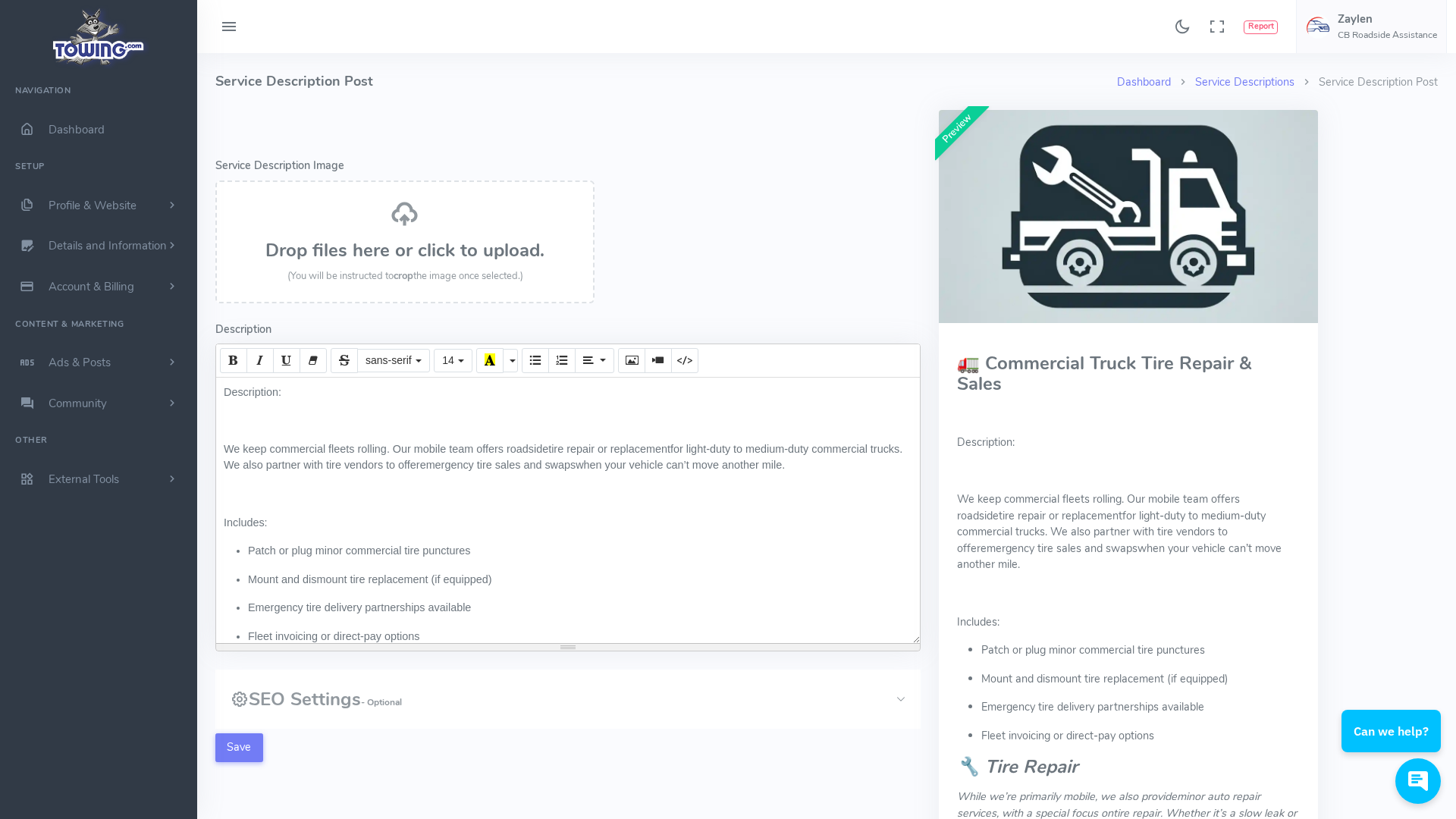
scroll to position [0, 0]
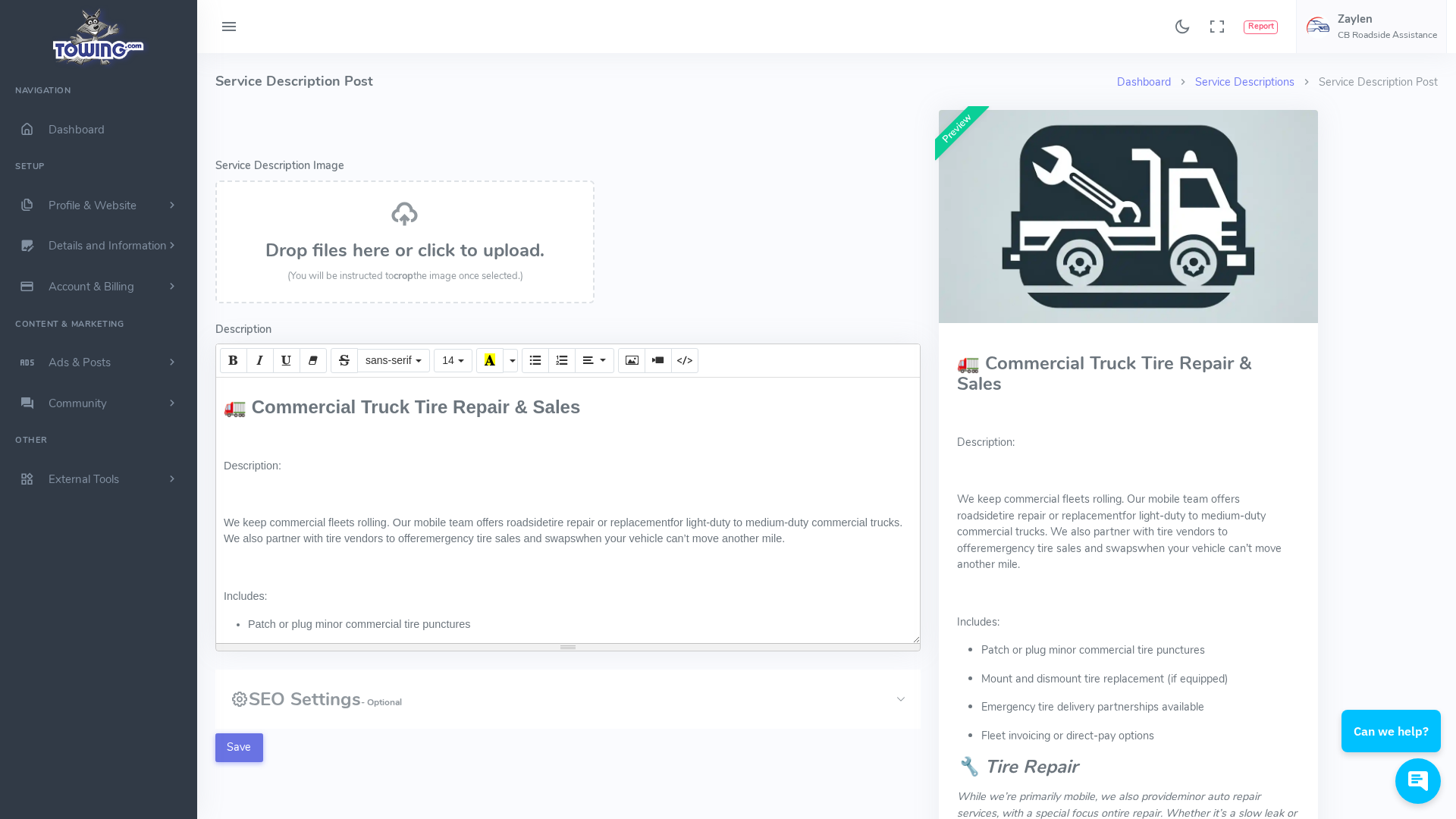
click at [244, 755] on button "Save" at bounding box center [239, 748] width 48 height 28
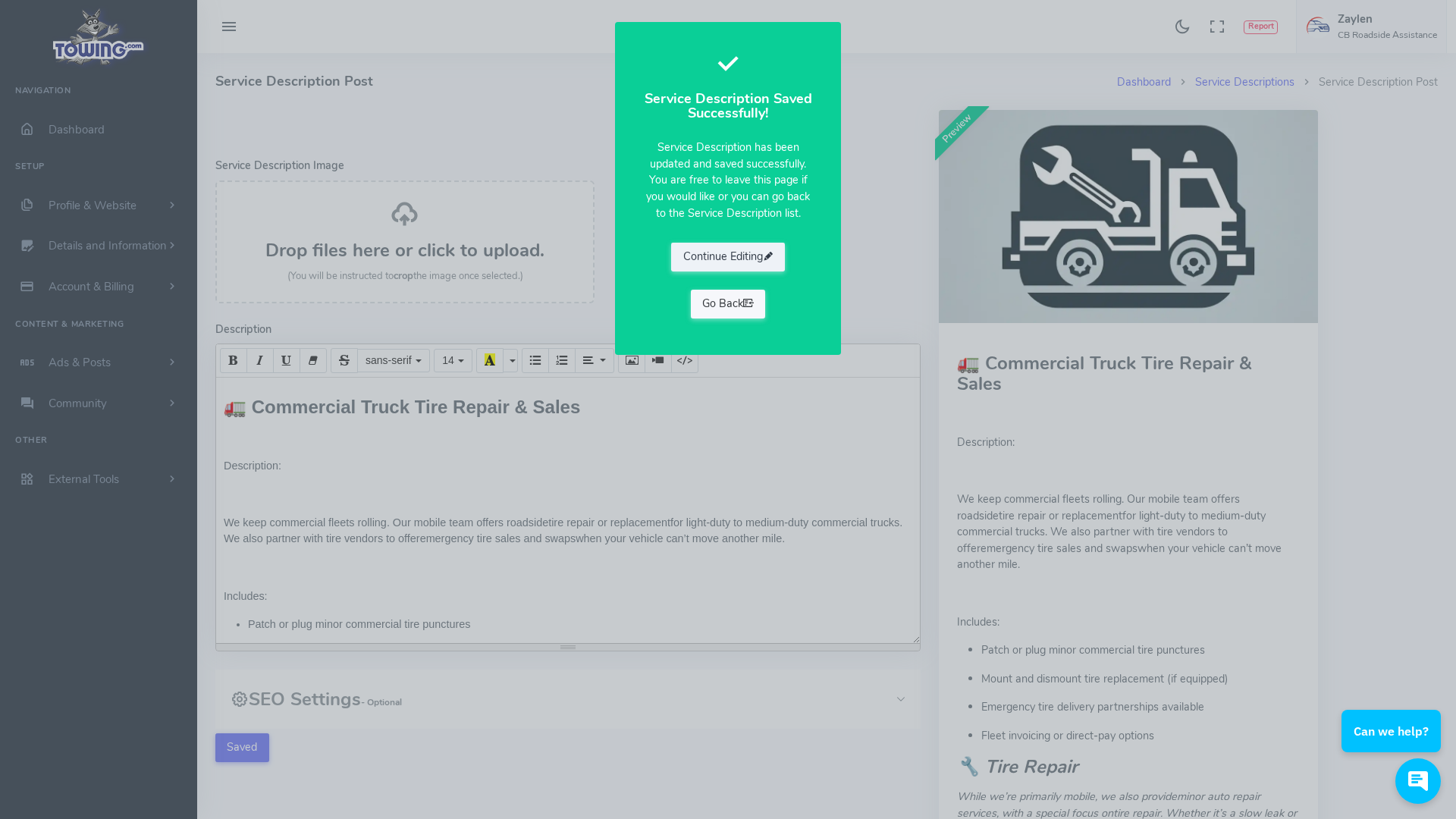
click at [749, 302] on icon at bounding box center [749, 303] width 11 height 16
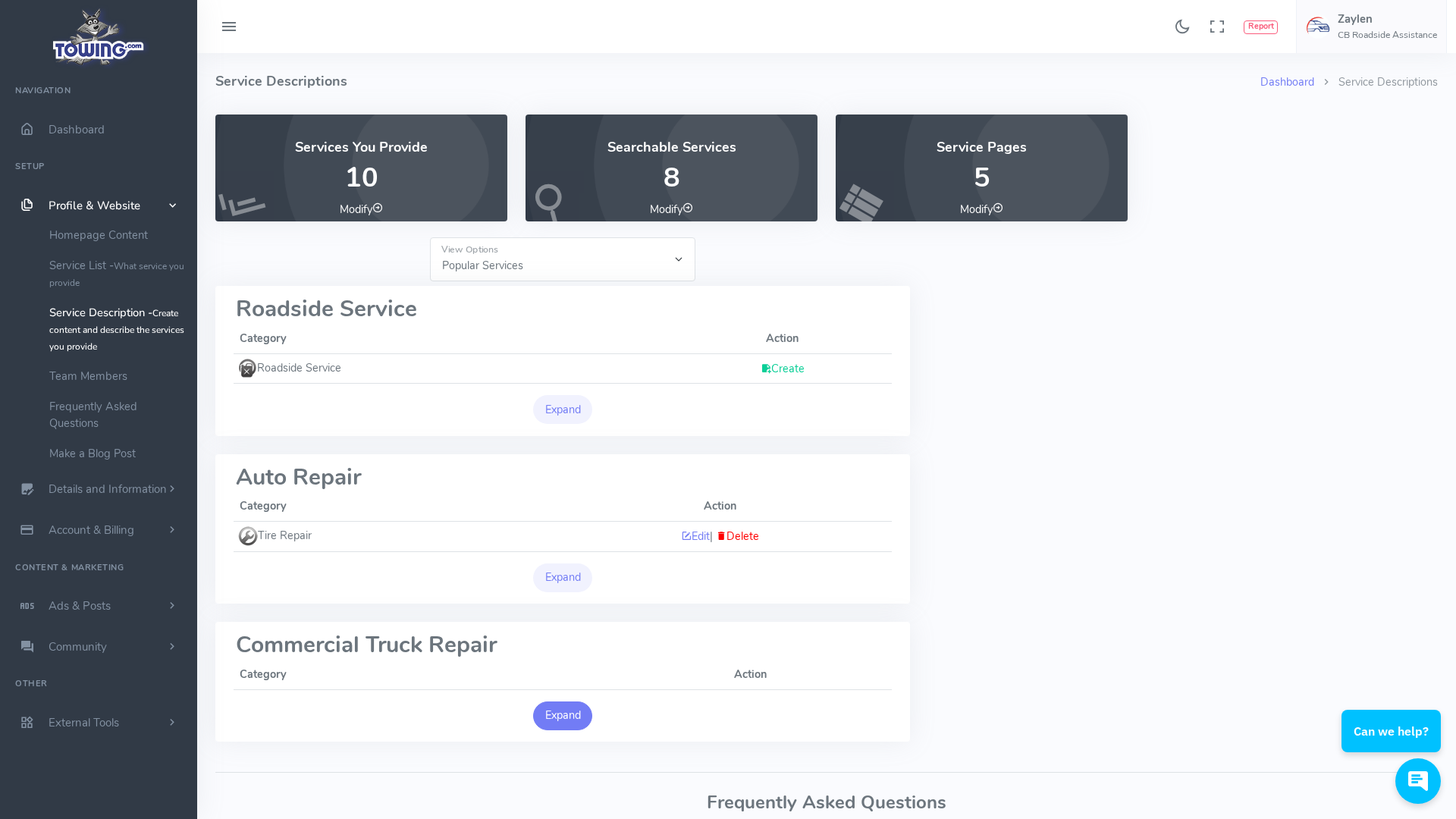
click at [568, 708] on button "Expand" at bounding box center [562, 715] width 60 height 28
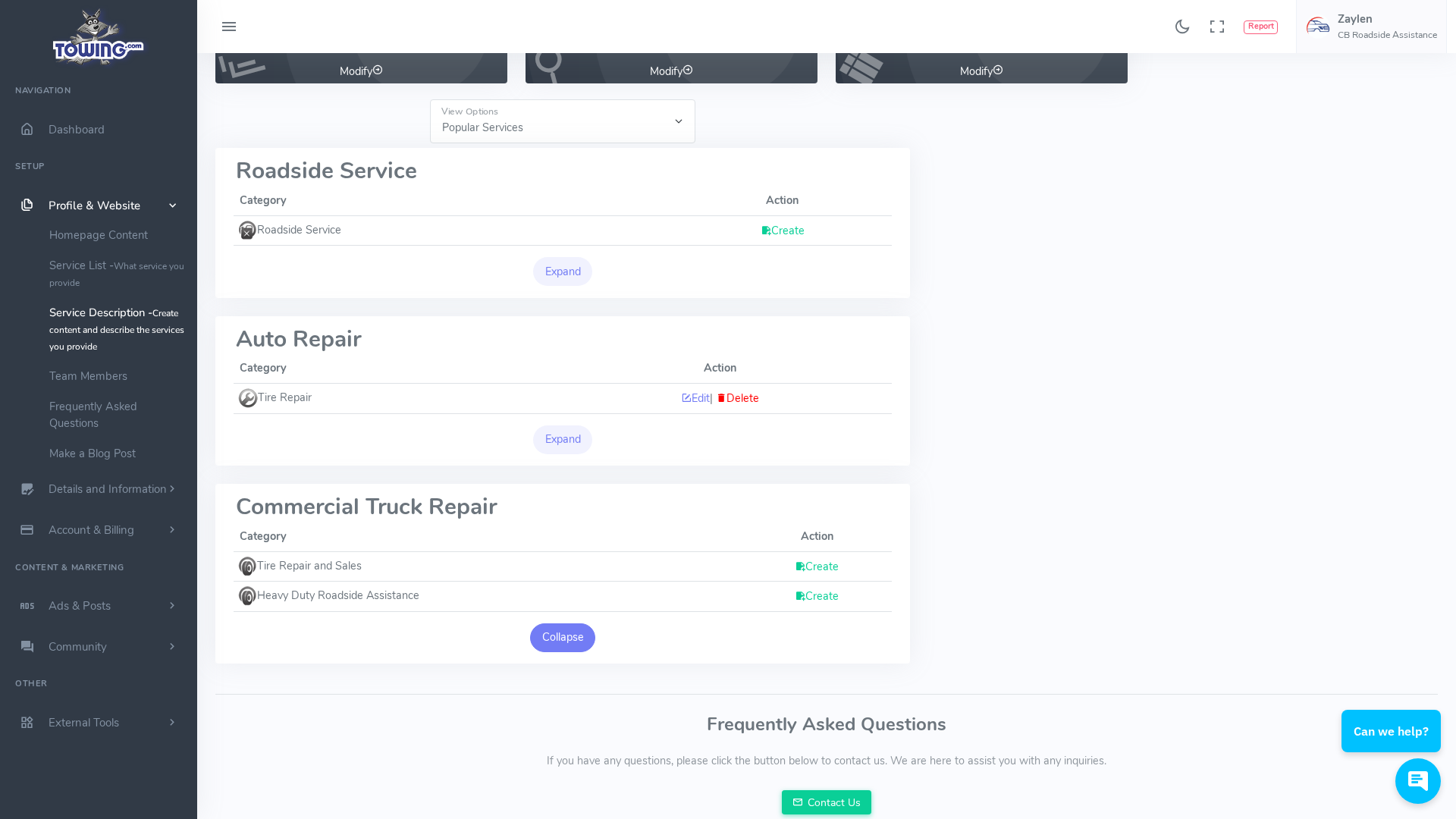
scroll to position [147, 0]
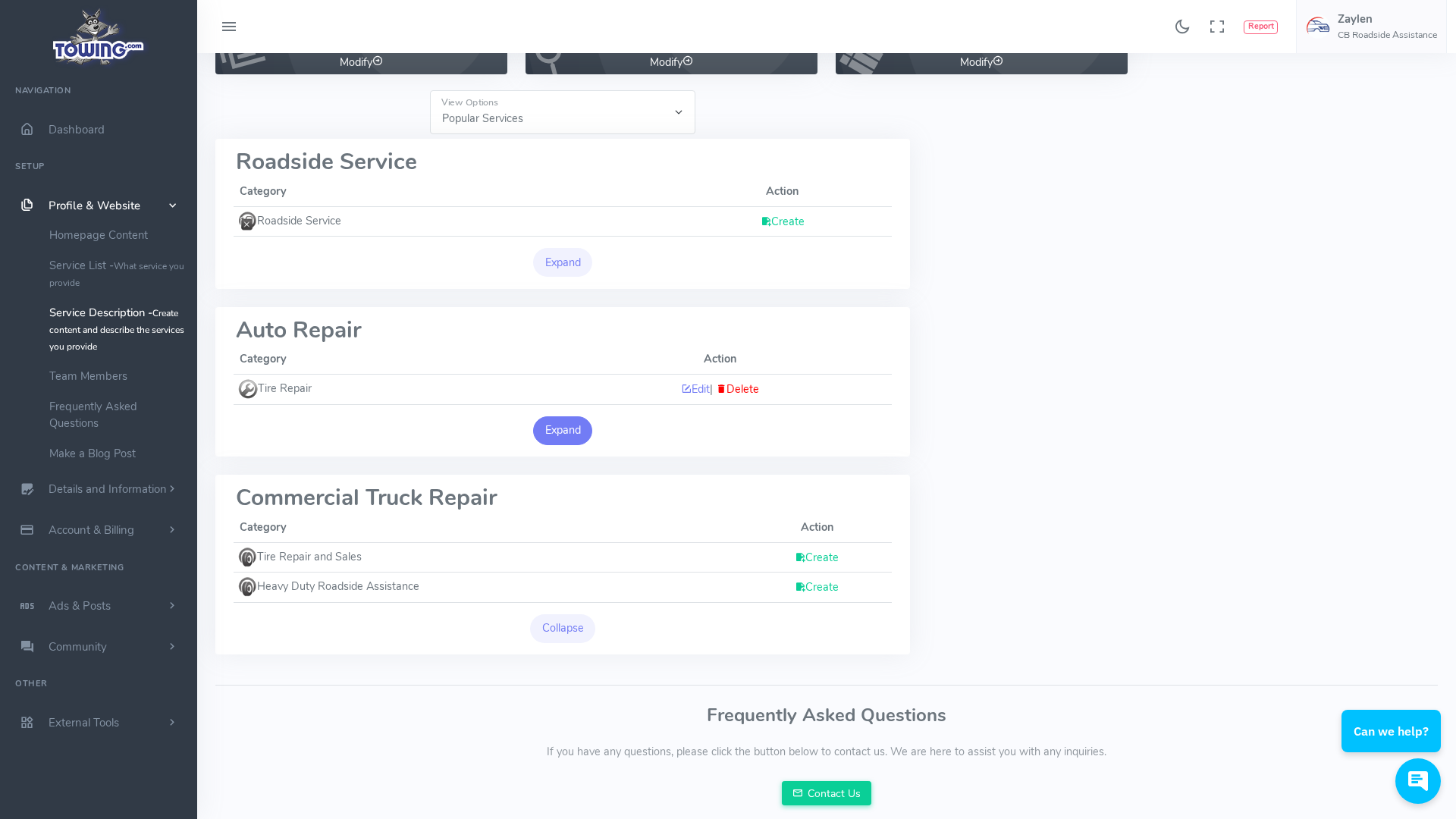
click at [546, 429] on button "Expand" at bounding box center [562, 431] width 60 height 28
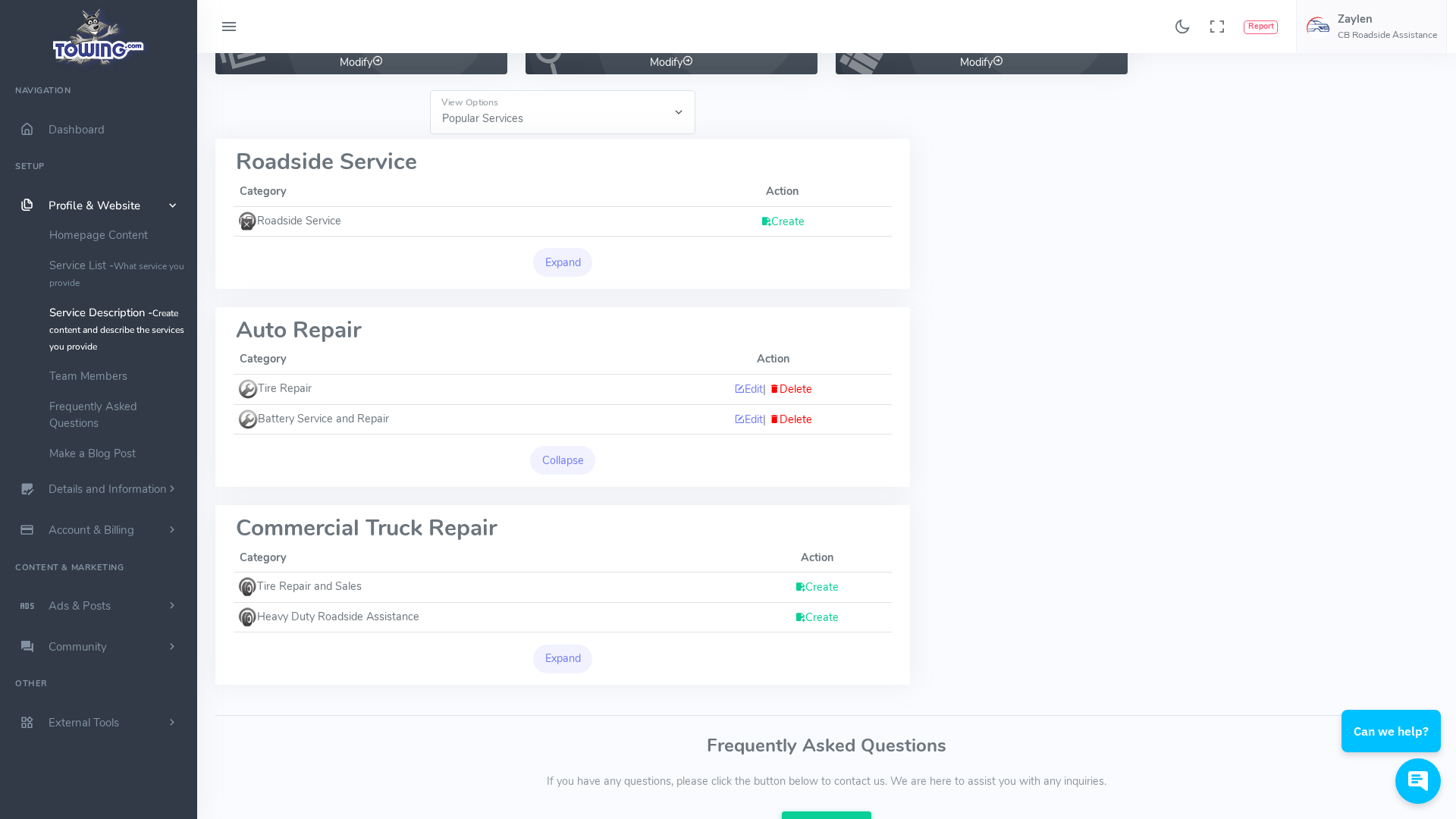
click at [813, 588] on link "Create" at bounding box center [817, 587] width 44 height 16
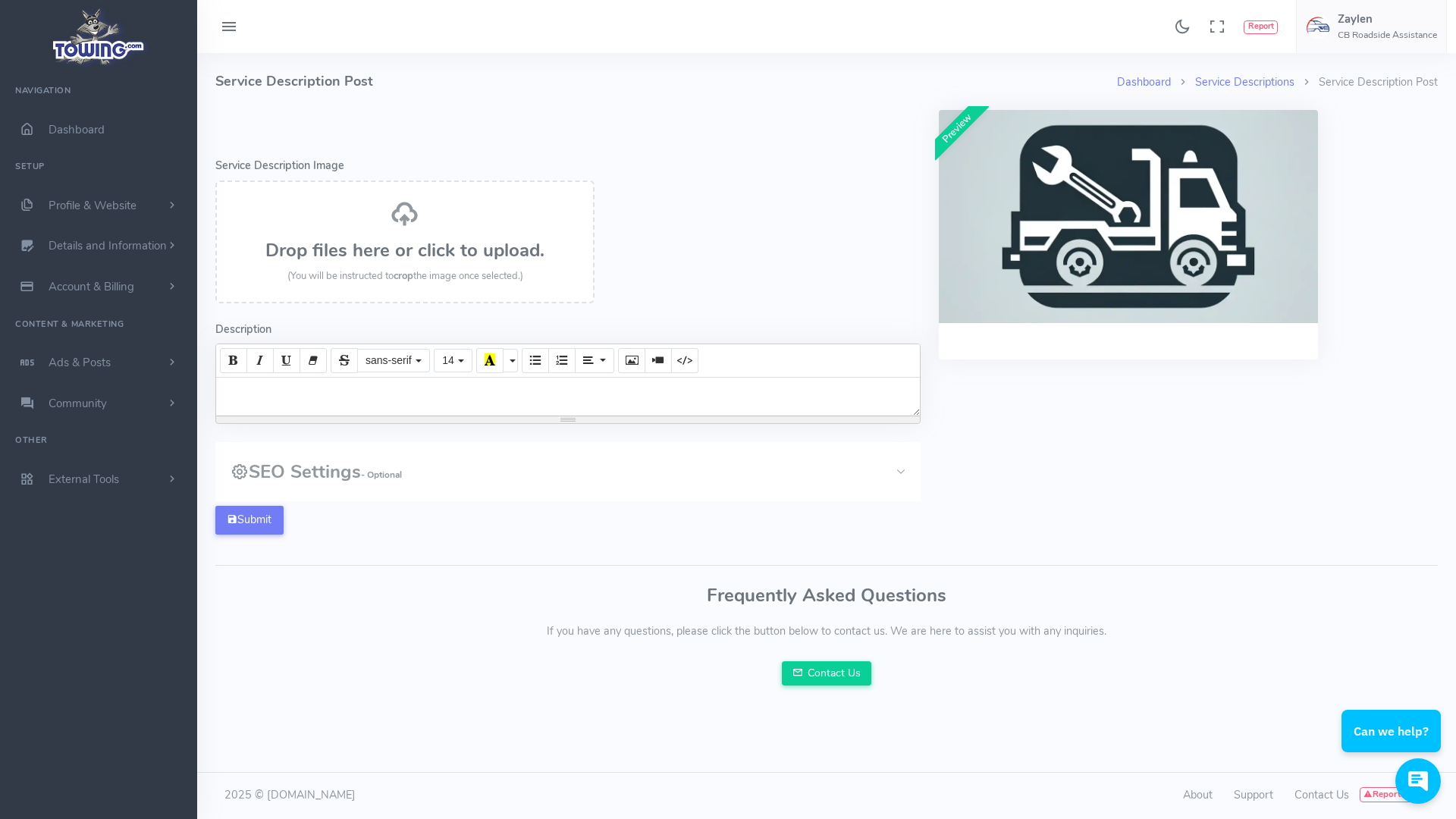
click at [301, 399] on div at bounding box center [568, 396] width 703 height 38
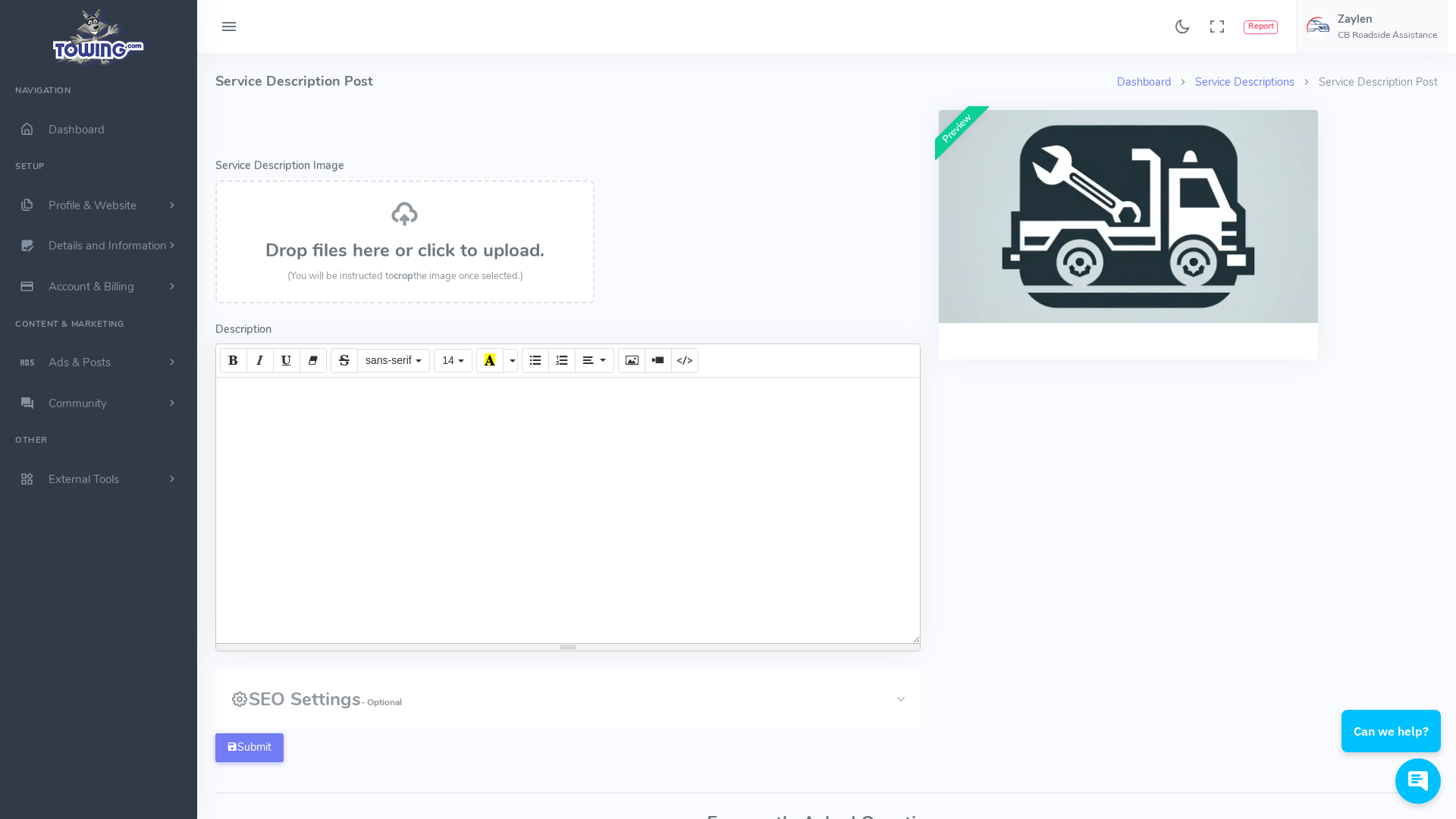
paste div
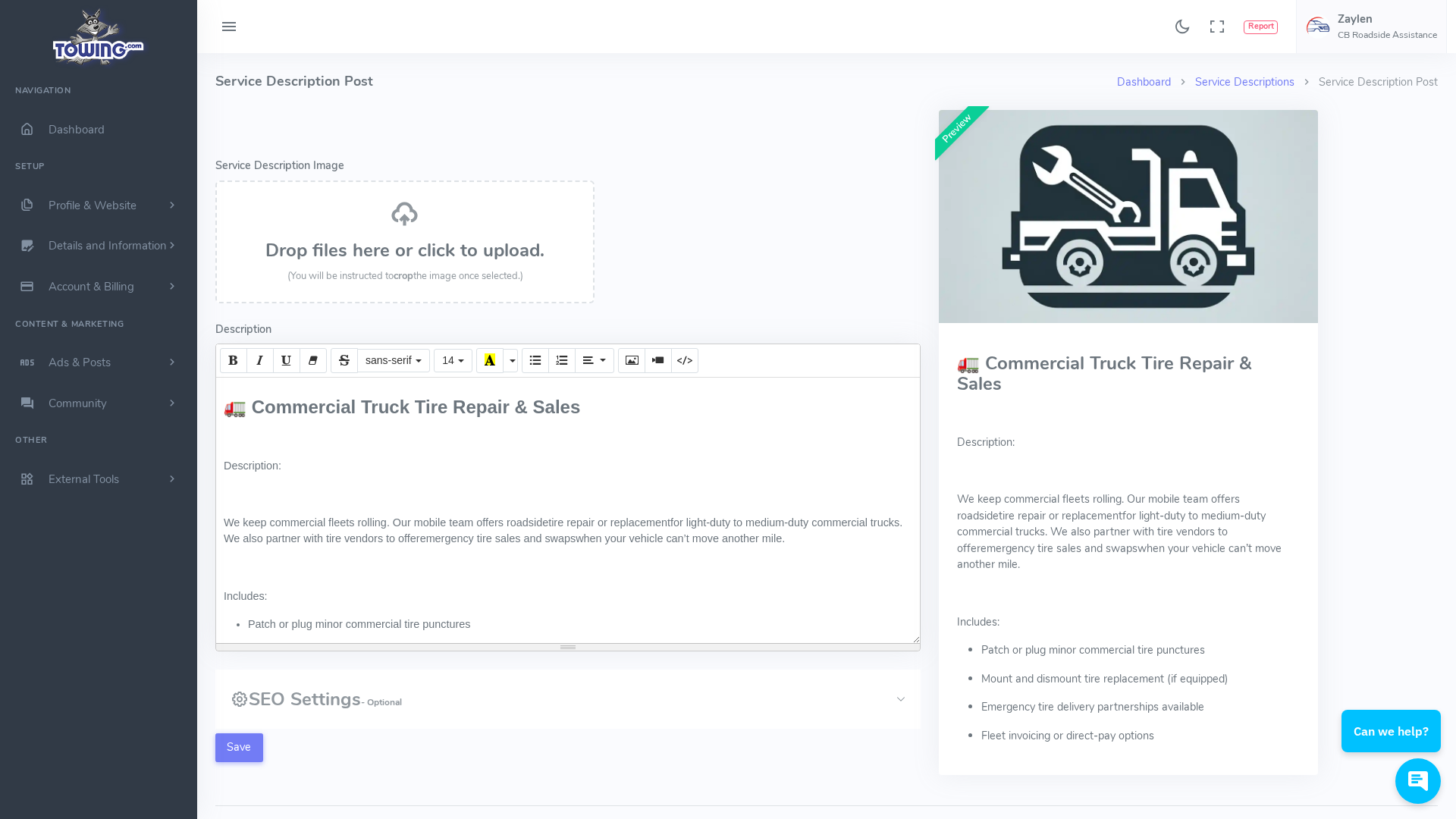
scroll to position [73, 0]
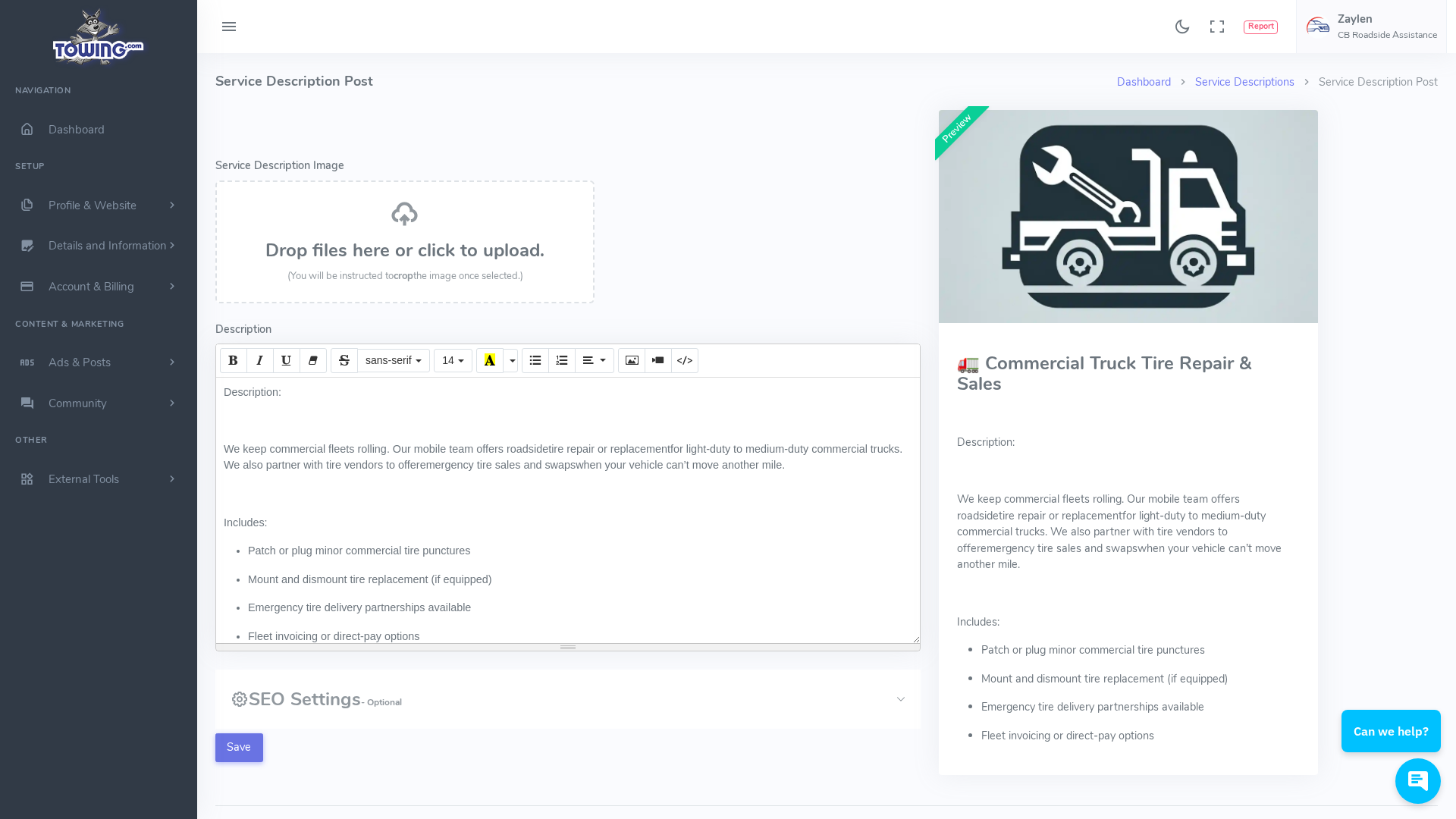
click at [244, 743] on button "Save" at bounding box center [239, 748] width 48 height 28
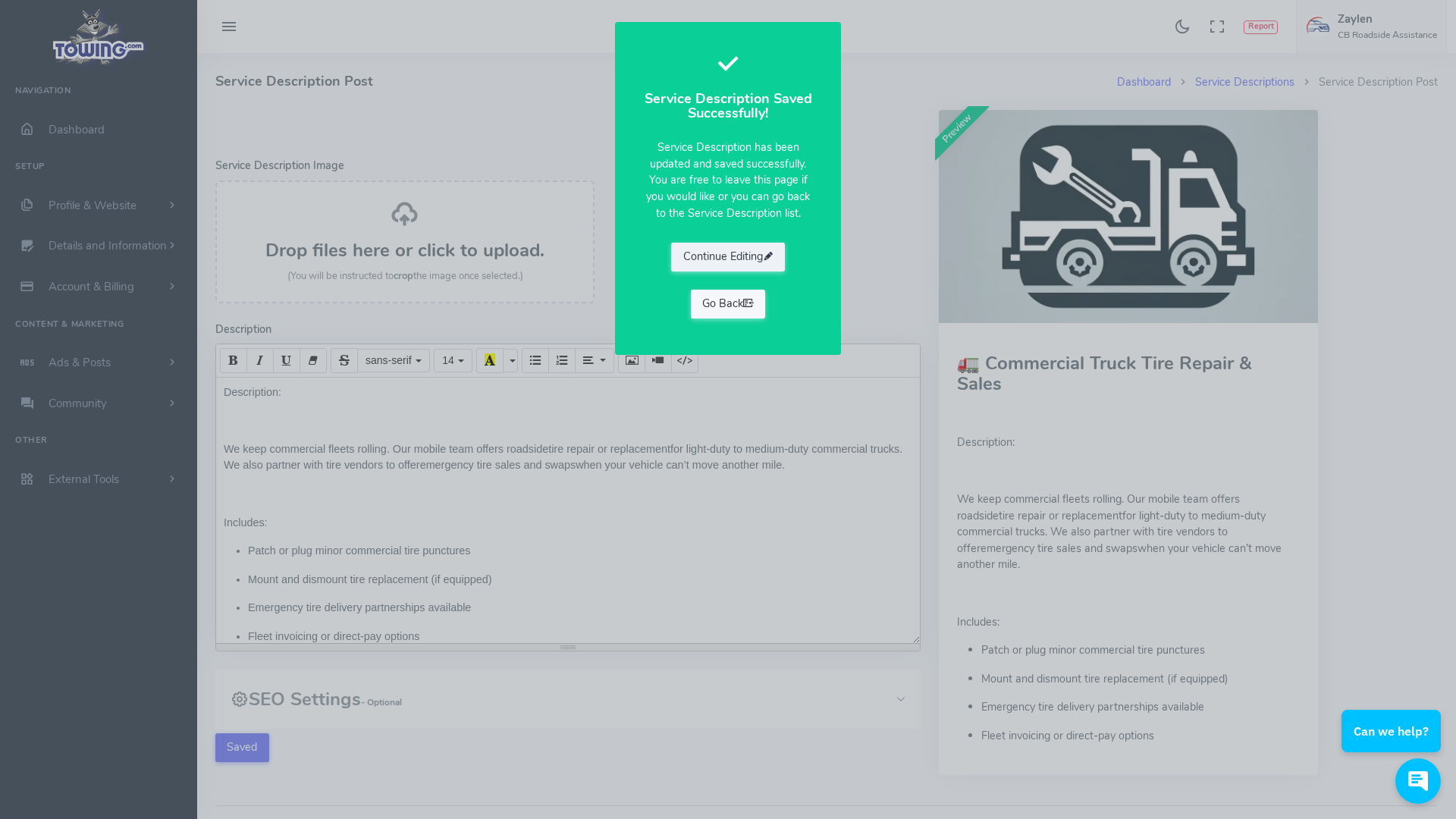
click at [742, 305] on link "Go Back" at bounding box center [728, 303] width 75 height 28
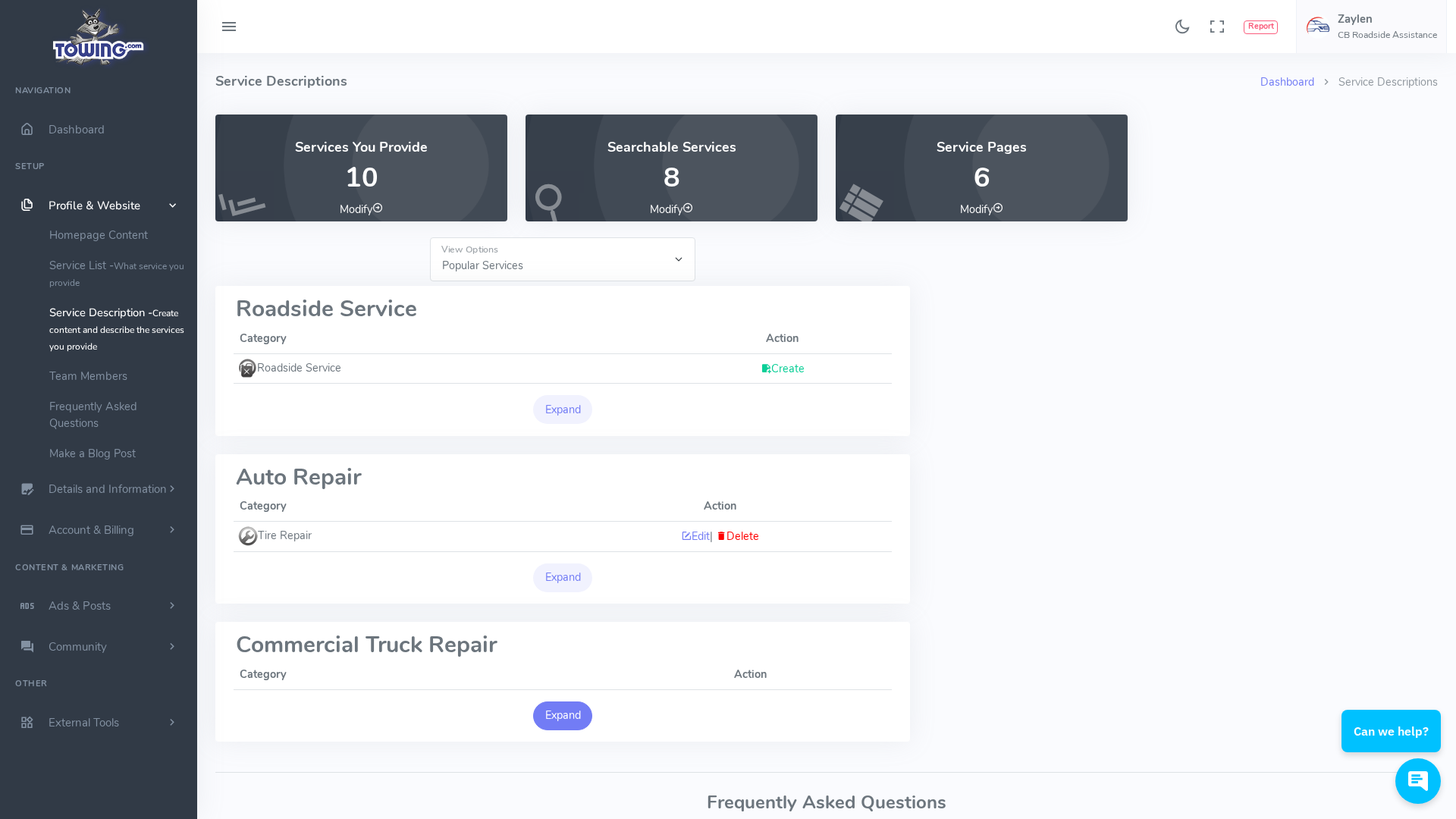
click at [564, 719] on button "Expand" at bounding box center [562, 715] width 60 height 28
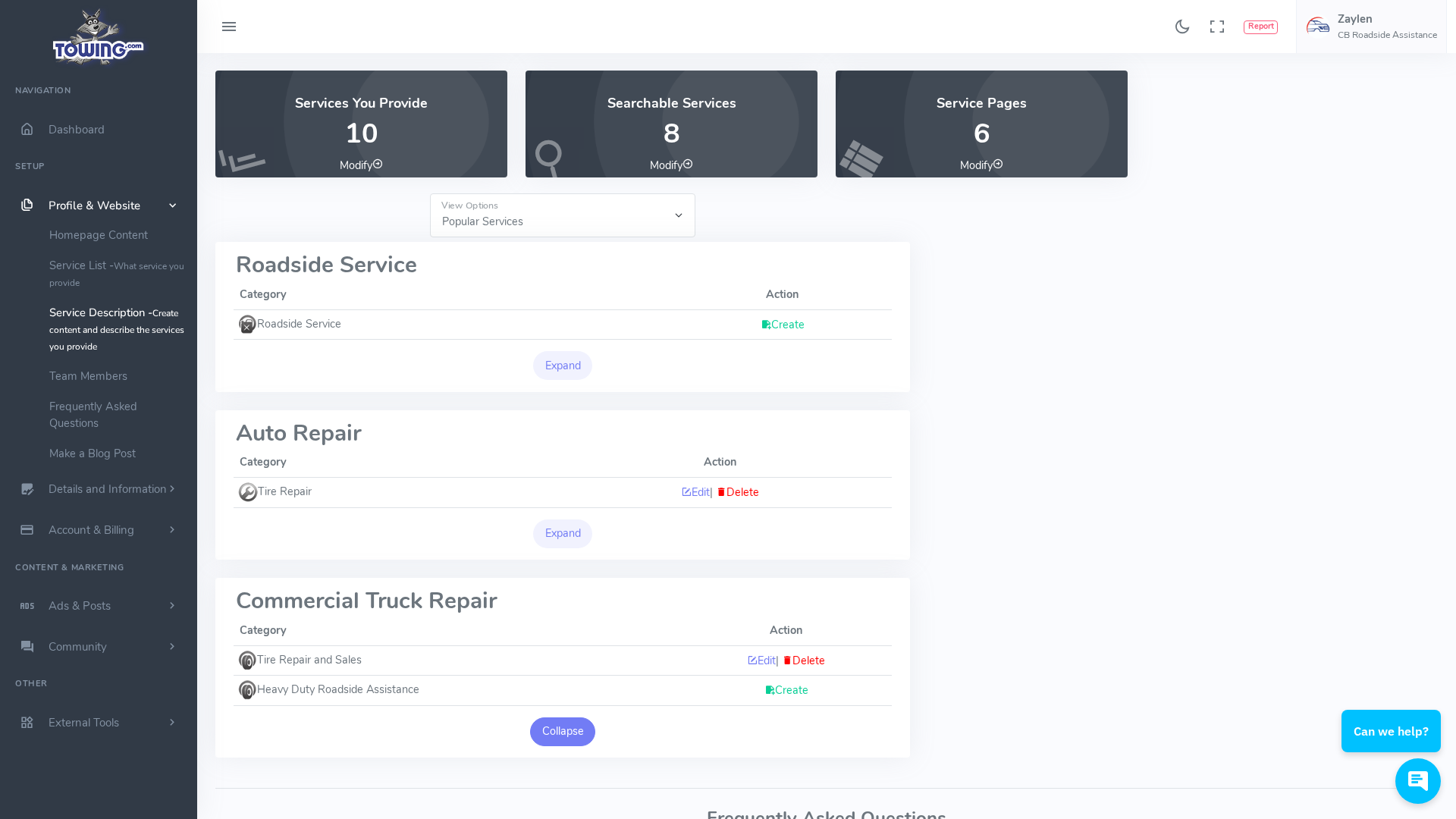
scroll to position [82, 0]
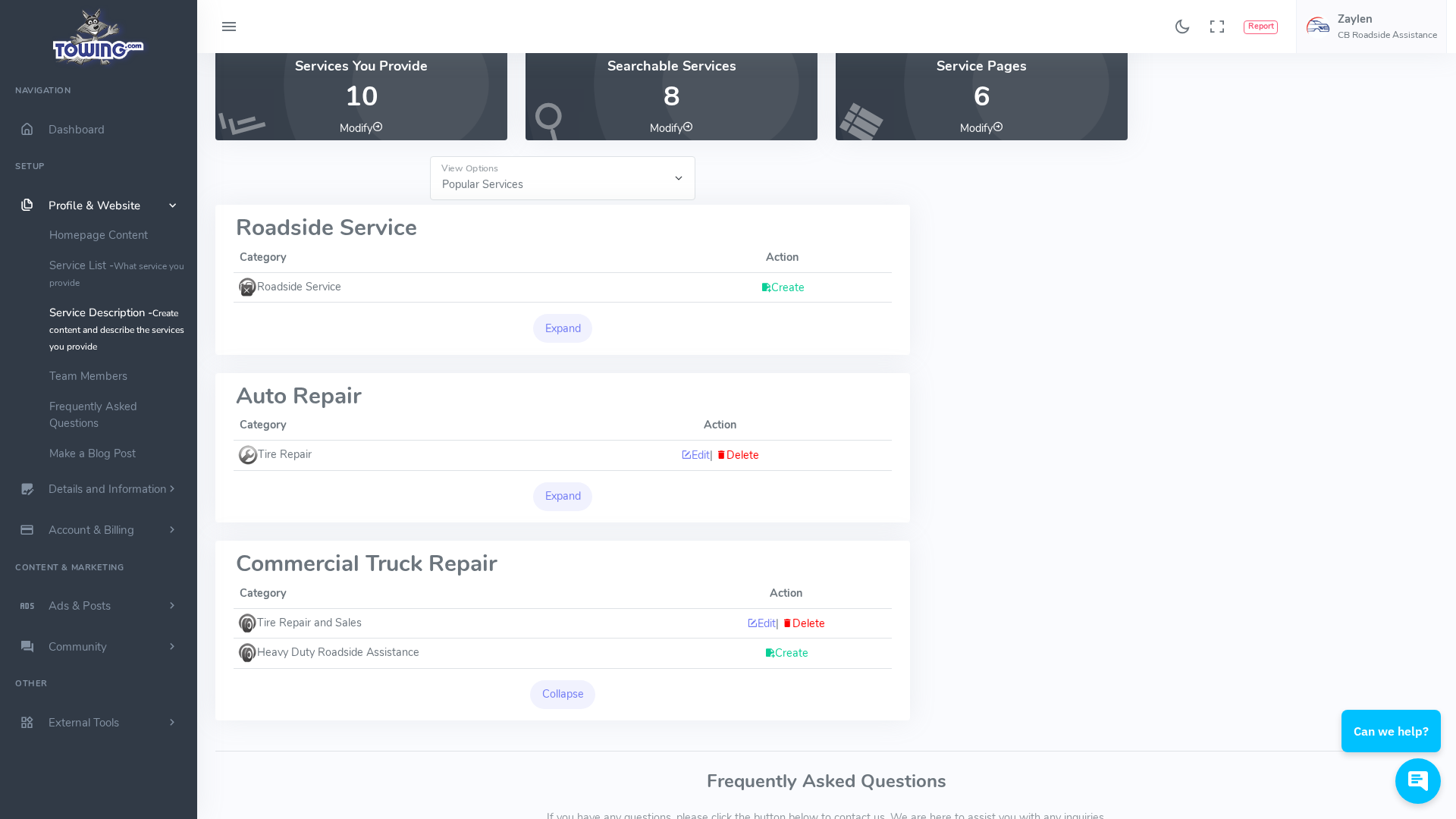
click at [777, 649] on link "Create" at bounding box center [787, 653] width 44 height 16
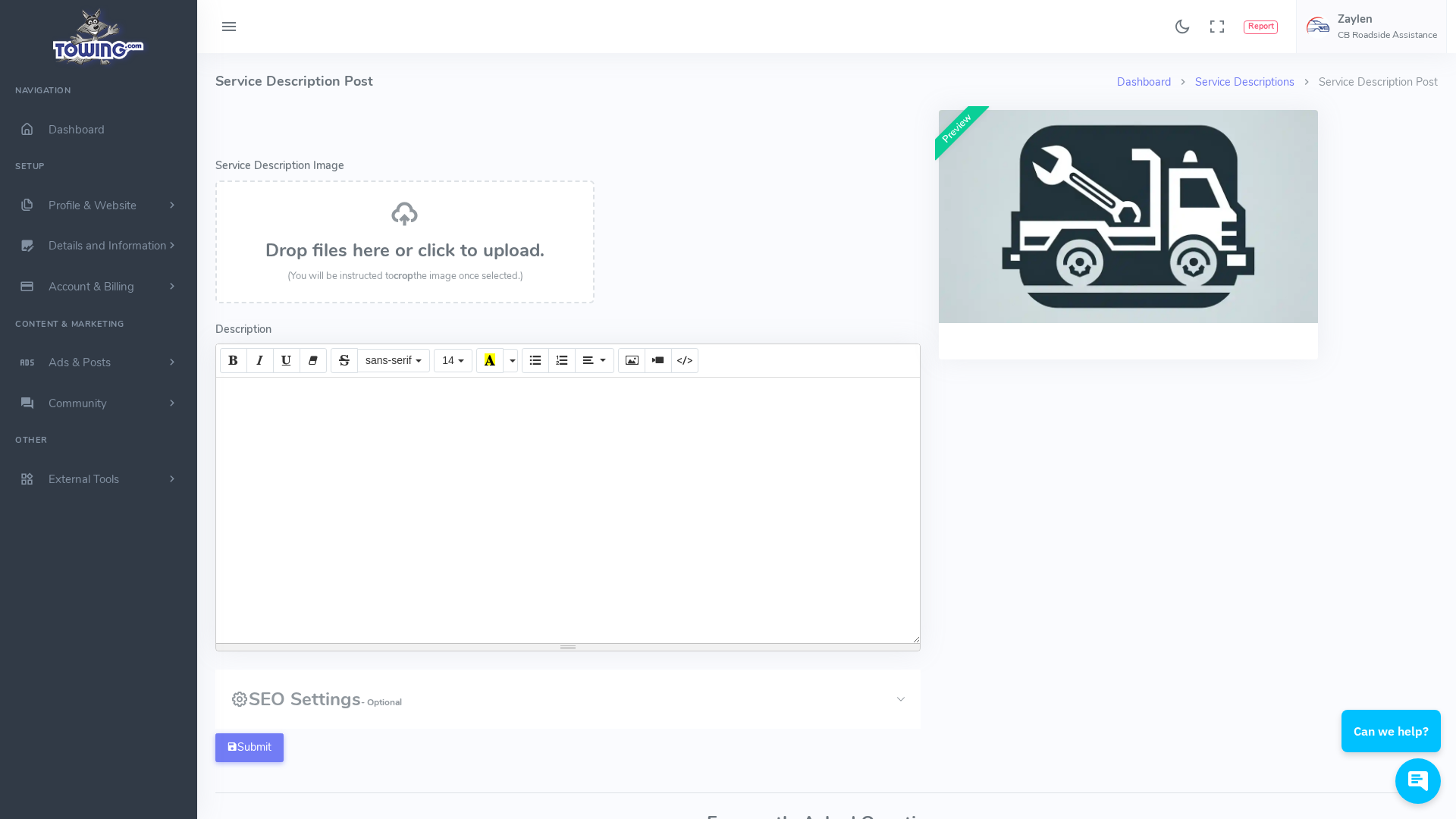
click at [391, 391] on div at bounding box center [568, 510] width 703 height 266
paste div
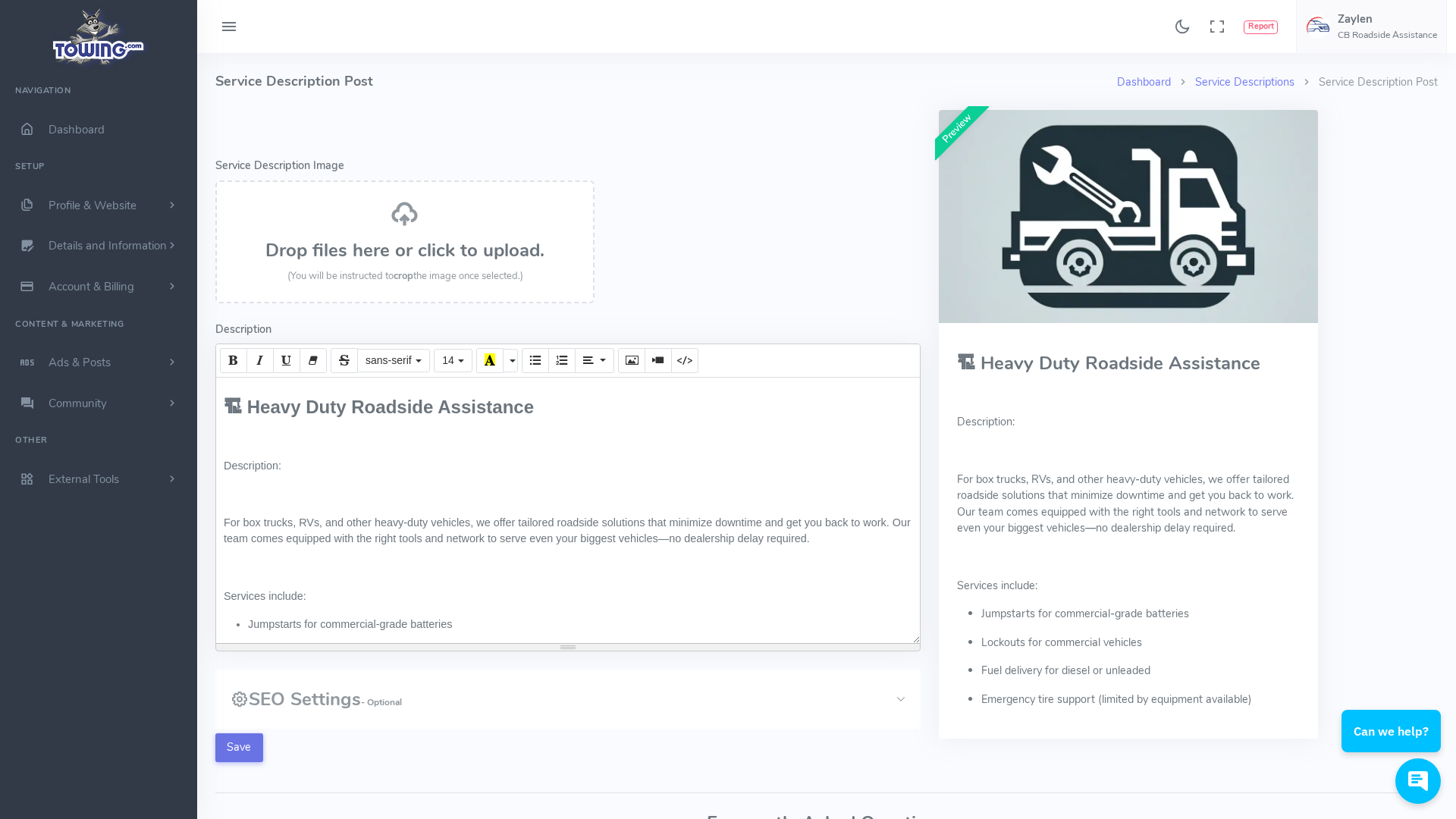
click at [237, 746] on button "Save" at bounding box center [239, 748] width 48 height 28
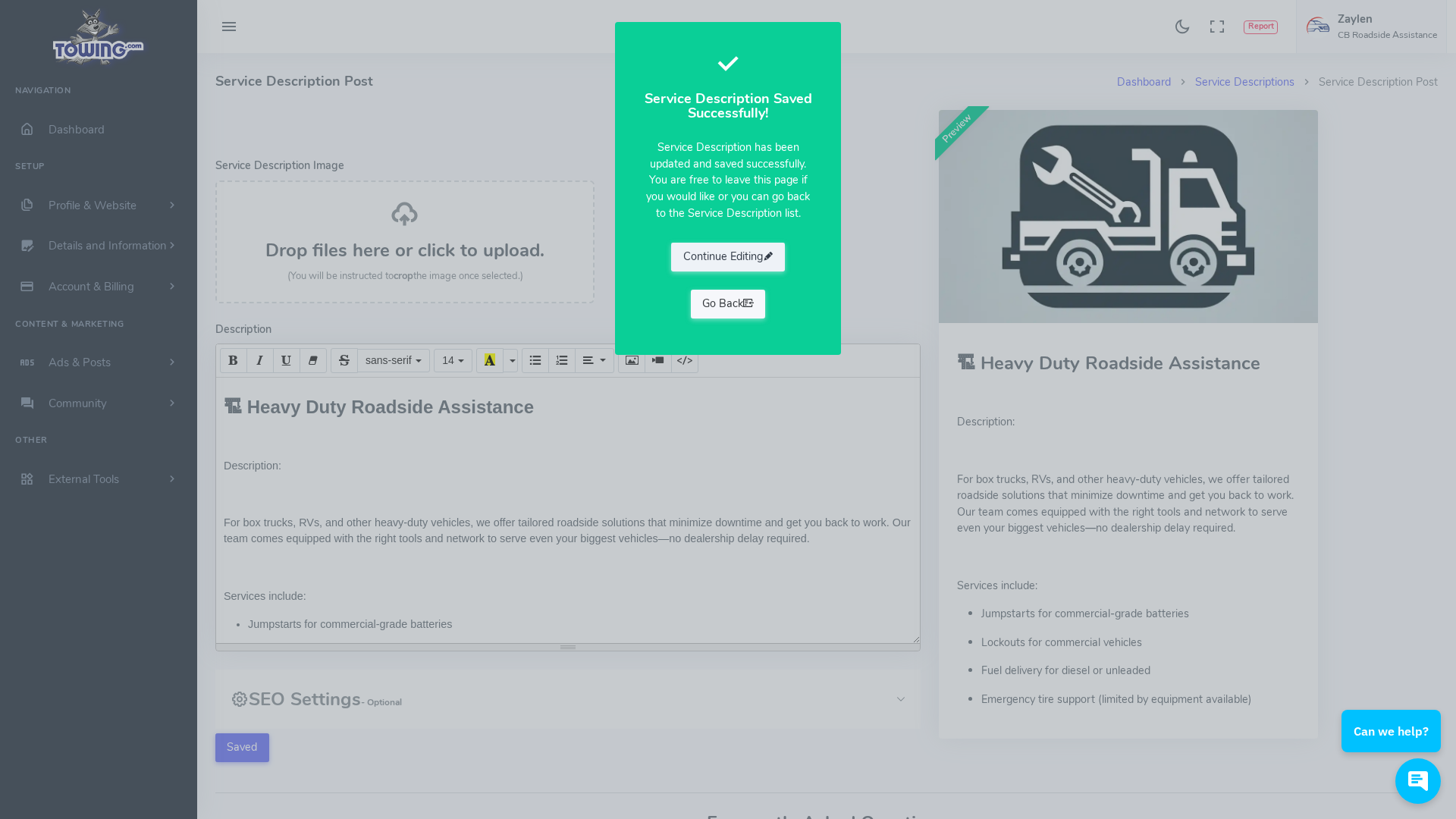
click at [745, 301] on icon at bounding box center [749, 303] width 11 height 16
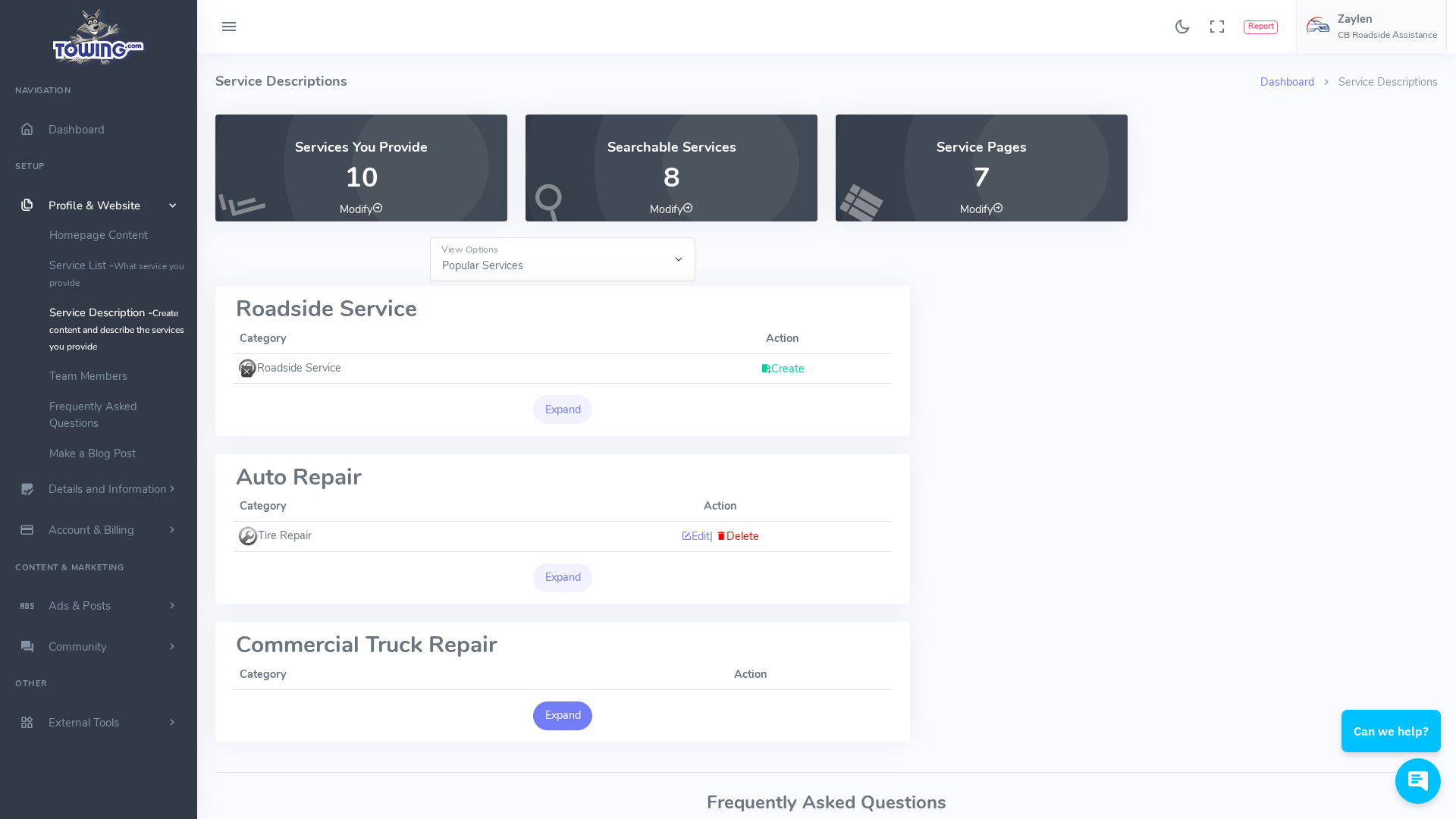
click at [568, 714] on button "Expand" at bounding box center [562, 715] width 60 height 28
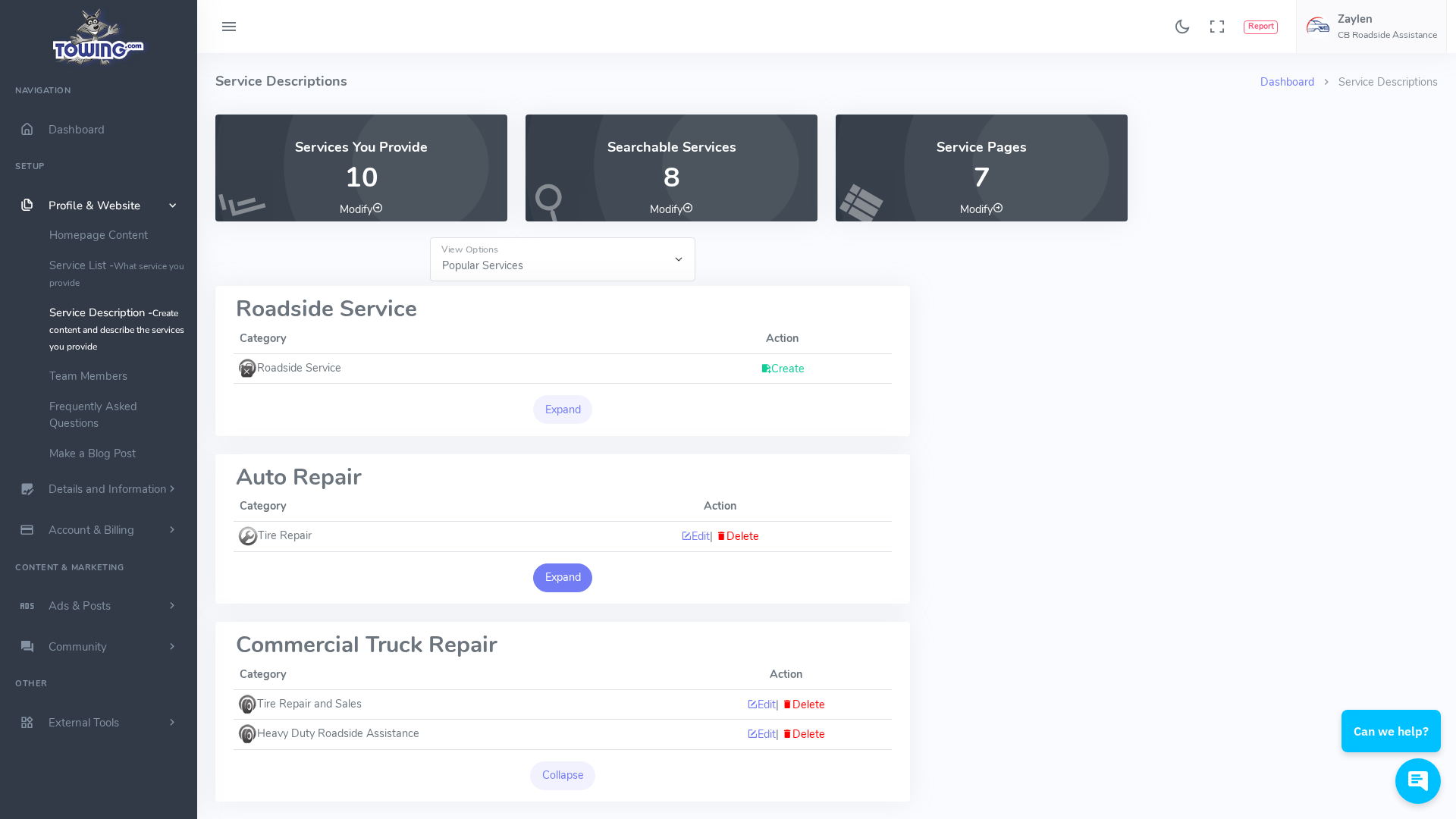
click at [567, 576] on button "Expand" at bounding box center [562, 577] width 60 height 28
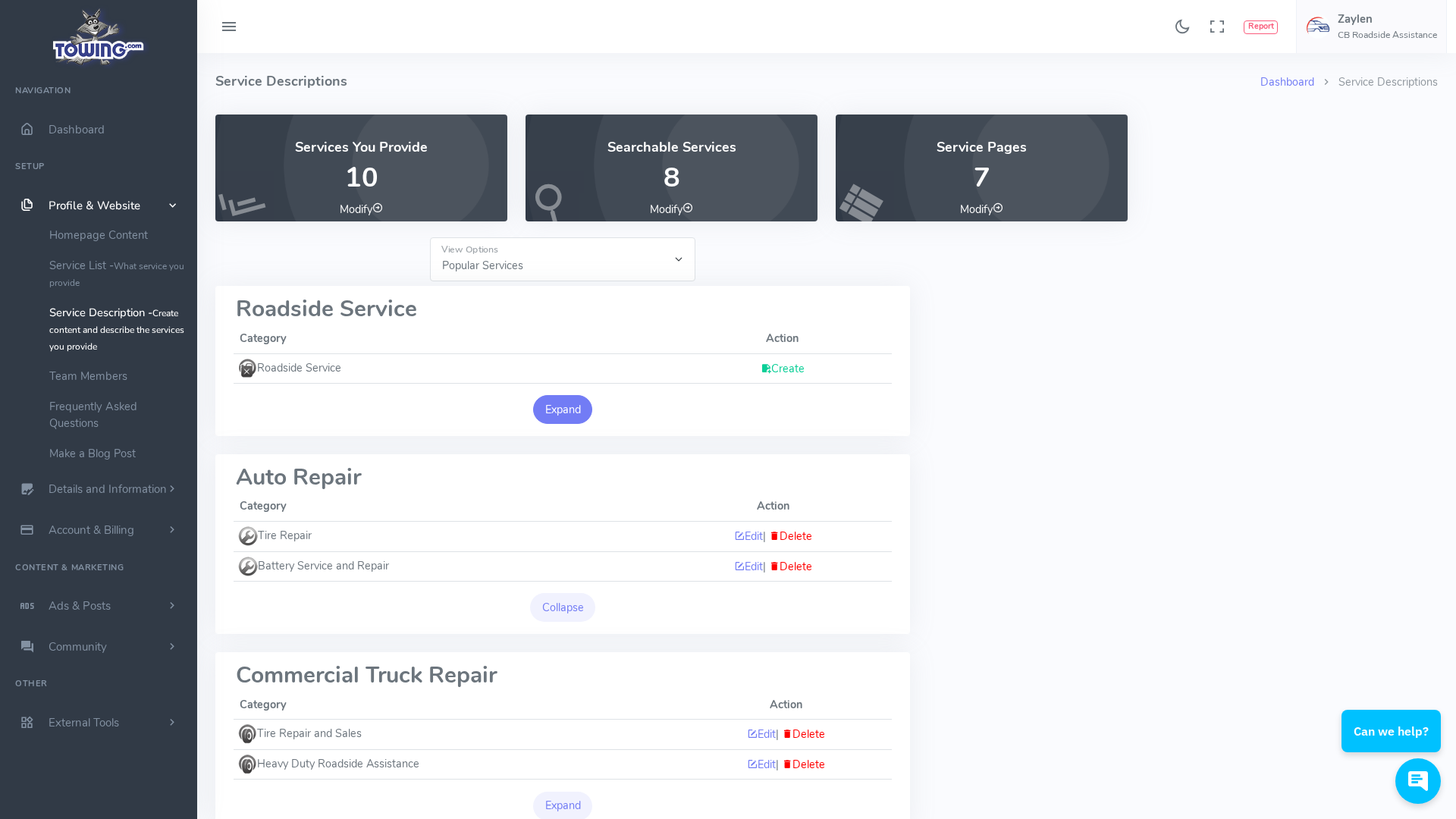
click at [549, 417] on button "Expand" at bounding box center [562, 409] width 60 height 28
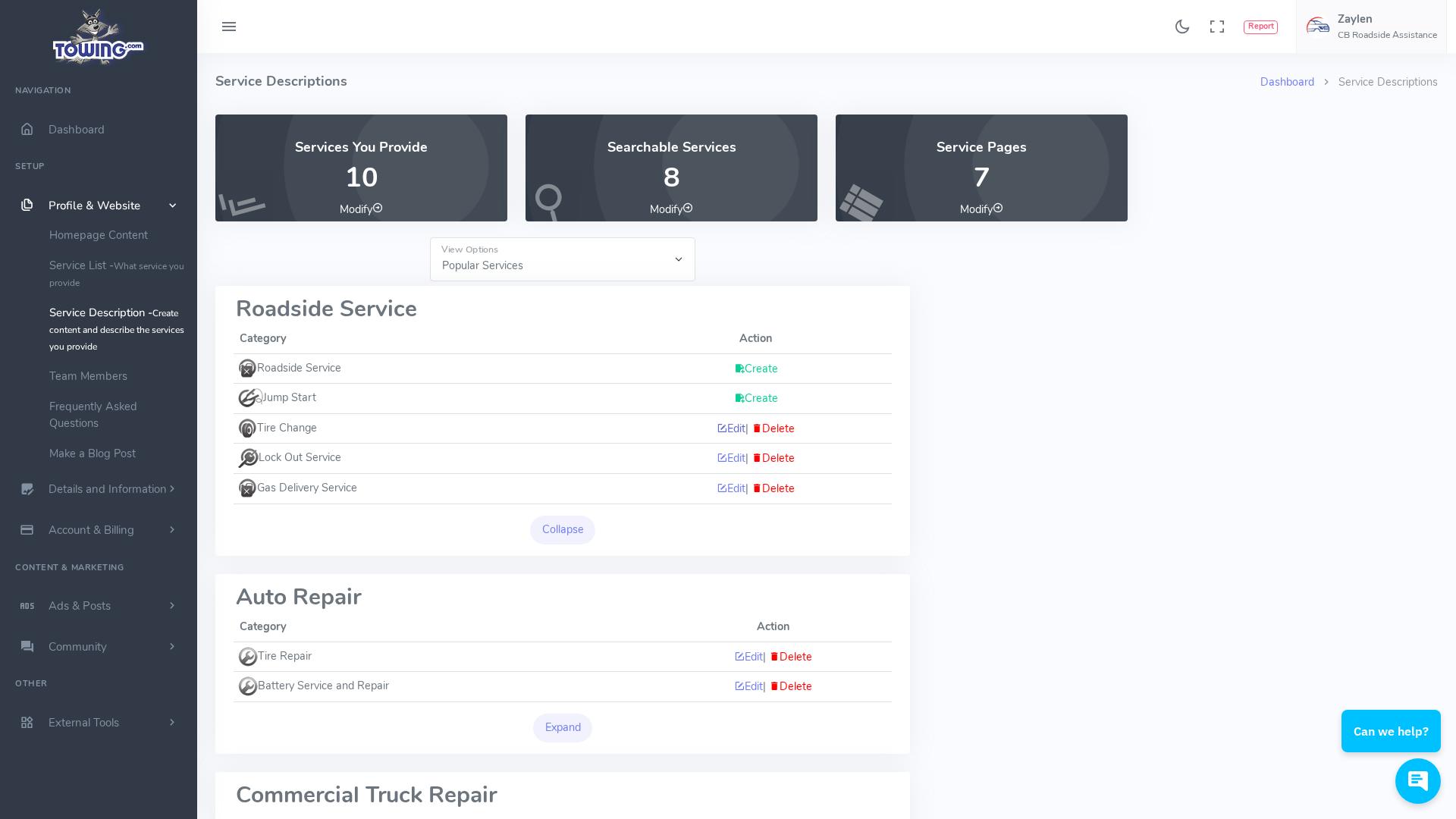
click at [725, 424] on link "Edit" at bounding box center [731, 429] width 28 height 16
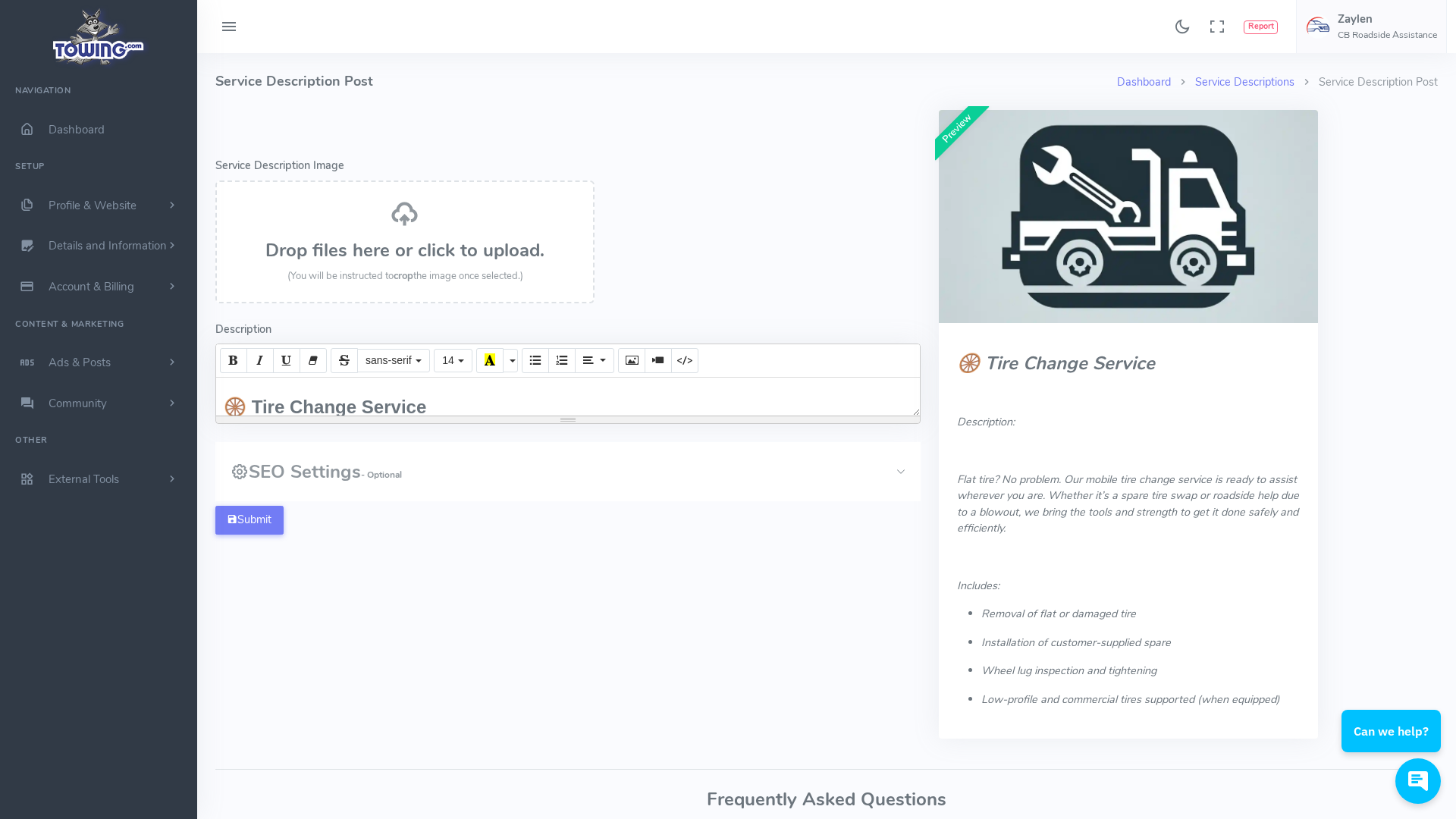
click at [298, 468] on h3 "SEO Settings - Optional" at bounding box center [316, 472] width 171 height 20
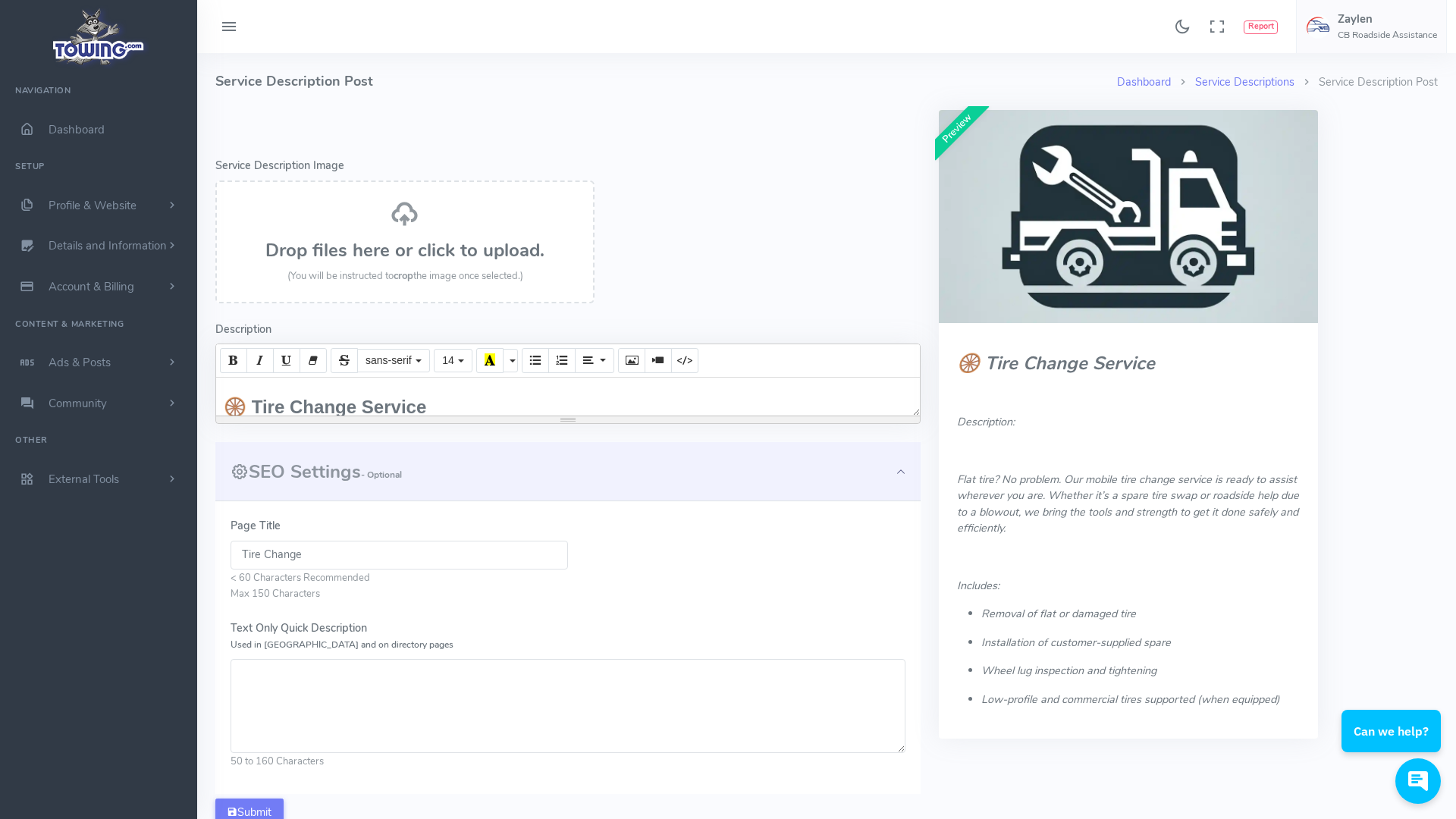
click at [317, 560] on input "Tire Change" at bounding box center [399, 554] width 338 height 28
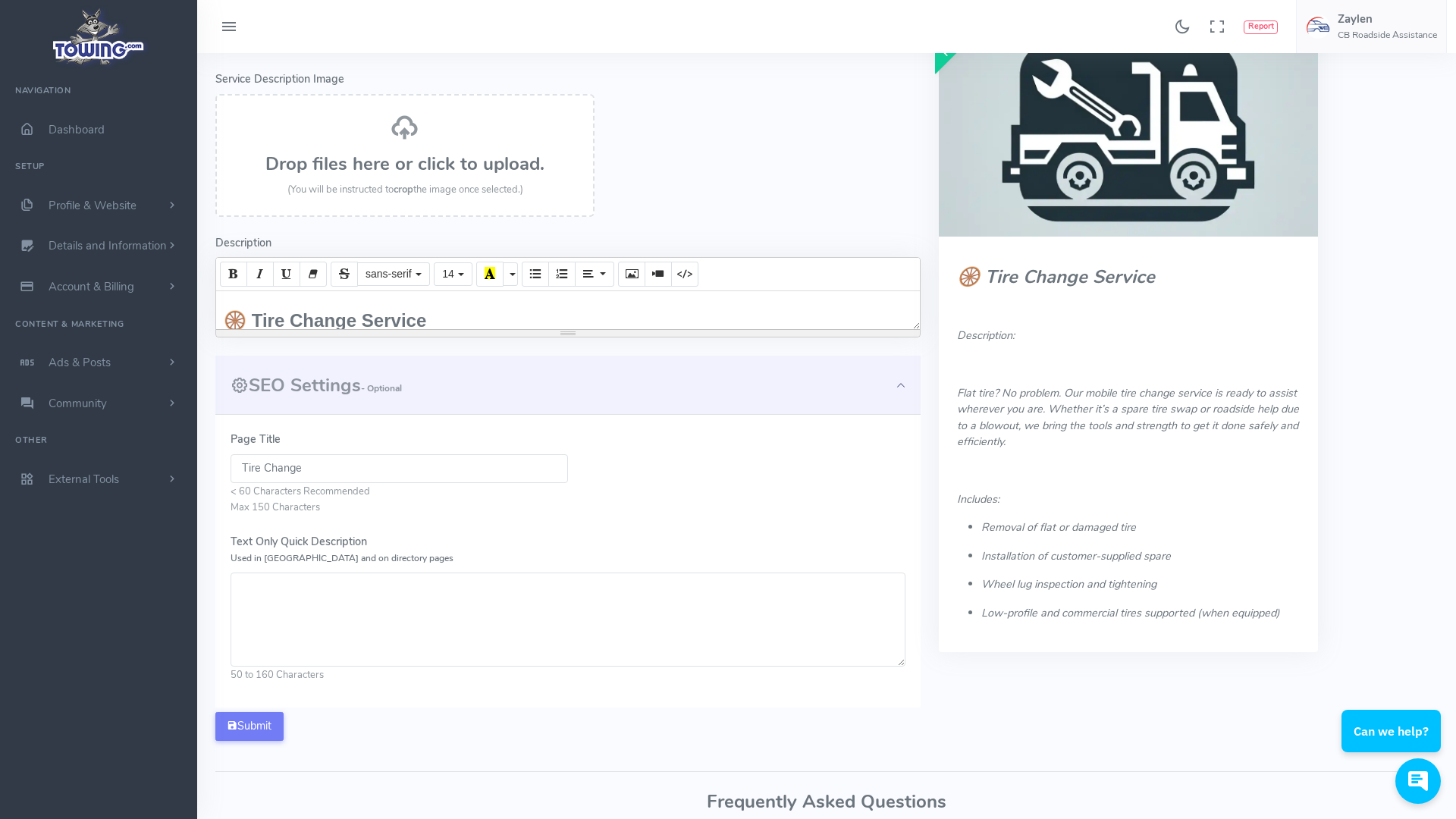
scroll to position [100, 0]
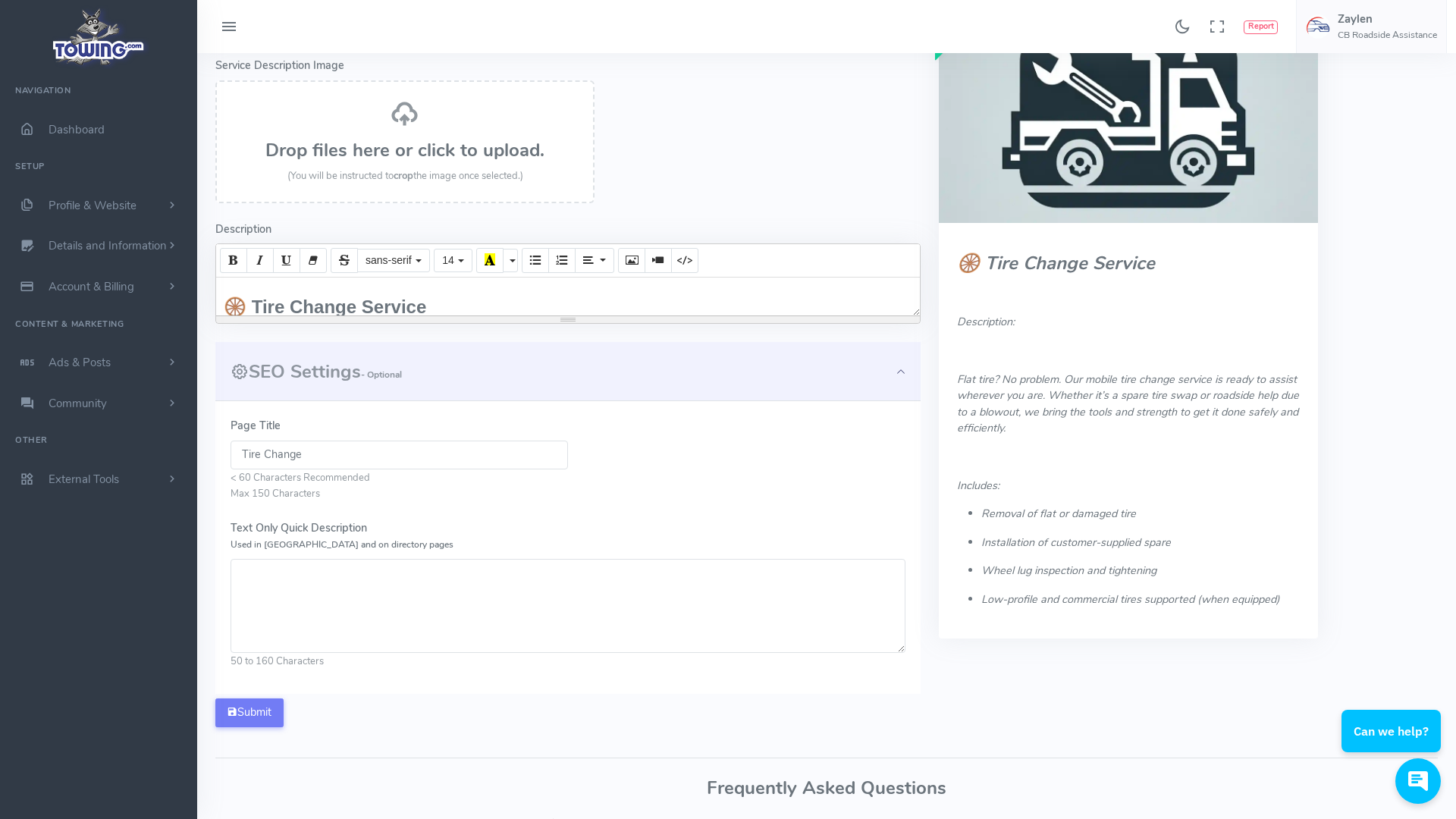
click at [346, 578] on textarea "Text Only Quick Description Used in Meta and on directory pages" at bounding box center [568, 606] width 675 height 94
paste textarea "Flat tire? We offer on-site tire change services throughout Las Vegas, Henderso…"
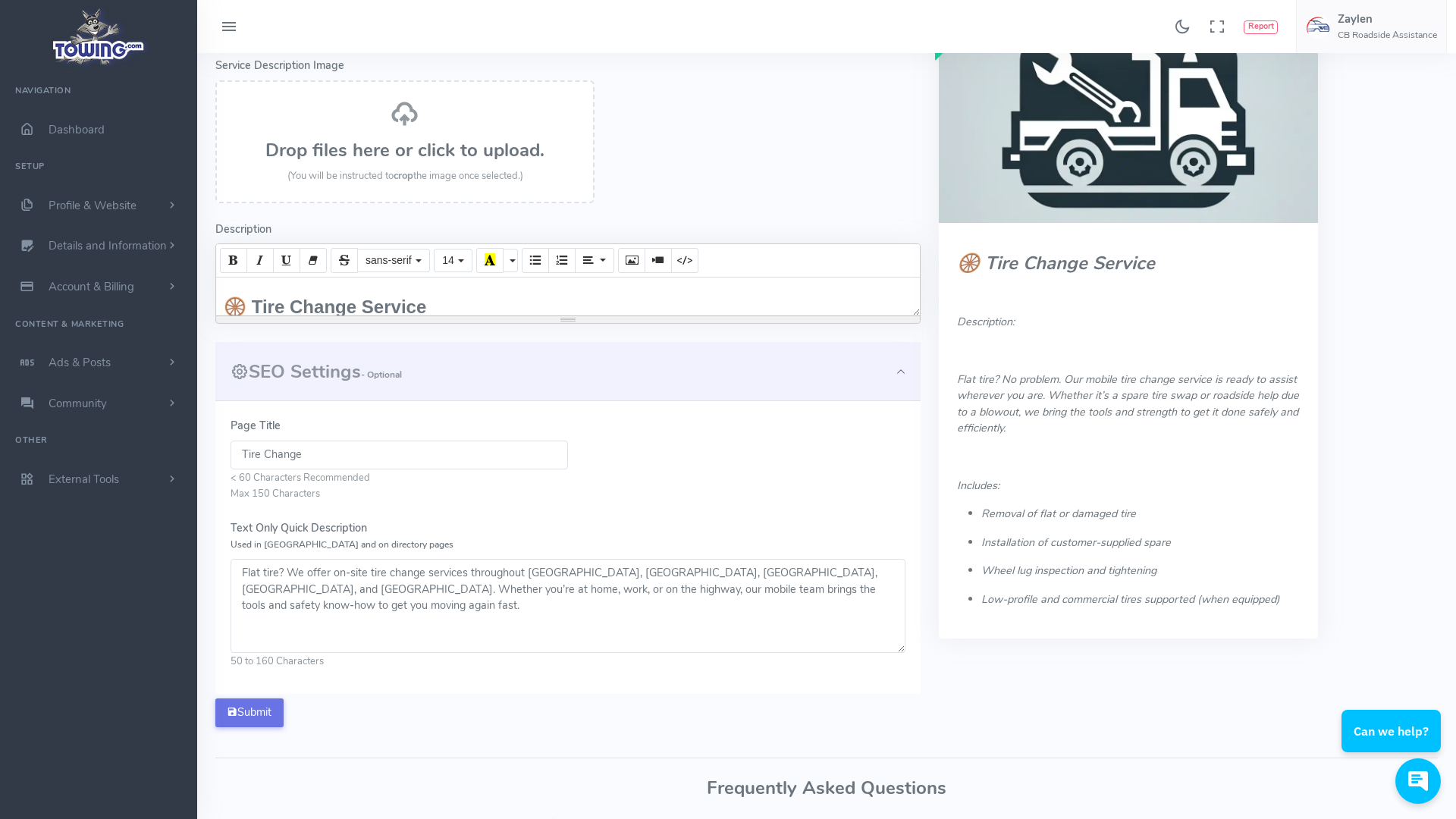
type textarea "Flat tire? We offer on-site tire change services throughout Las Vegas, Henderso…"
click at [264, 706] on button "Submit" at bounding box center [249, 713] width 69 height 28
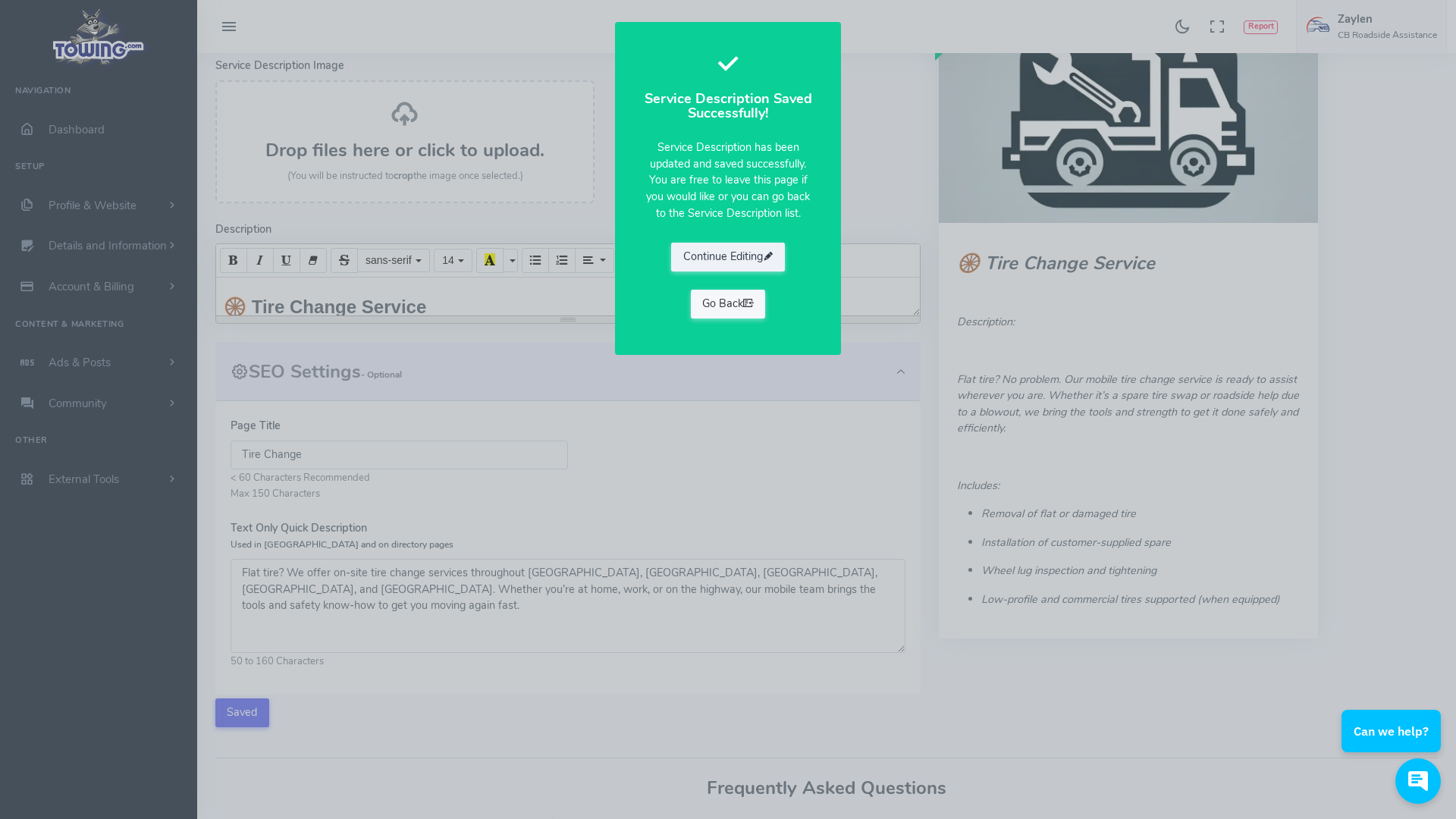
click at [751, 300] on icon at bounding box center [749, 303] width 11 height 16
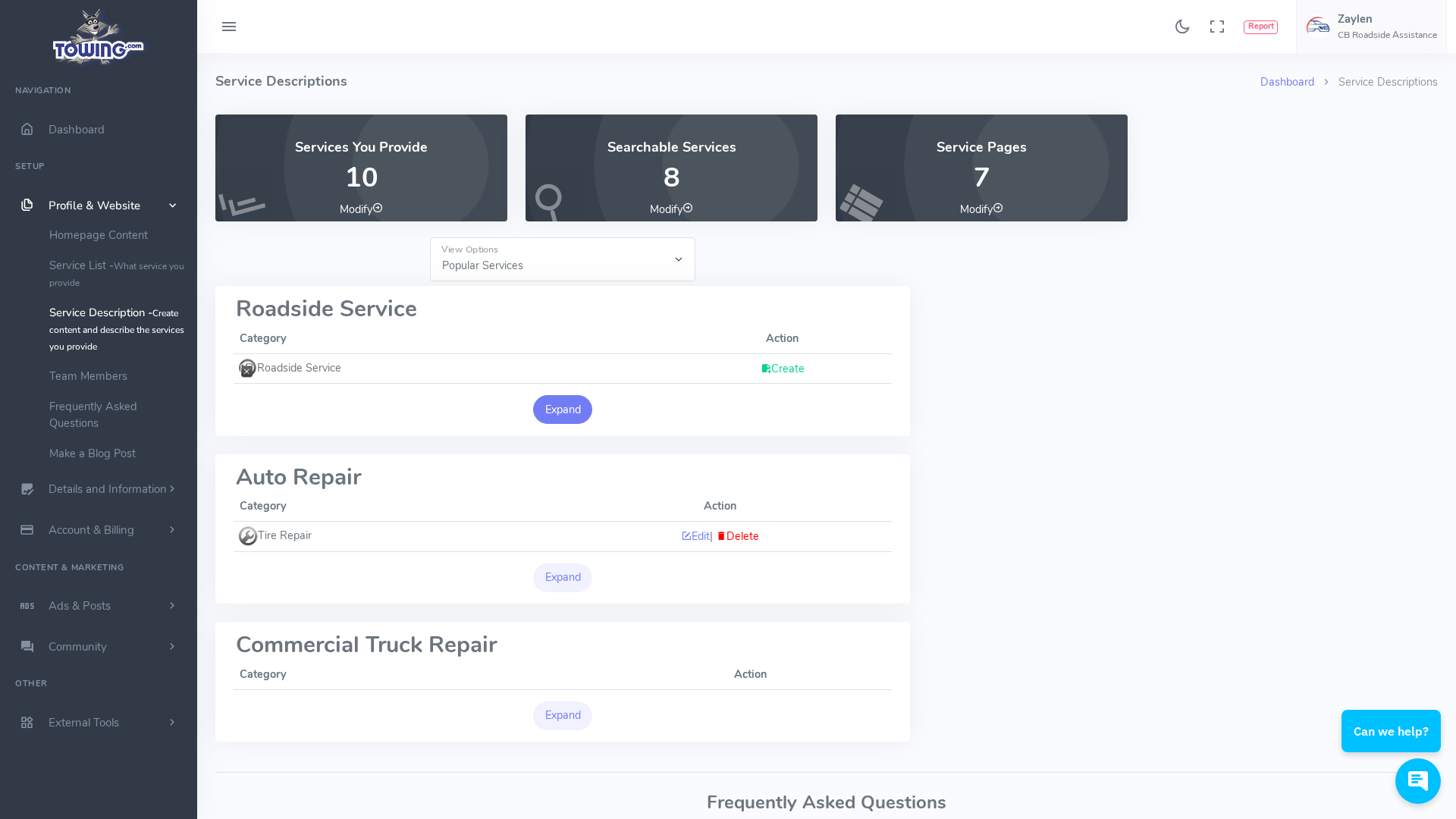
click at [567, 402] on button "Expand" at bounding box center [562, 409] width 60 height 28
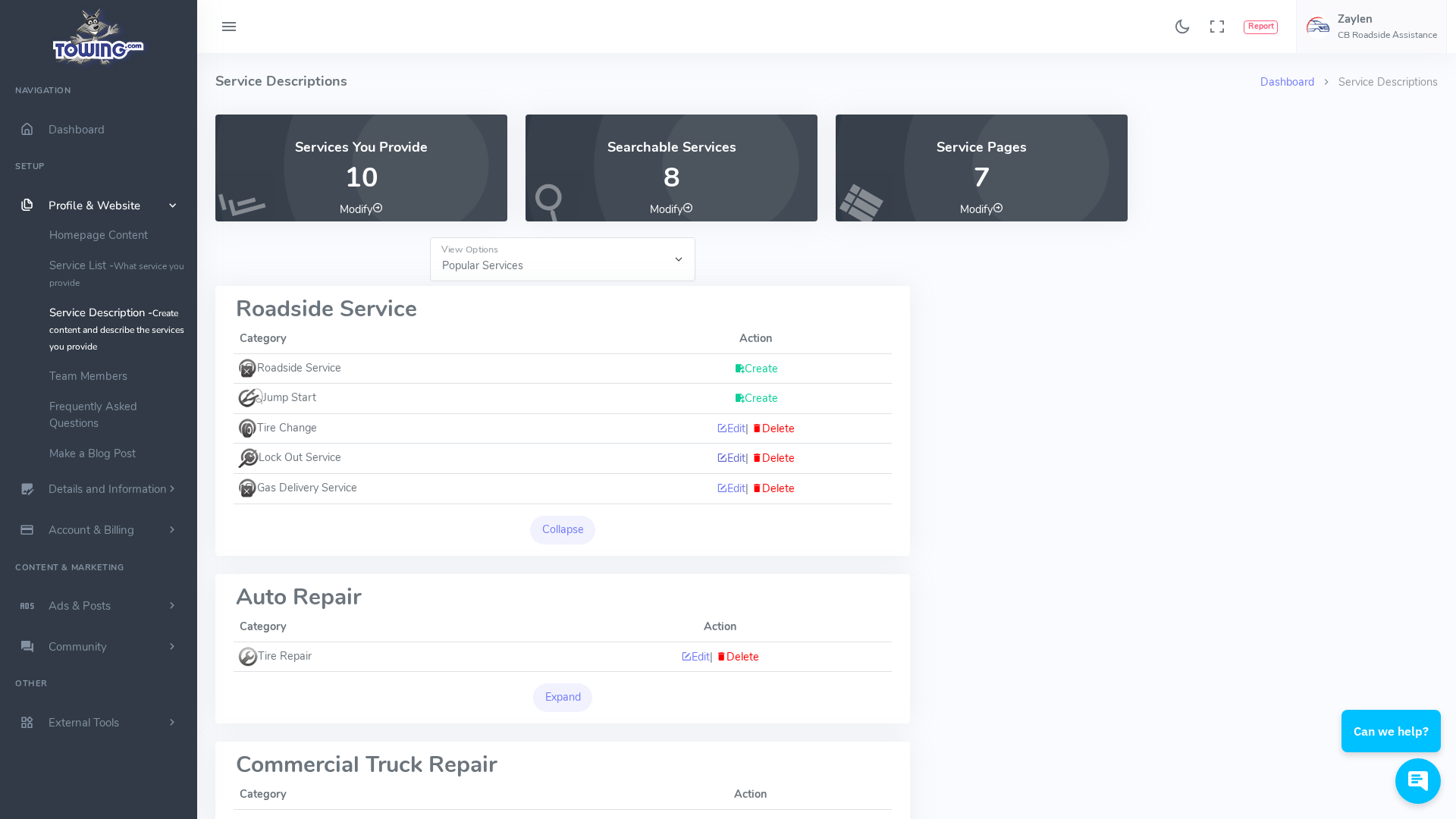
click at [726, 457] on link "Edit" at bounding box center [731, 458] width 28 height 16
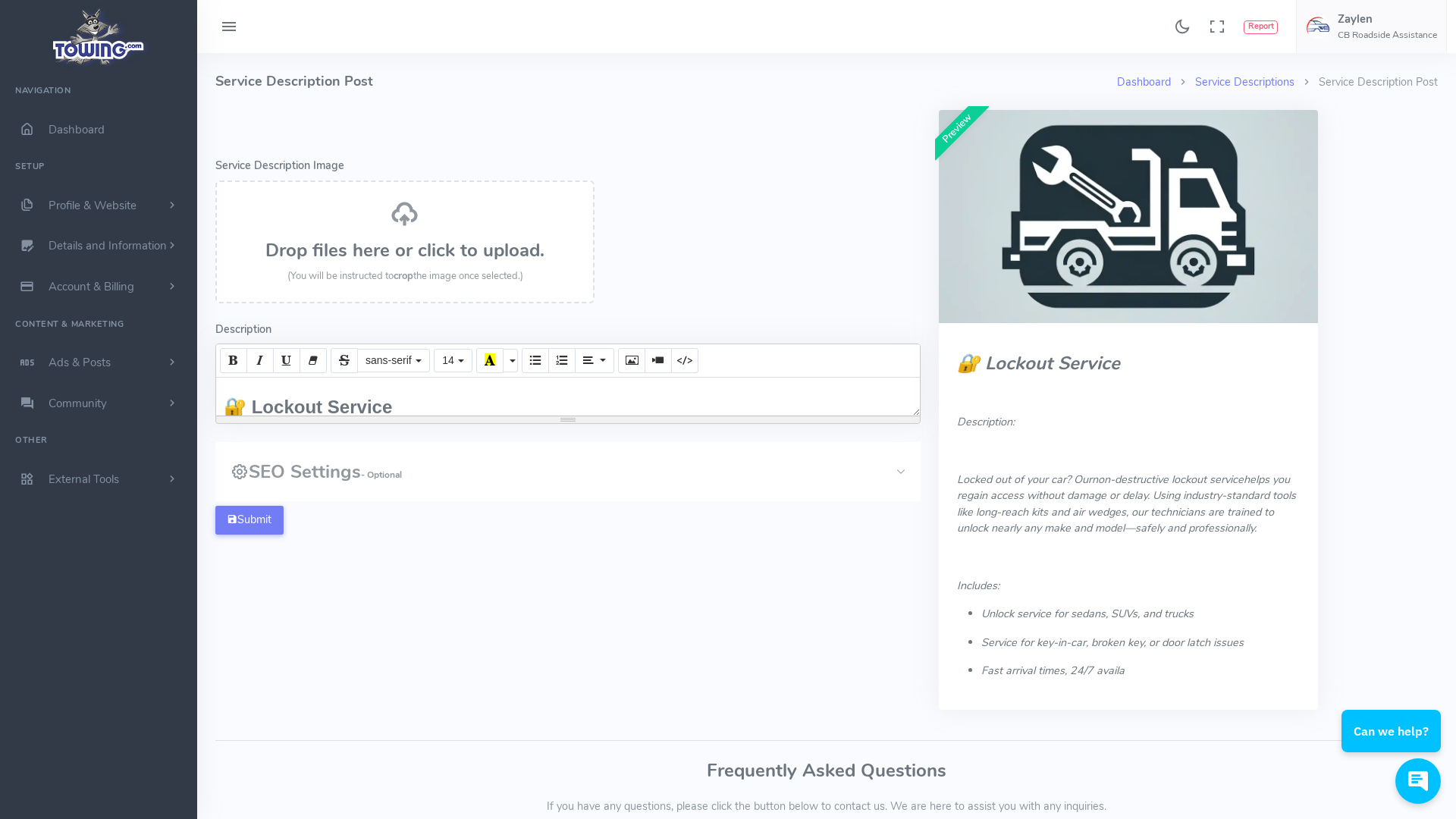
click at [356, 475] on h3 "SEO Settings - Optional" at bounding box center [316, 472] width 171 height 20
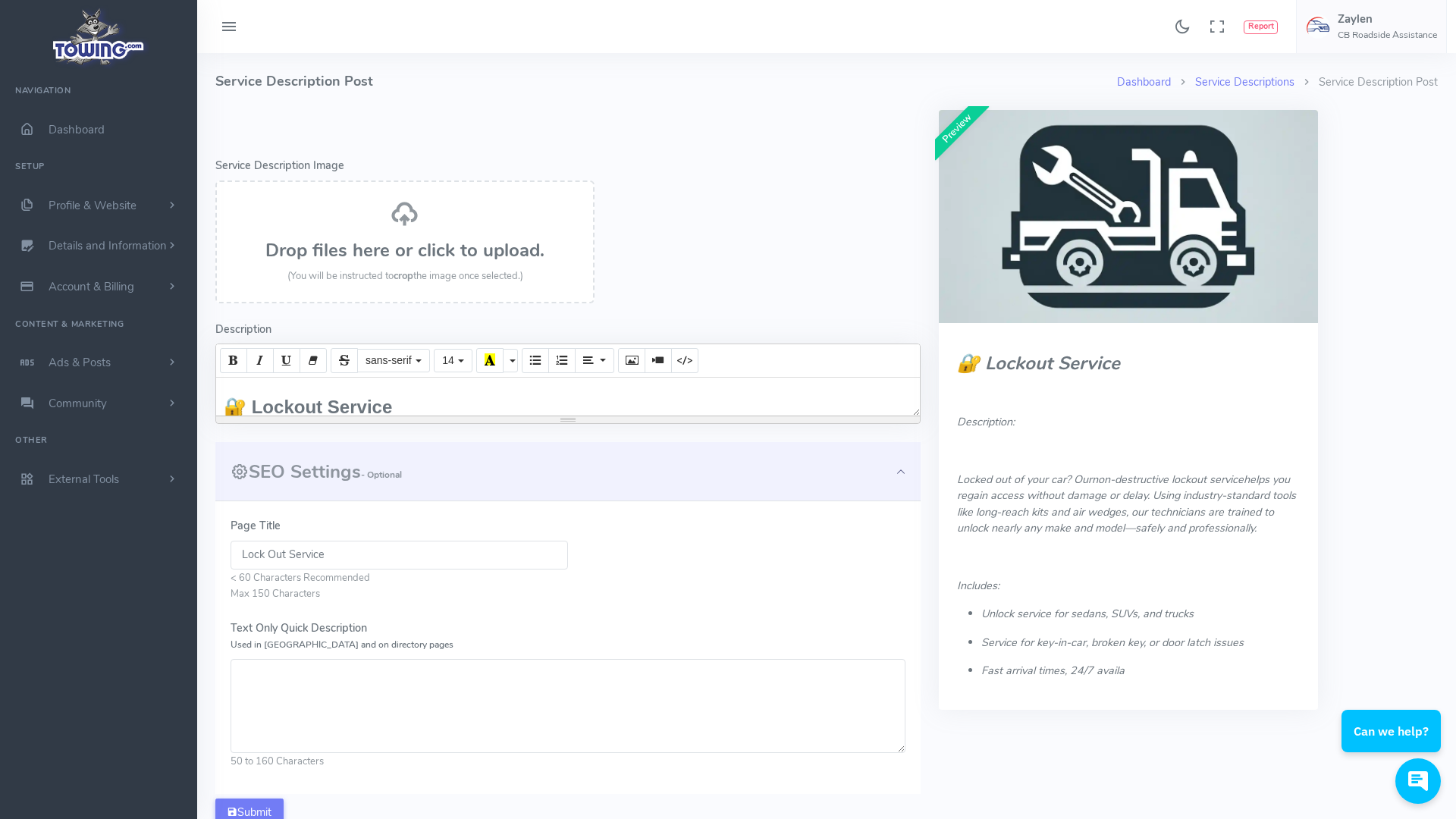
click at [258, 688] on textarea "Text Only Quick Description Used in Meta and on directory pages" at bounding box center [568, 706] width 675 height 94
paste textarea "Locked your keys in the car? We provide 24/7 lockout service throughout Las Veg…"
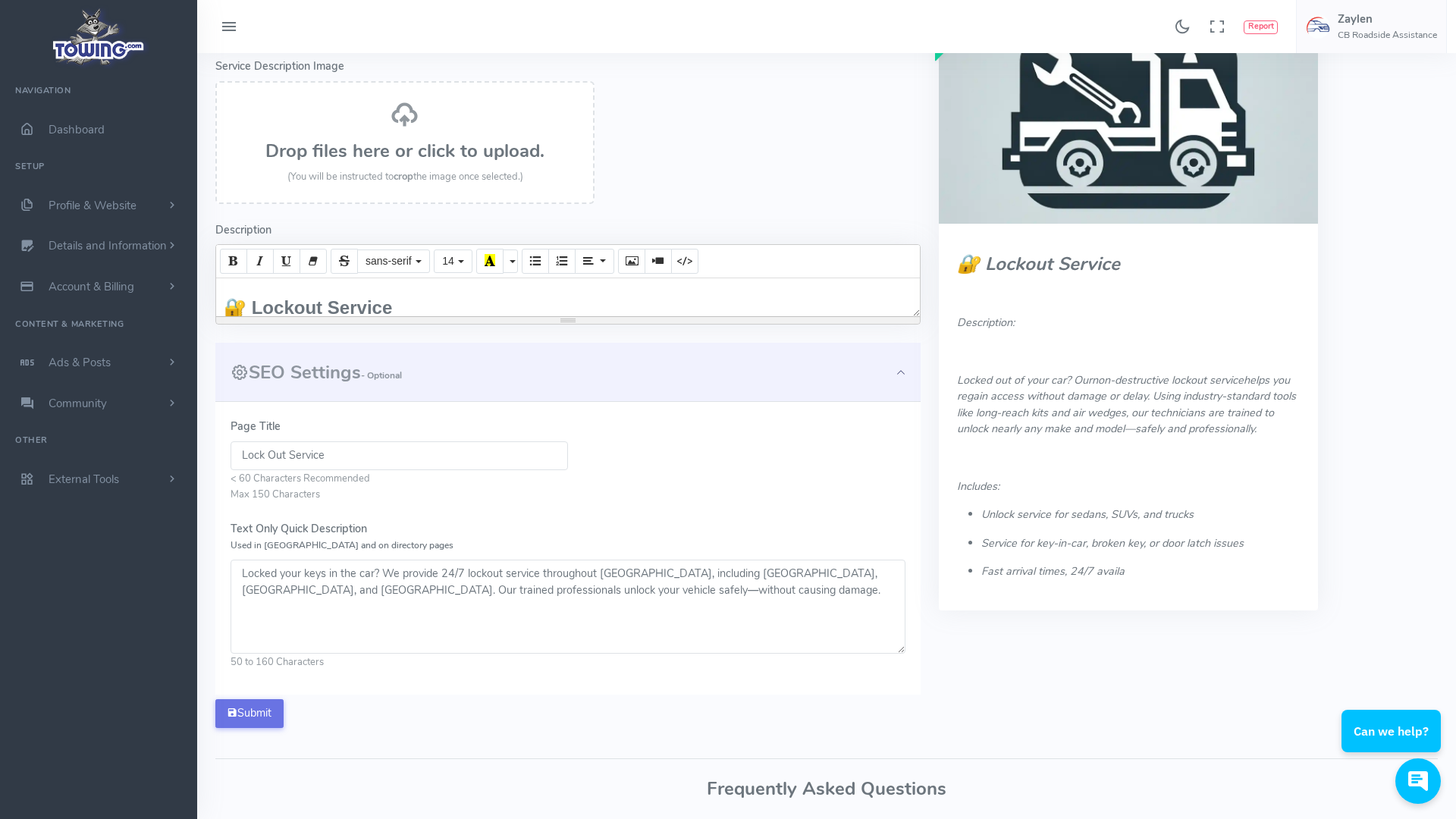
scroll to position [110, 0]
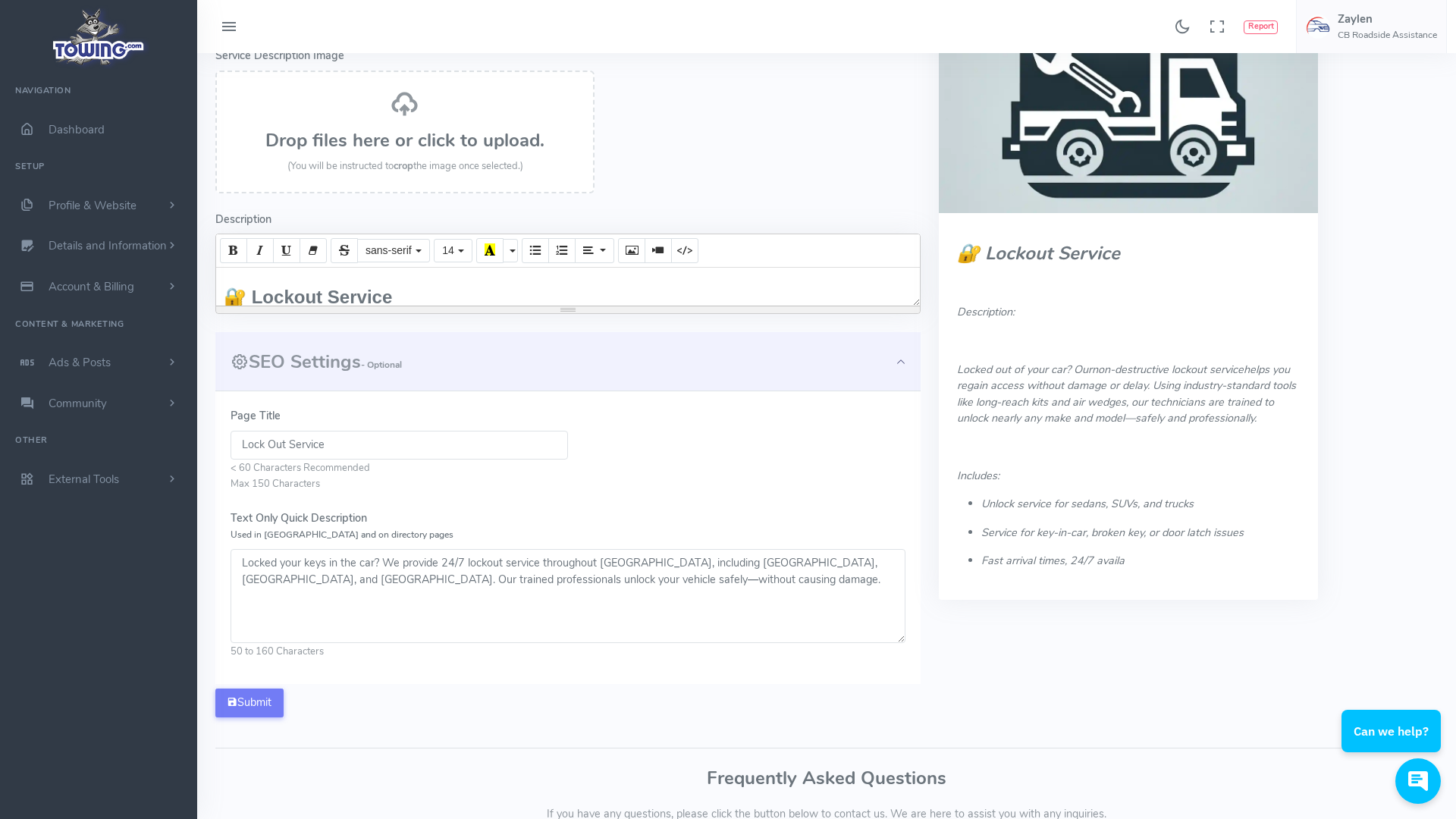
type textarea "Locked your keys in the car? We provide 24/7 lockout service throughout Las Veg…"
click at [265, 679] on div "Page Title Lock Out Service < 60 Characters Recommended Max 150 Characters Text…" at bounding box center [568, 538] width 705 height 293
click at [266, 701] on button "Submit" at bounding box center [249, 703] width 69 height 28
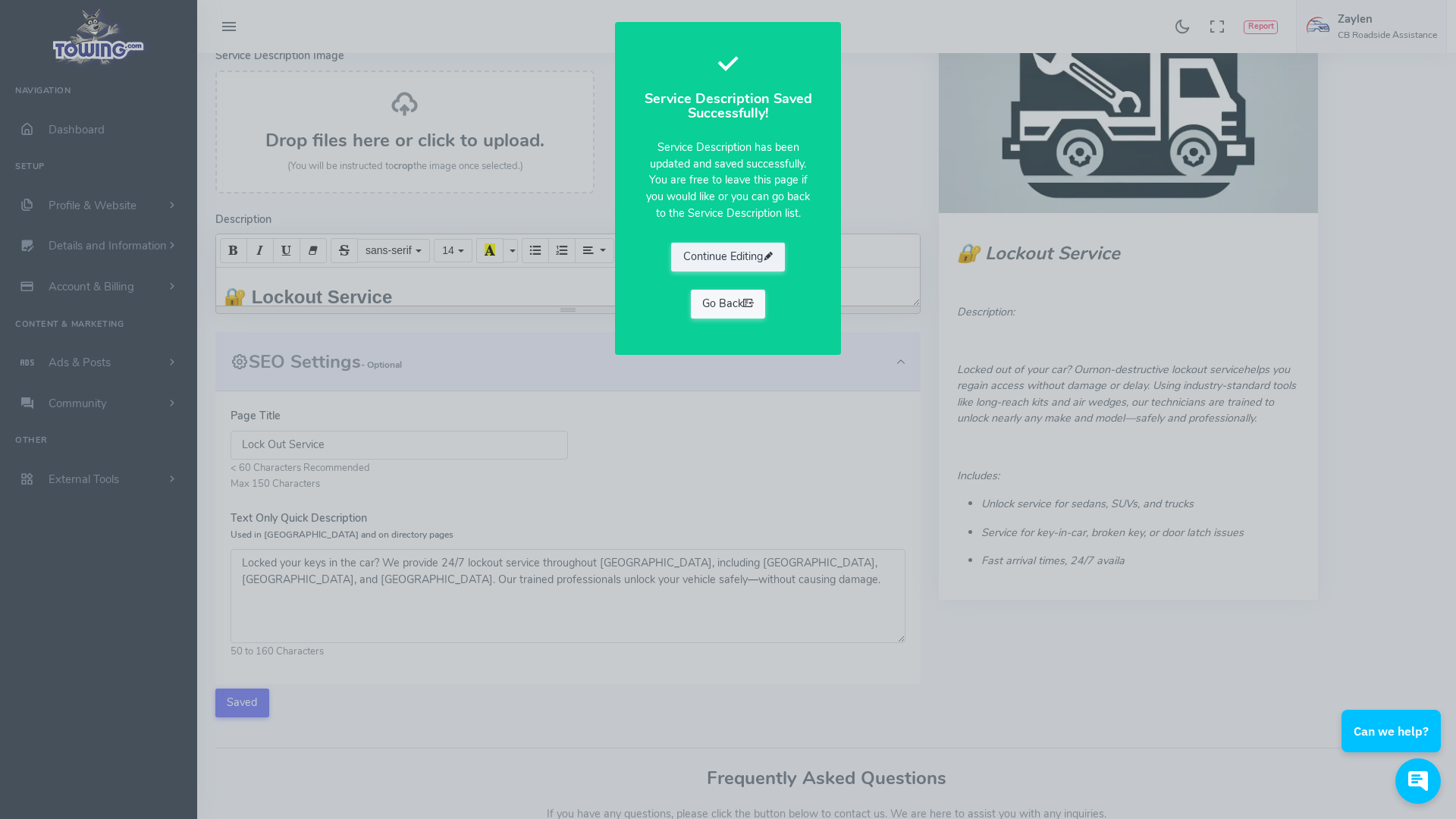
click at [709, 300] on link "Go Back" at bounding box center [728, 303] width 75 height 28
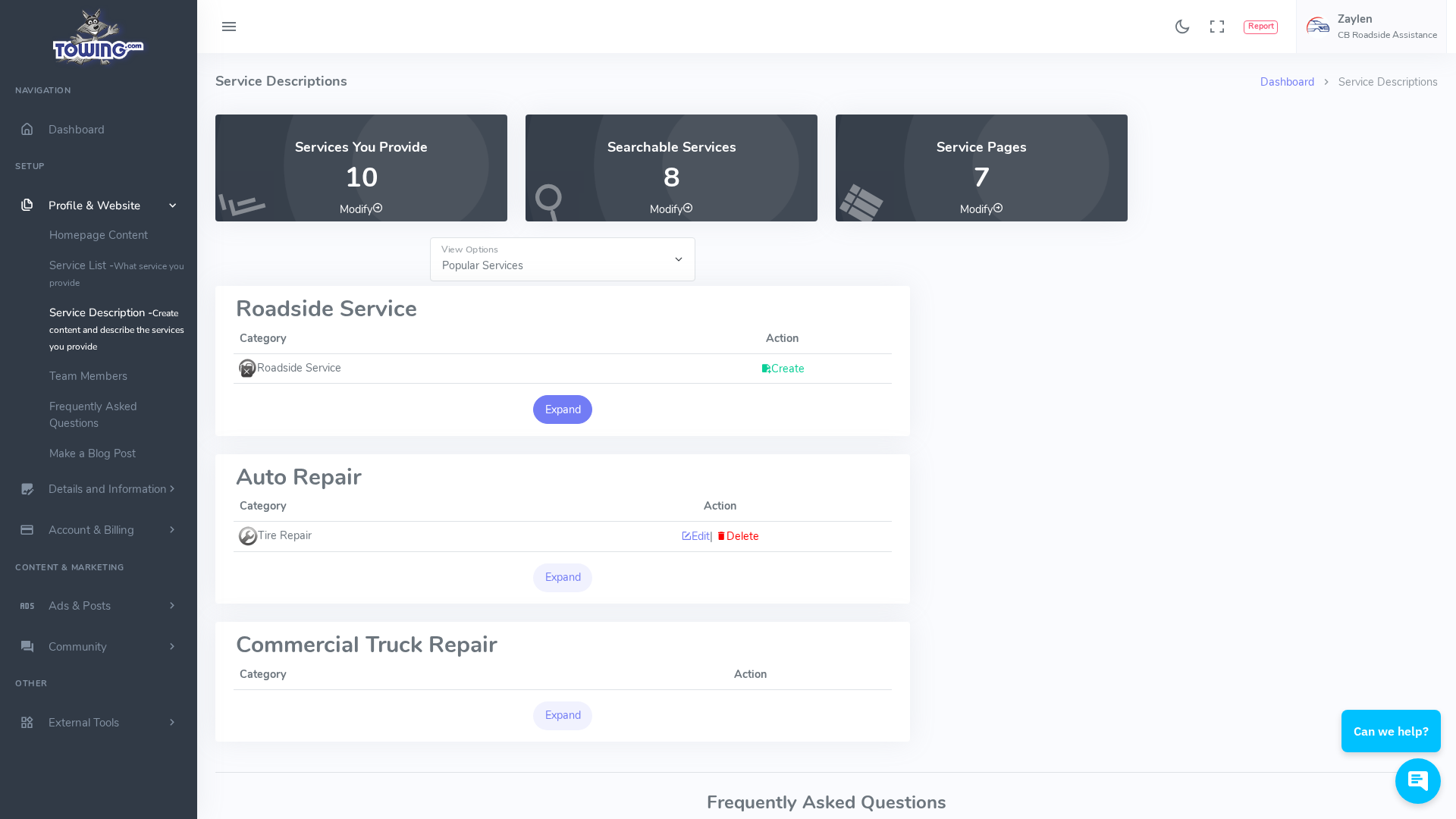
click at [554, 418] on button "Expand" at bounding box center [562, 409] width 60 height 28
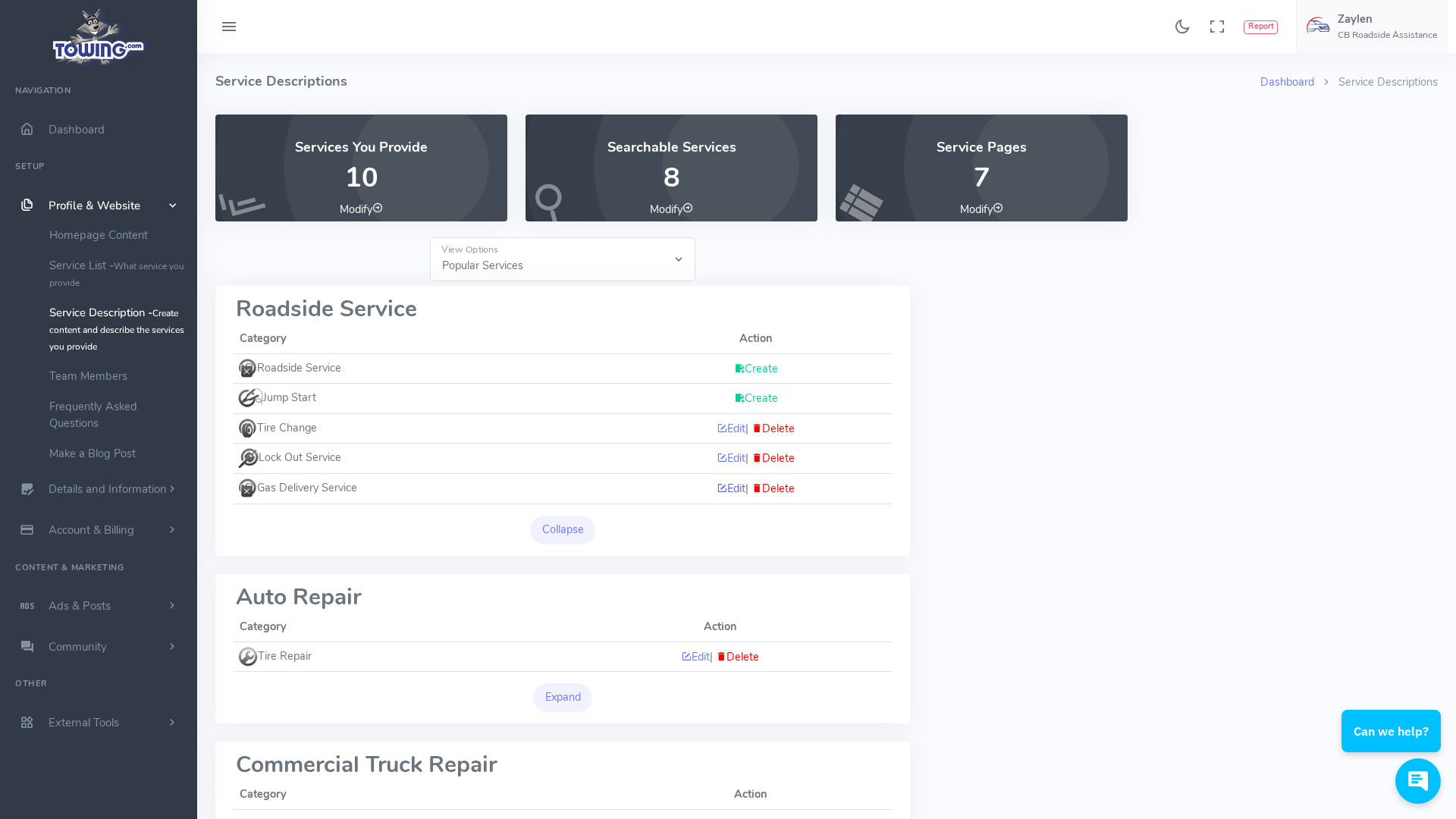
click at [726, 485] on link "Edit" at bounding box center [731, 488] width 28 height 16
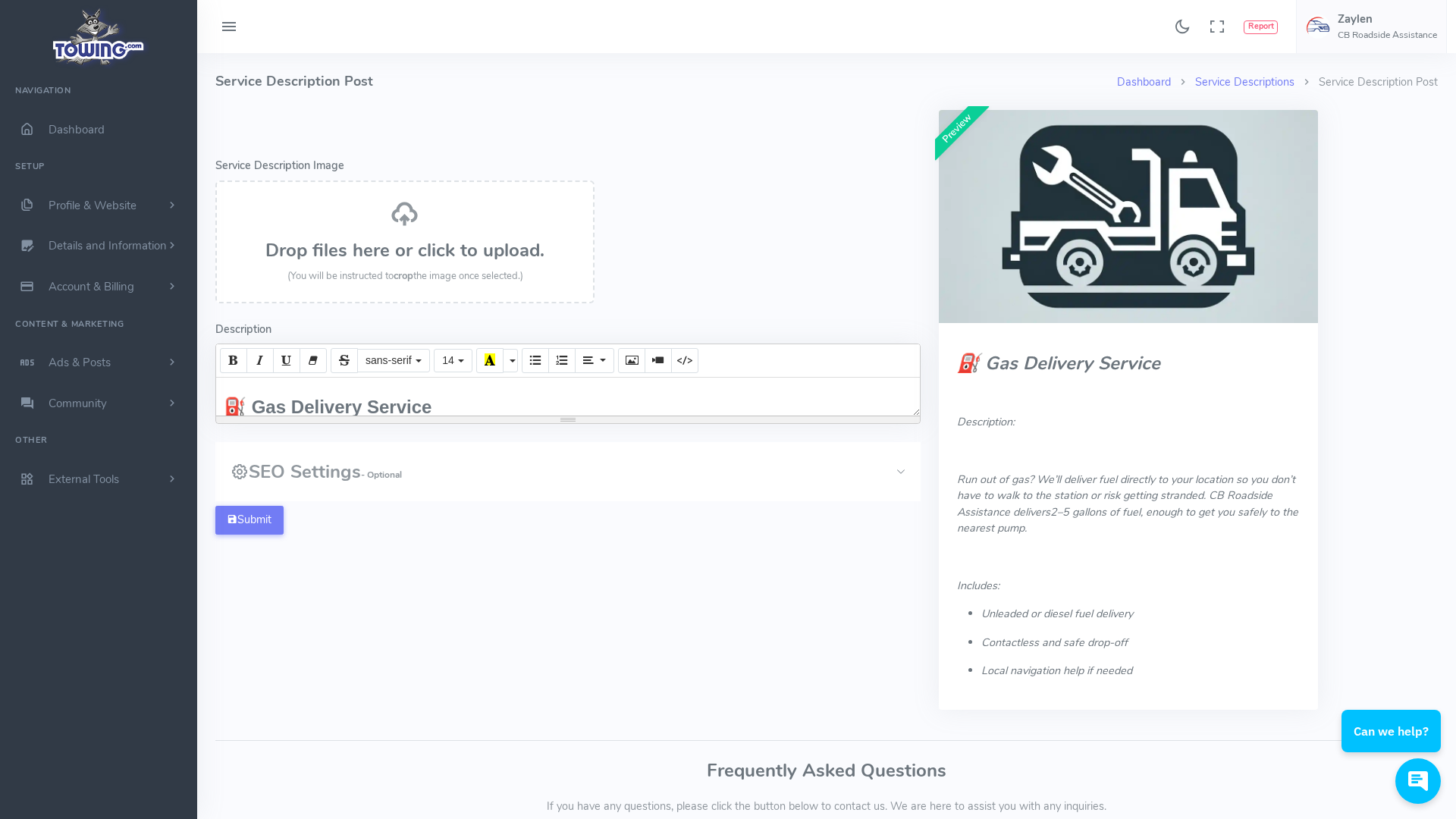
click at [305, 481] on h3 "SEO Settings - Optional" at bounding box center [316, 472] width 171 height 20
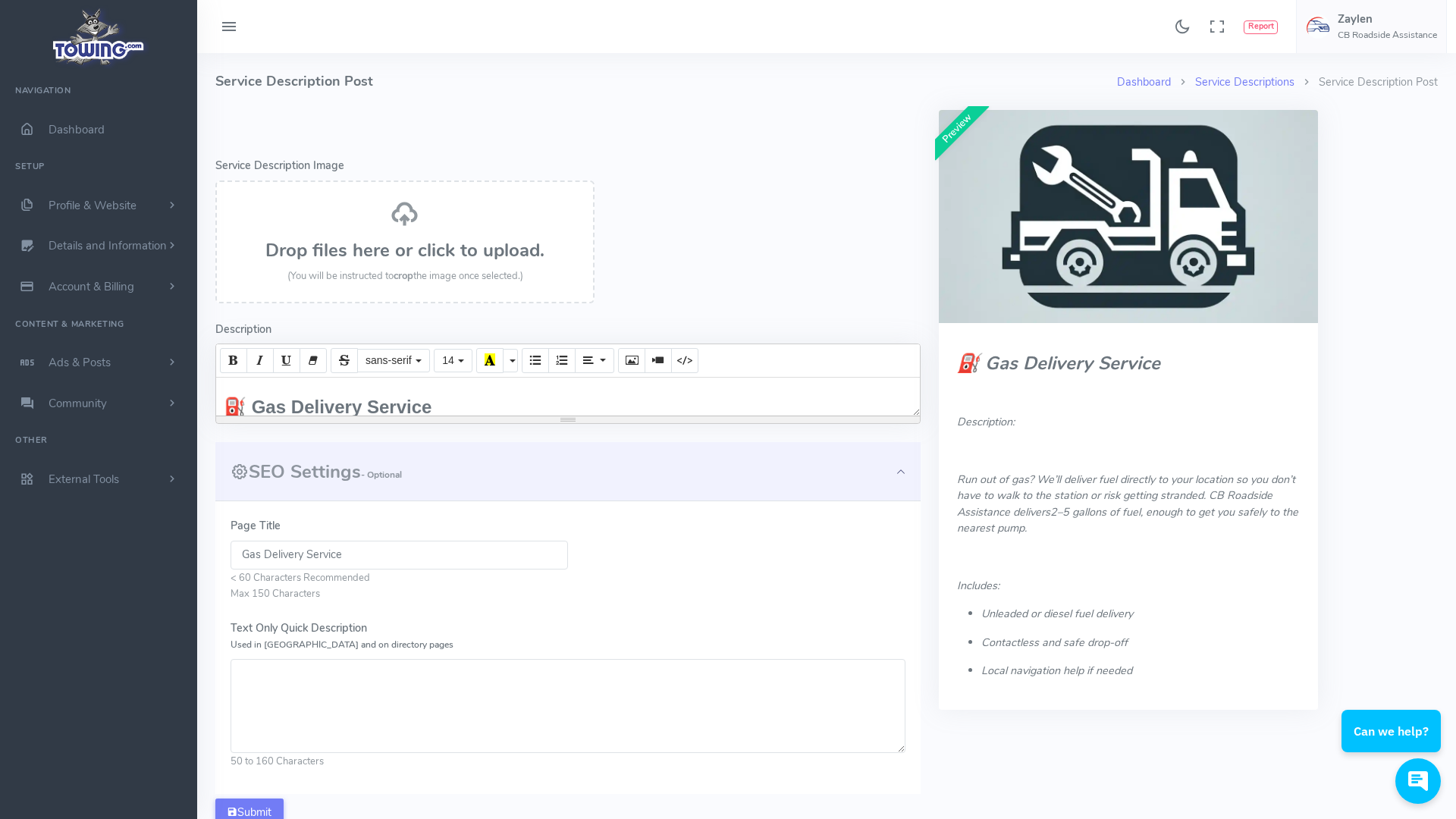
click at [280, 679] on textarea "Text Only Quick Description Used in Meta and on directory pages" at bounding box center [568, 706] width 675 height 94
paste textarea "Out of gas? We deliver fuel directly to your location anywhere in Las Vegas, Su…"
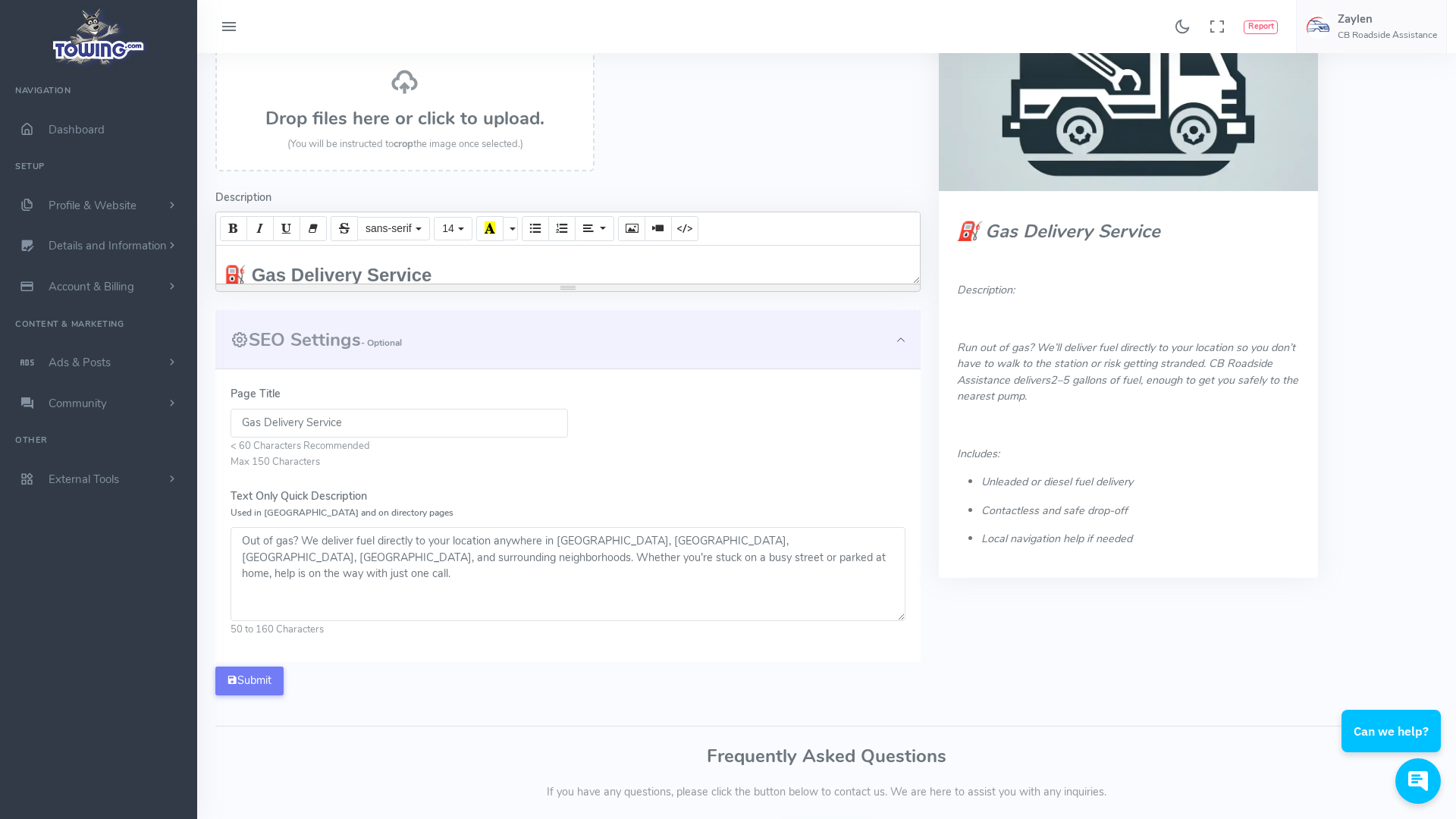
scroll to position [170, 0]
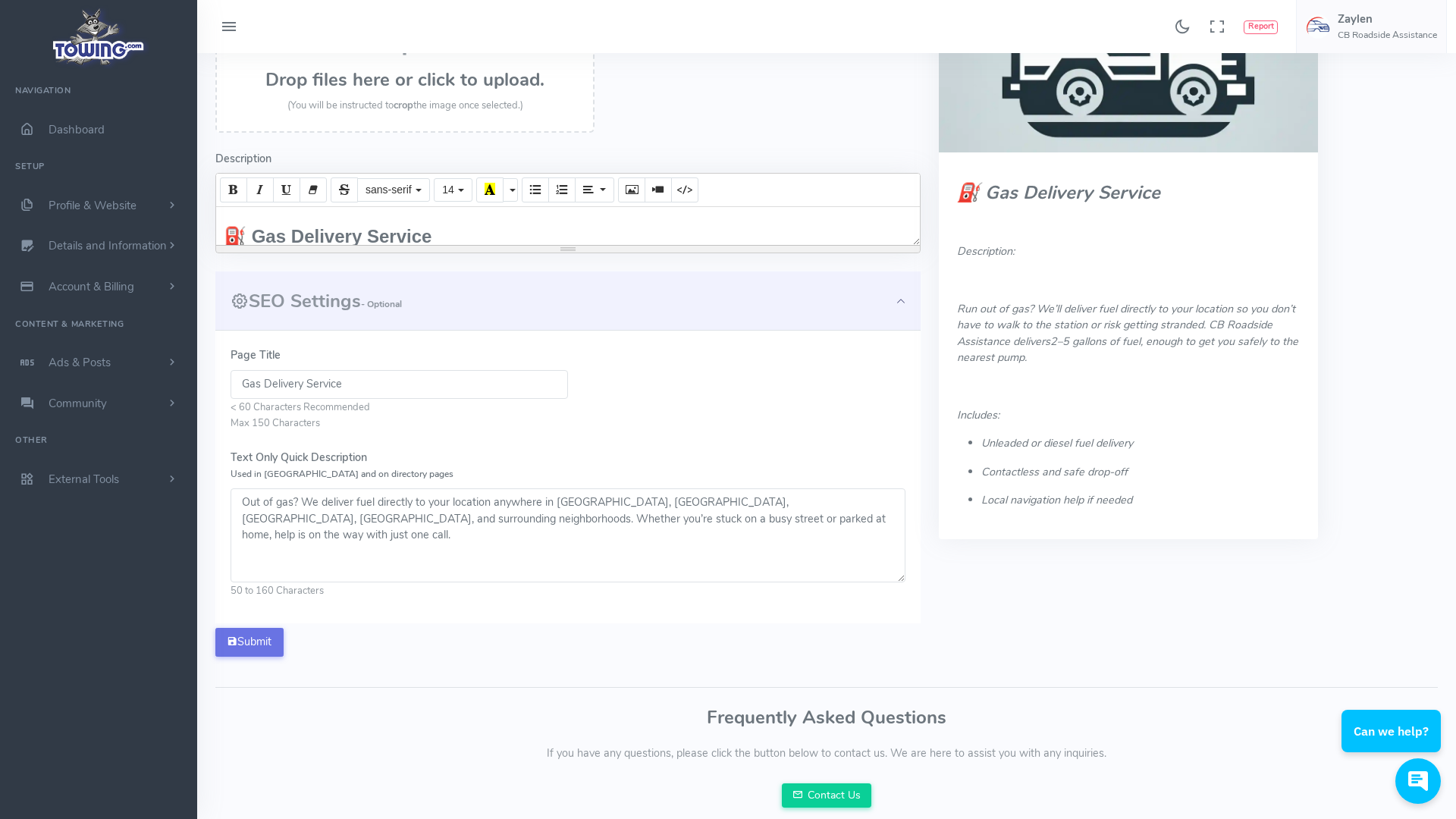
type textarea "Out of gas? We deliver fuel directly to your location anywhere in Las Vegas, Su…"
click at [261, 648] on button "Submit" at bounding box center [249, 642] width 69 height 28
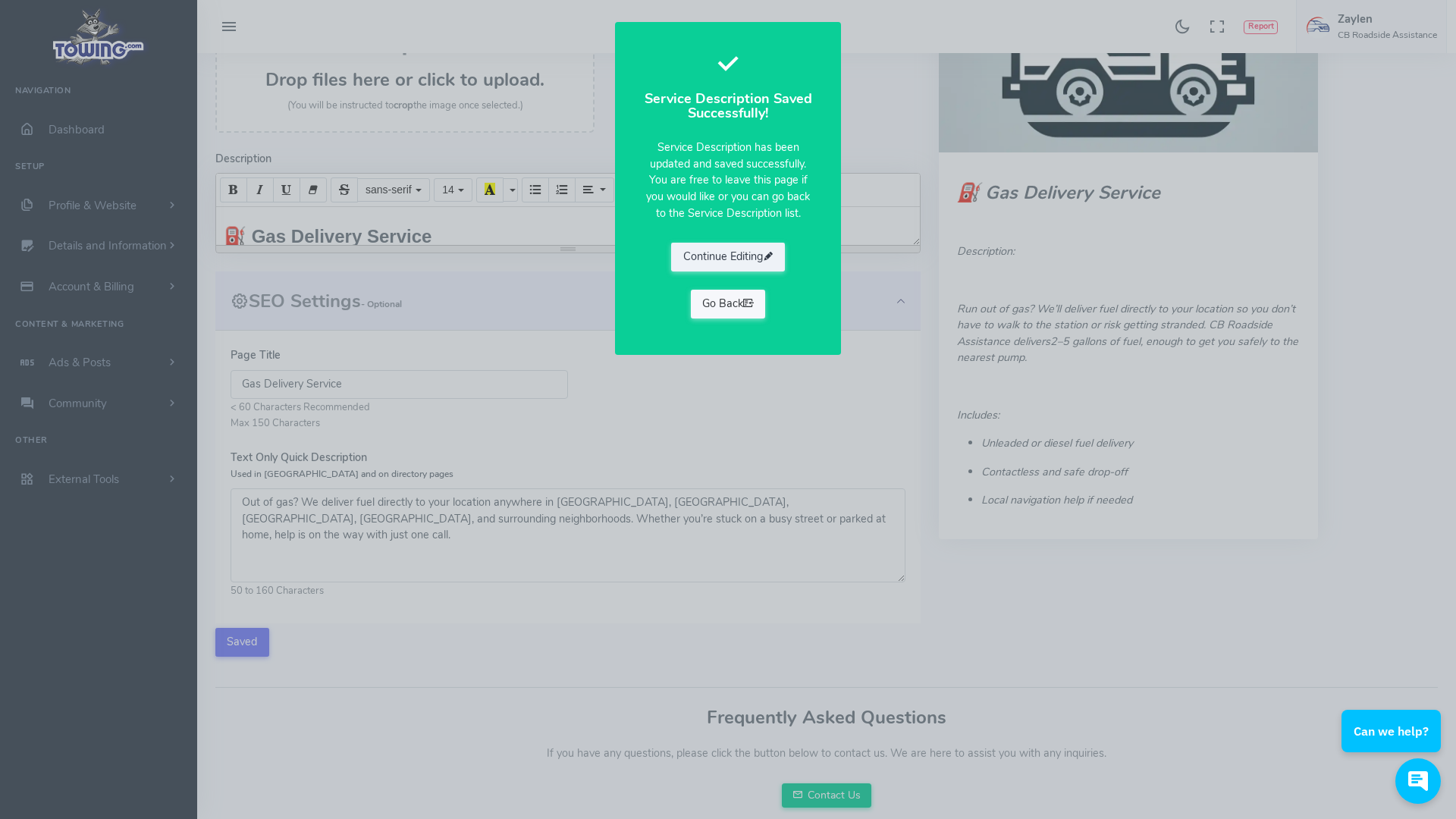
click at [761, 300] on link "Go Back" at bounding box center [728, 303] width 75 height 28
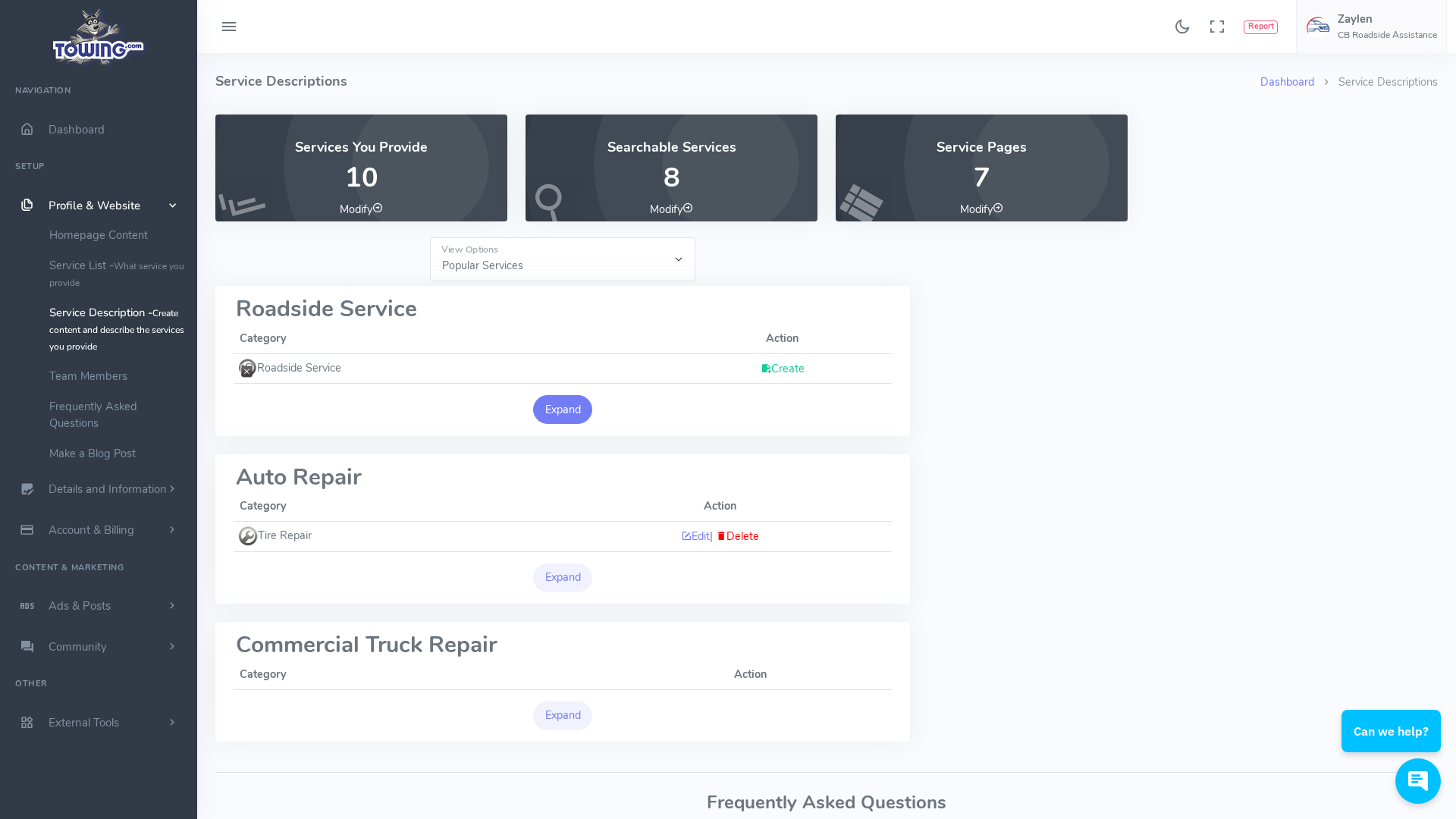
click at [571, 409] on button "Expand" at bounding box center [562, 409] width 60 height 28
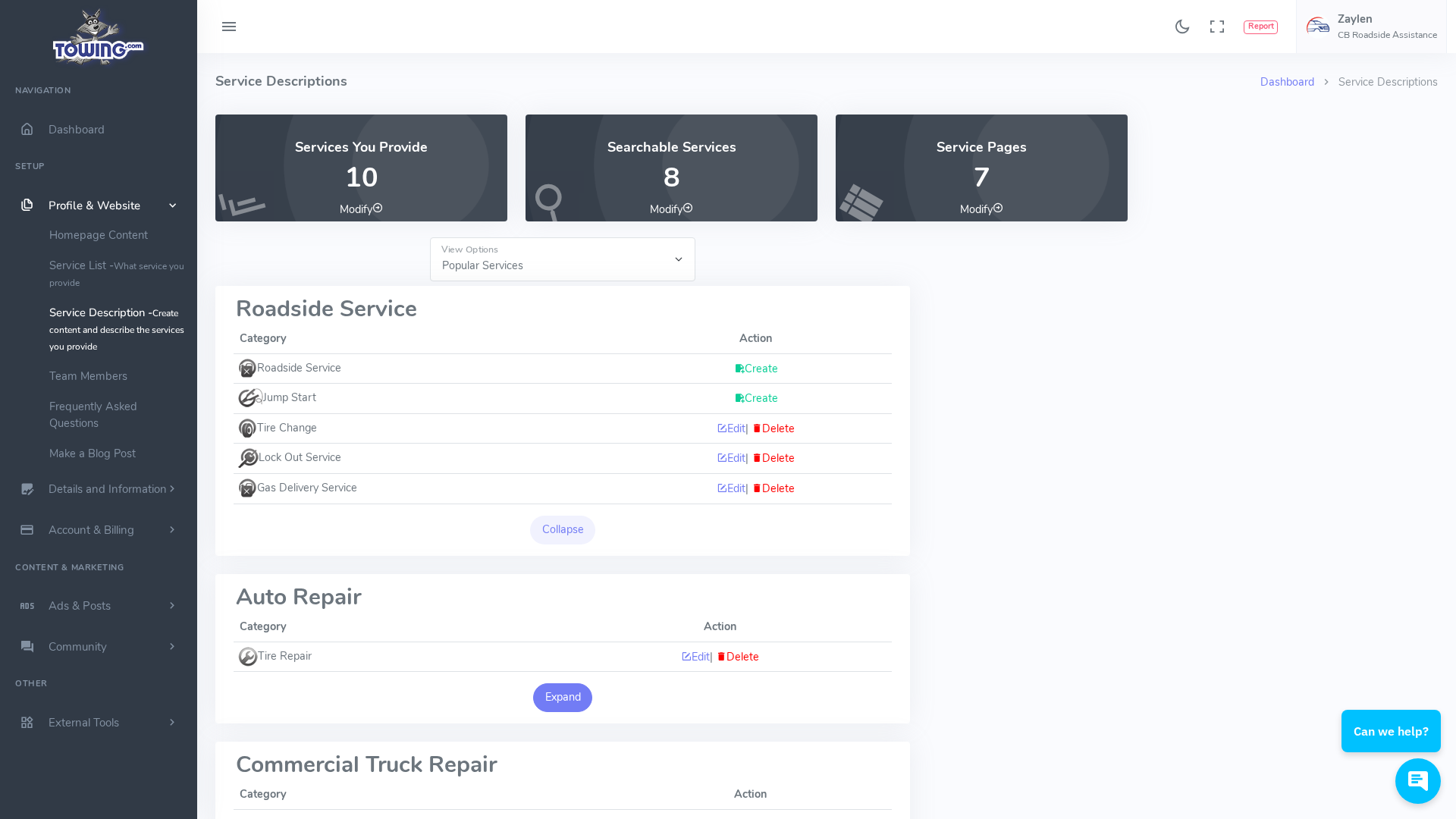
click at [554, 700] on button "Expand" at bounding box center [562, 697] width 60 height 28
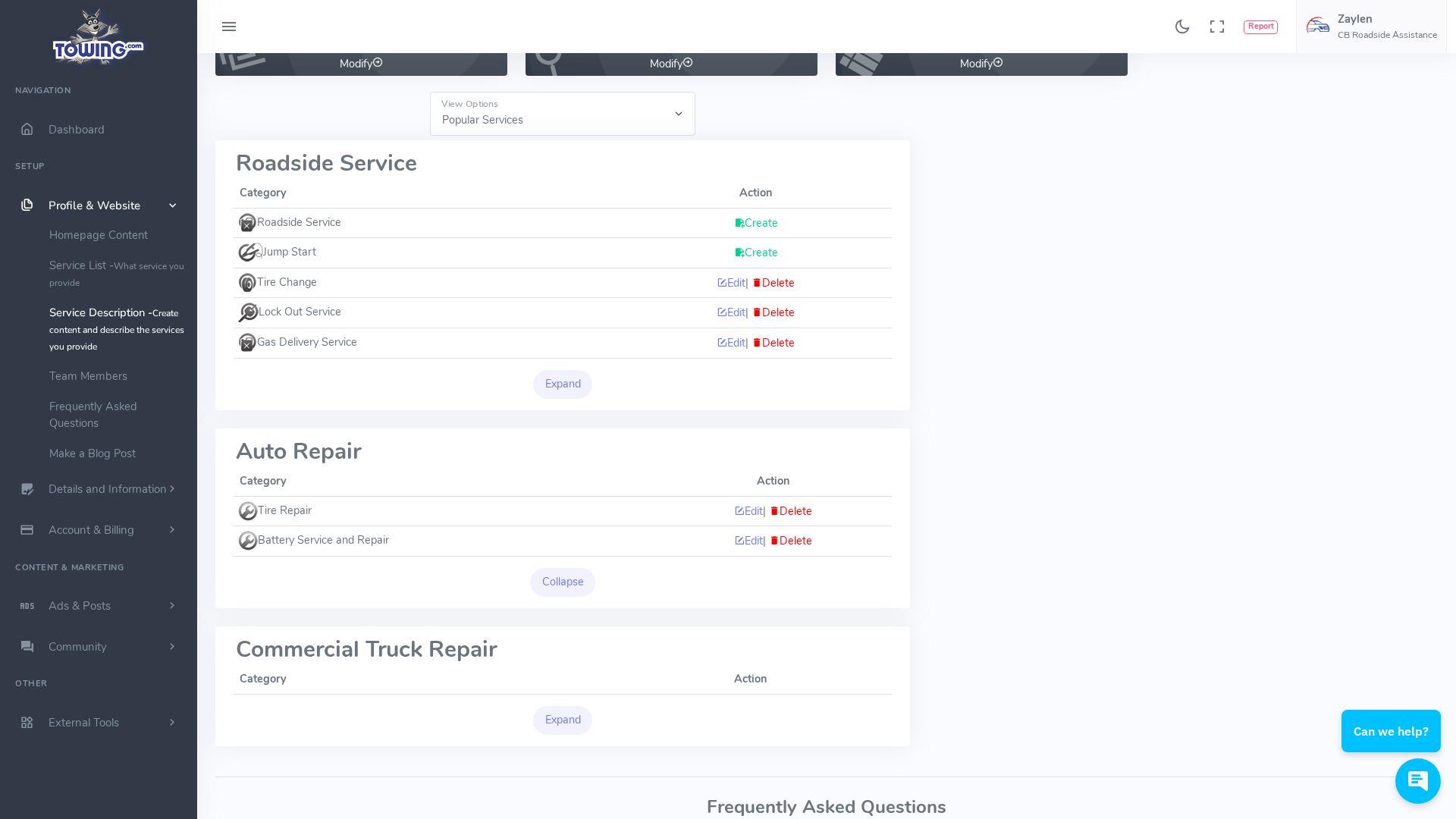
scroll to position [181, 0]
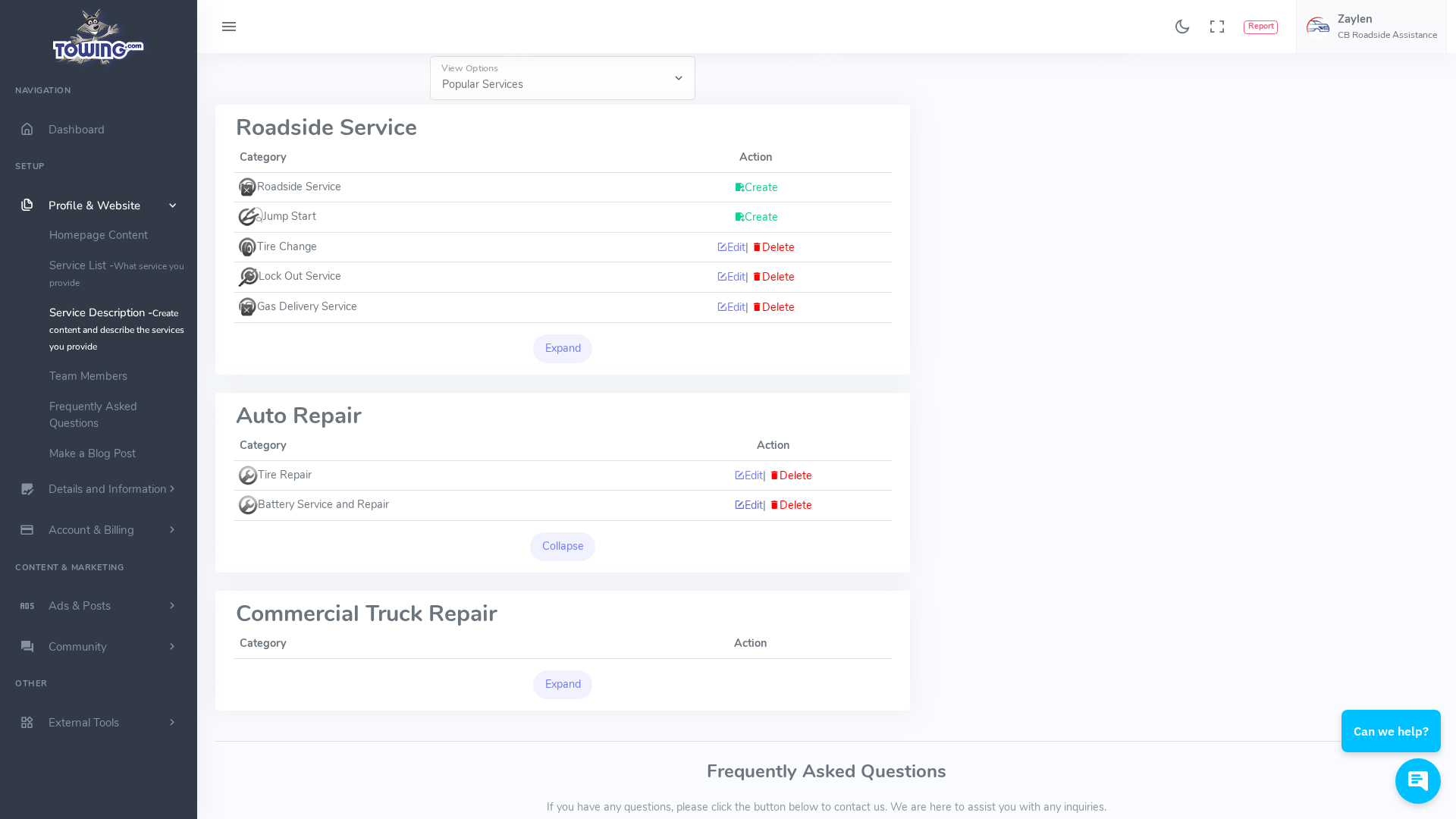
click at [744, 504] on link "Edit" at bounding box center [748, 505] width 28 height 16
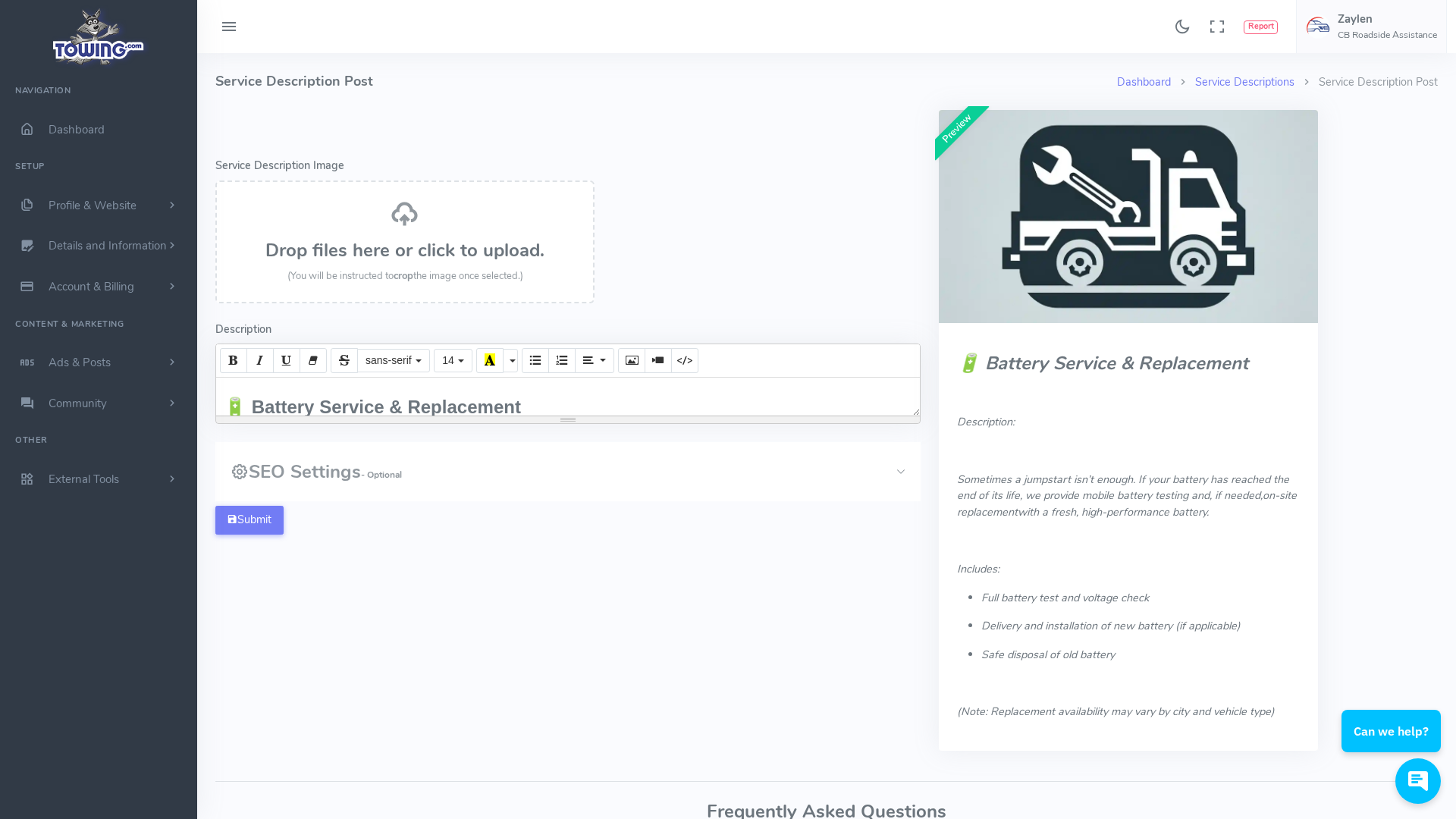
click at [299, 476] on h3 "SEO Settings - Optional" at bounding box center [316, 472] width 171 height 20
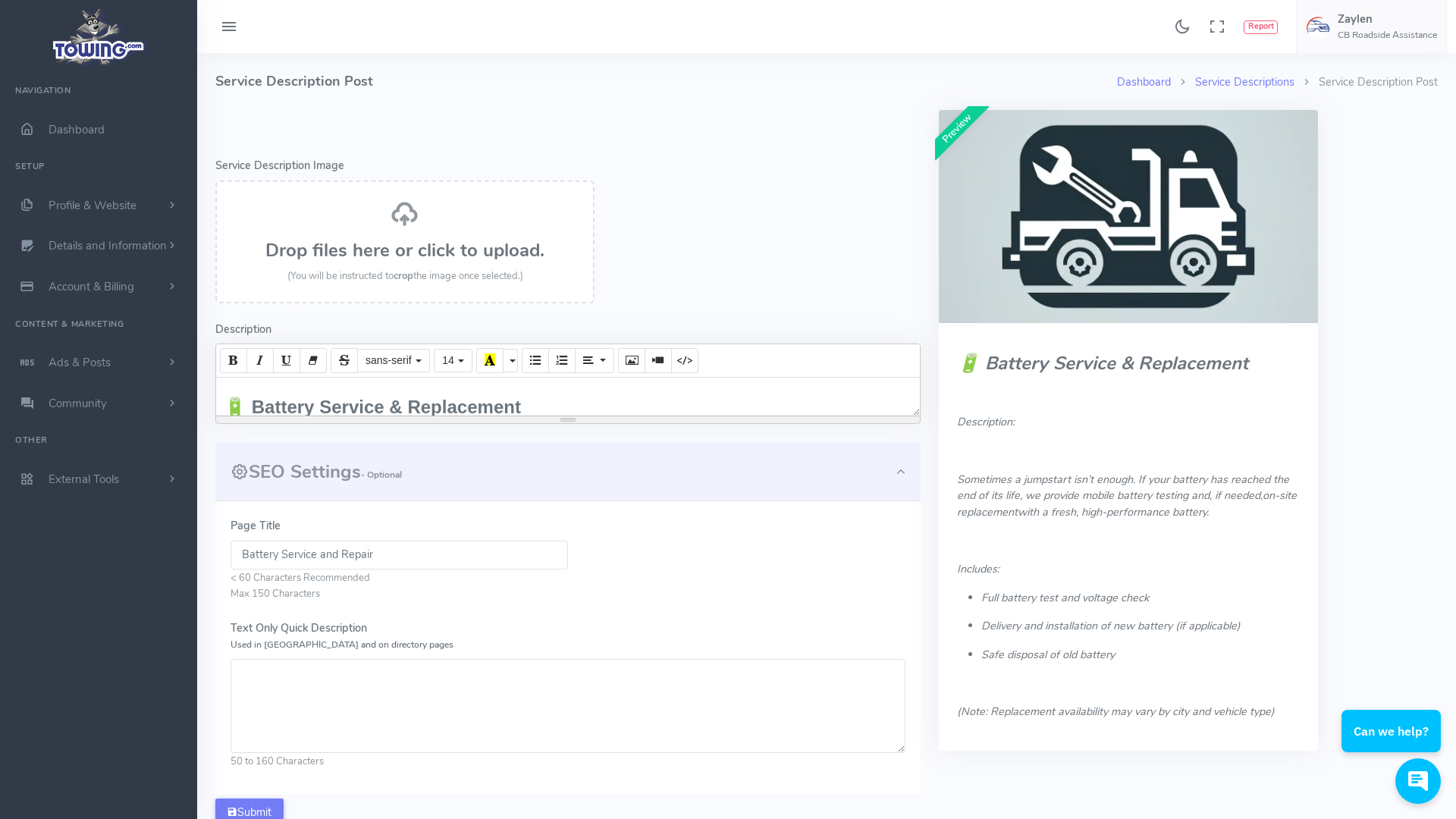
click at [304, 682] on textarea "Text Only Quick Description Used in Meta and on directory pages" at bounding box center [568, 706] width 675 height 94
paste textarea "Need a battery replacement? We provide on-site battery testing, delivery, and i…"
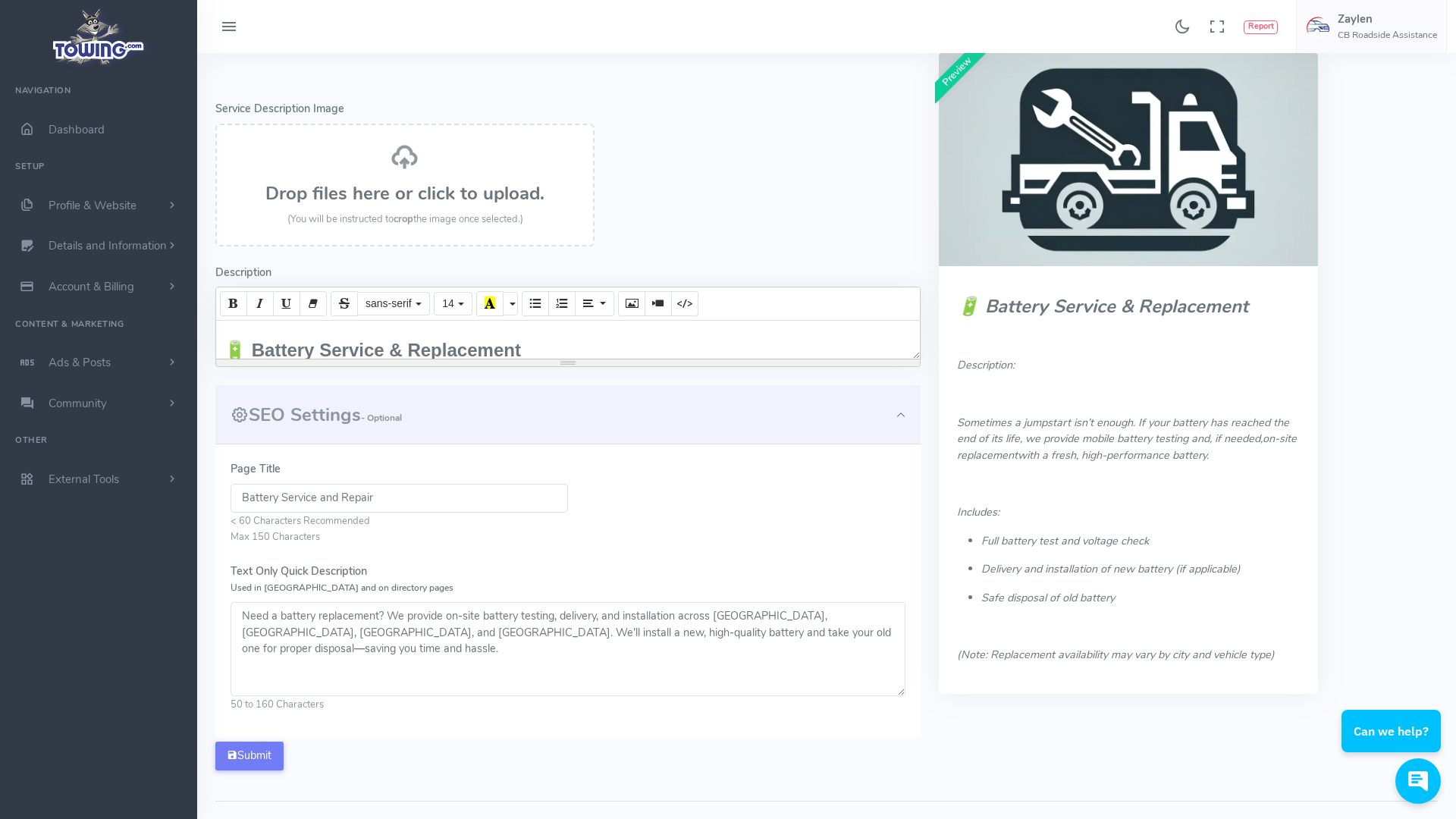
scroll to position [114, 0]
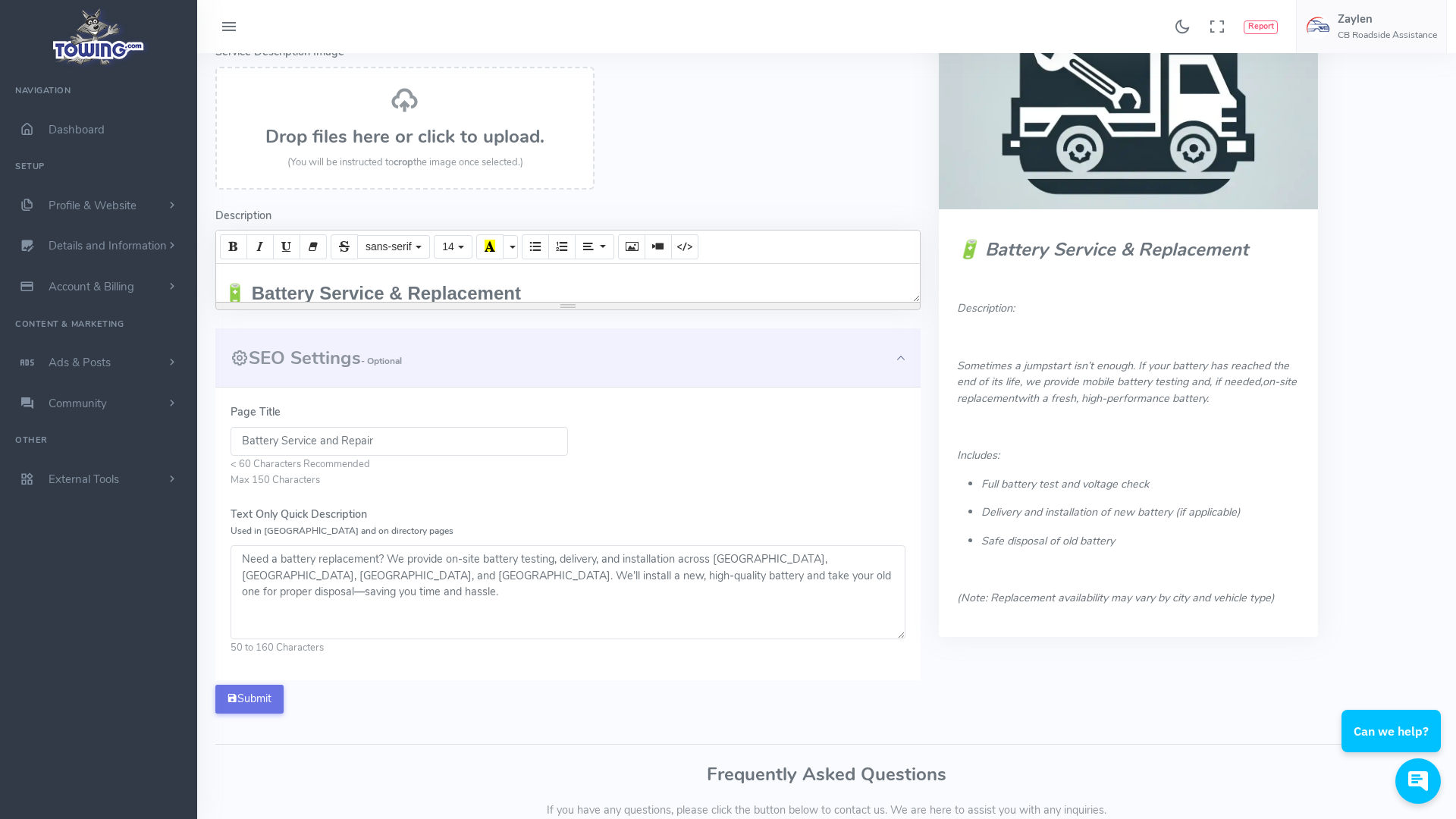
type textarea "Need a battery replacement? We provide on-site battery testing, delivery, and i…"
click at [253, 707] on button "Submit" at bounding box center [249, 699] width 69 height 28
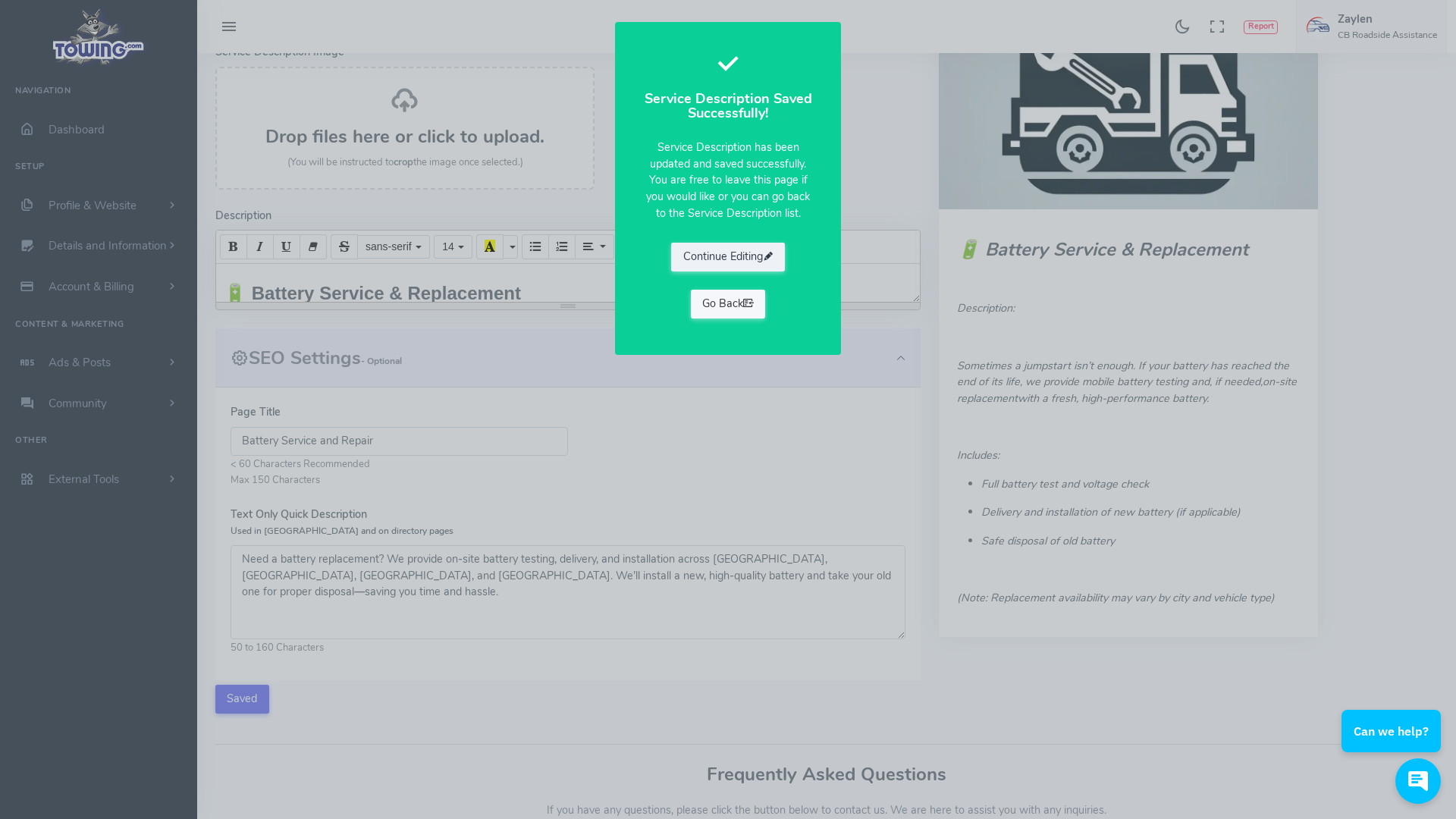
click at [730, 305] on link "Go Back" at bounding box center [728, 303] width 75 height 28
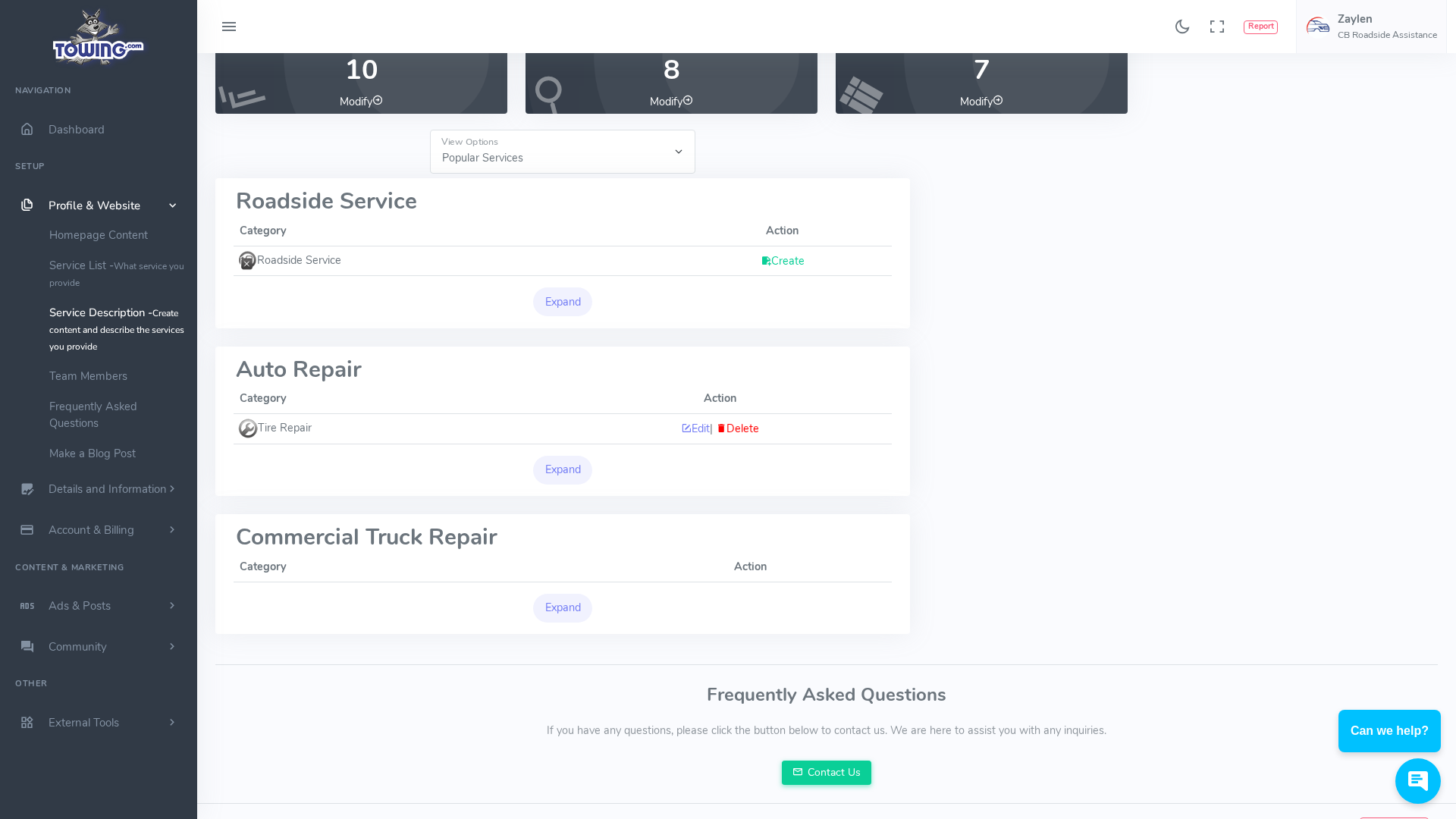
scroll to position [136, 0]
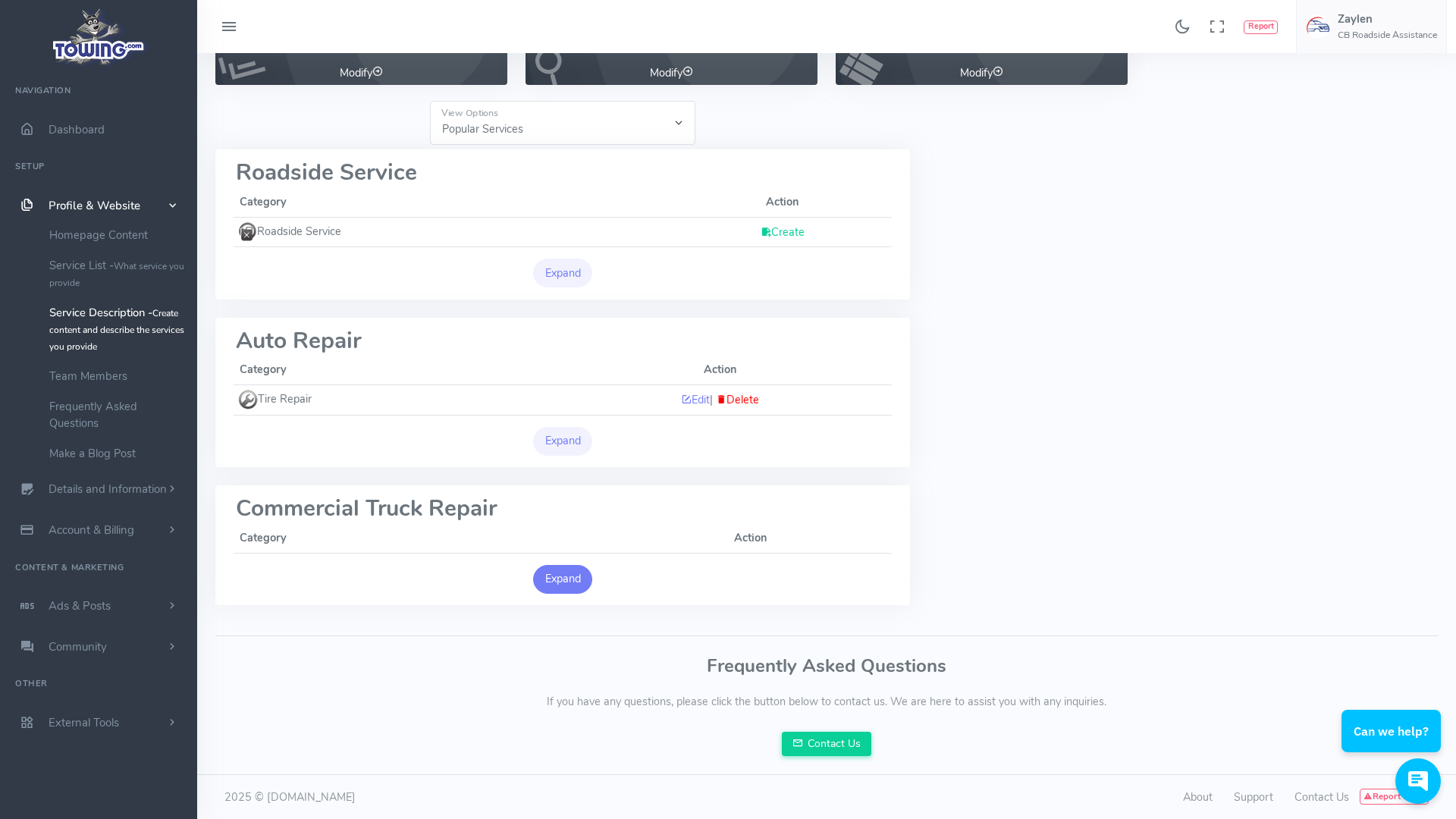
click at [577, 579] on button "Expand" at bounding box center [562, 579] width 60 height 28
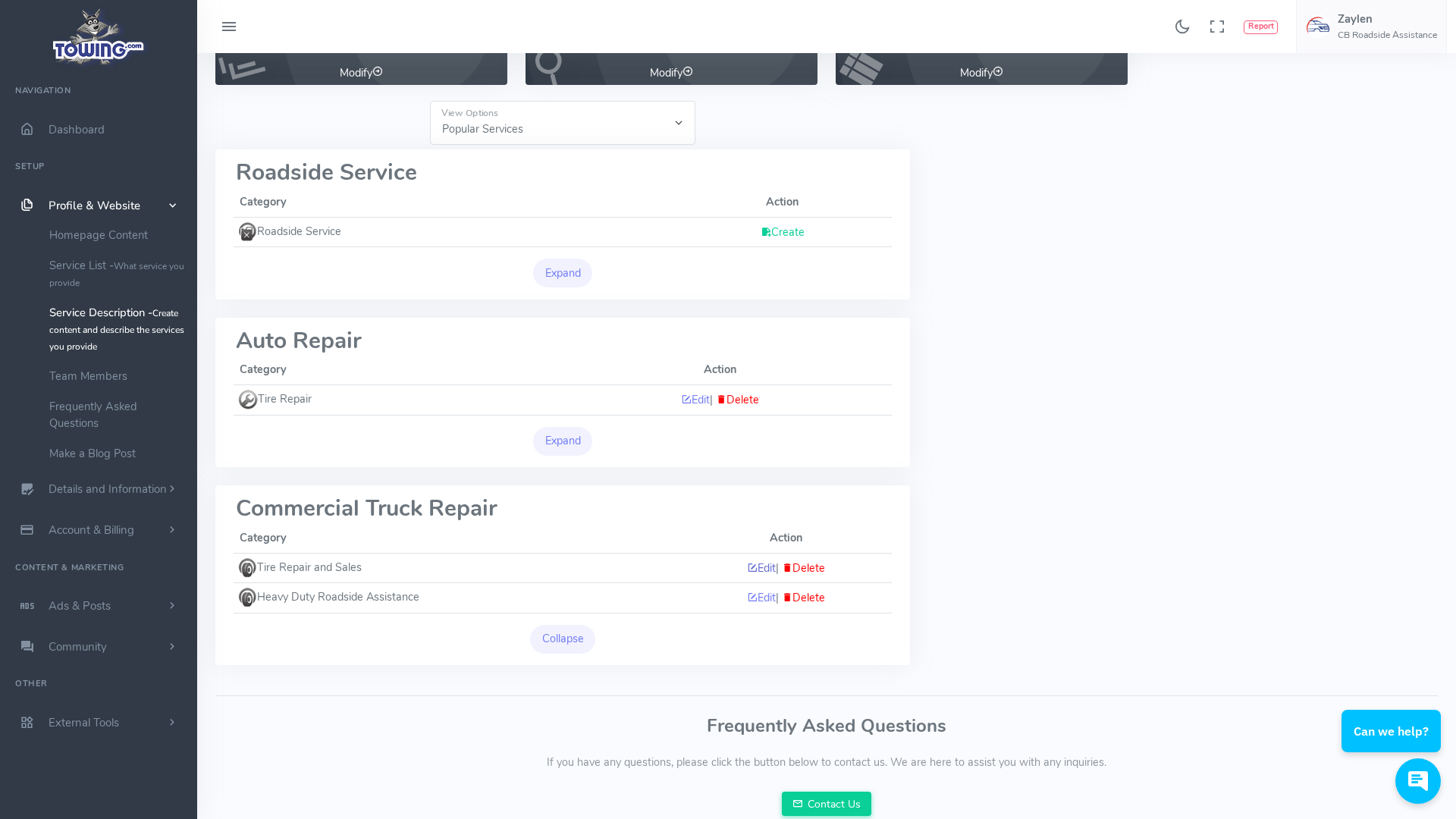
click at [763, 569] on link "Edit" at bounding box center [761, 568] width 28 height 16
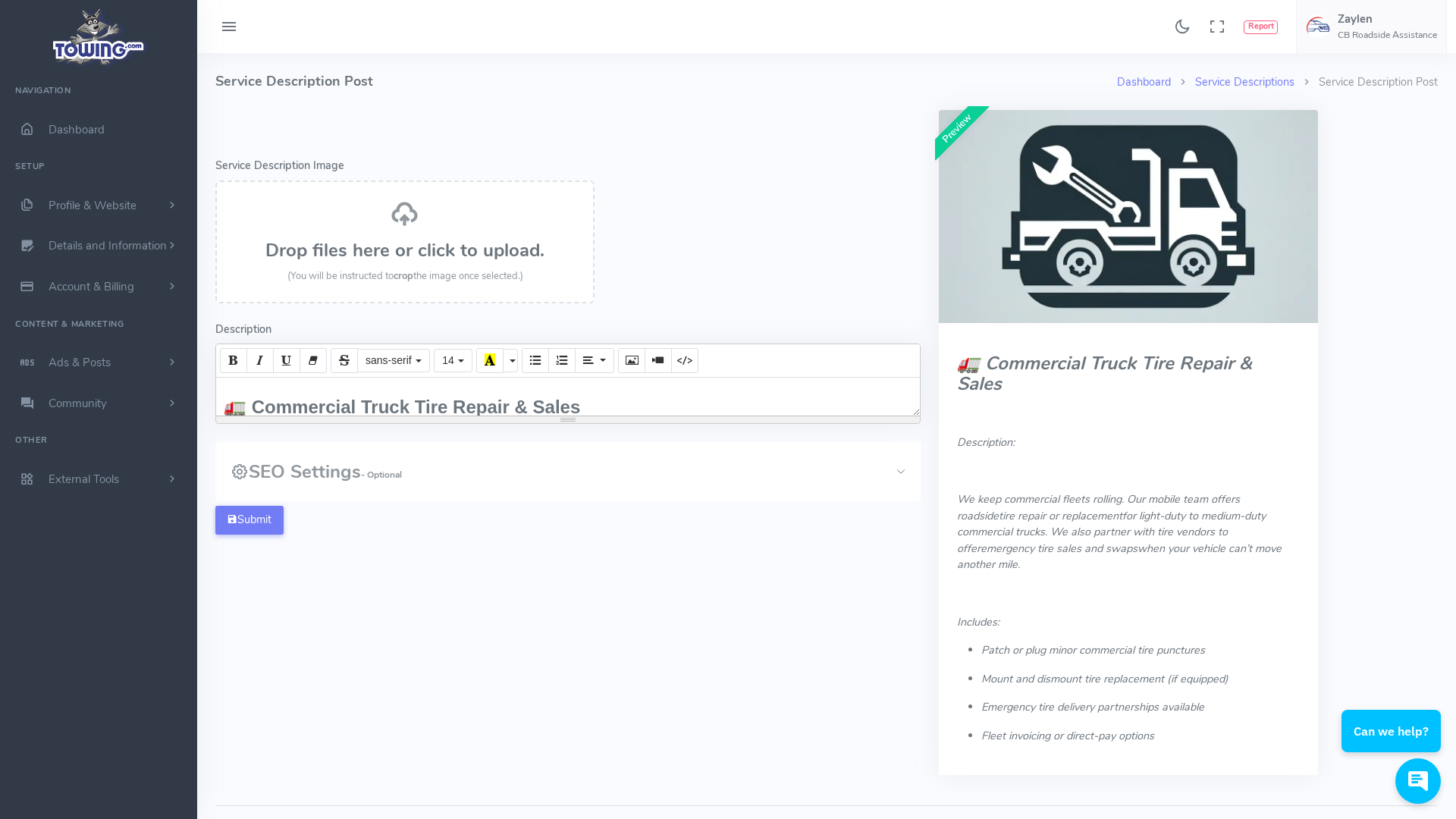
click at [355, 471] on h3 "SEO Settings - Optional" at bounding box center [316, 472] width 171 height 20
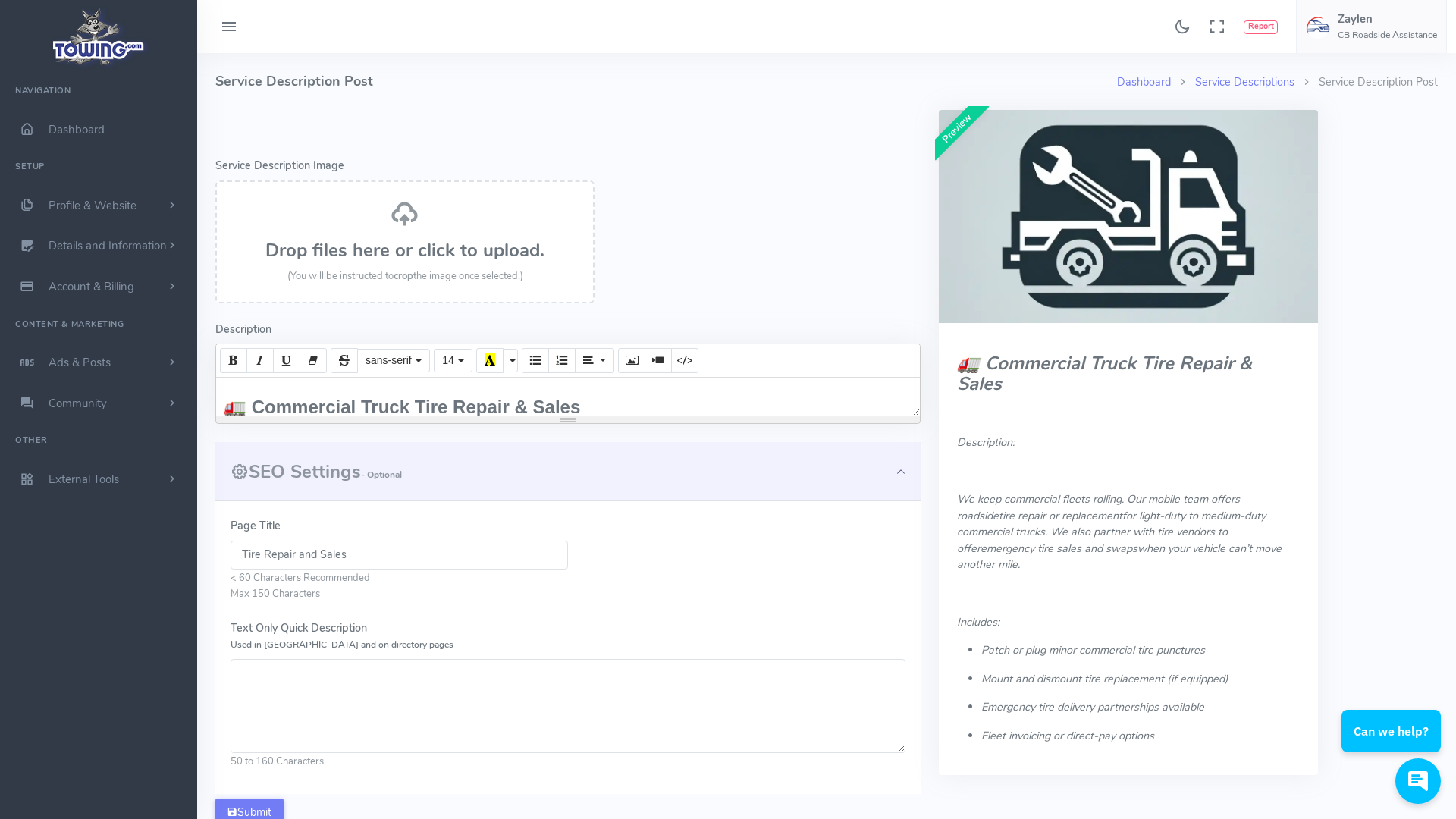
click at [301, 661] on textarea "Text Only Quick Description Used in Meta and on directory pages" at bounding box center [568, 706] width 675 height 94
paste textarea "We offer mobile tire repair and replacement services for commercial trucks thro…"
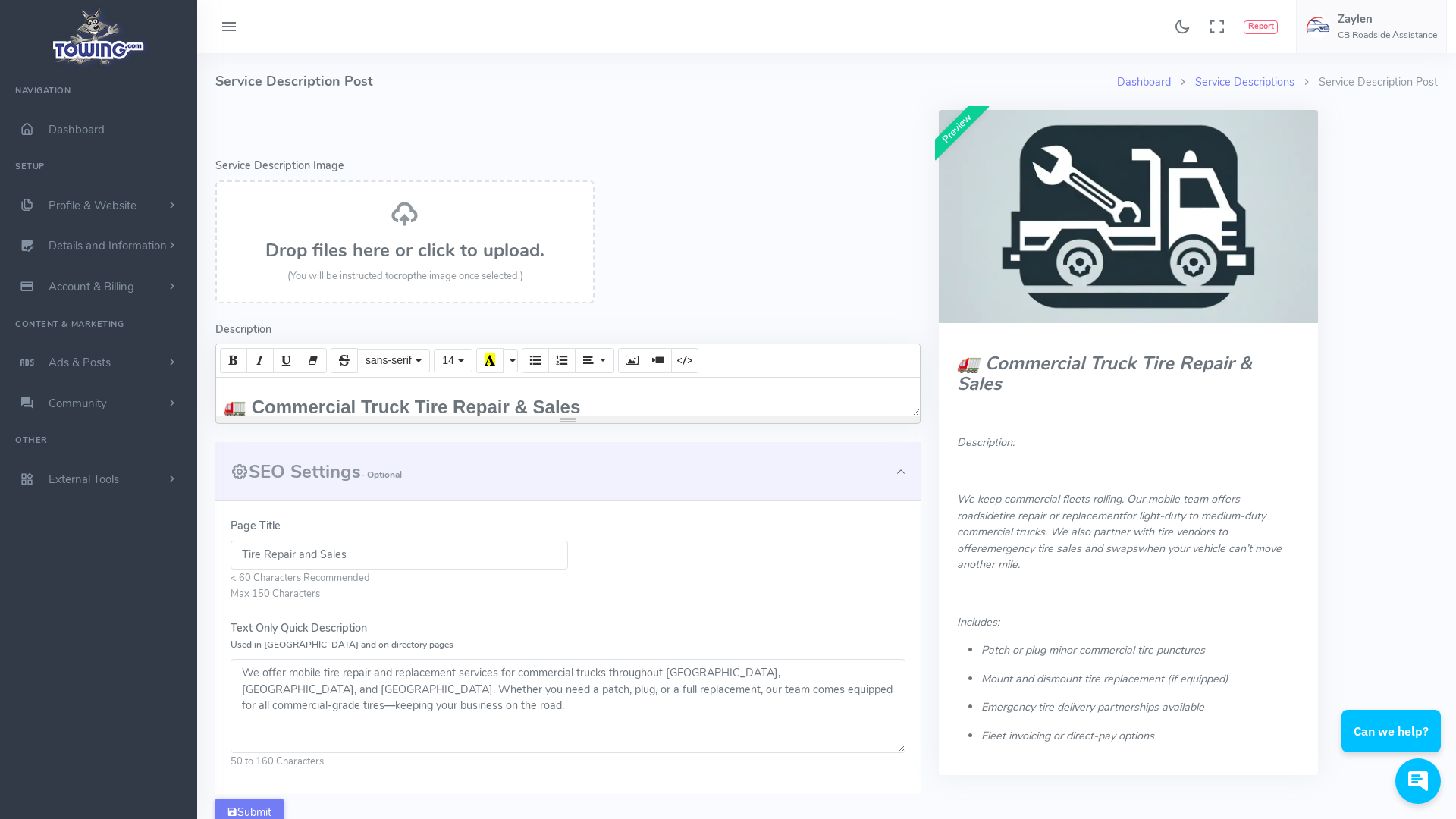
scroll to position [92, 0]
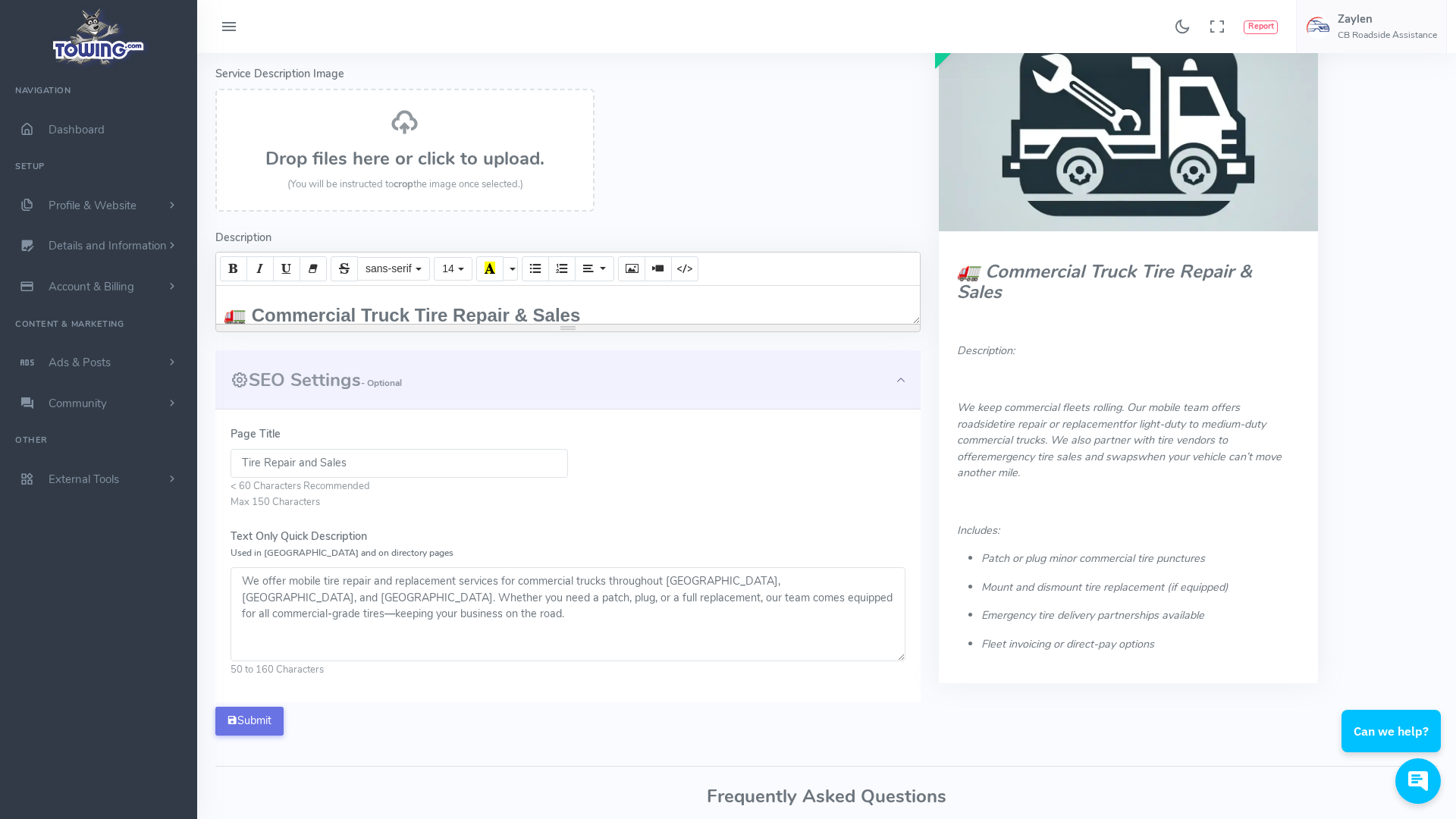
type textarea "We offer mobile tire repair and replacement services for commercial trucks thro…"
click at [259, 719] on button "Submit" at bounding box center [249, 721] width 69 height 28
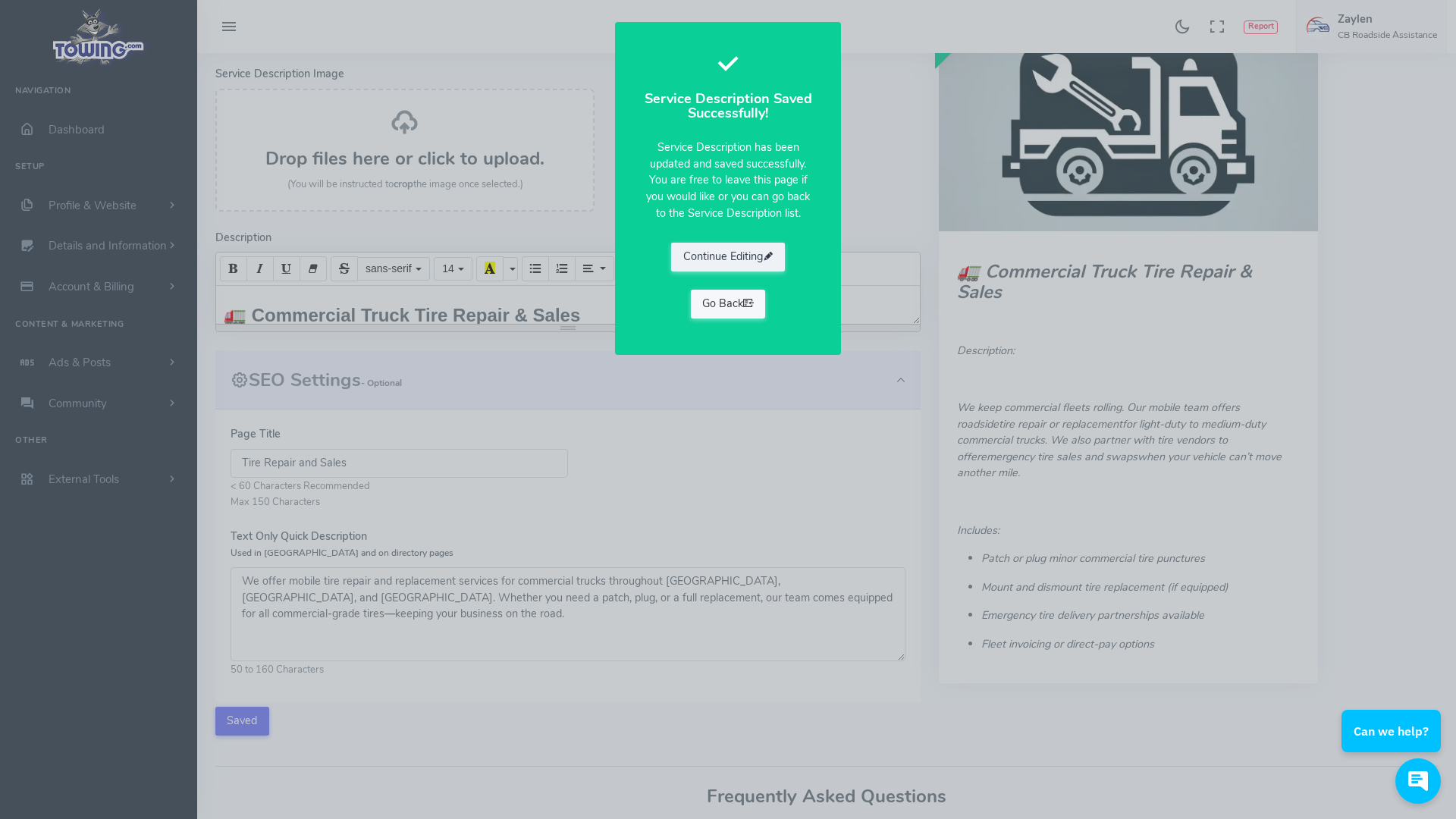
click at [730, 302] on link "Go Back" at bounding box center [728, 303] width 75 height 28
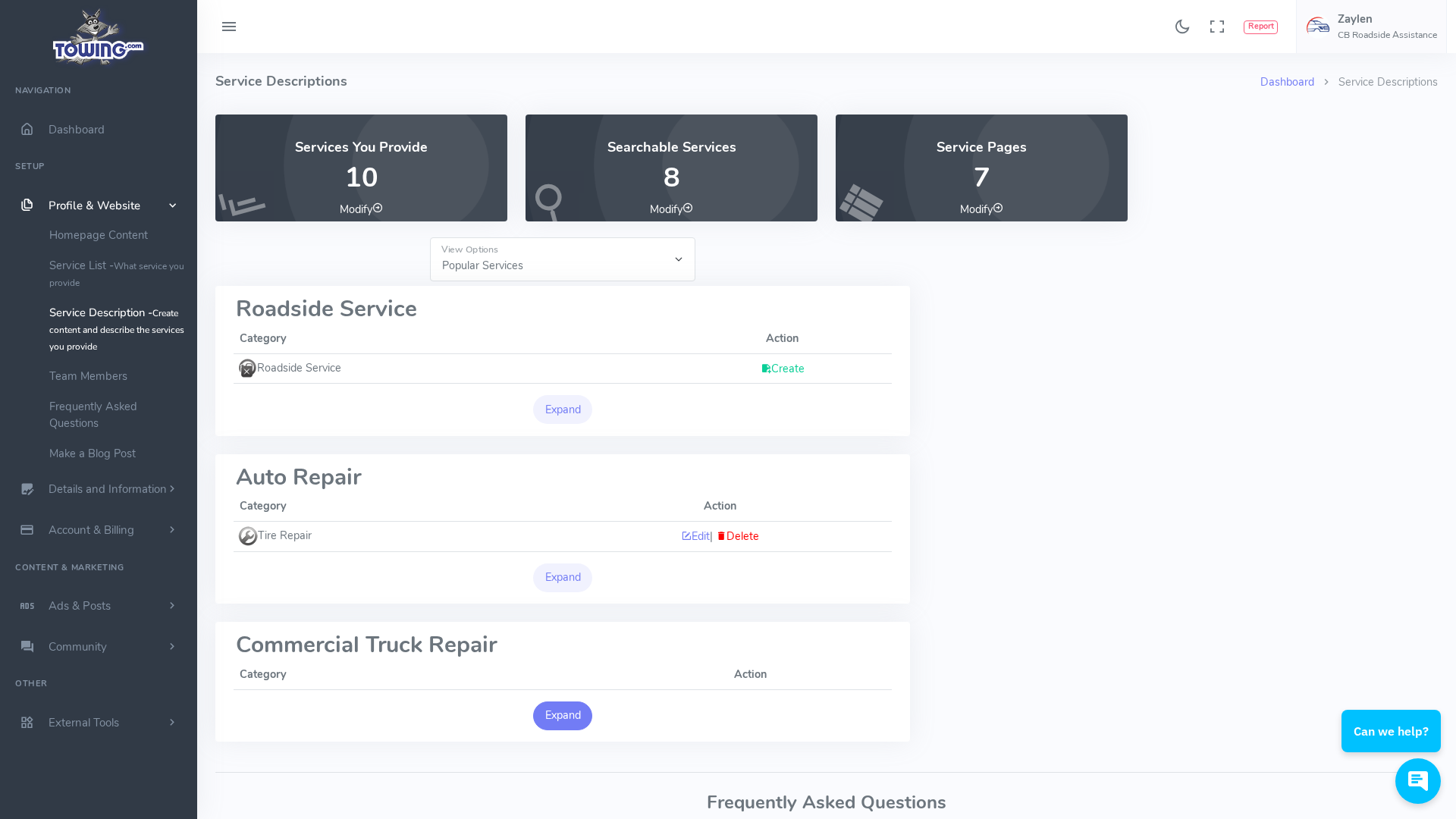
click at [575, 710] on button "Expand" at bounding box center [562, 715] width 60 height 28
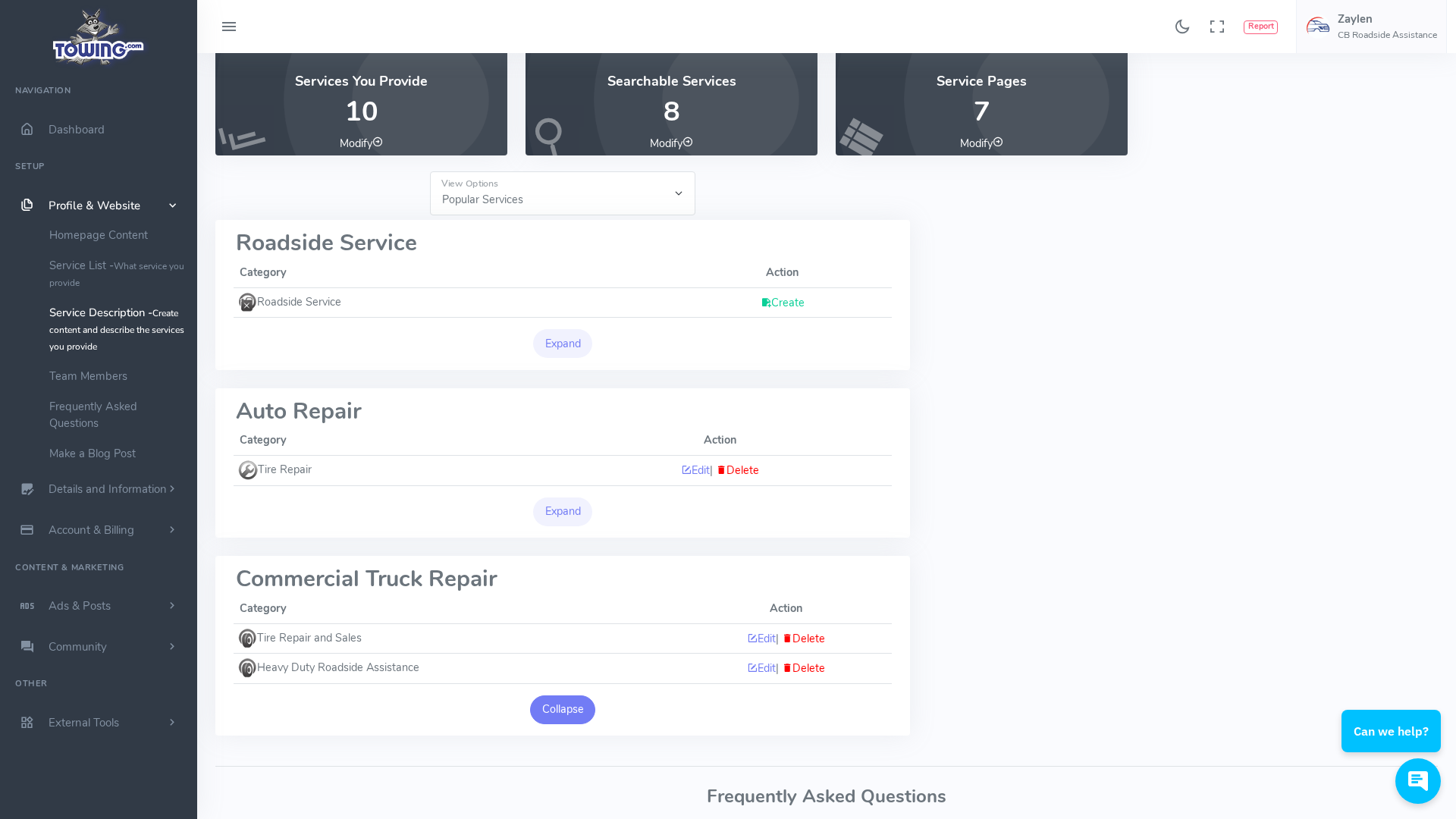
scroll to position [173, 0]
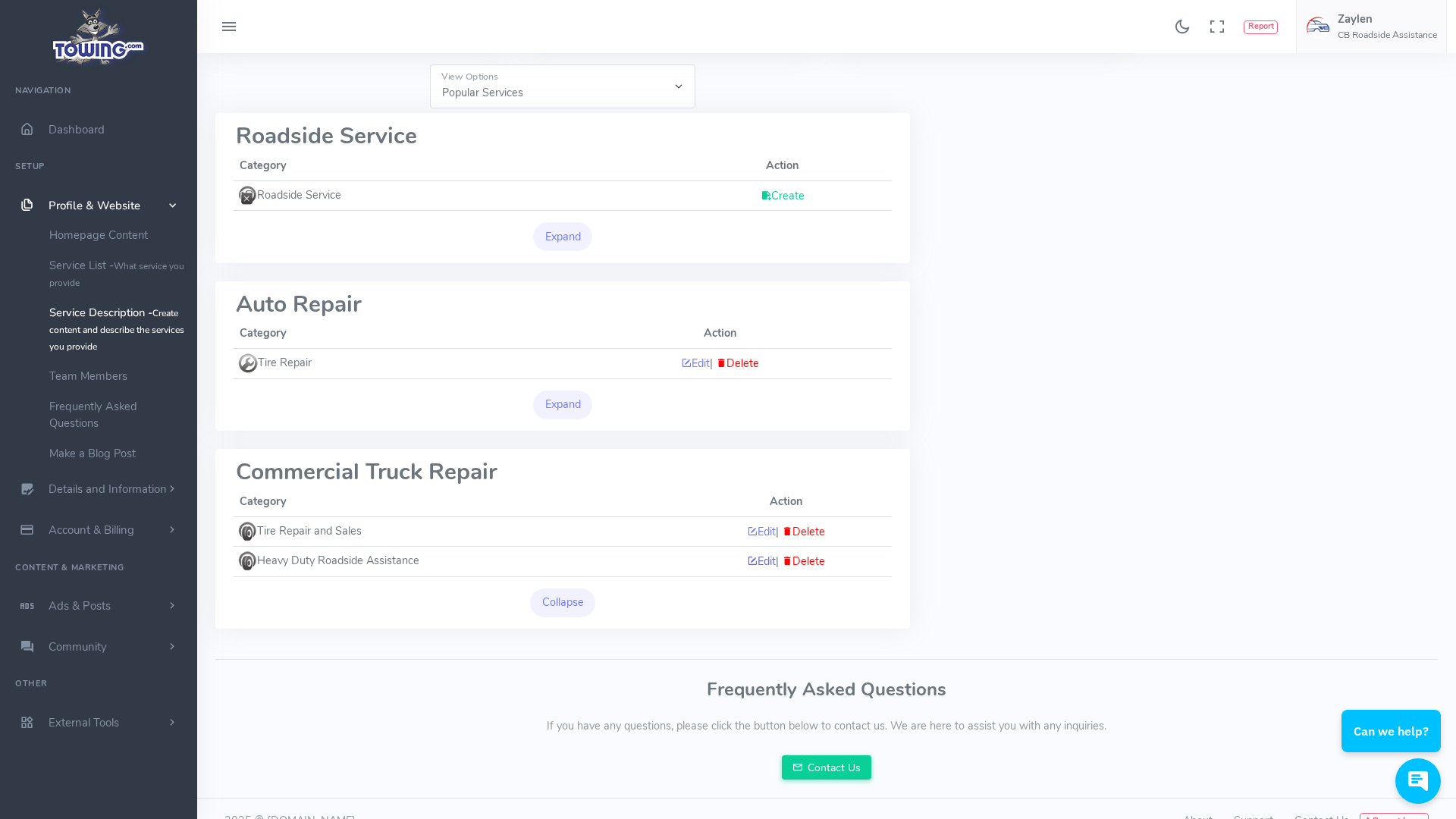
click at [755, 558] on link "Edit" at bounding box center [761, 562] width 28 height 16
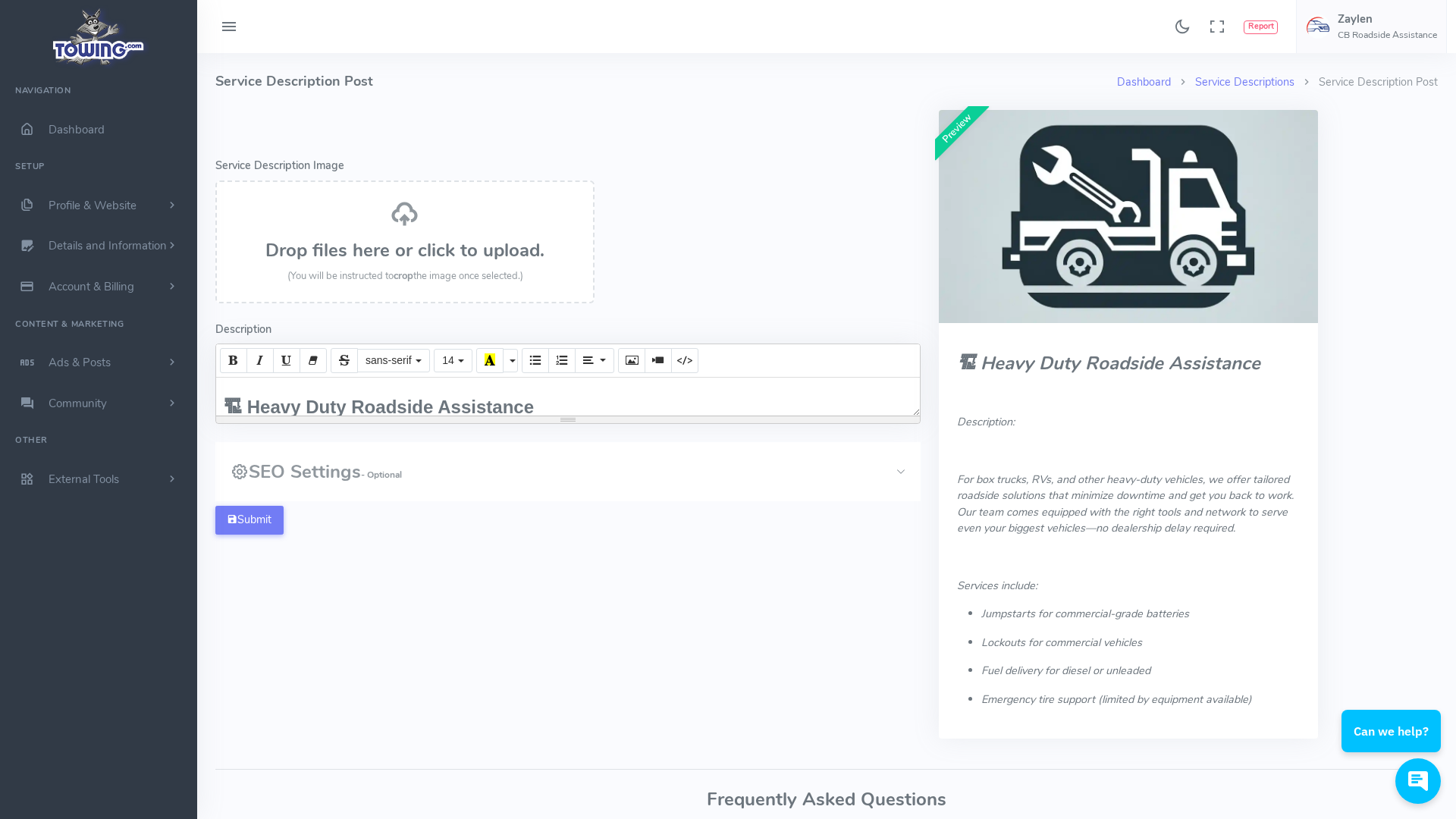
click at [320, 478] on h3 "SEO Settings - Optional" at bounding box center [316, 472] width 171 height 20
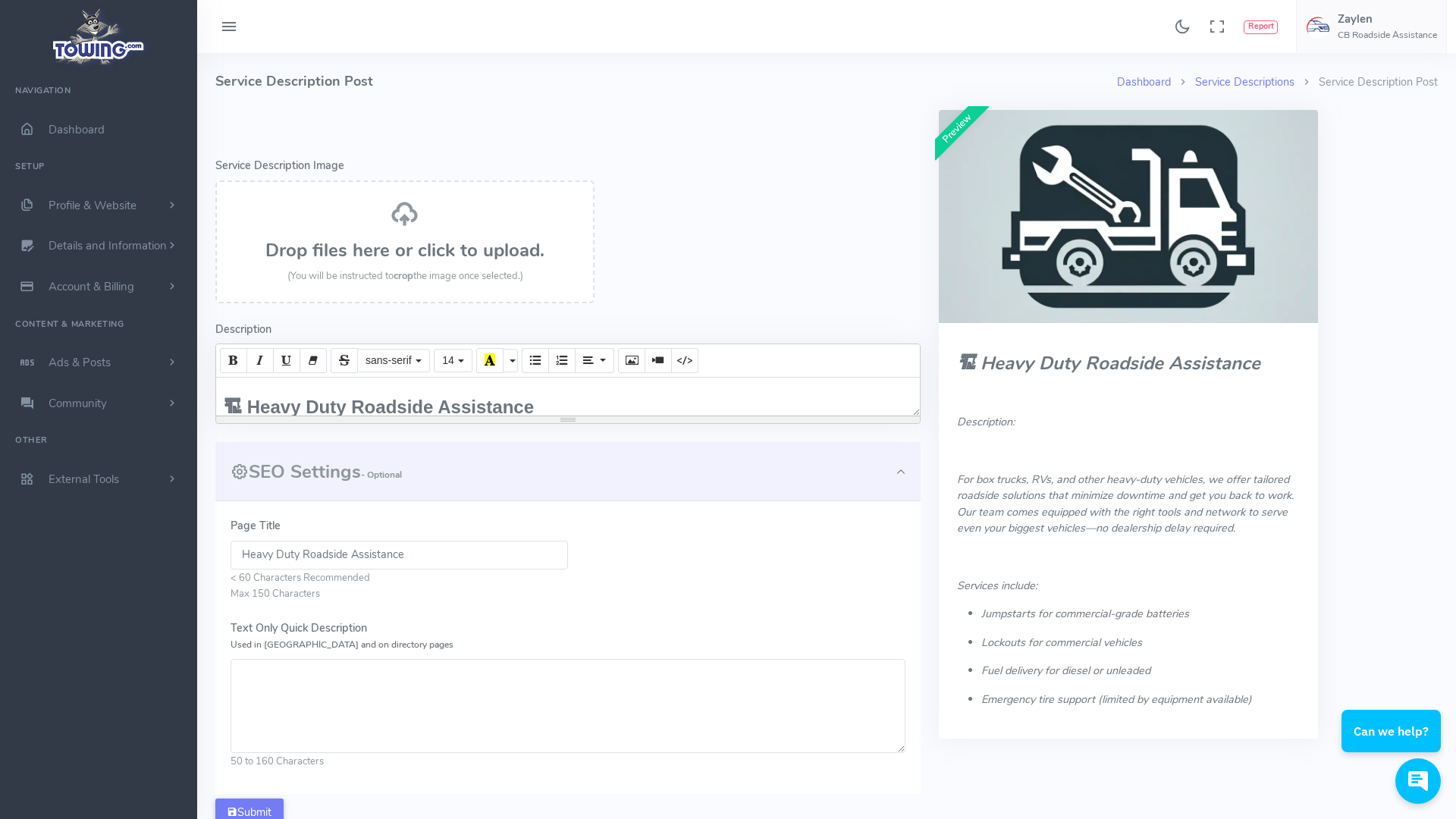
click at [288, 679] on textarea "Text Only Quick Description Used in Meta and on directory pages" at bounding box center [568, 706] width 675 height 94
paste textarea "Our team is trained to respond to large vehicle emergencies—including buses, RV…"
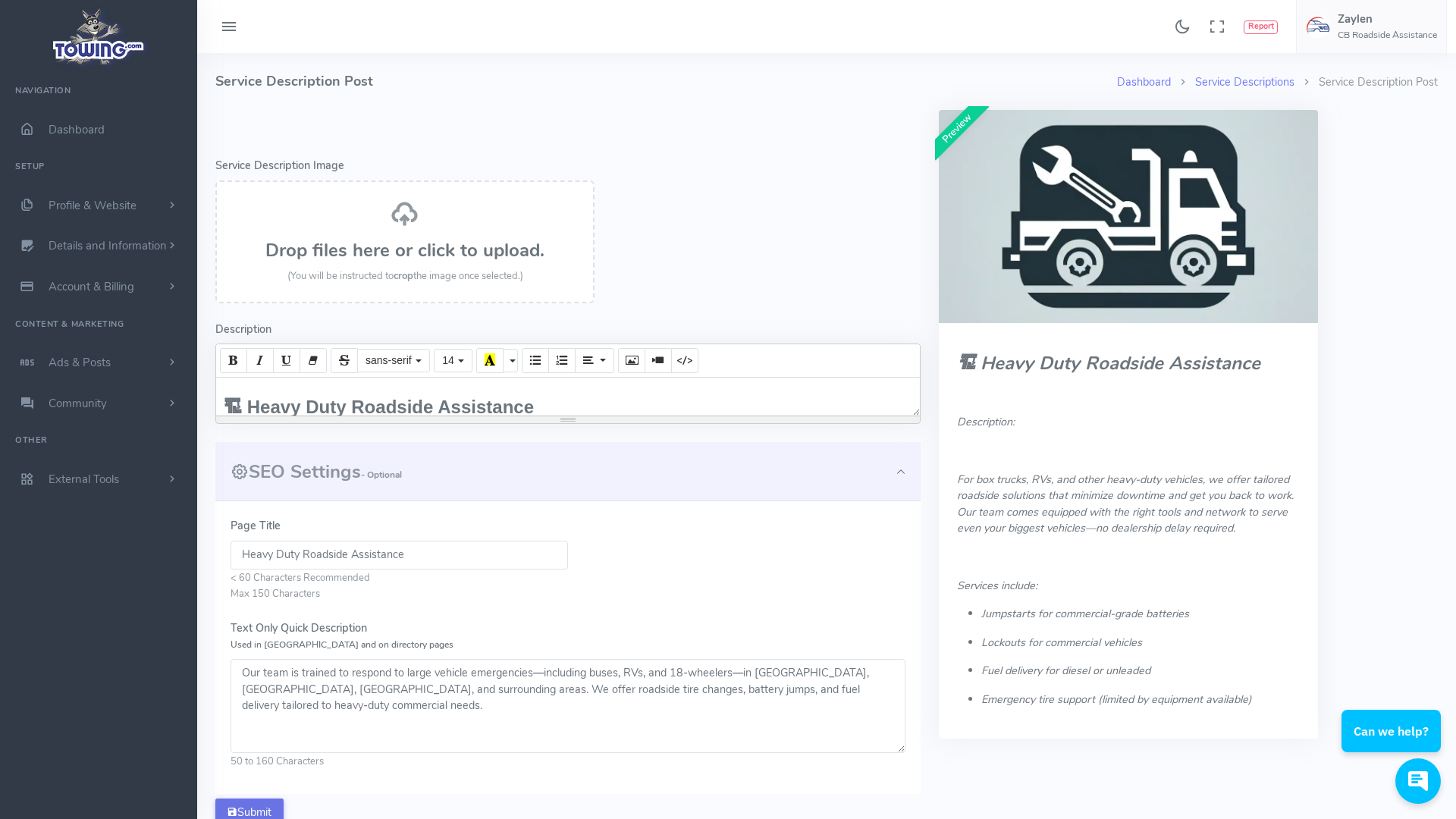
type textarea "Our team is trained to respond to large vehicle emergencies—including buses, RV…"
click at [254, 805] on button "Submit" at bounding box center [249, 813] width 69 height 28
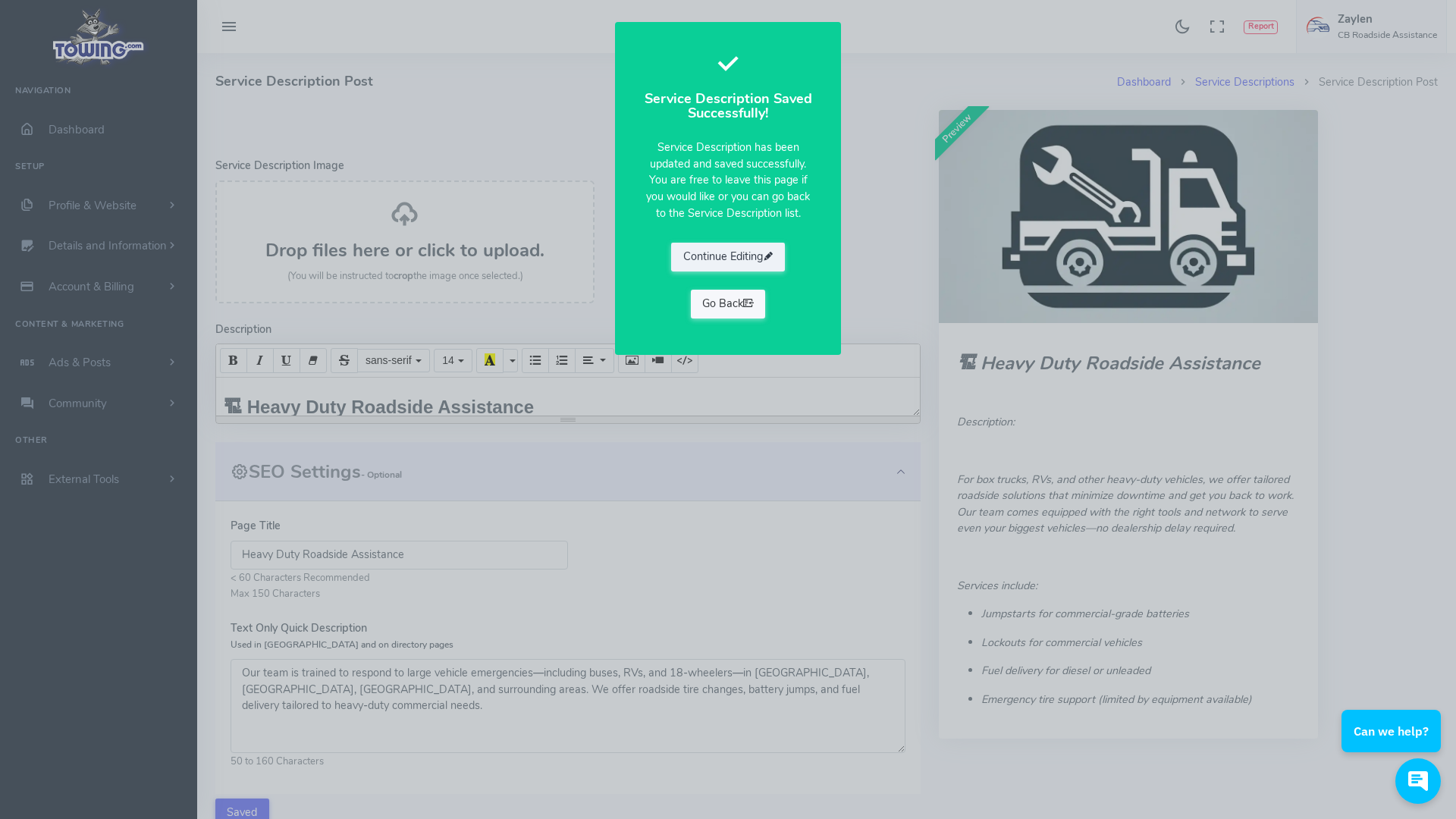
click at [744, 304] on icon at bounding box center [749, 303] width 11 height 16
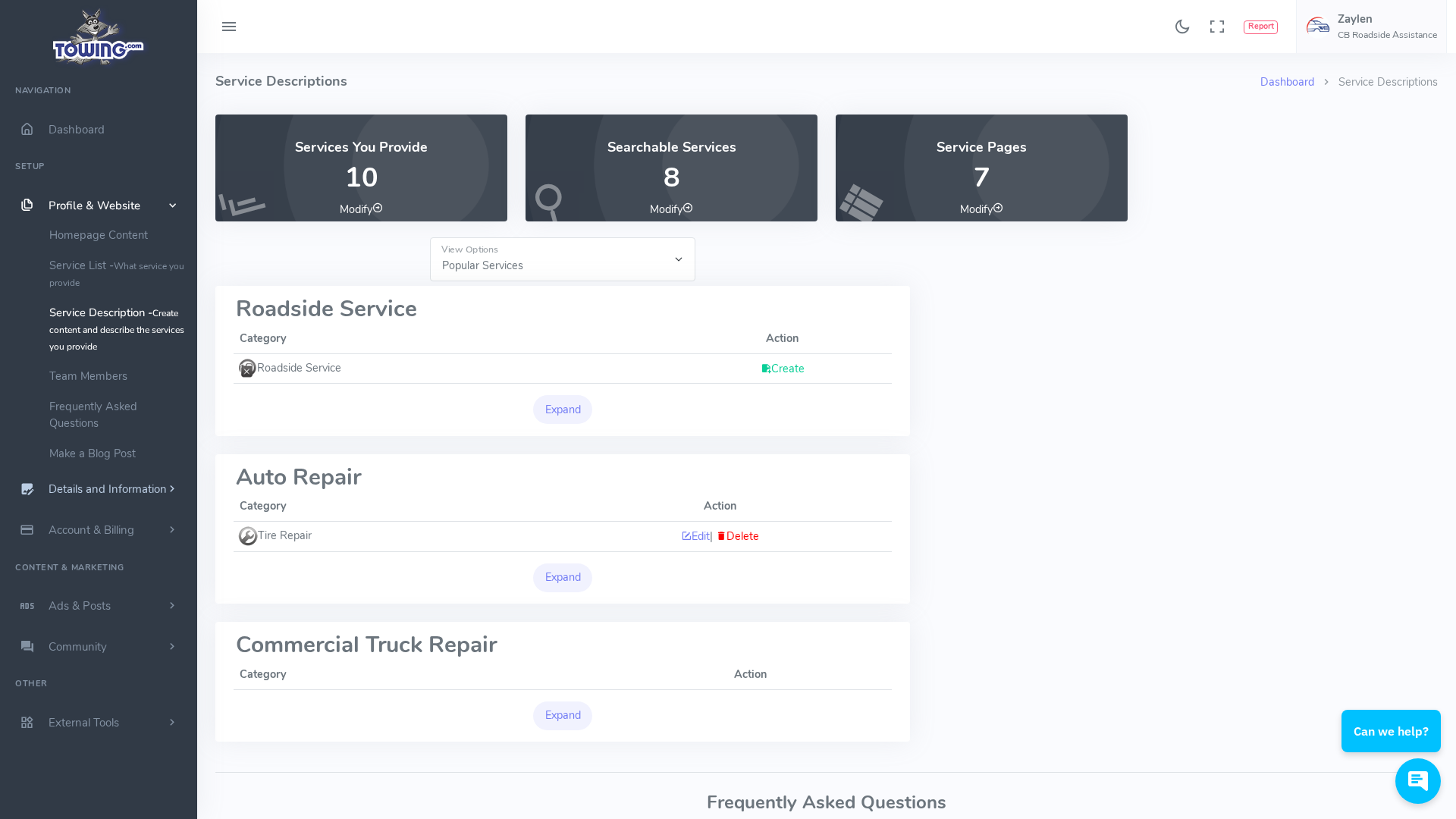
click at [135, 494] on span "Details and Information" at bounding box center [107, 490] width 118 height 16
click at [74, 135] on span "Dashboard" at bounding box center [76, 129] width 56 height 16
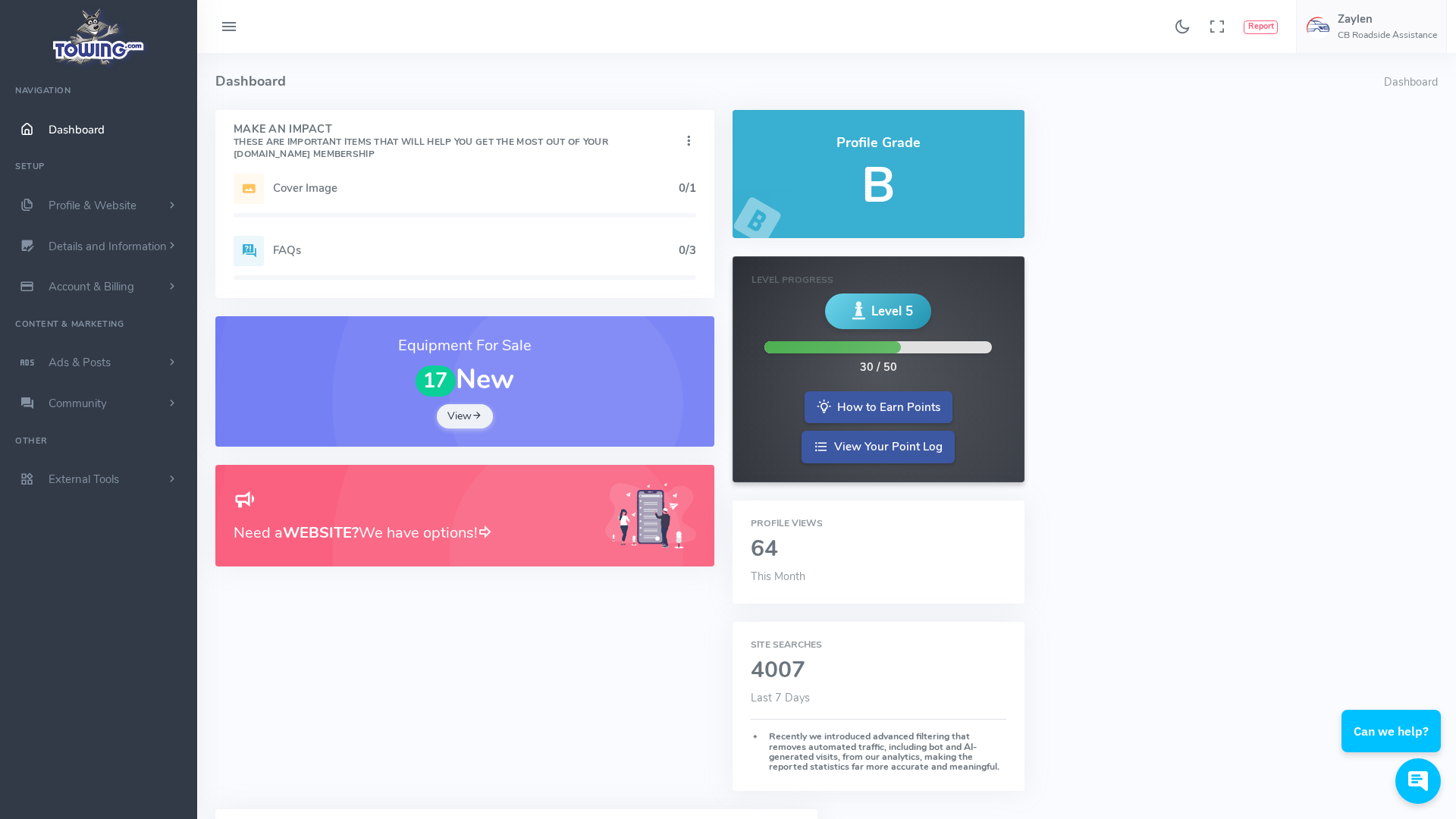
click at [917, 187] on h5 "B" at bounding box center [878, 185] width 255 height 54
click at [891, 310] on span "Level 5" at bounding box center [892, 311] width 42 height 19
click at [868, 150] on h4 "Profile Grade" at bounding box center [878, 143] width 255 height 16
drag, startPoint x: 628, startPoint y: 235, endPoint x: 645, endPoint y: 218, distance: 24.0
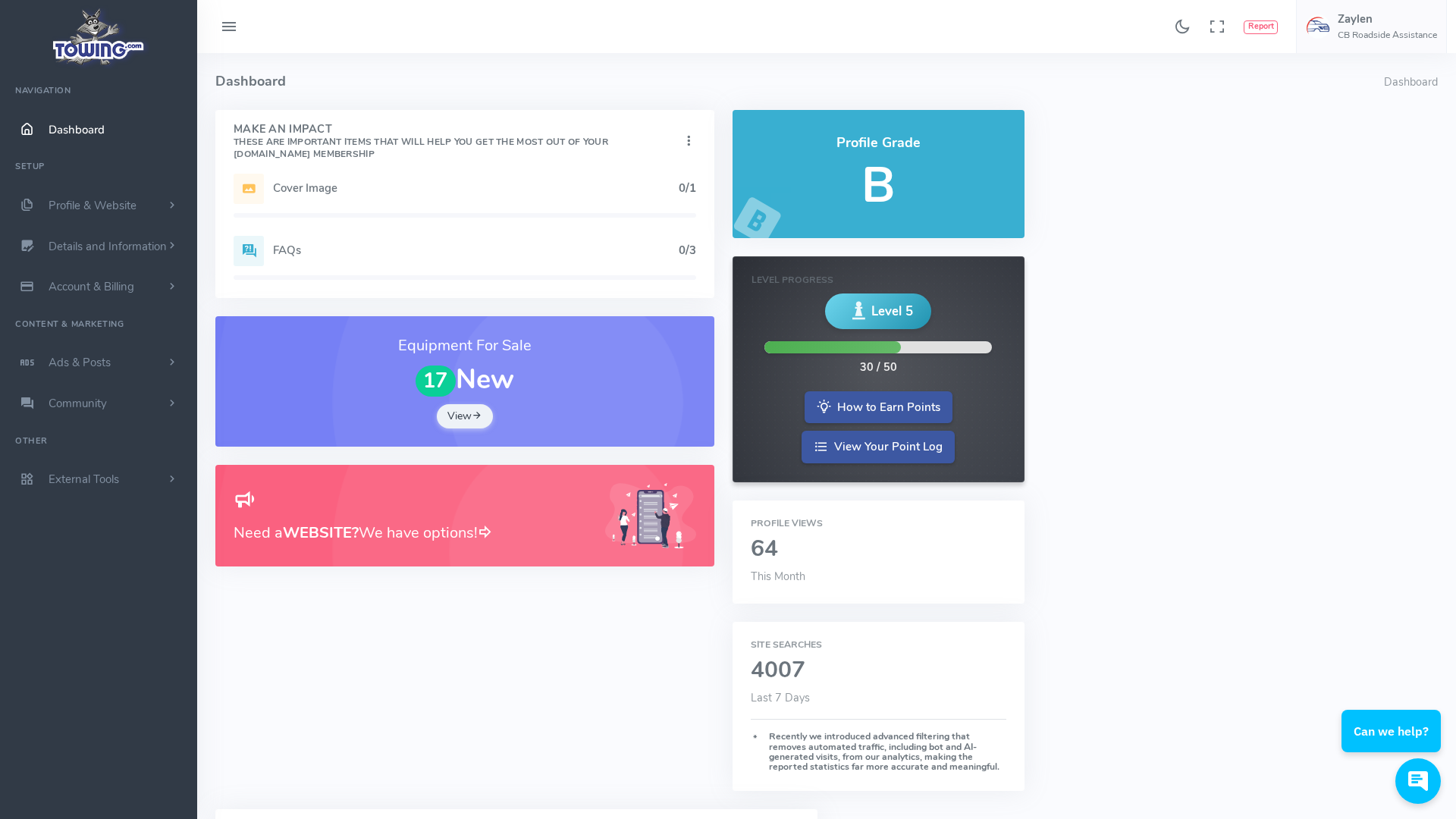
click at [645, 218] on div "Add Website 1/1 Logo 1/1 Cover Image 0/1 Profile Description 1/1 FAQs 0/3" at bounding box center [464, 236] width 499 height 125
click at [770, 550] on h2 "64" at bounding box center [878, 549] width 255 height 25
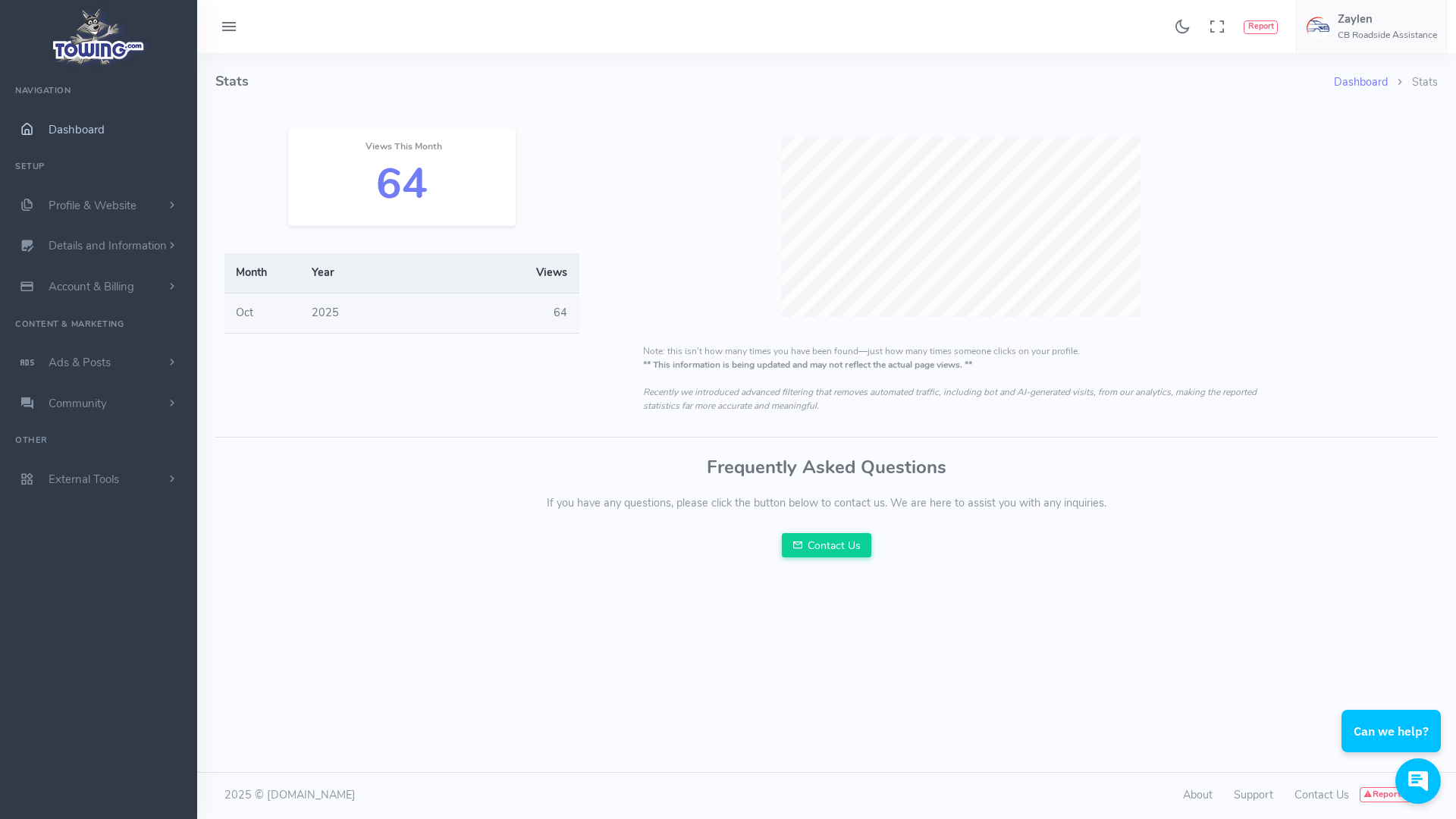
click at [81, 136] on span "Dashboard" at bounding box center [76, 129] width 56 height 16
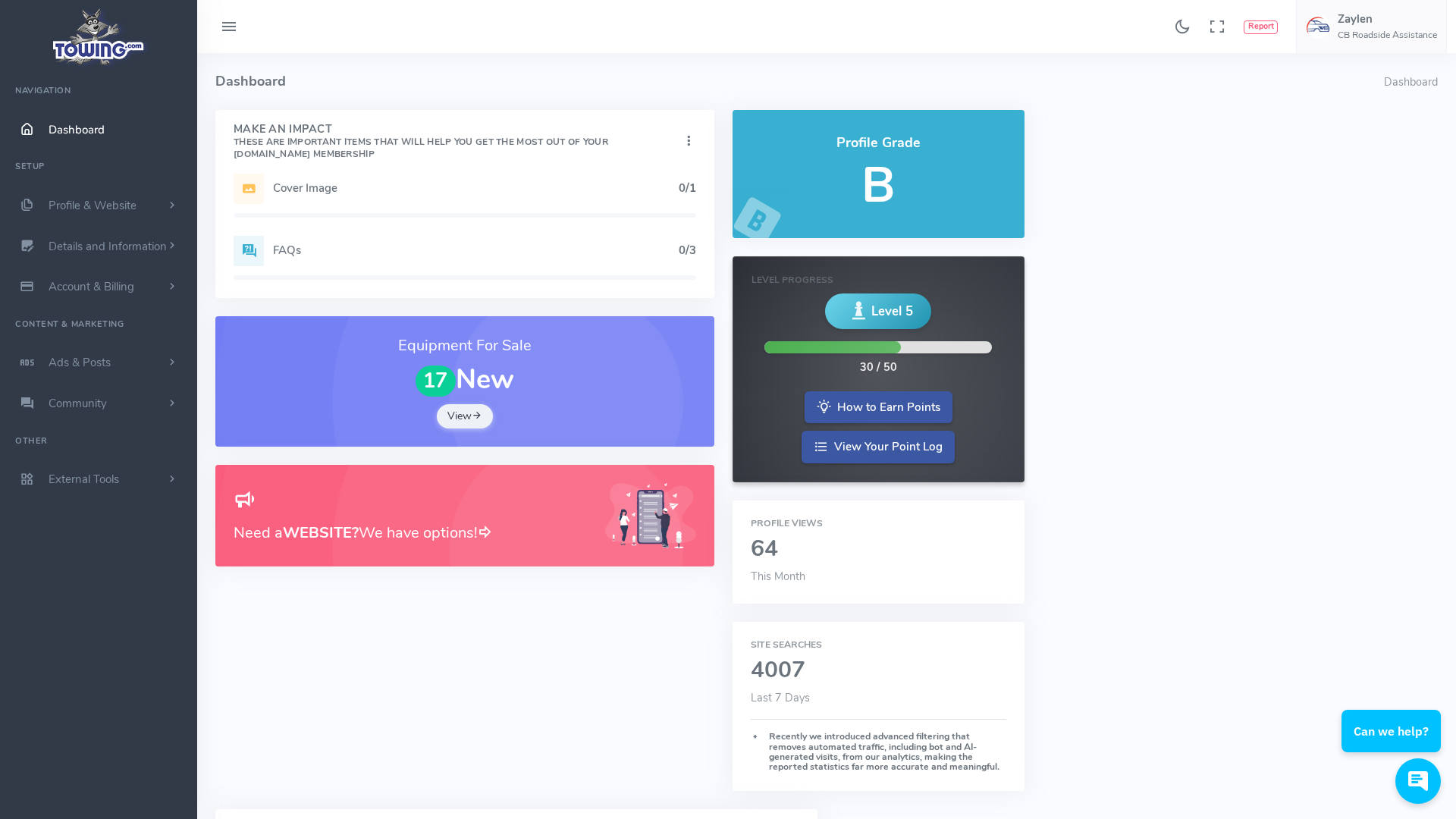
click at [681, 136] on icon at bounding box center [689, 141] width 16 height 20
click at [661, 103] on h4 "Dashboard" at bounding box center [799, 82] width 1168 height 57
click at [484, 519] on div "Need a WEBSITE? We have options!" at bounding box center [410, 516] width 353 height 58
click at [853, 199] on h5 "B" at bounding box center [878, 185] width 255 height 54
click at [884, 162] on h5 "B" at bounding box center [878, 185] width 255 height 54
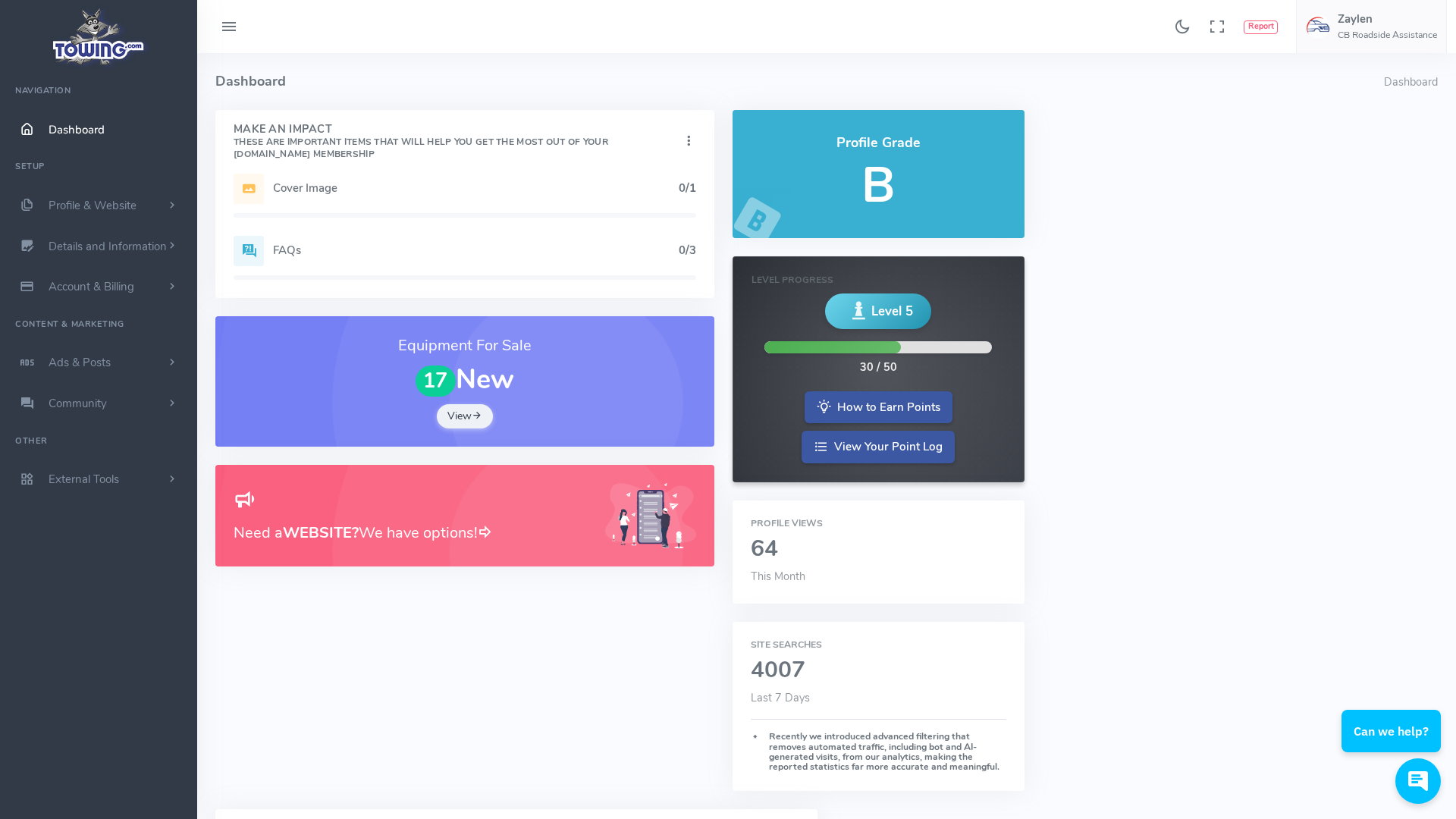
click at [1409, 86] on li "Dashboard" at bounding box center [1410, 82] width 54 height 16
click at [1357, 20] on h5 "Zaylen" at bounding box center [1387, 18] width 99 height 12
click at [1396, 92] on span "Account Settings" at bounding box center [1375, 92] width 83 height 16
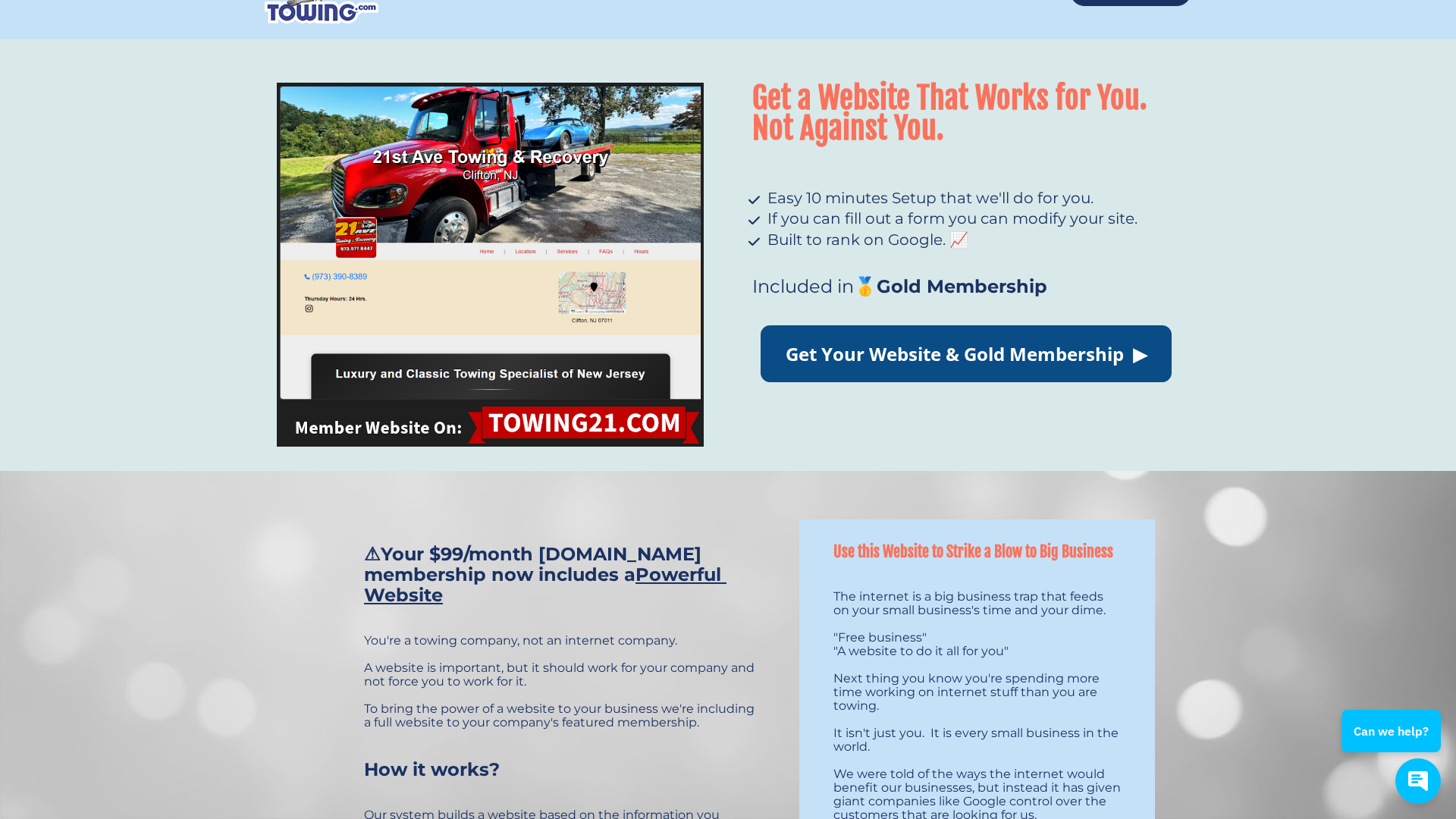
scroll to position [57, 0]
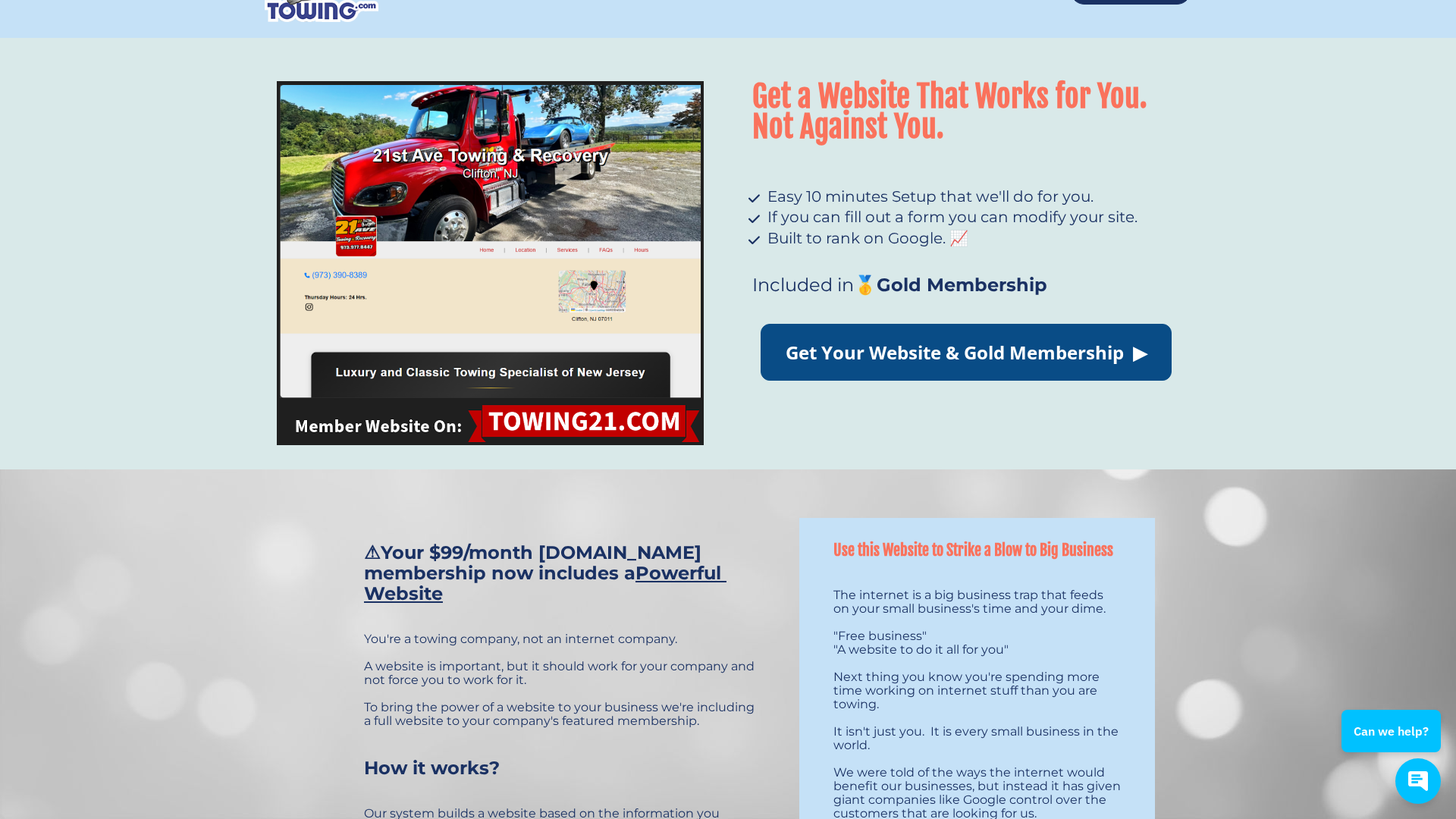
click at [494, 316] on img at bounding box center [490, 263] width 427 height 364
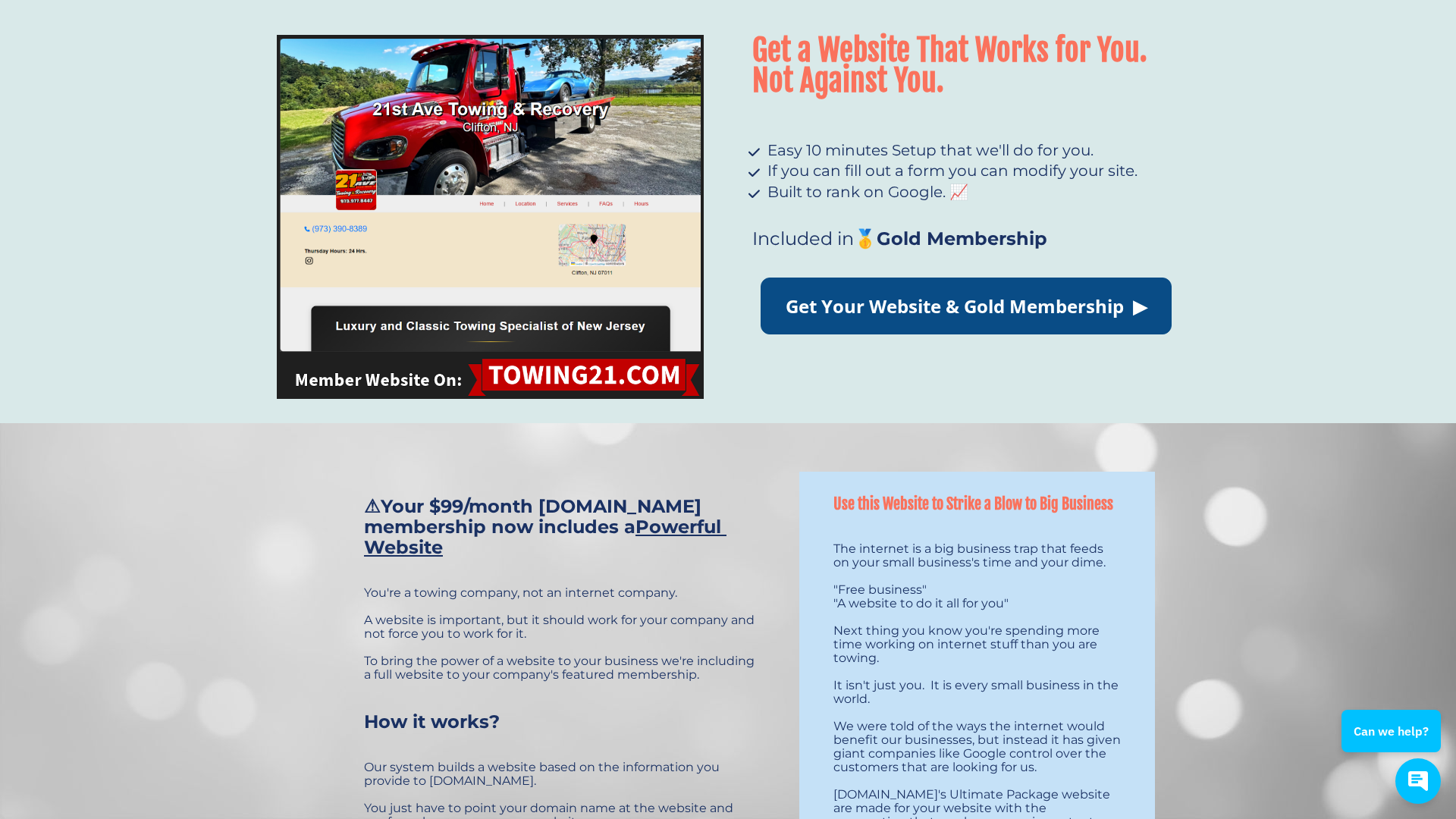
scroll to position [0, 0]
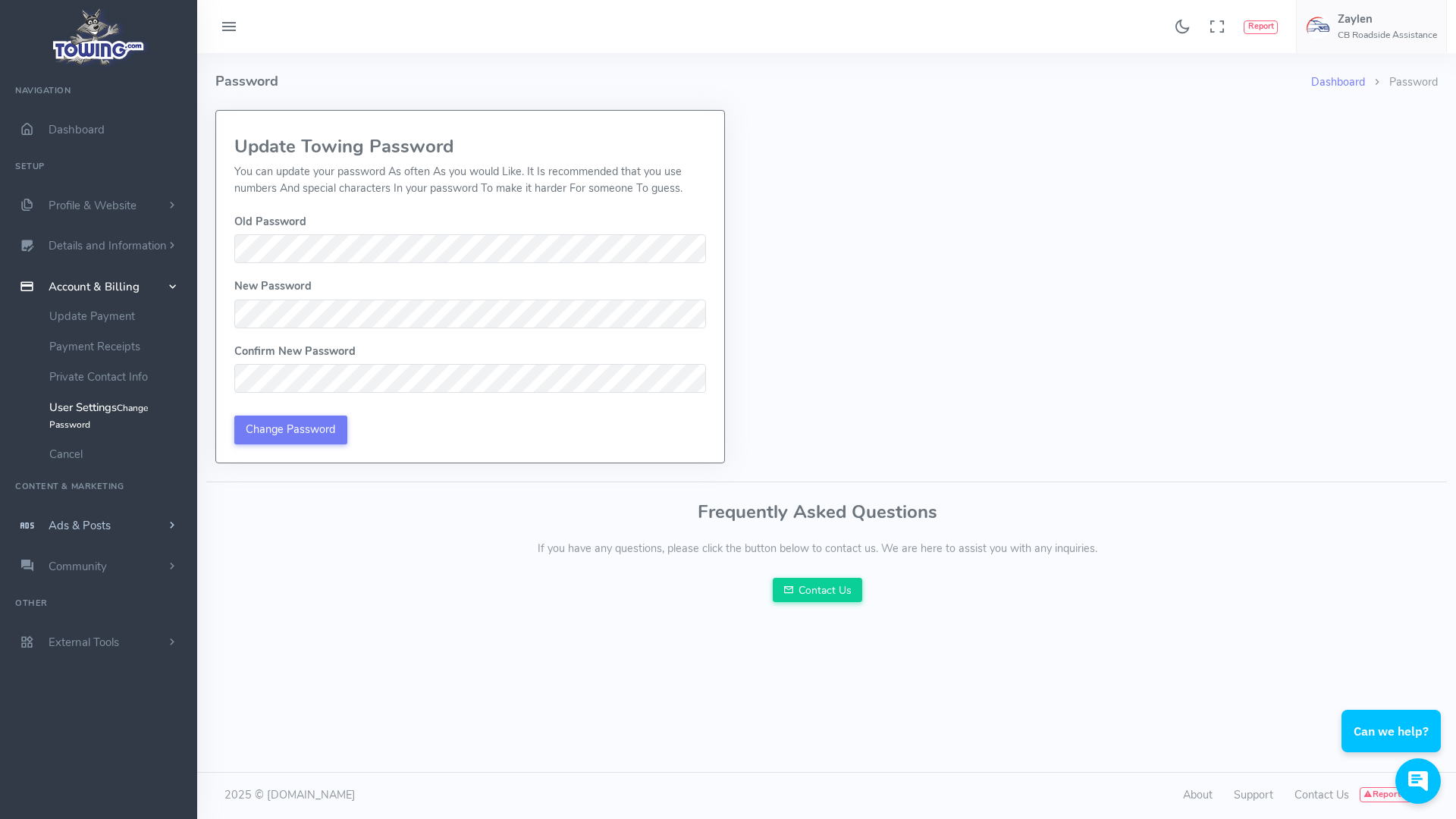
click at [109, 527] on span "Ads & Posts" at bounding box center [80, 526] width 62 height 16
click at [128, 452] on link "Community" at bounding box center [98, 459] width 197 height 41
click at [114, 534] on span "External Tools" at bounding box center [83, 535] width 71 height 16
